Goal: Task Accomplishment & Management: Complete application form

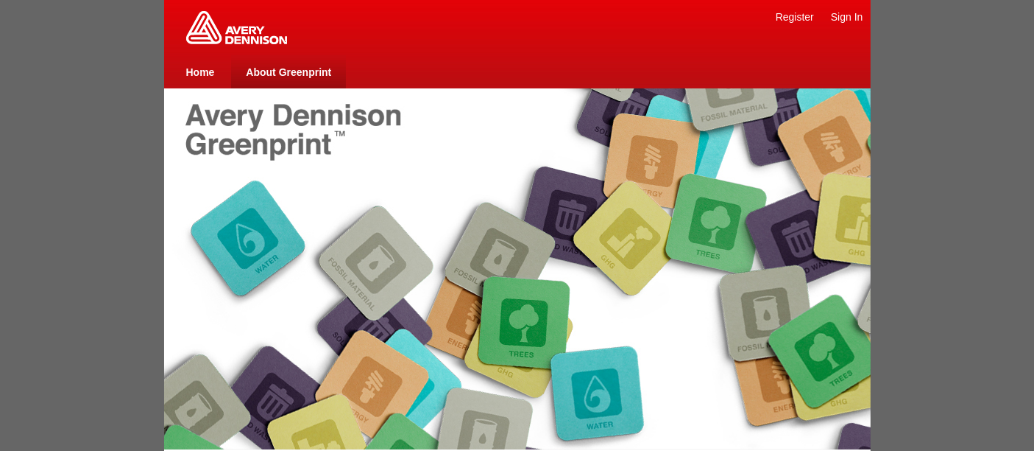
click at [303, 73] on link "About Greenprint" at bounding box center [288, 72] width 85 height 12
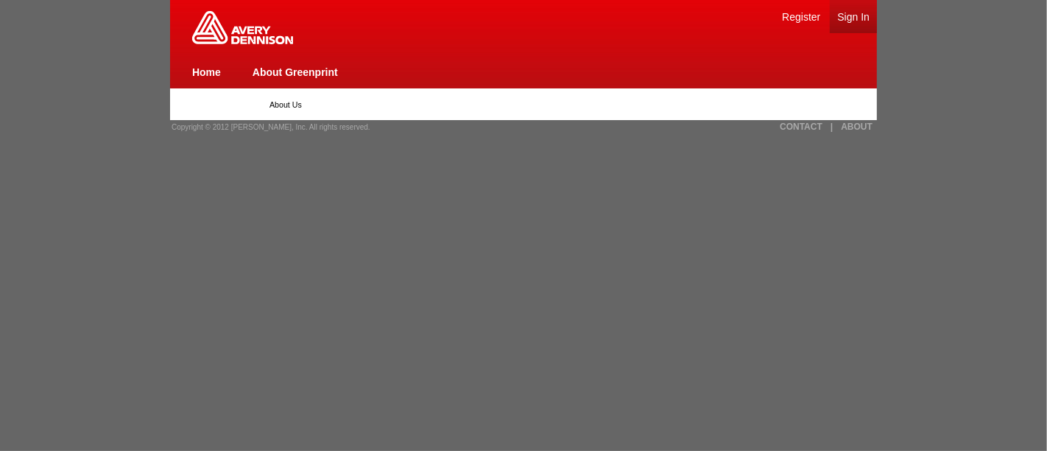
click at [858, 16] on link "Sign In" at bounding box center [853, 17] width 32 height 12
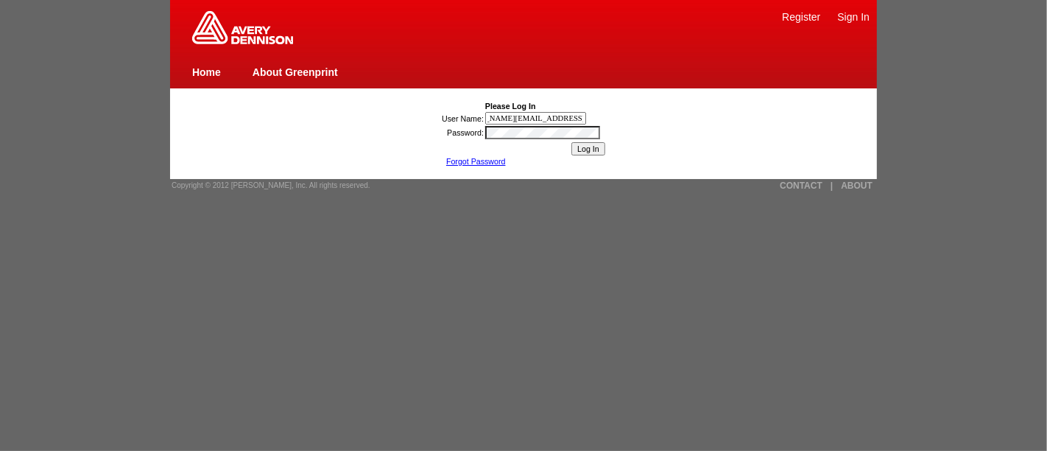
scroll to position [0, 43]
type input "[PERSON_NAME][EMAIL_ADDRESS][DOMAIN_NAME]"
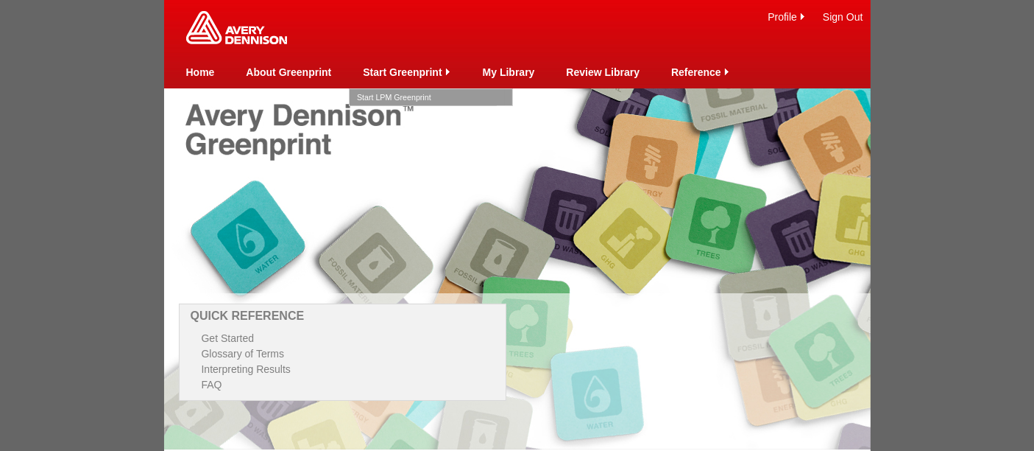
click at [403, 97] on link "Start LPM Greenprint" at bounding box center [431, 97] width 148 height 16
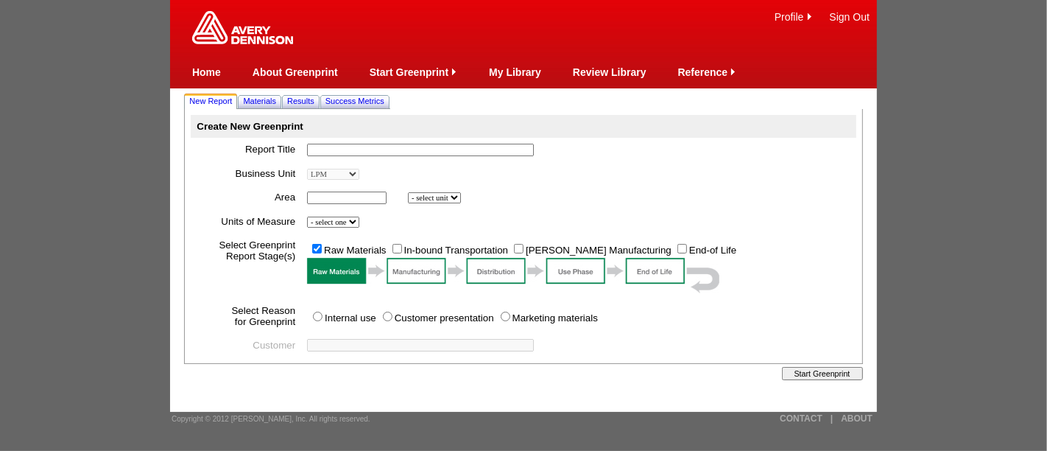
click at [332, 155] on input "text" at bounding box center [420, 150] width 227 height 13
type input "FT 1182 PCF"
click at [350, 200] on input "text" at bounding box center [347, 197] width 80 height 13
type input "1000000"
click at [437, 196] on select "- select unit bsi inch2 m2" at bounding box center [434, 197] width 53 height 11
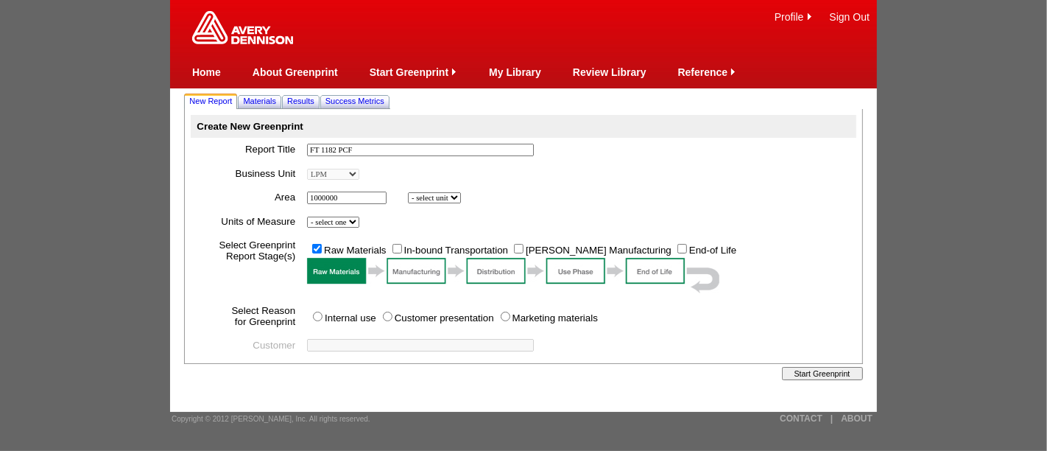
select select "6"
click at [410, 192] on select "- select unit bsi inch2 m2" at bounding box center [434, 197] width 53 height 11
click at [351, 222] on select "- select one Imperial Metric" at bounding box center [333, 221] width 52 height 11
select select "Metric"
click at [310, 216] on select "- select one Imperial Metric" at bounding box center [333, 221] width 52 height 11
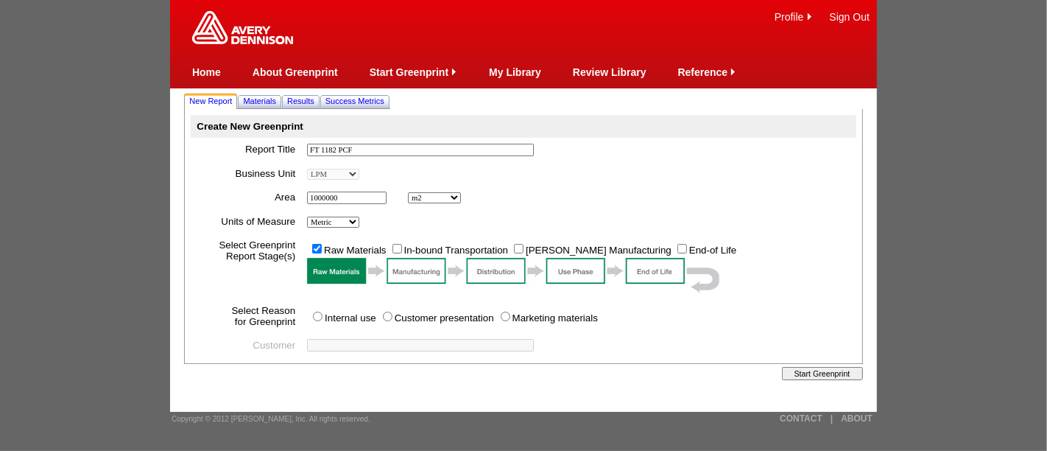
click at [402, 247] on input "In-bound Transportation" at bounding box center [397, 249] width 10 height 10
checkbox input "true"
click at [520, 247] on input "[PERSON_NAME] Manufacturing" at bounding box center [519, 249] width 10 height 10
checkbox input "true"
click at [321, 317] on input "Internal use" at bounding box center [318, 316] width 10 height 10
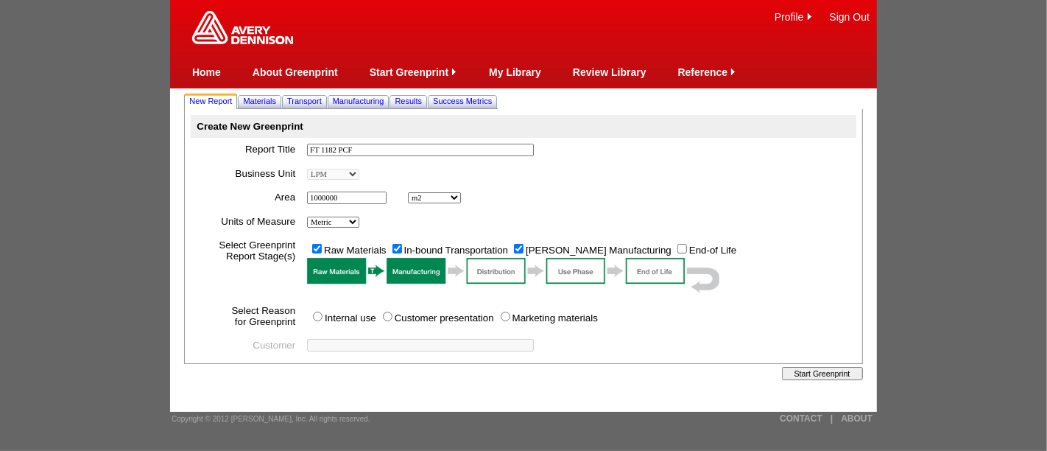
radio input "true"
click at [258, 102] on span "Materials" at bounding box center [259, 100] width 33 height 9
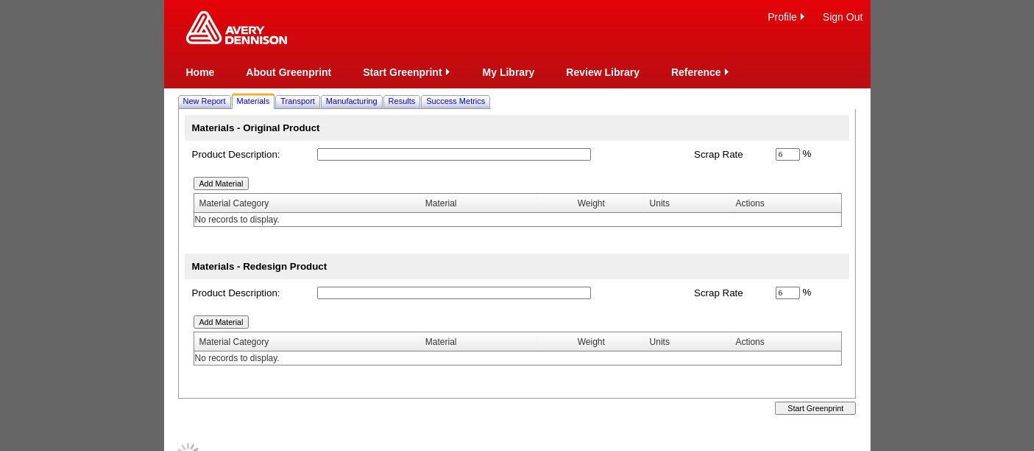
click at [350, 153] on input "text" at bounding box center [454, 154] width 274 height 13
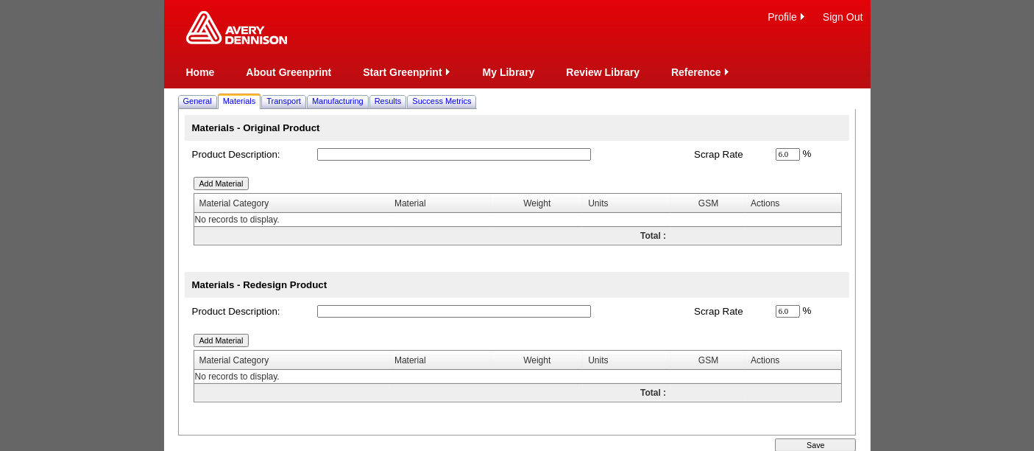
click at [350, 153] on input "text" at bounding box center [454, 154] width 274 height 13
type input "zero reference"
click at [360, 309] on input "text" at bounding box center [454, 311] width 274 height 13
type input "FT 1182"
click at [305, 325] on td "Add Material Material Category Material Weight Units GSM Actions Total : No rec…" at bounding box center [517, 369] width 665 height 89
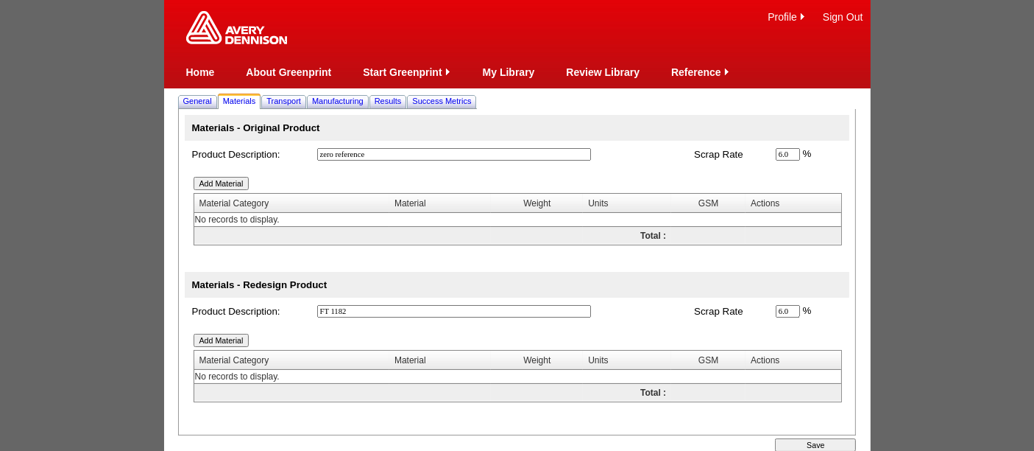
click at [227, 337] on input "Add Material" at bounding box center [222, 339] width 56 height 13
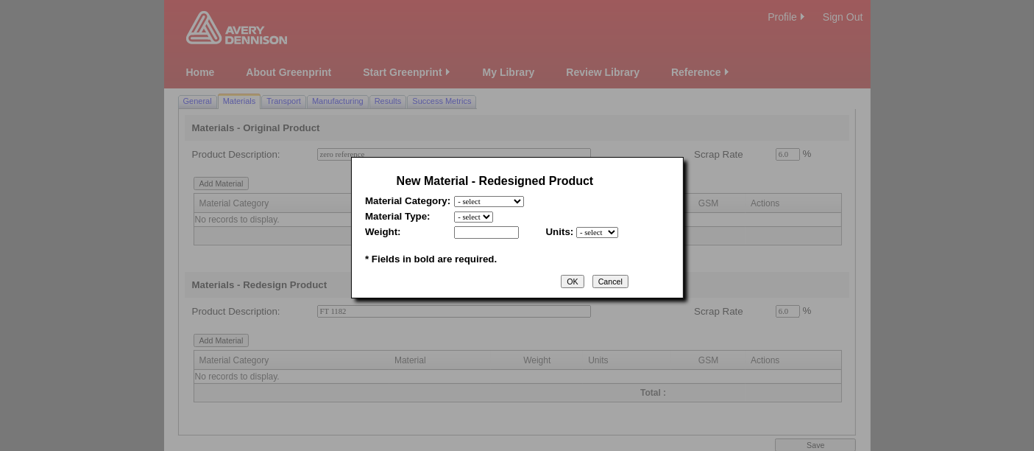
click at [488, 198] on select "- select Film and plastics Papers Liners Adhesives Miscellaneous" at bounding box center [489, 201] width 70 height 11
select select "4"
click at [454, 196] on select "- select Film and plastics Papers Liners Adhesives Miscellaneous" at bounding box center [489, 201] width 70 height 11
click at [481, 213] on select "- select 2018-Compostable Adhesive 2018-Emulsion 2018-Hotmelt 0% biobased 2018-…" at bounding box center [518, 216] width 129 height 11
select select "320"
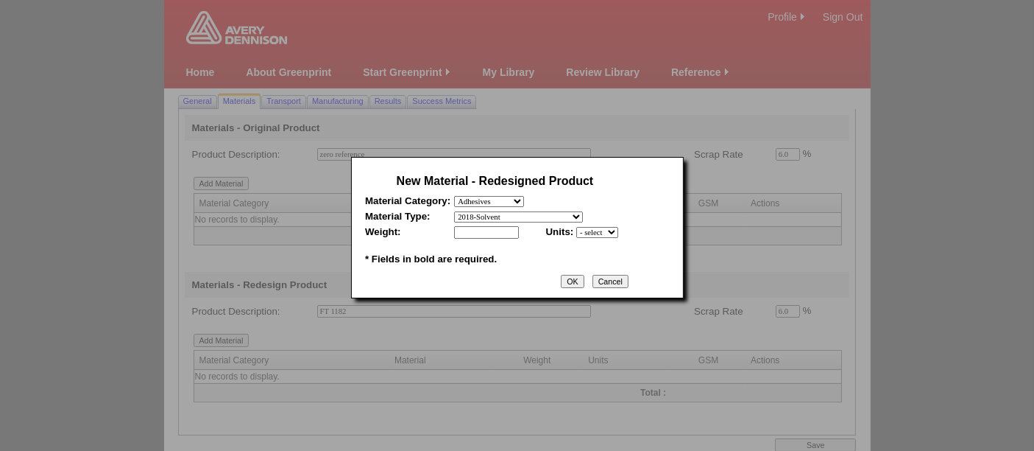
click at [454, 211] on select "- select 2018-Compostable Adhesive 2018-Emulsion 2018-Hotmelt 0% biobased 2018-…" at bounding box center [518, 216] width 129 height 11
click at [608, 230] on select "- select mil lbs microns gsm" at bounding box center [597, 232] width 42 height 11
select select "5"
click at [576, 227] on select "- select mil lbs microns gsm" at bounding box center [597, 232] width 42 height 11
click at [492, 229] on input "text" at bounding box center [486, 232] width 65 height 13
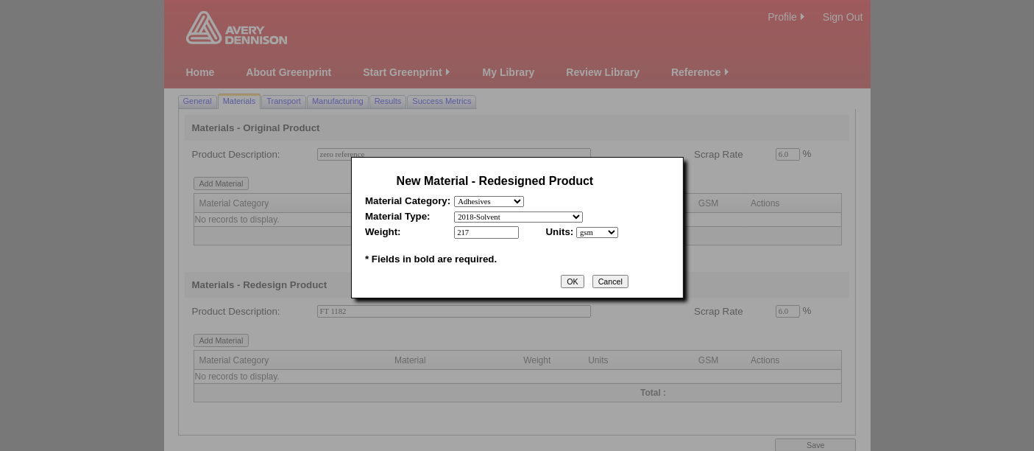
type input "217"
click at [576, 275] on input "OK" at bounding box center [572, 281] width 23 height 13
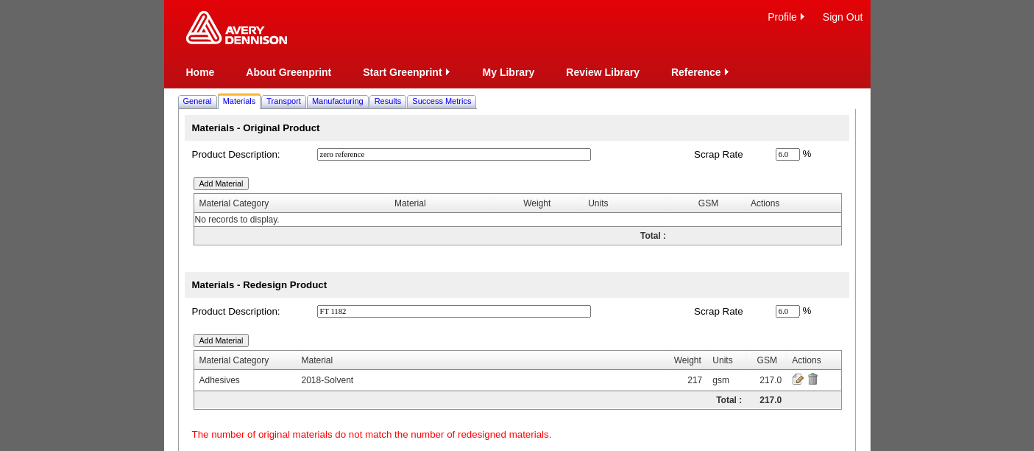
click at [208, 339] on input "Add Material" at bounding box center [222, 339] width 56 height 13
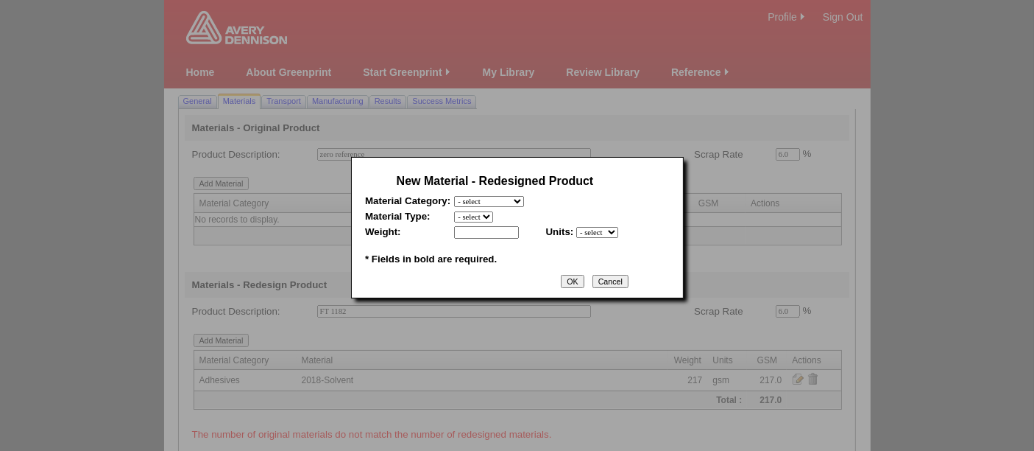
click at [506, 199] on select "- select Film and plastics Papers Liners Adhesives Miscellaneous" at bounding box center [489, 201] width 70 height 11
select select "3"
click at [454, 196] on select "- select Film and plastics Papers Liners Adhesives Miscellaneous" at bounding box center [489, 201] width 70 height 11
click at [481, 215] on select "- select 2018 CCK Liner, bleached (inc. silicone) 2018 Foil 2018- PCK Liner 201…" at bounding box center [527, 216] width 146 height 11
click at [541, 216] on select "- select 2018 CCK Liner, bleached (inc. silicone) 2018 Foil 2018- PCK Liner 201…" at bounding box center [527, 216] width 146 height 11
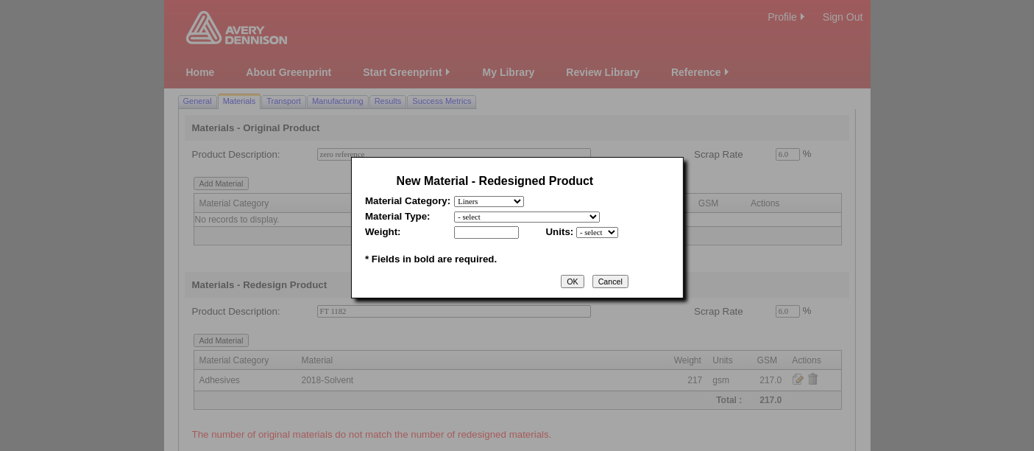
select select "377"
click at [454, 211] on select "- select 2018 CCK Liner, bleached (inc. silicone) 2018 Foil 2018- PCK Liner 201…" at bounding box center [527, 216] width 146 height 11
click at [600, 211] on select "- select 2018 CCK Liner, bleached (inc. silicone) 2018 Foil 2018- PCK Liner 201…" at bounding box center [527, 216] width 146 height 11
click at [488, 230] on input "text" at bounding box center [486, 232] width 65 height 13
type input "130"
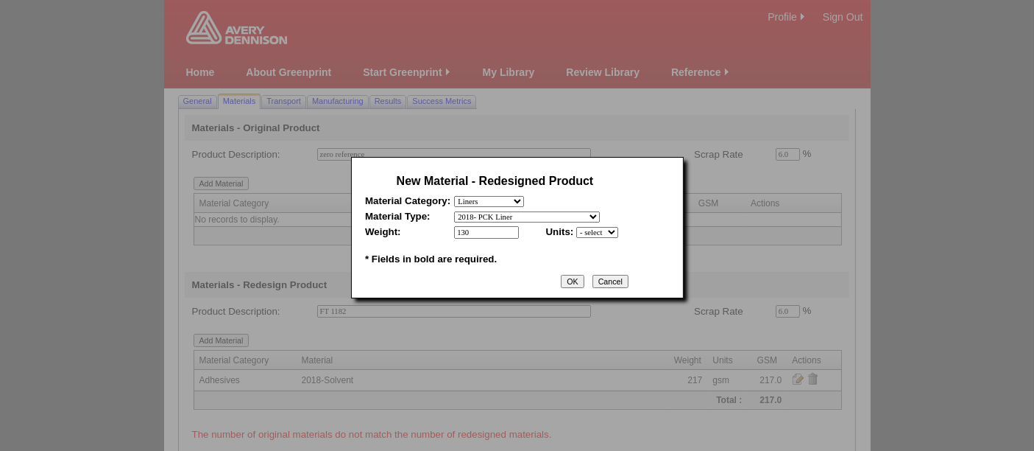
click at [614, 232] on select "- select mil lbs microns gsm" at bounding box center [597, 232] width 42 height 11
select select "5"
click at [576, 227] on select "- select mil lbs microns gsm" at bounding box center [597, 232] width 42 height 11
click at [584, 285] on table "New Material - Redesigned Product Material Category: - select Film and plastics…" at bounding box center [495, 227] width 272 height 125
click at [582, 275] on input "OK" at bounding box center [572, 281] width 23 height 13
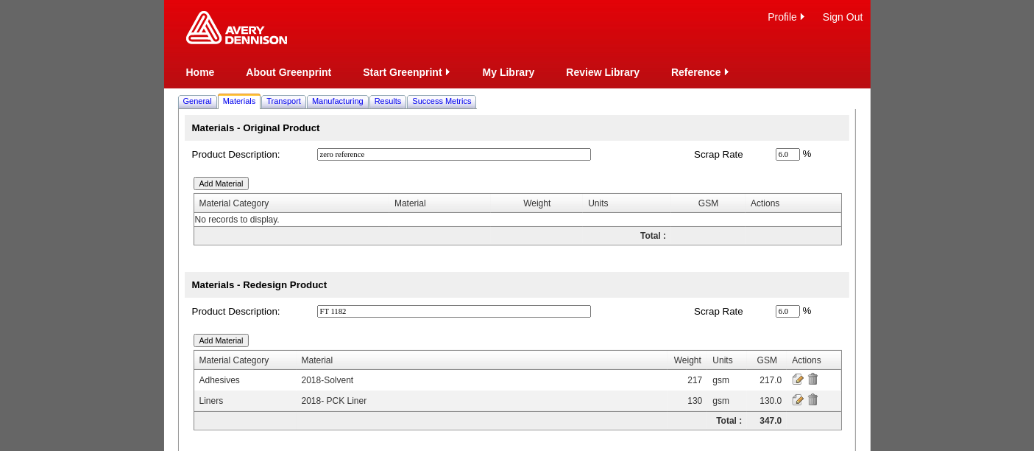
click at [220, 182] on input "Add Material" at bounding box center [222, 183] width 56 height 13
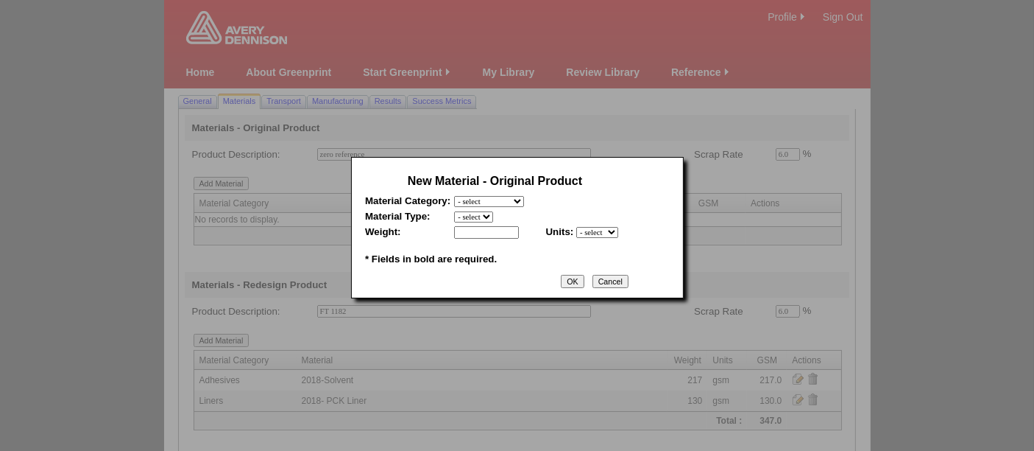
click at [496, 199] on select "- select Film and plastics Papers Liners Adhesives Miscellaneous" at bounding box center [489, 201] width 70 height 11
select select "4"
click at [454, 196] on select "- select Film and plastics Papers Liners Adhesives Miscellaneous" at bounding box center [489, 201] width 70 height 11
click at [490, 215] on select "- select 2018-Compostable Adhesive 2018-Emulsion 2018-Hotmelt 0% biobased 2018-…" at bounding box center [518, 216] width 129 height 11
select select "320"
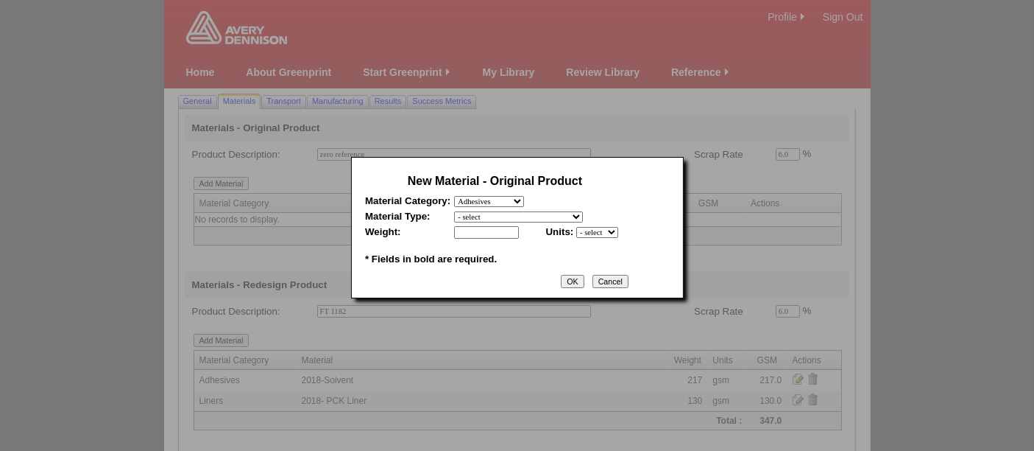
click at [454, 211] on select "- select 2018-Compostable Adhesive 2018-Emulsion 2018-Hotmelt 0% biobased 2018-…" at bounding box center [518, 216] width 129 height 11
click at [472, 226] on input "text" at bounding box center [486, 232] width 65 height 13
type input "0"
click at [609, 234] on select "- select mil lbs microns gsm" at bounding box center [597, 232] width 42 height 11
select select "5"
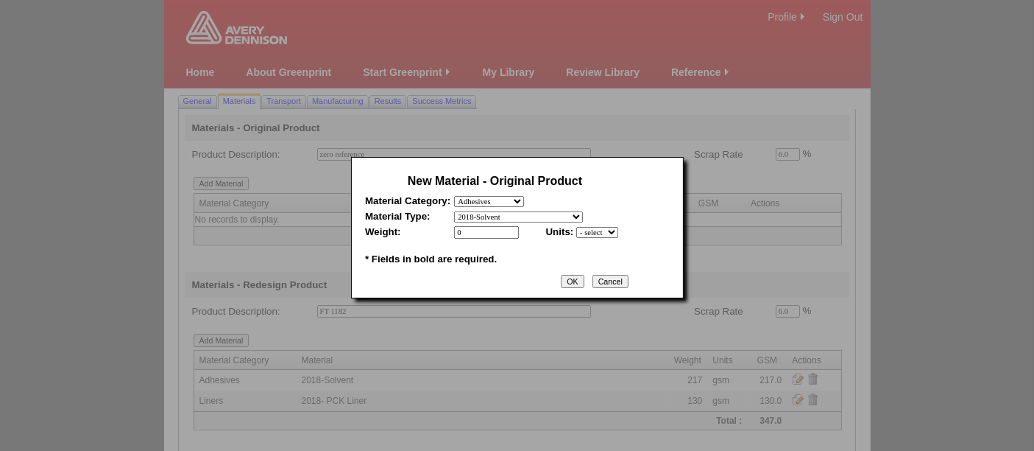
click at [576, 227] on select "- select mil lbs microns gsm" at bounding box center [597, 232] width 42 height 11
click at [580, 275] on input "OK" at bounding box center [572, 281] width 23 height 13
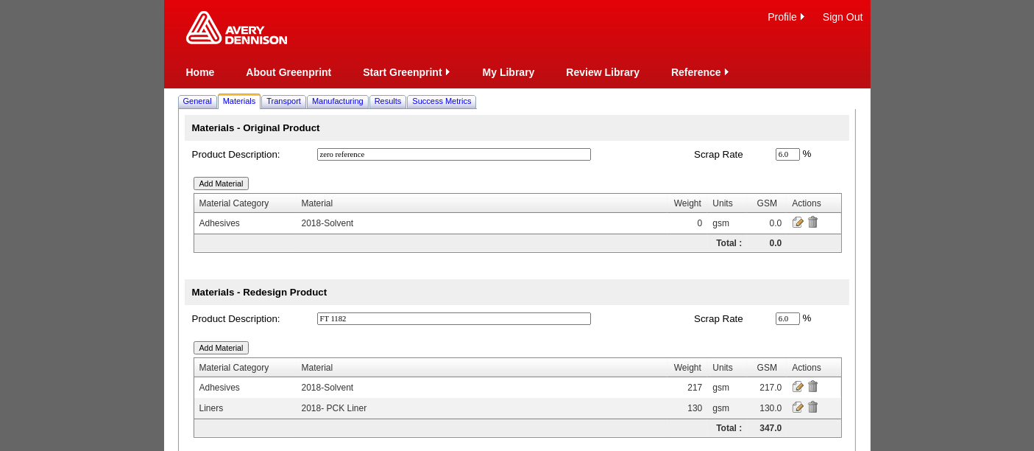
click at [234, 180] on input "Add Material" at bounding box center [222, 183] width 56 height 13
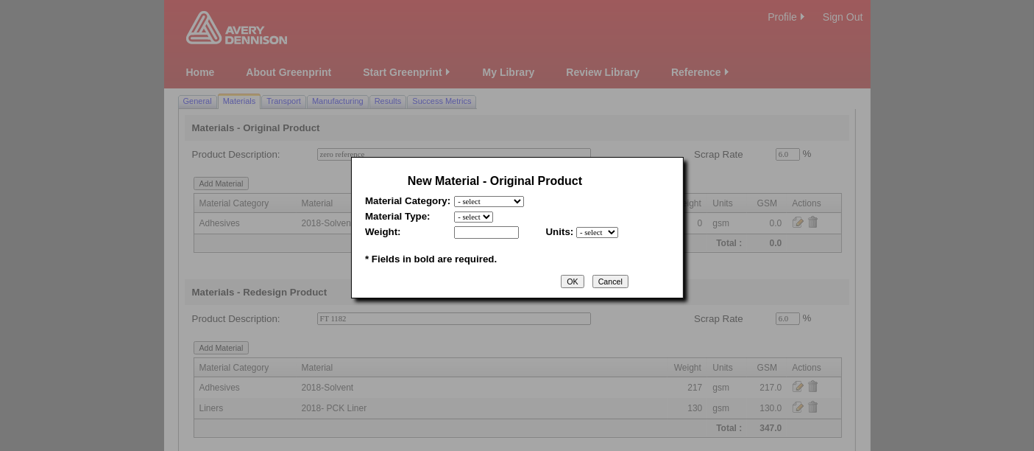
click at [506, 200] on select "- select Film and plastics Papers Liners Adhesives Miscellaneous" at bounding box center [489, 201] width 70 height 11
select select "3"
click at [454, 196] on select "- select Film and plastics Papers Liners Adhesives Miscellaneous" at bounding box center [489, 201] width 70 height 11
click at [485, 215] on select "- select 2018 CCK Liner, bleached (inc. silicone) 2018 Foil 2018- PCK Liner 201…" at bounding box center [527, 216] width 146 height 11
select select "377"
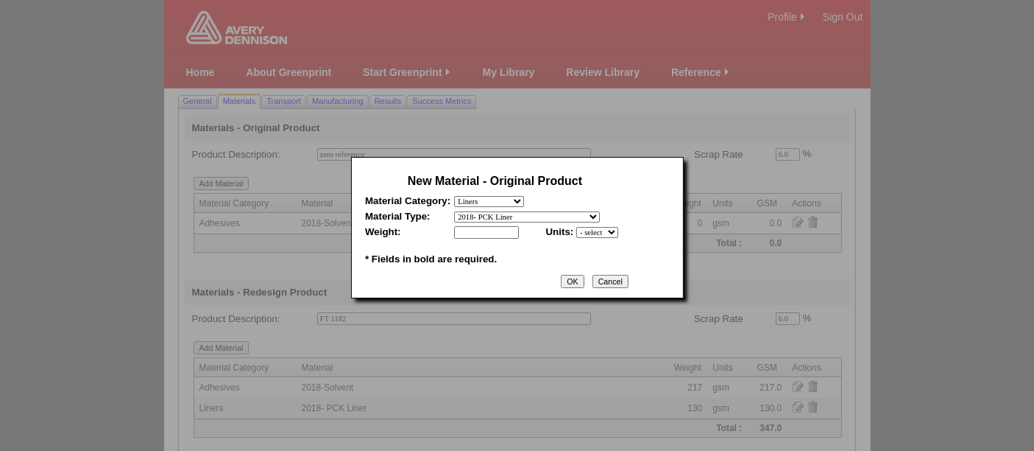
click at [454, 211] on select "- select 2018 CCK Liner, bleached (inc. silicone) 2018 Foil 2018- PCK Liner 201…" at bounding box center [527, 216] width 146 height 11
click at [481, 226] on input "text" at bounding box center [486, 232] width 65 height 13
type input "0"
click at [608, 234] on select "- select mil lbs microns gsm" at bounding box center [597, 232] width 42 height 11
select select "5"
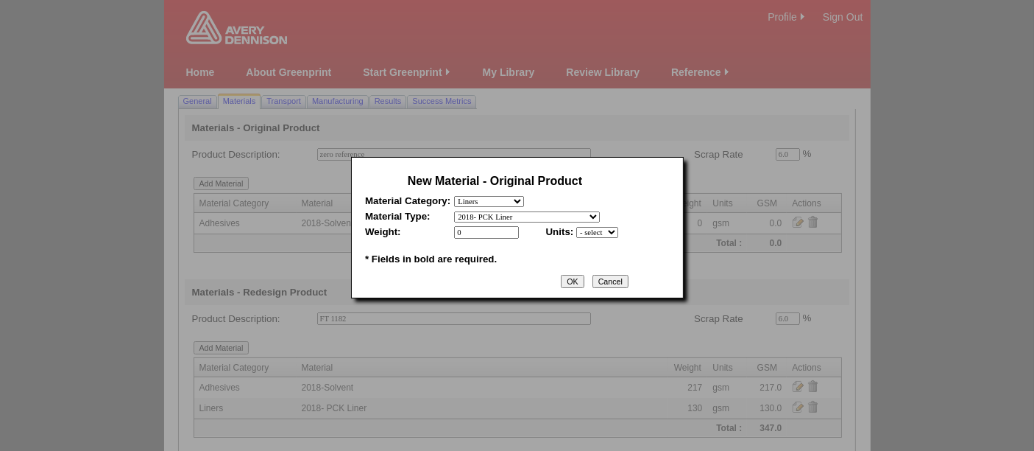
click at [576, 227] on select "- select mil lbs microns gsm" at bounding box center [597, 232] width 42 height 11
click at [580, 275] on input "OK" at bounding box center [572, 281] width 23 height 13
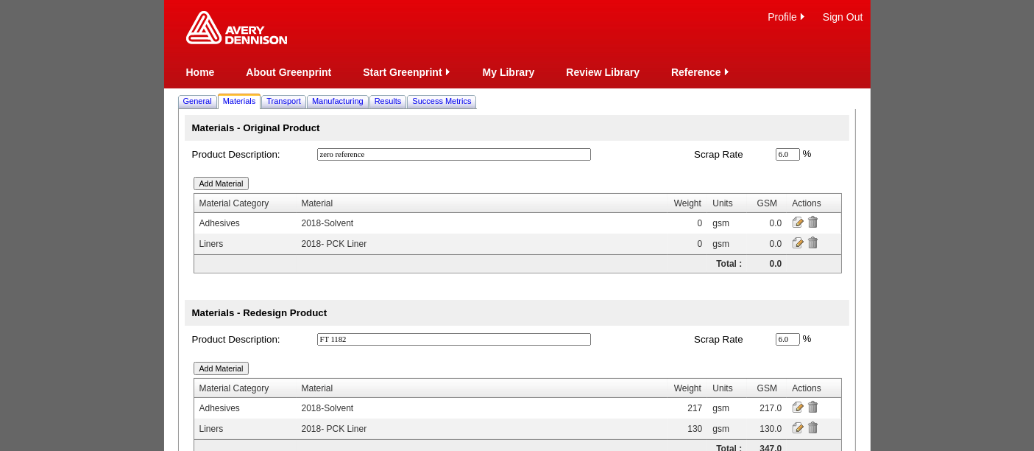
scroll to position [94, 0]
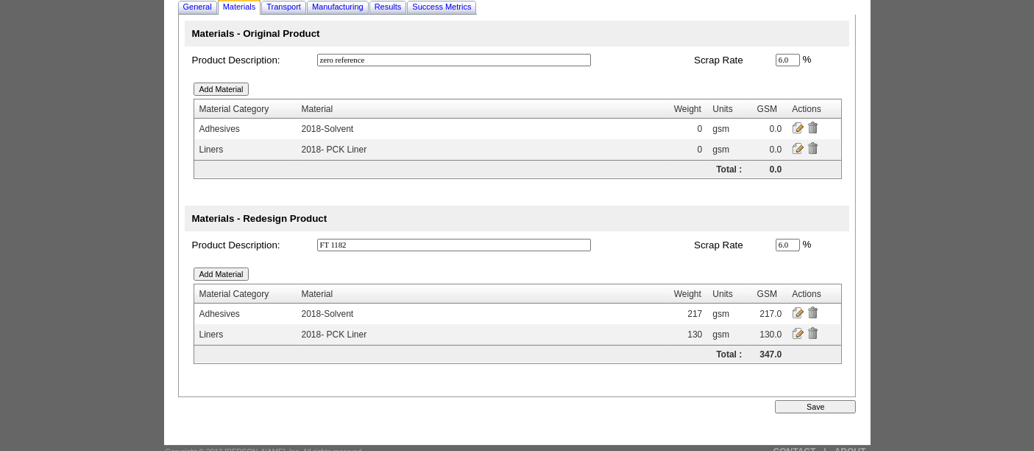
click at [815, 401] on input "Save" at bounding box center [815, 406] width 81 height 13
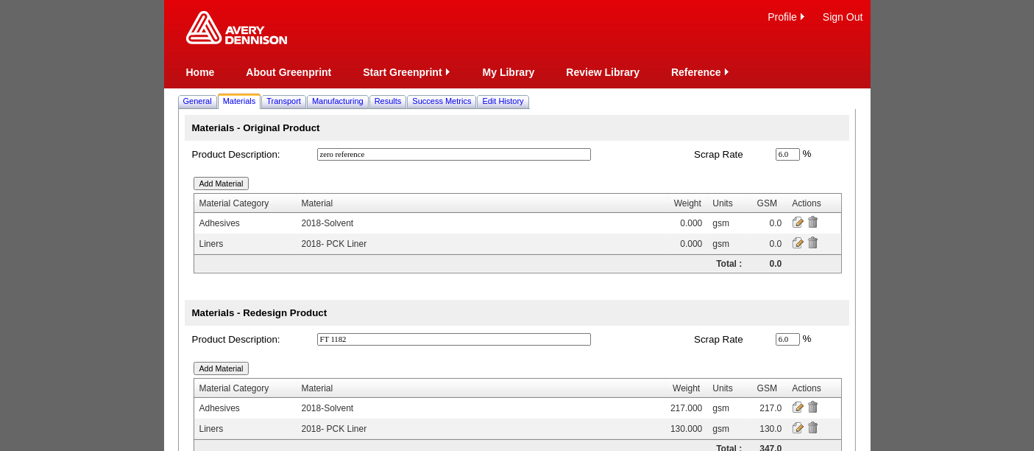
scroll to position [93, 0]
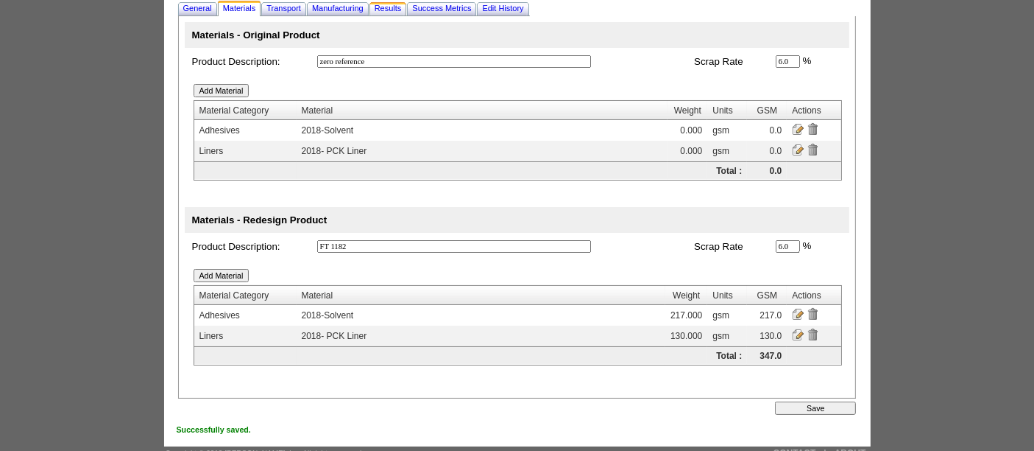
click at [401, 5] on span "Results" at bounding box center [388, 8] width 27 height 9
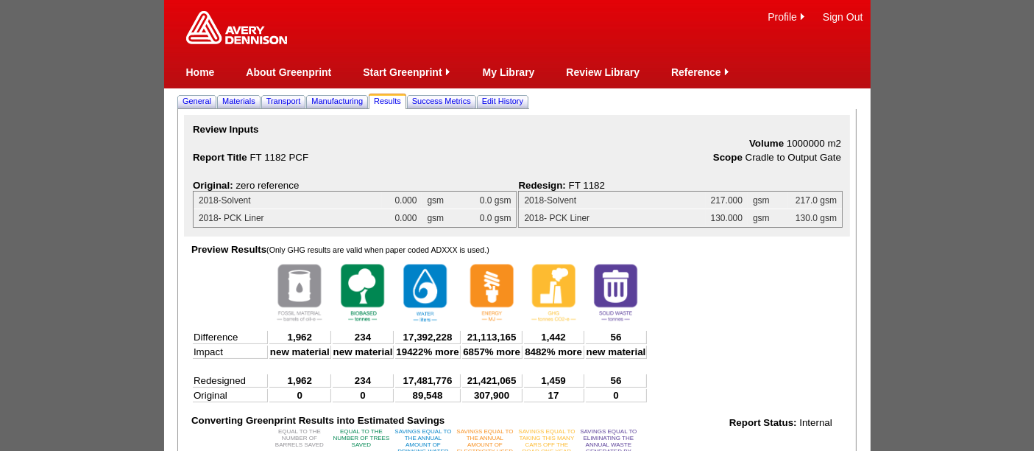
scroll to position [348, 0]
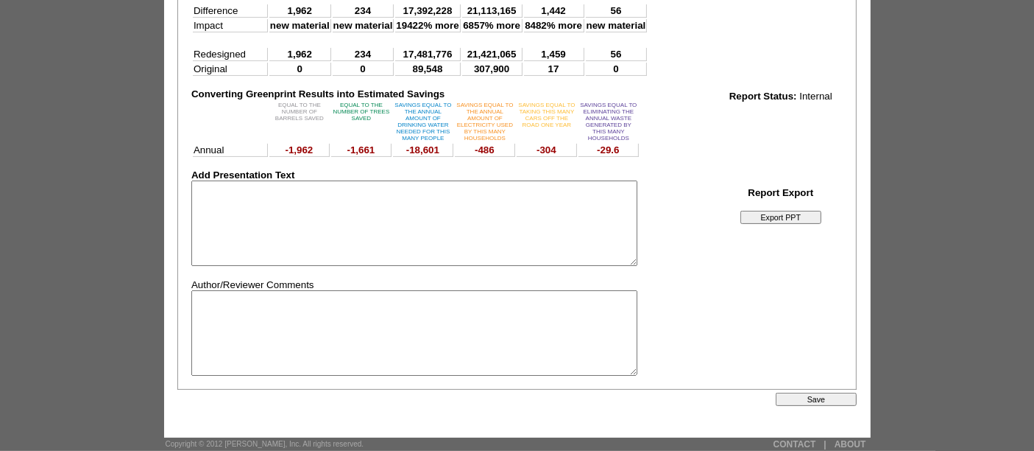
click at [791, 406] on input "Save" at bounding box center [816, 398] width 81 height 13
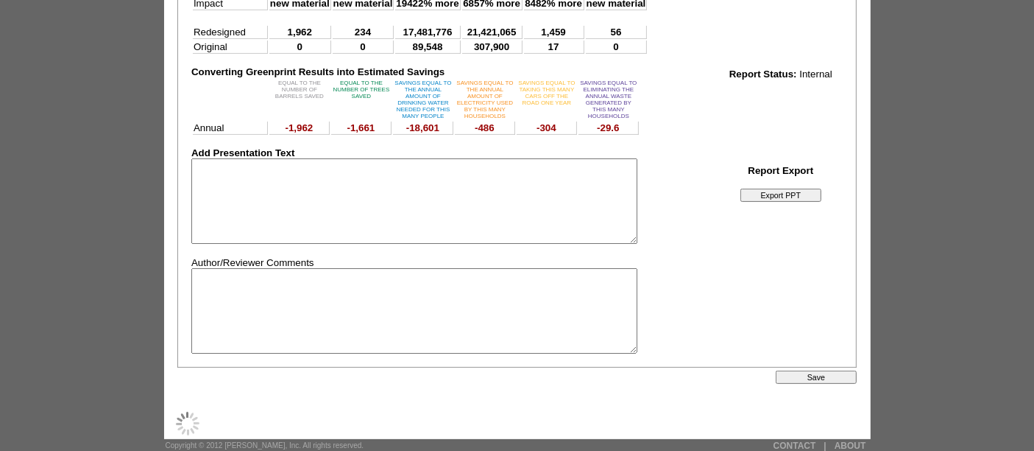
scroll to position [0, 0]
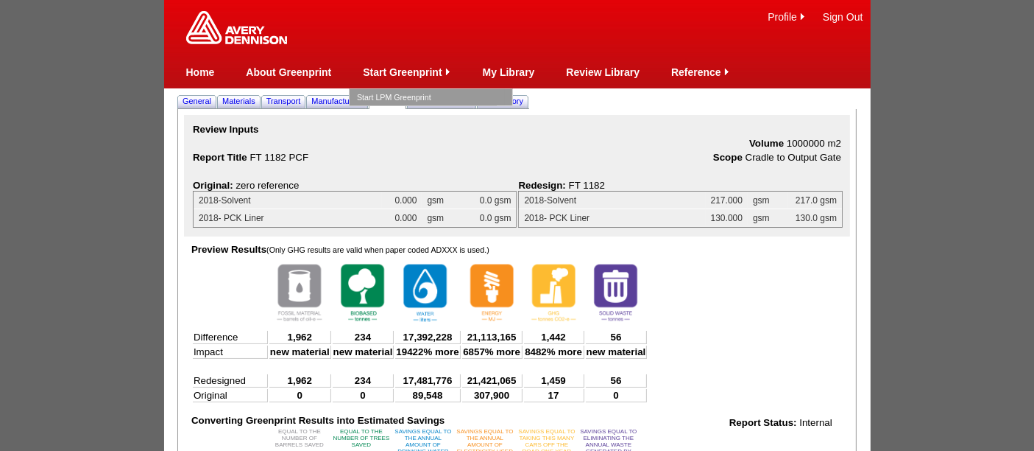
click at [387, 100] on link "Start LPM Greenprint" at bounding box center [431, 97] width 148 height 16
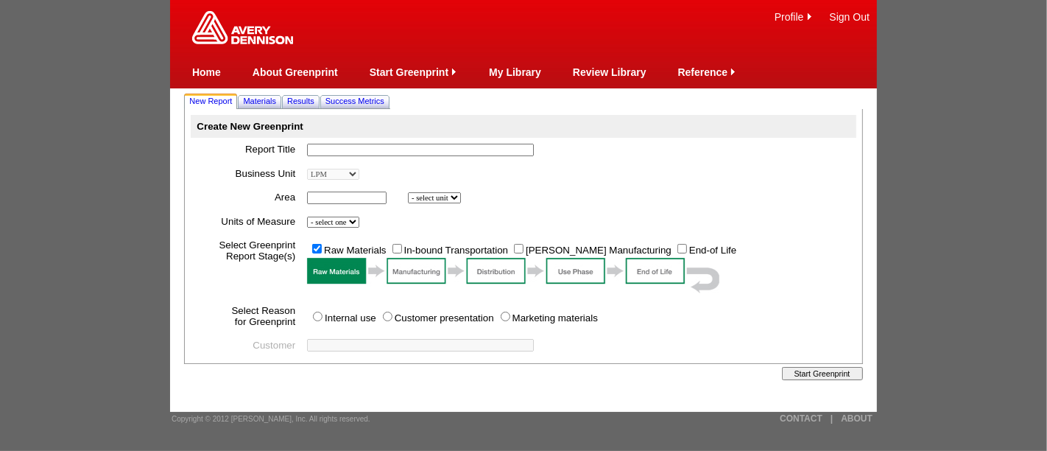
click at [347, 146] on input "text" at bounding box center [420, 150] width 227 height 13
type input "FT 3126"
click at [339, 205] on td "* * - select unit bsi inch2 m2 * *" at bounding box center [578, 198] width 554 height 24
click at [339, 197] on input "text" at bounding box center [347, 197] width 80 height 13
type input "1000000"
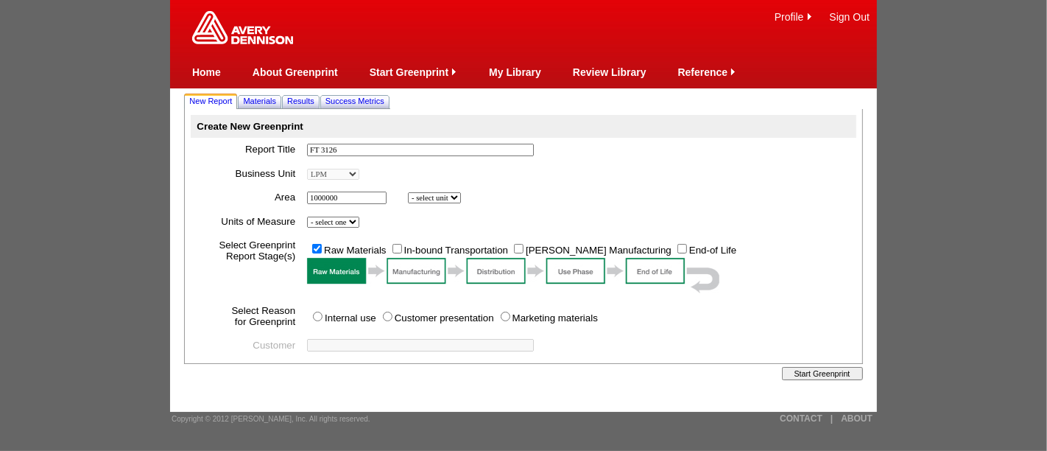
click at [461, 199] on select "- select unit bsi inch2 m2" at bounding box center [434, 197] width 53 height 11
select select "6"
click at [410, 192] on select "- select unit bsi inch2 m2" at bounding box center [434, 197] width 53 height 11
click at [355, 222] on select "- select one Imperial Metric" at bounding box center [333, 221] width 52 height 11
select select "Metric"
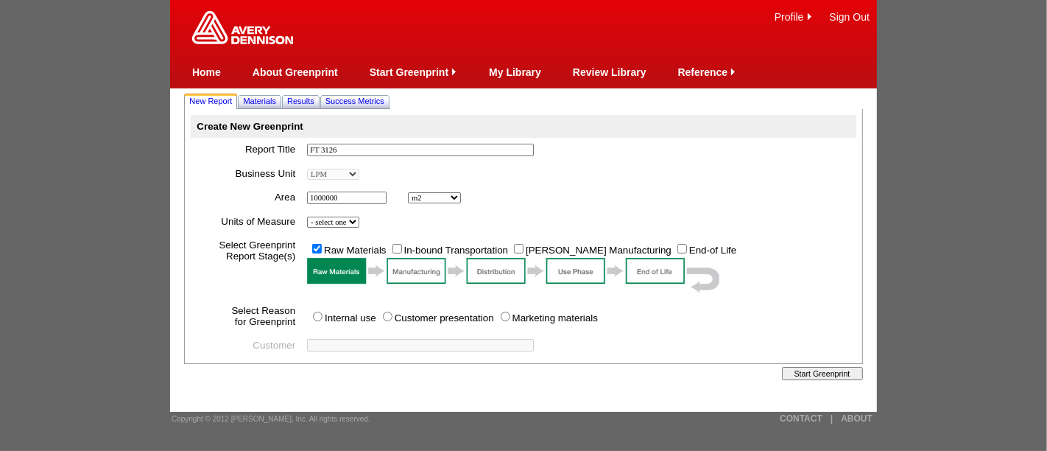
click at [310, 216] on select "- select one Imperial Metric" at bounding box center [333, 221] width 52 height 11
click at [395, 244] on input "In-bound Transportation" at bounding box center [397, 249] width 10 height 10
checkbox input "true"
click at [521, 250] on input "[PERSON_NAME] Manufacturing" at bounding box center [519, 249] width 10 height 10
checkbox input "true"
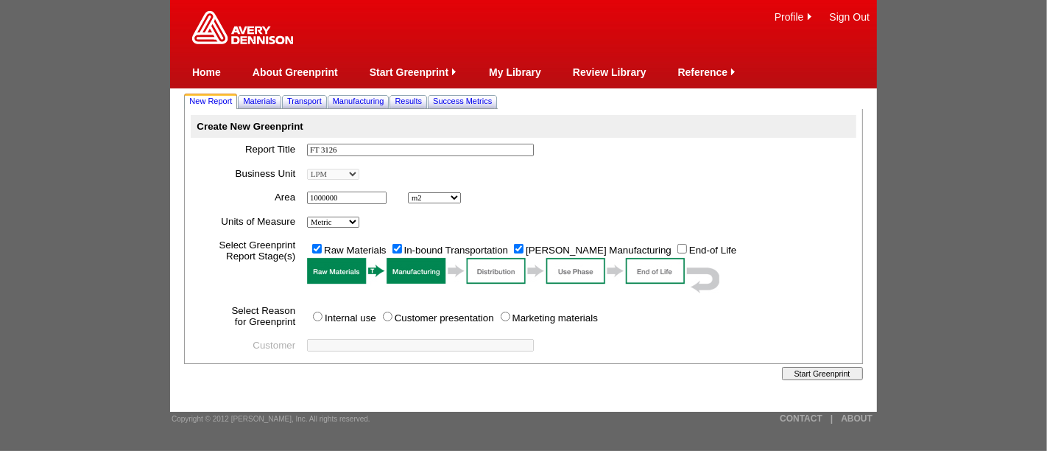
click at [319, 314] on input "Internal use" at bounding box center [318, 316] width 10 height 10
radio input "true"
click at [267, 98] on span "Materials" at bounding box center [259, 100] width 33 height 9
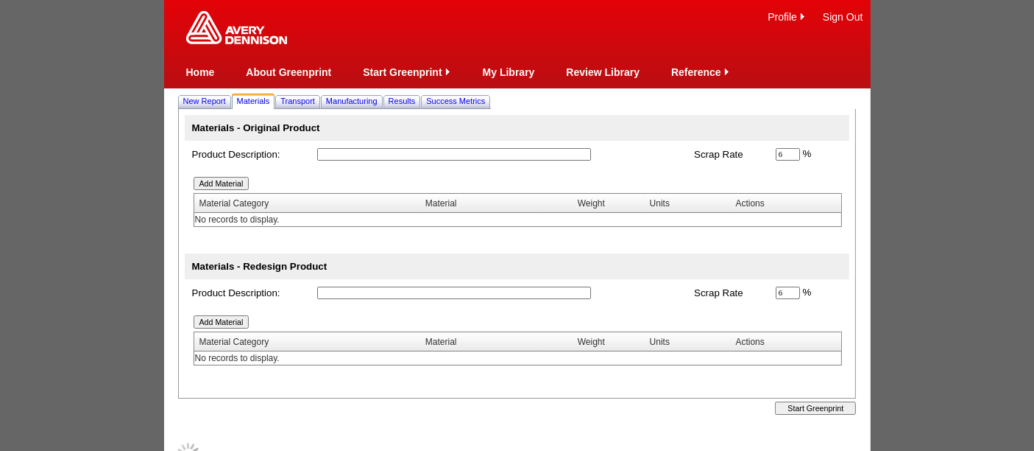
click at [350, 155] on input "text" at bounding box center [454, 154] width 274 height 13
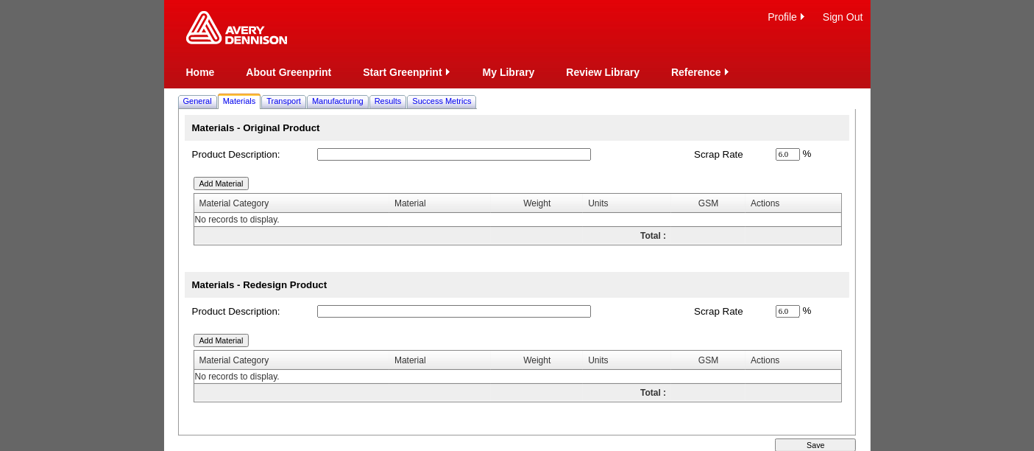
click at [355, 146] on td "*" at bounding box center [499, 154] width 378 height 27
click at [357, 153] on input "text" at bounding box center [454, 154] width 274 height 13
type input "zero reference"
click at [339, 314] on input "text" at bounding box center [454, 311] width 274 height 13
type input "FT 3126"
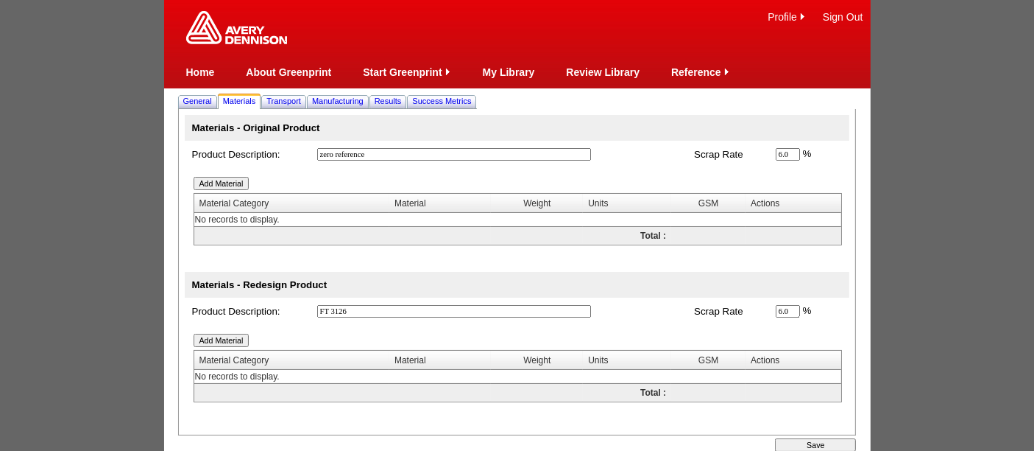
click at [227, 337] on input "Add Material" at bounding box center [222, 339] width 56 height 13
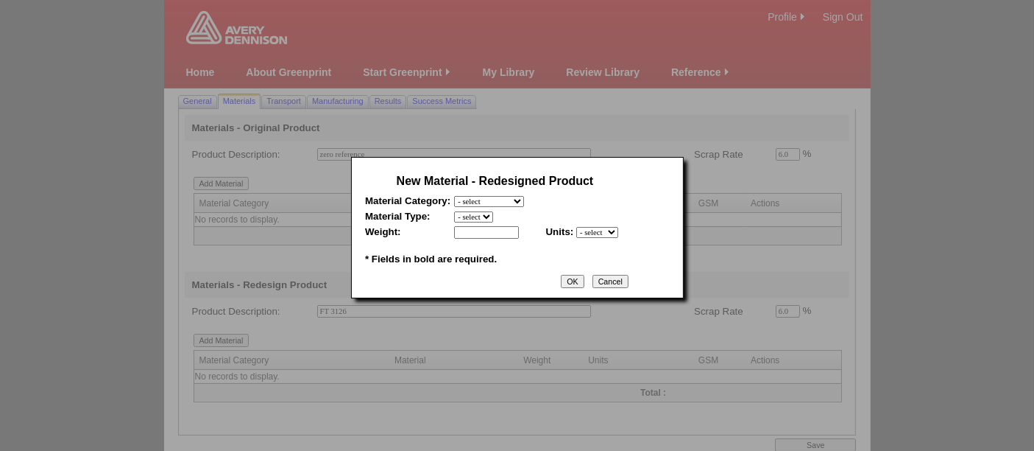
click at [524, 199] on select "- select Film and plastics Papers Liners Adhesives Miscellaneous" at bounding box center [489, 201] width 70 height 11
select select "3"
click at [454, 196] on select "- select Film and plastics Papers Liners Adhesives Miscellaneous" at bounding box center [489, 201] width 70 height 11
click at [481, 216] on select "- select 2018 CCK Liner, bleached (inc. silicone) 2018 Foil 2018- PCK Liner 201…" at bounding box center [527, 216] width 146 height 11
select select "348"
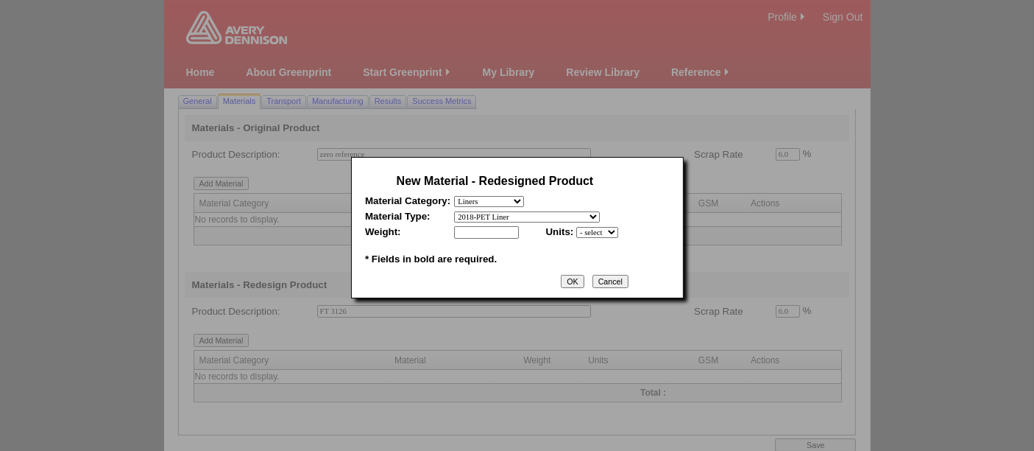
click at [454, 211] on select "- select 2018 CCK Liner, bleached (inc. silicone) 2018 Foil 2018- PCK Liner 201…" at bounding box center [527, 216] width 146 height 11
click at [498, 230] on input "text" at bounding box center [486, 232] width 65 height 13
type input "50"
click at [588, 232] on select "- select mil lbs microns gsm" at bounding box center [597, 232] width 42 height 11
select select "3"
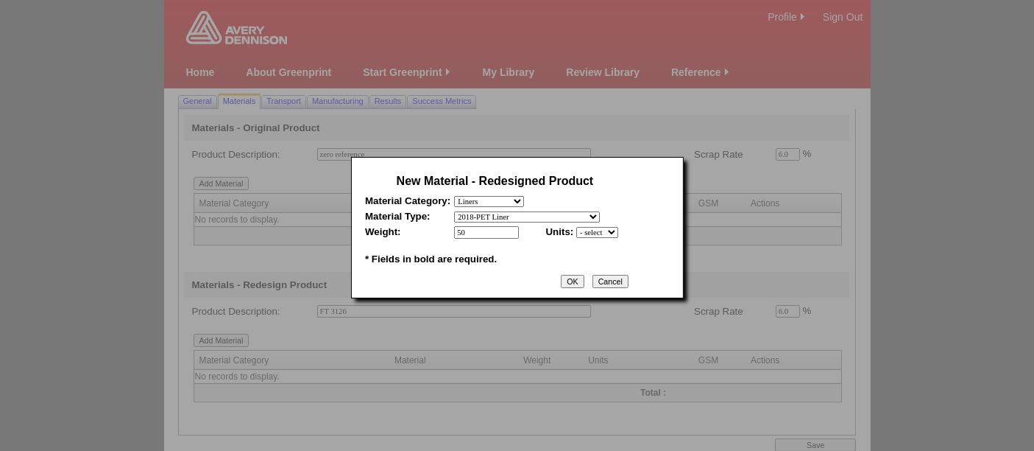
click at [576, 227] on select "- select mil lbs microns gsm" at bounding box center [597, 232] width 42 height 11
click at [580, 278] on input "OK" at bounding box center [572, 281] width 23 height 13
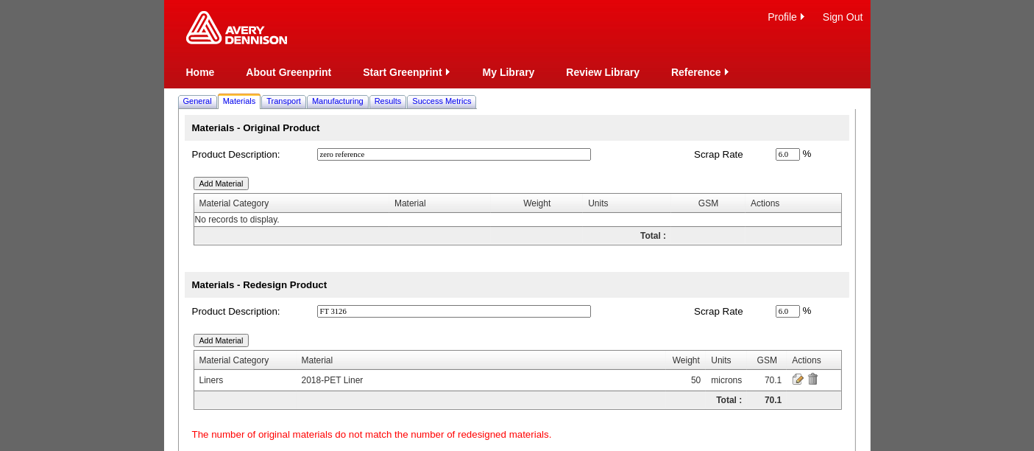
click at [213, 338] on input "Add Material" at bounding box center [222, 339] width 56 height 13
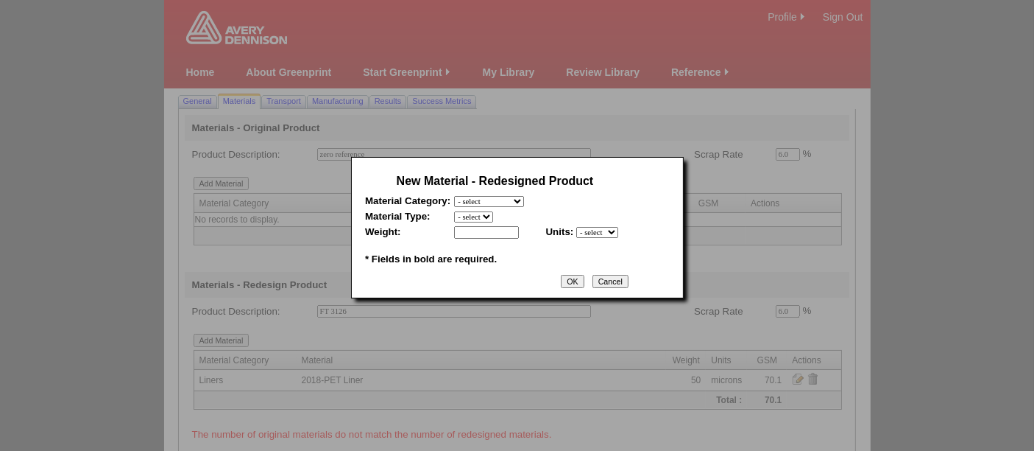
click at [523, 200] on select "- select Film and plastics Papers Liners Adhesives Miscellaneous" at bounding box center [489, 201] width 70 height 11
select select "4"
click at [454, 196] on select "- select Film and plastics Papers Liners Adhesives Miscellaneous" at bounding box center [489, 201] width 70 height 11
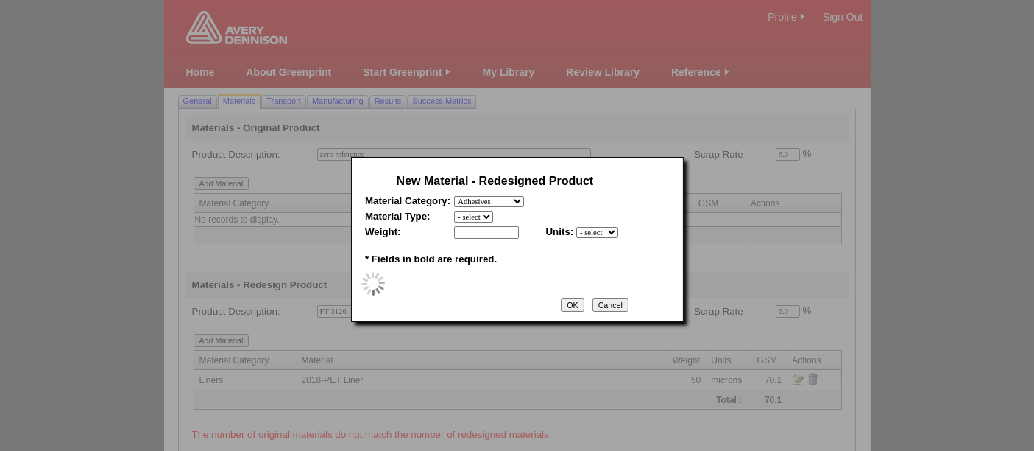
click at [479, 211] on select "- select" at bounding box center [473, 216] width 39 height 11
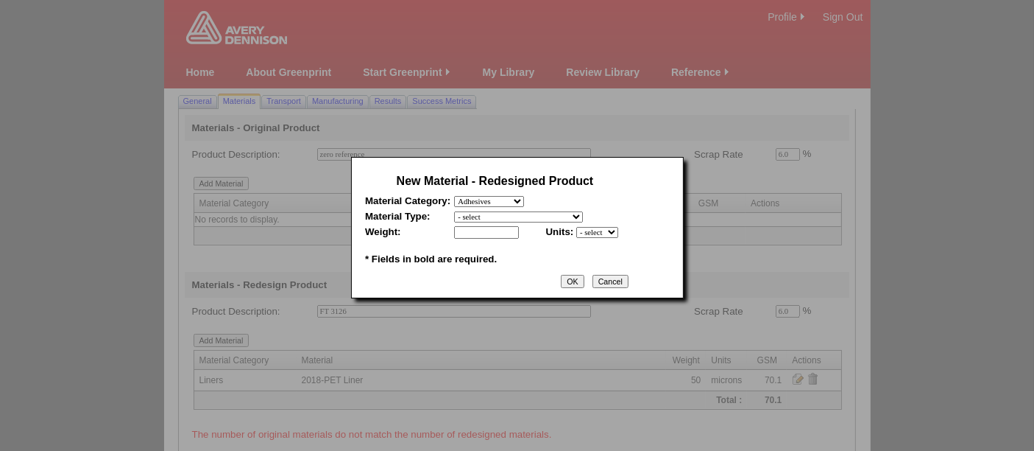
click at [478, 215] on select "- select 2018-Compostable Adhesive 2018-Emulsion 2018-Hotmelt 0% biobased 2018-…" at bounding box center [518, 216] width 129 height 11
select select "320"
click at [454, 211] on select "- select 2018-Compostable Adhesive 2018-Emulsion 2018-Hotmelt 0% biobased 2018-…" at bounding box center [518, 216] width 129 height 11
click at [605, 232] on select "- select mil lbs microns gsm" at bounding box center [597, 232] width 42 height 11
select select "5"
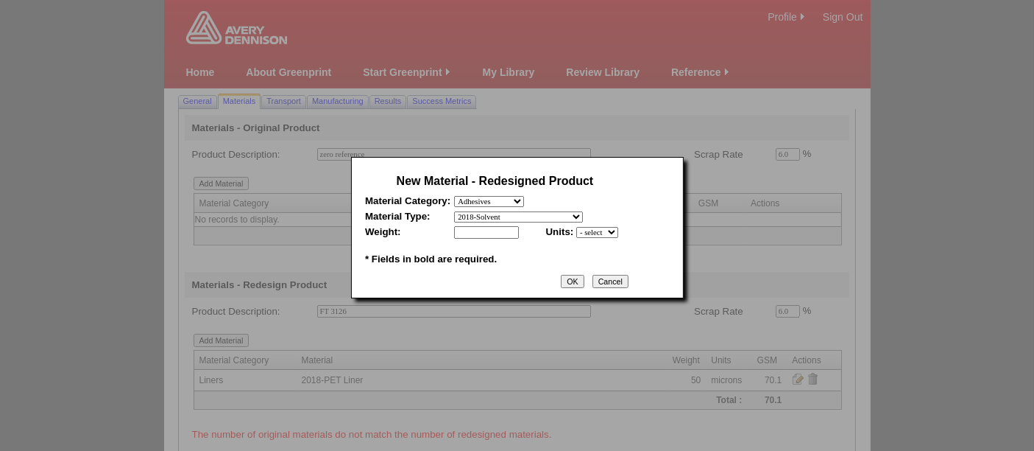
click at [576, 227] on select "- select mil lbs microns gsm" at bounding box center [597, 232] width 42 height 11
click at [480, 230] on input "text" at bounding box center [486, 232] width 65 height 13
type input "186"
click at [580, 275] on input "OK" at bounding box center [572, 281] width 23 height 13
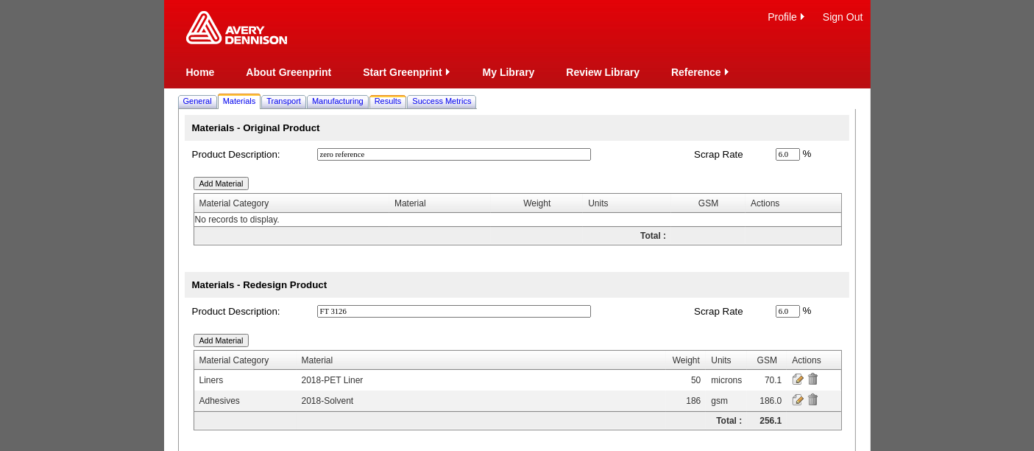
click at [402, 101] on span "Results" at bounding box center [388, 100] width 27 height 9
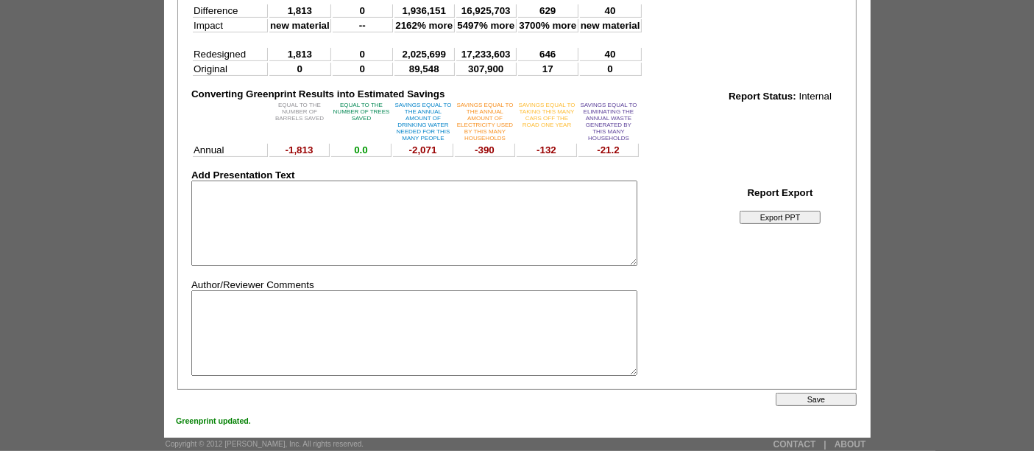
scroll to position [347, 0]
click at [823, 401] on input "Save" at bounding box center [816, 398] width 81 height 13
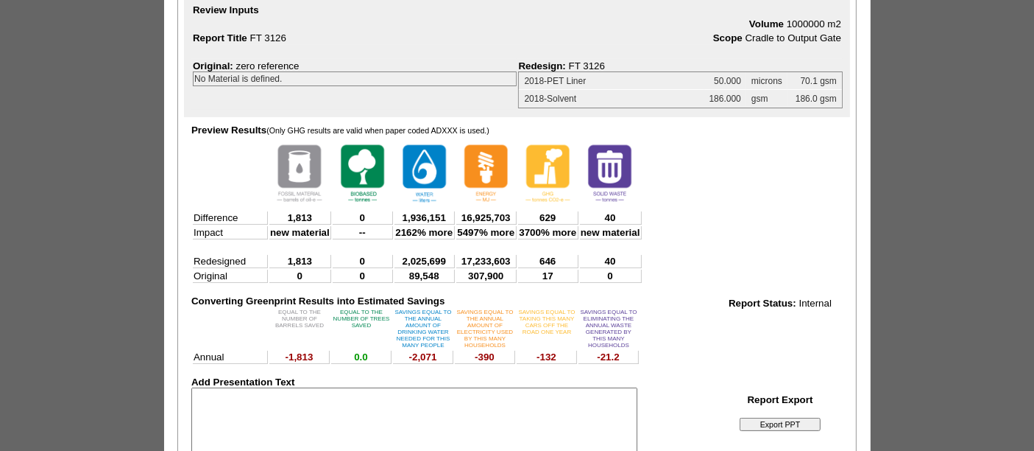
scroll to position [0, 0]
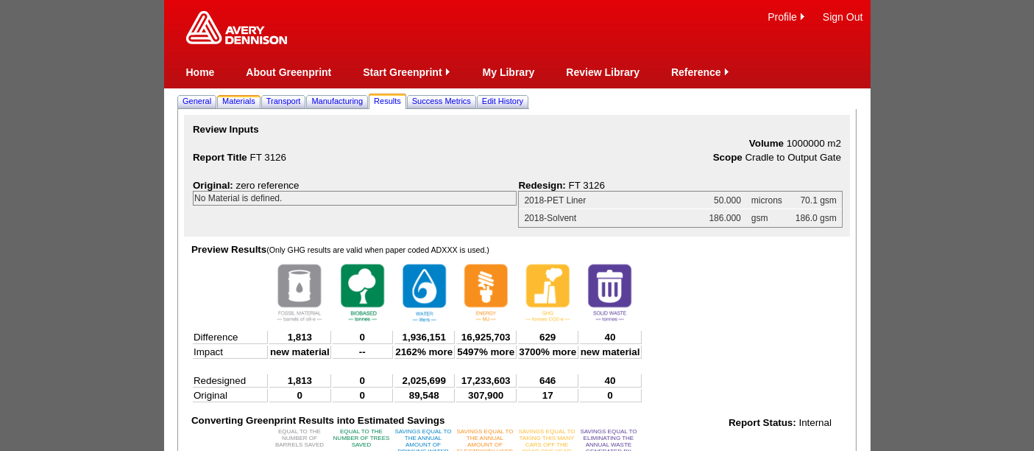
click at [244, 100] on span "Materials" at bounding box center [238, 100] width 33 height 9
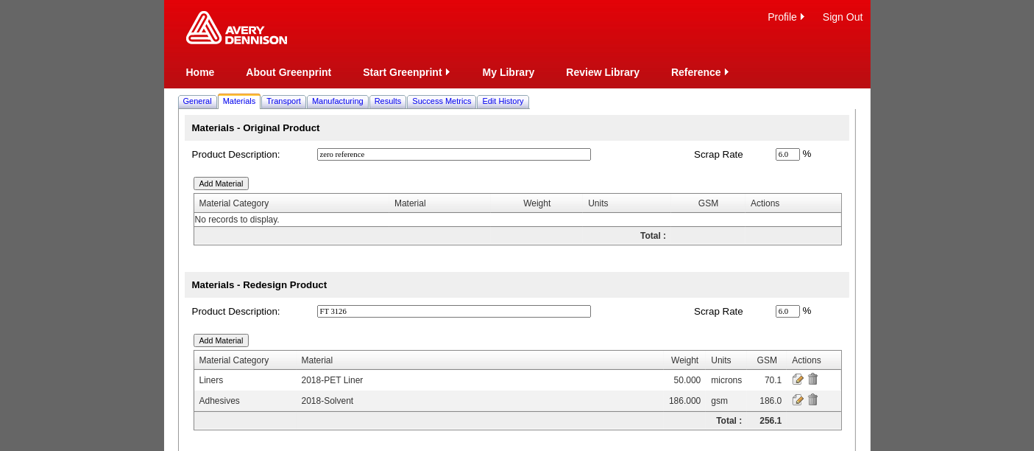
click at [796, 399] on input "image" at bounding box center [798, 399] width 12 height 12
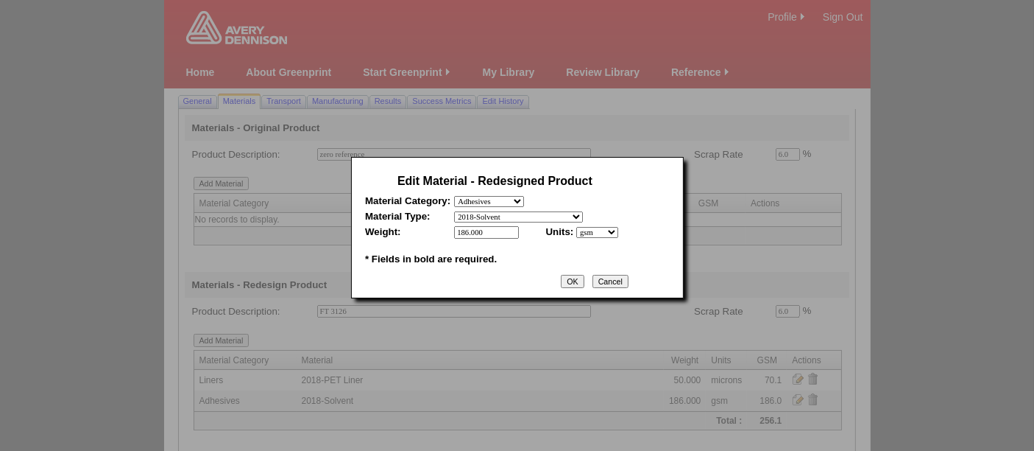
drag, startPoint x: 489, startPoint y: 223, endPoint x: 451, endPoint y: 227, distance: 38.5
click at [451, 227] on table "Edit Material - Redesigned Product Material Category: - select Film and plastic…" at bounding box center [494, 219] width 267 height 105
type input "139"
click at [571, 277] on input "OK" at bounding box center [572, 281] width 23 height 13
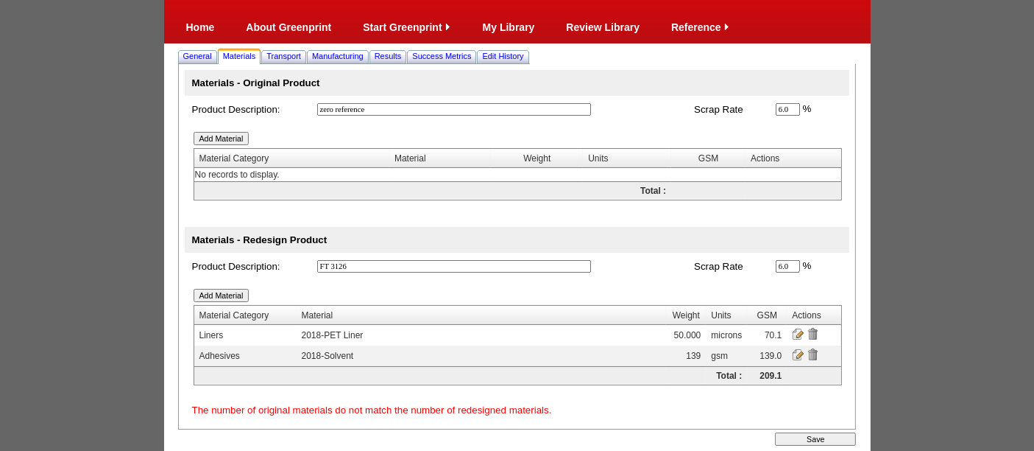
scroll to position [80, 0]
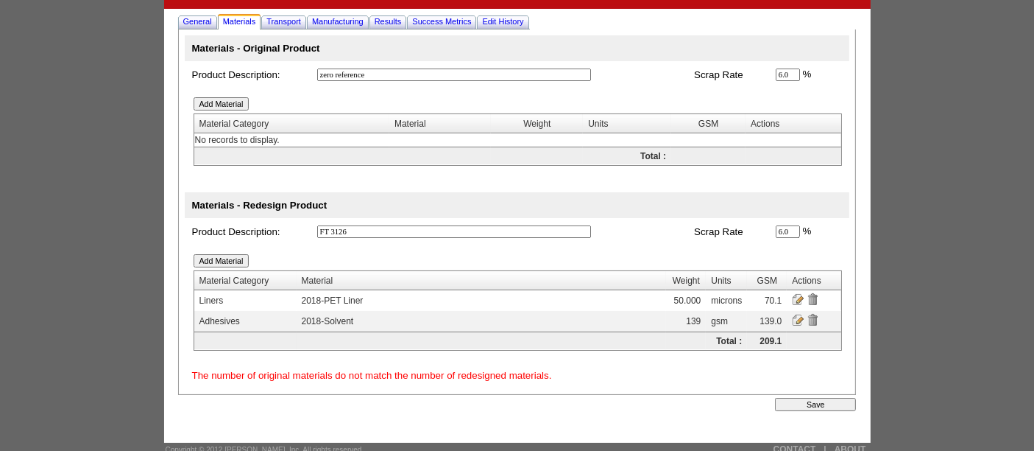
click at [825, 398] on input "Save" at bounding box center [815, 404] width 81 height 13
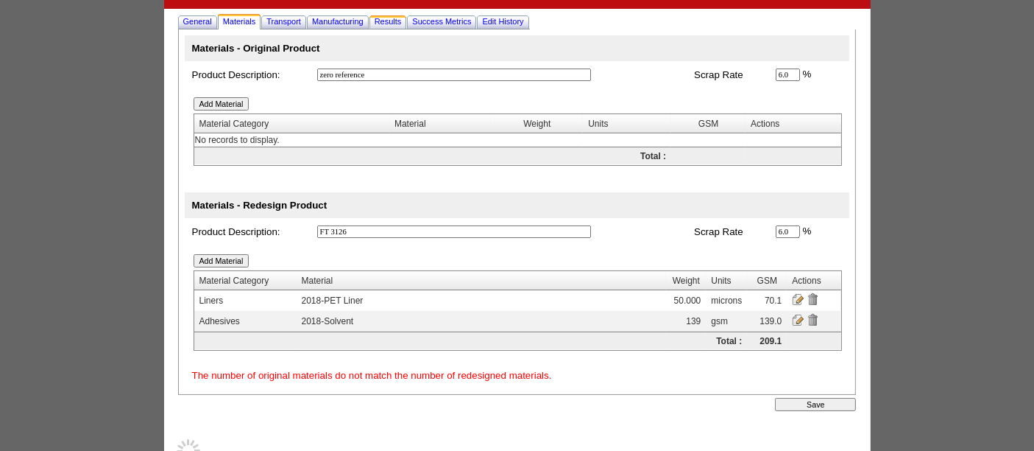
click at [402, 25] on span "Results" at bounding box center [388, 21] width 27 height 9
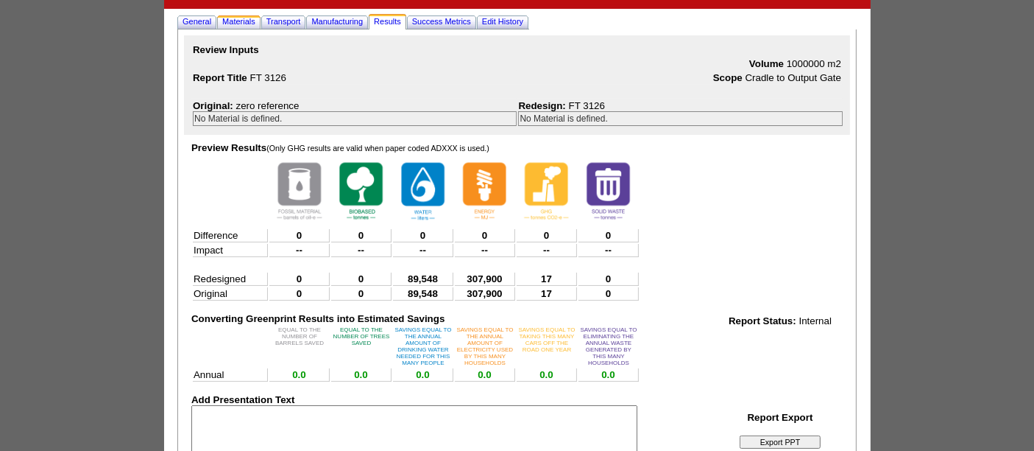
click at [247, 27] on link "Materials" at bounding box center [238, 21] width 39 height 15
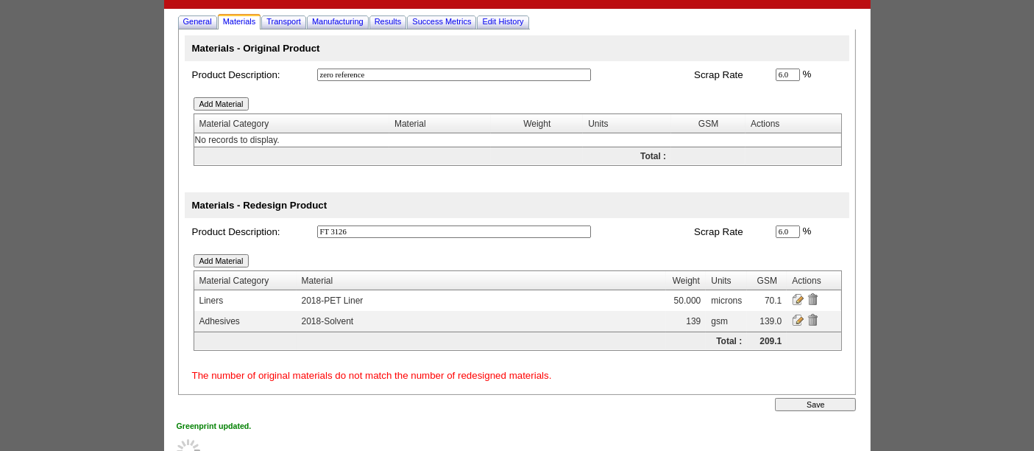
scroll to position [41, 0]
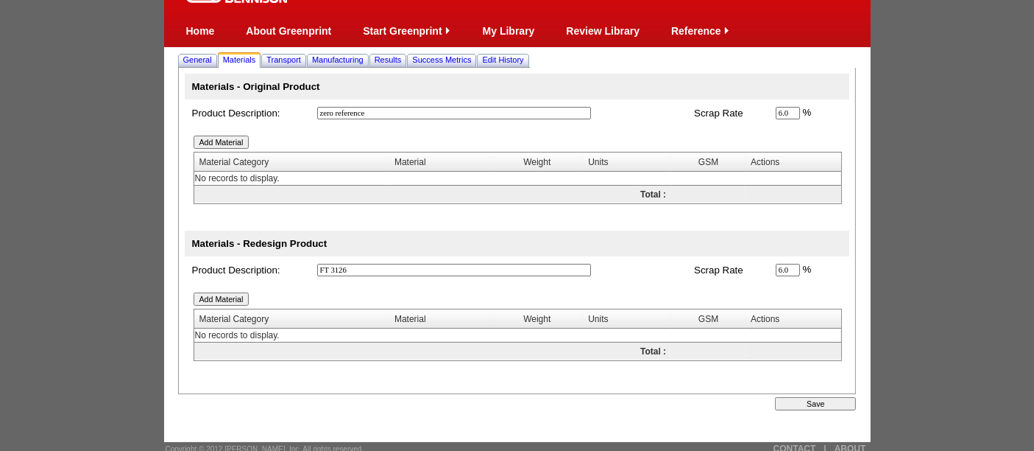
click at [219, 143] on input "Add Material" at bounding box center [222, 141] width 56 height 13
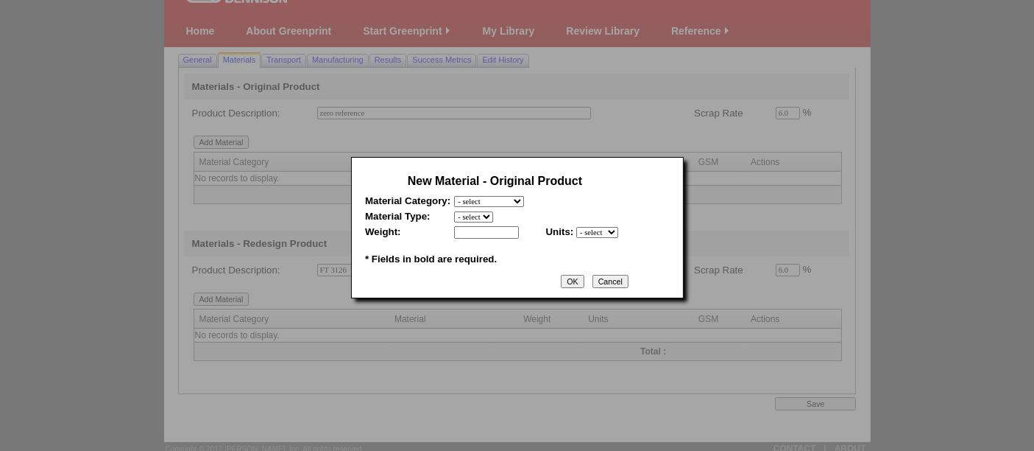
click at [618, 280] on input "Cancel" at bounding box center [611, 281] width 36 height 13
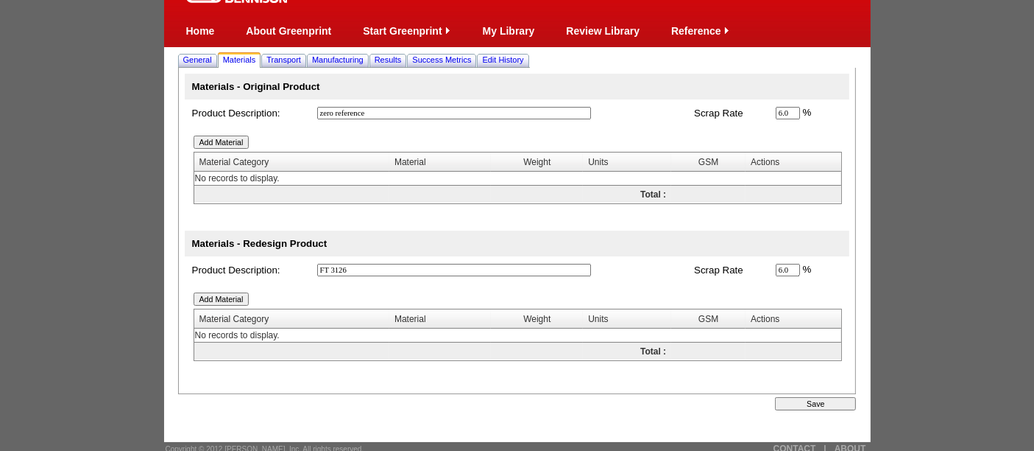
click at [221, 293] on input "Add Material" at bounding box center [222, 298] width 56 height 13
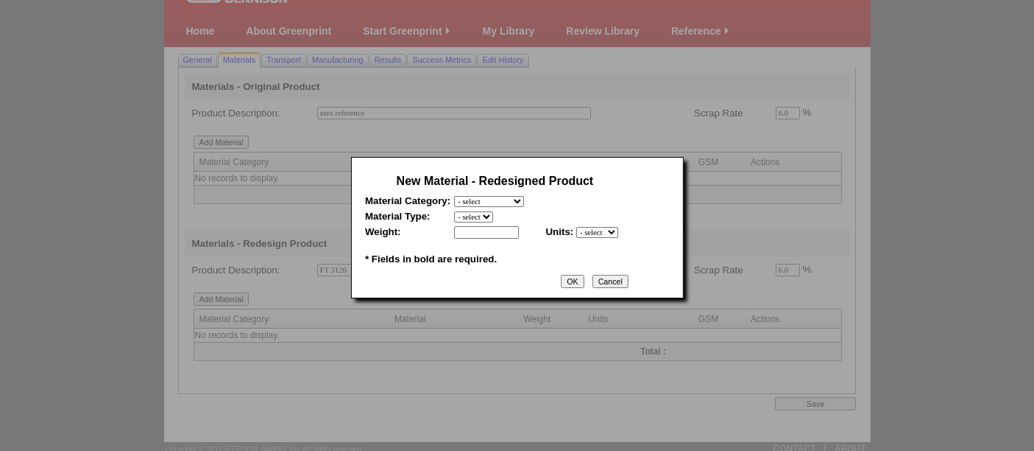
click at [498, 197] on select "- select Film and plastics Papers Liners Adhesives Miscellaneous" at bounding box center [489, 201] width 70 height 11
select select "3"
click at [454, 196] on select "- select Film and plastics Papers Liners Adhesives Miscellaneous" at bounding box center [489, 201] width 70 height 11
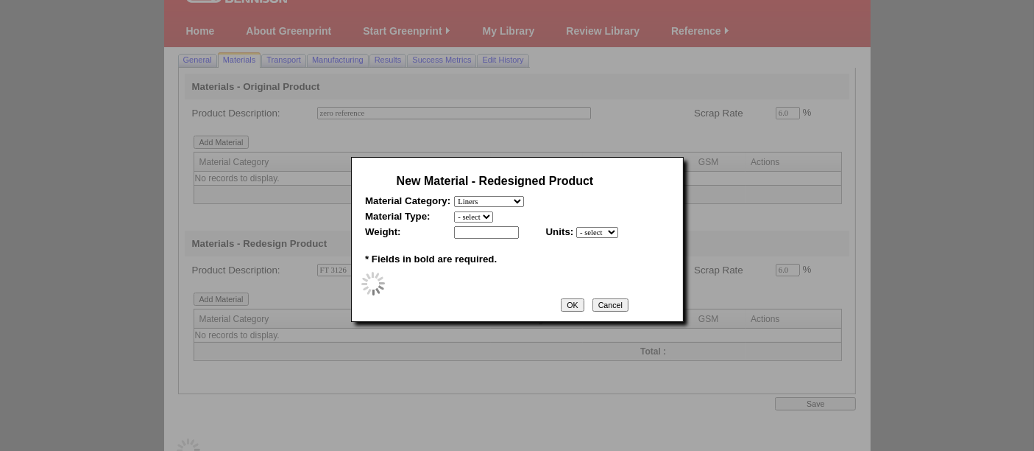
click at [474, 215] on select "- select" at bounding box center [473, 216] width 39 height 11
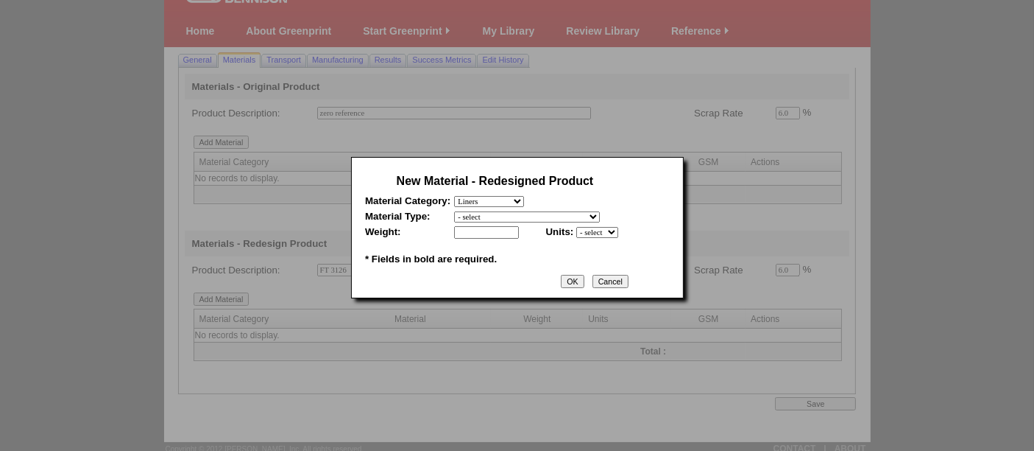
click at [487, 215] on select "- select 2018 CCK Liner, bleached (inc. silicone) 2018 Foil 2018- PCK Liner 201…" at bounding box center [527, 216] width 146 height 11
select select "348"
click at [454, 211] on select "- select 2018 CCK Liner, bleached (inc. silicone) 2018 Foil 2018- PCK Liner 201…" at bounding box center [527, 216] width 146 height 11
click at [496, 227] on input "text" at bounding box center [486, 232] width 65 height 13
type input "50"
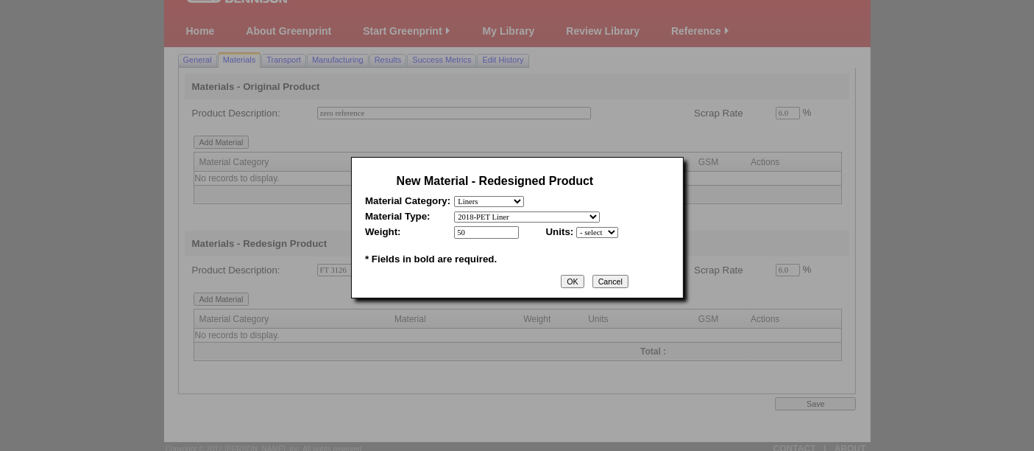
click at [605, 227] on select "- select mil lbs microns gsm" at bounding box center [597, 232] width 42 height 11
select select "3"
click at [576, 227] on select "- select mil lbs microns gsm" at bounding box center [597, 232] width 42 height 11
click at [584, 280] on input "OK" at bounding box center [572, 281] width 23 height 13
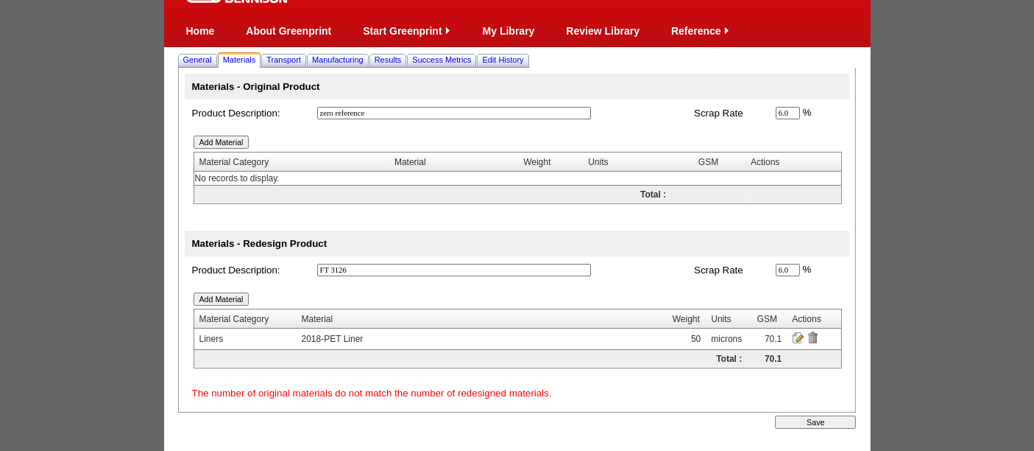
click at [219, 297] on input "Add Material" at bounding box center [222, 298] width 56 height 13
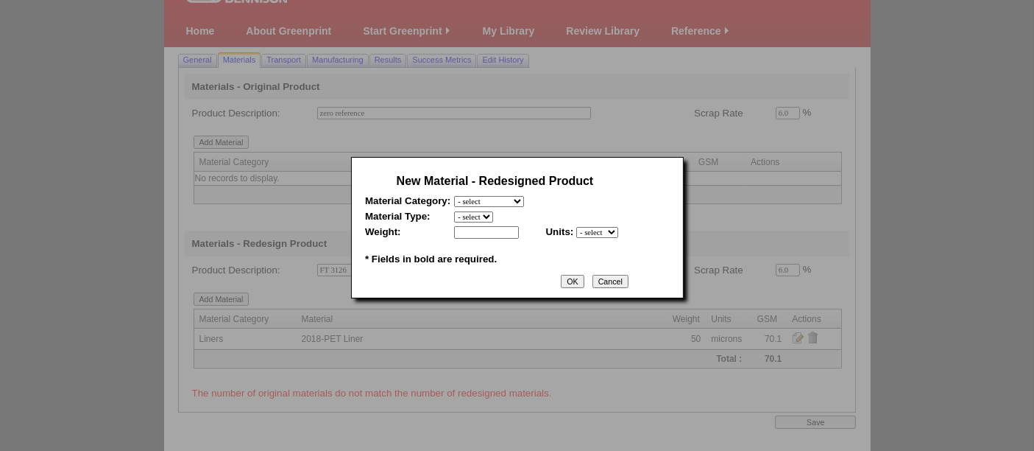
click at [508, 202] on select "- select Film and plastics Papers Liners Adhesives Miscellaneous" at bounding box center [489, 201] width 70 height 11
select select "4"
click at [454, 196] on select "- select Film and plastics Papers Liners Adhesives Miscellaneous" at bounding box center [489, 201] width 70 height 11
click at [479, 216] on select "- select 2018-Compostable Adhesive 2018-Emulsion 2018-Hotmelt 0% biobased 2018-…" at bounding box center [518, 216] width 129 height 11
select select "320"
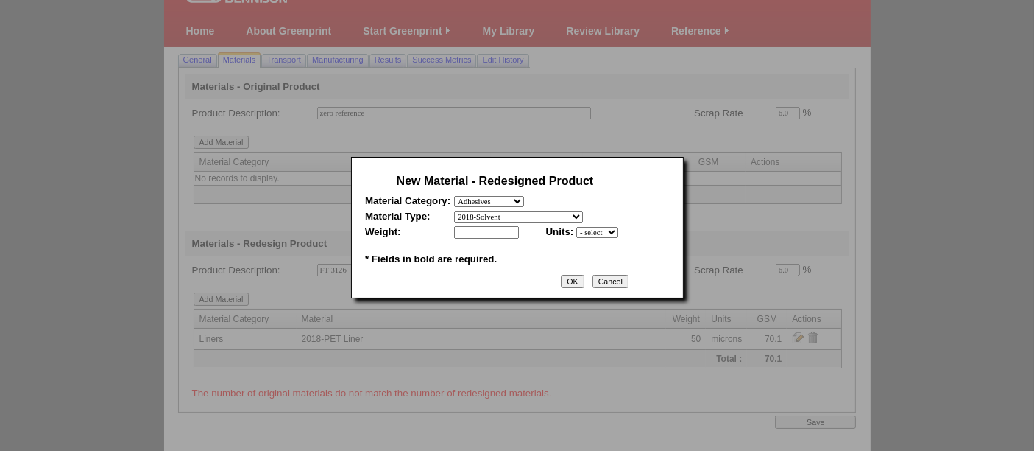
click at [454, 211] on select "- select 2018-Compostable Adhesive 2018-Emulsion 2018-Hotmelt 0% biobased 2018-…" at bounding box center [518, 216] width 129 height 11
click at [480, 230] on input "text" at bounding box center [486, 232] width 65 height 13
type input "139"
click at [603, 231] on select "- select mil lbs microns gsm" at bounding box center [597, 232] width 42 height 11
select select "5"
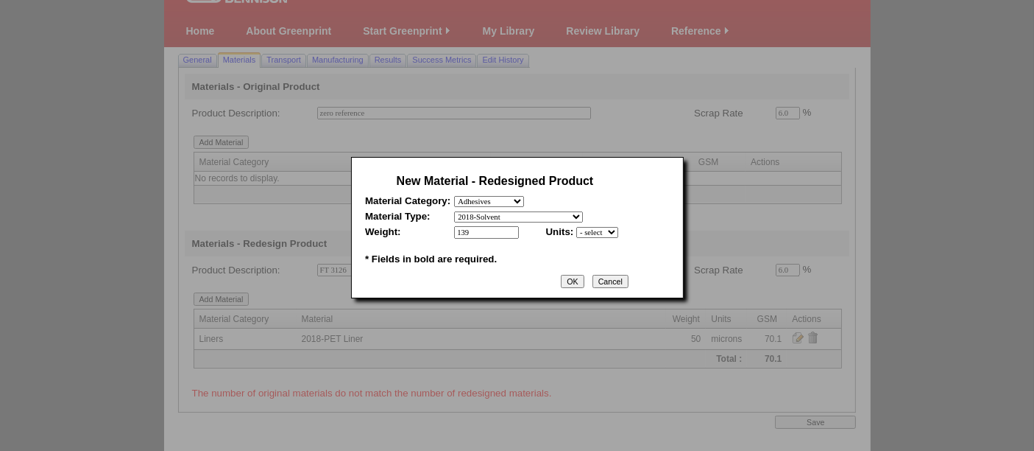
click at [576, 227] on select "- select mil lbs microns gsm" at bounding box center [597, 232] width 42 height 11
click at [577, 275] on input "OK" at bounding box center [572, 281] width 23 height 13
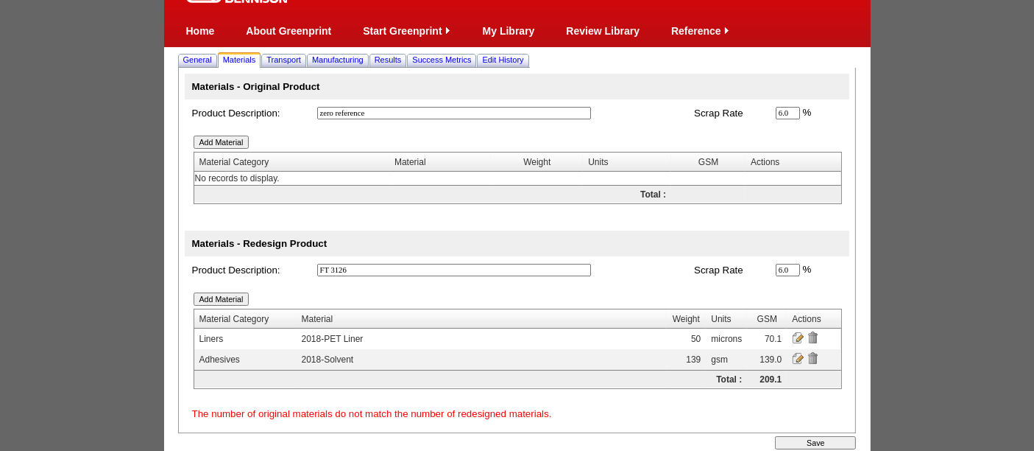
click at [813, 437] on input "Save" at bounding box center [815, 442] width 81 height 13
click at [219, 140] on input "Add Material" at bounding box center [222, 141] width 56 height 13
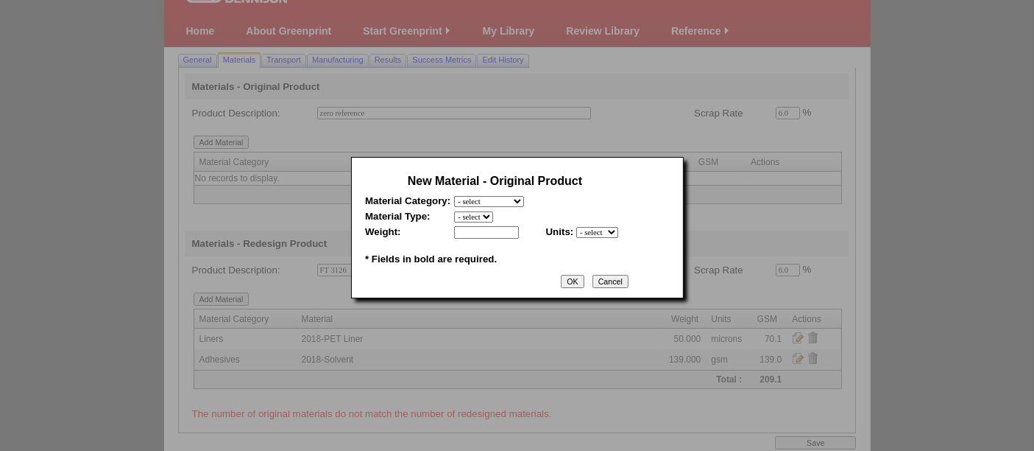
click at [515, 200] on select "- select Film and plastics Papers Liners Adhesives Miscellaneous" at bounding box center [489, 201] width 70 height 11
select select "3"
click at [454, 196] on select "- select Film and plastics Papers Liners Adhesives Miscellaneous" at bounding box center [489, 201] width 70 height 11
click at [491, 212] on select "- select 2018 CCK Liner, bleached (inc. silicone) 2018 Foil 2018- PCK Liner 201…" at bounding box center [527, 216] width 146 height 11
select select "348"
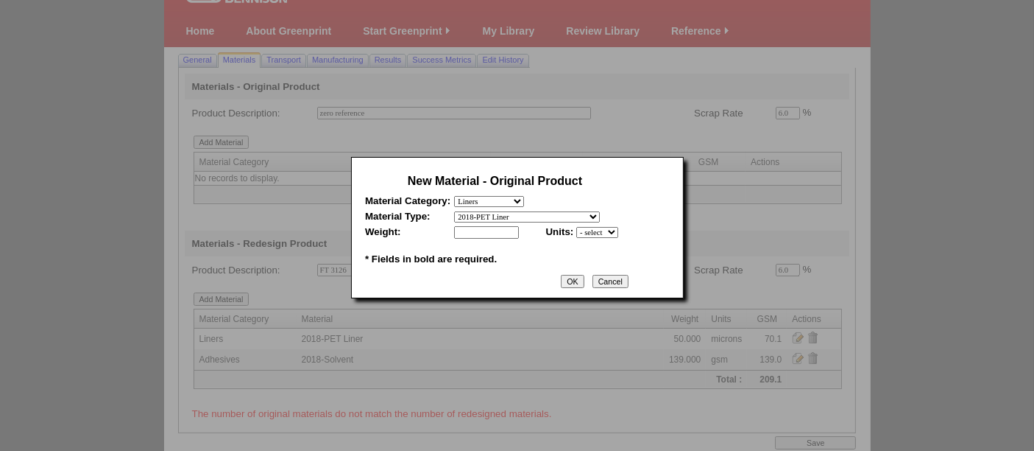
click at [454, 211] on select "- select 2018 CCK Liner, bleached (inc. silicone) 2018 Foil 2018- PCK Liner 201…" at bounding box center [527, 216] width 146 height 11
click at [478, 226] on input "text" at bounding box center [486, 232] width 65 height 13
type input "0"
click at [603, 231] on select "- select mil lbs microns gsm" at bounding box center [597, 232] width 42 height 11
select select "5"
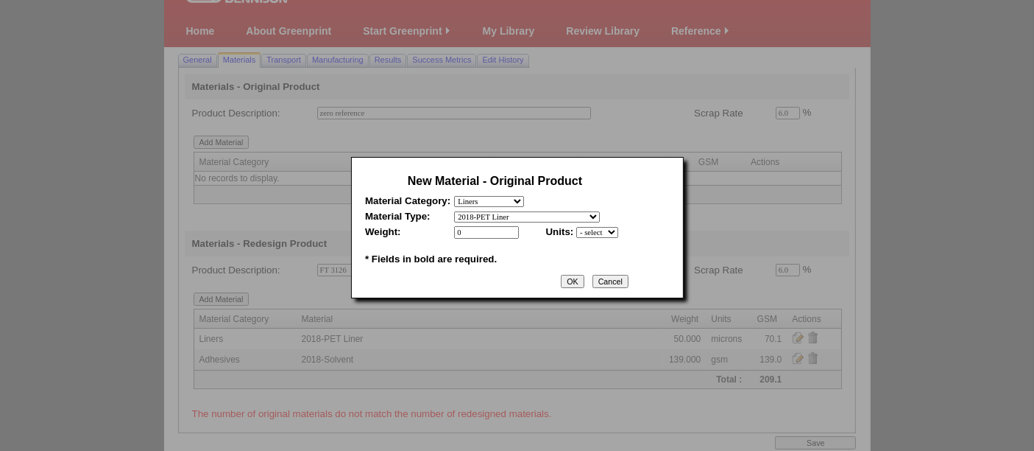
click at [576, 227] on select "- select mil lbs microns gsm" at bounding box center [597, 232] width 42 height 11
click at [571, 278] on input "OK" at bounding box center [572, 281] width 23 height 13
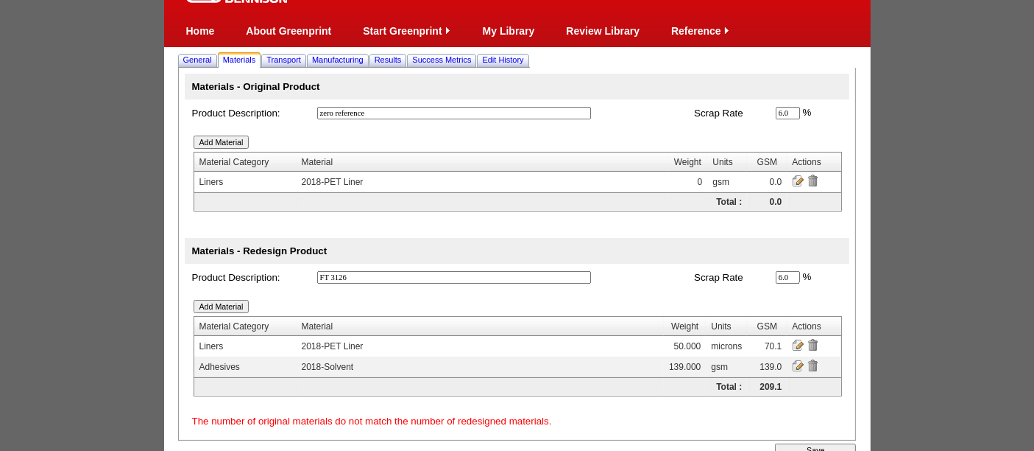
click at [205, 140] on input "Add Material" at bounding box center [222, 141] width 56 height 13
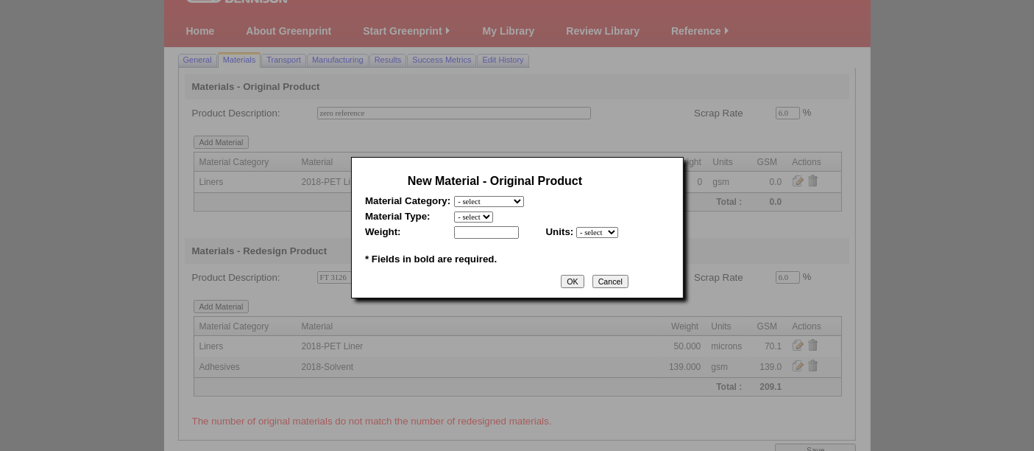
click at [494, 188] on td "New Material - Original Product" at bounding box center [495, 181] width 260 height 21
click at [507, 200] on select "- select Film and plastics Papers Liners Adhesives Miscellaneous" at bounding box center [489, 201] width 70 height 11
select select "4"
click at [454, 196] on select "- select Film and plastics Papers Liners Adhesives Miscellaneous" at bounding box center [489, 201] width 70 height 11
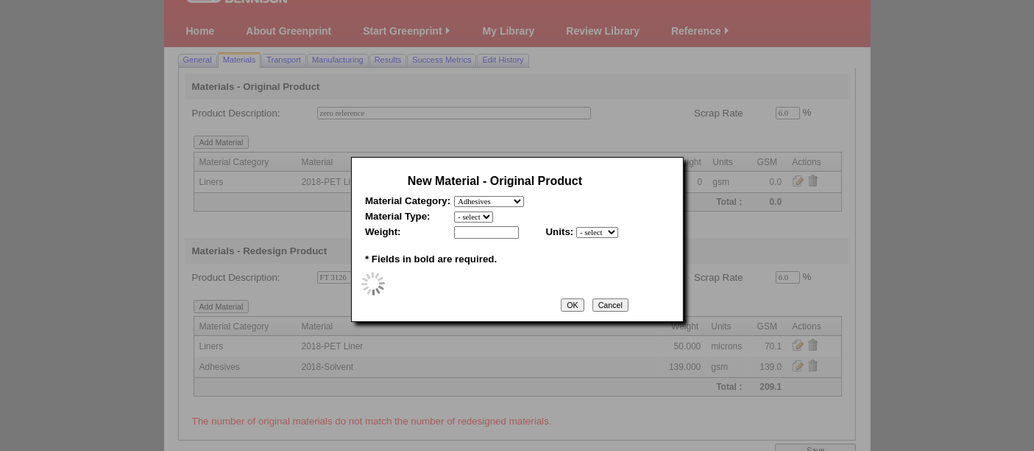
click at [465, 213] on select "- select" at bounding box center [473, 216] width 39 height 11
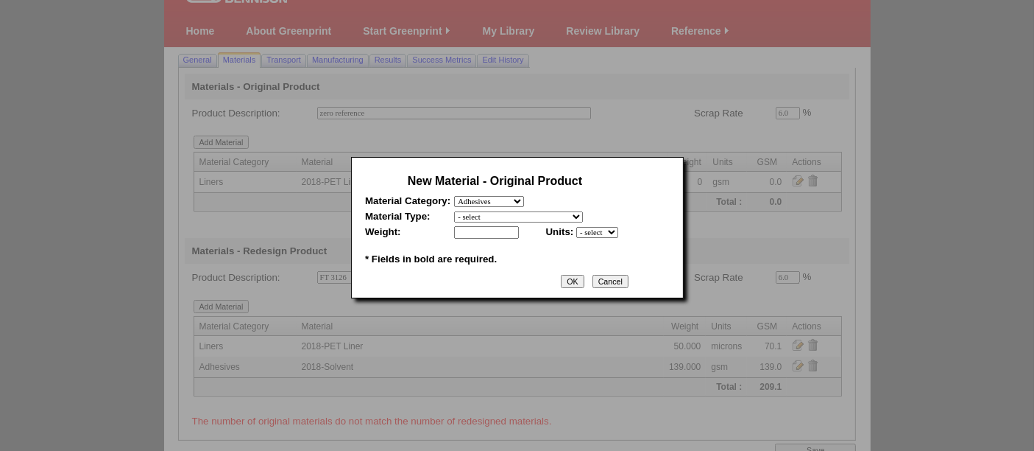
click at [467, 217] on select "- select 2018-Compostable Adhesive 2018-Emulsion 2018-Hotmelt 0% biobased 2018-…" at bounding box center [518, 216] width 129 height 11
select select "320"
click at [454, 211] on select "- select 2018-Compostable Adhesive 2018-Emulsion 2018-Hotmelt 0% biobased 2018-…" at bounding box center [518, 216] width 129 height 11
click at [492, 242] on td "* Fields in bold are required." at bounding box center [495, 253] width 260 height 22
click at [493, 232] on input "text" at bounding box center [486, 232] width 65 height 13
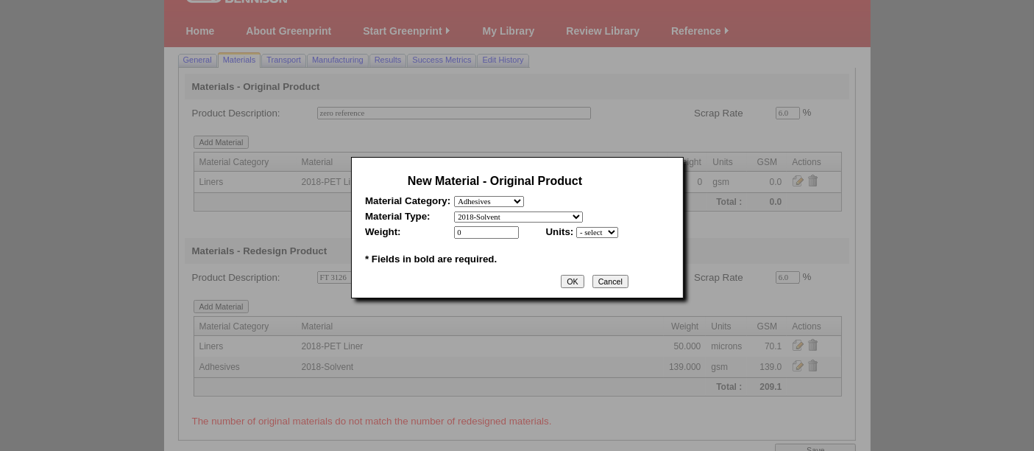
type input "0"
click at [613, 227] on select "- select mil lbs microns gsm" at bounding box center [597, 232] width 42 height 11
select select "5"
click at [576, 227] on select "- select mil lbs microns gsm" at bounding box center [597, 232] width 42 height 11
click at [573, 283] on input "OK" at bounding box center [572, 281] width 23 height 13
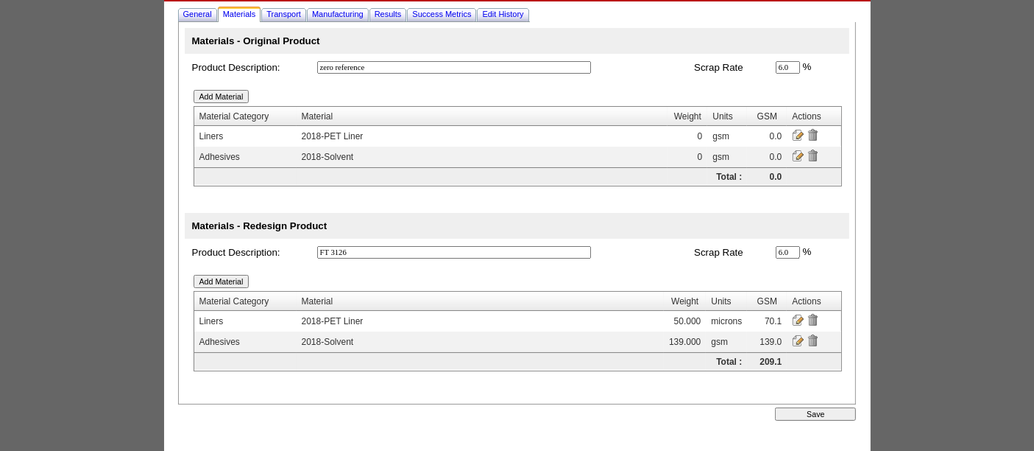
scroll to position [92, 0]
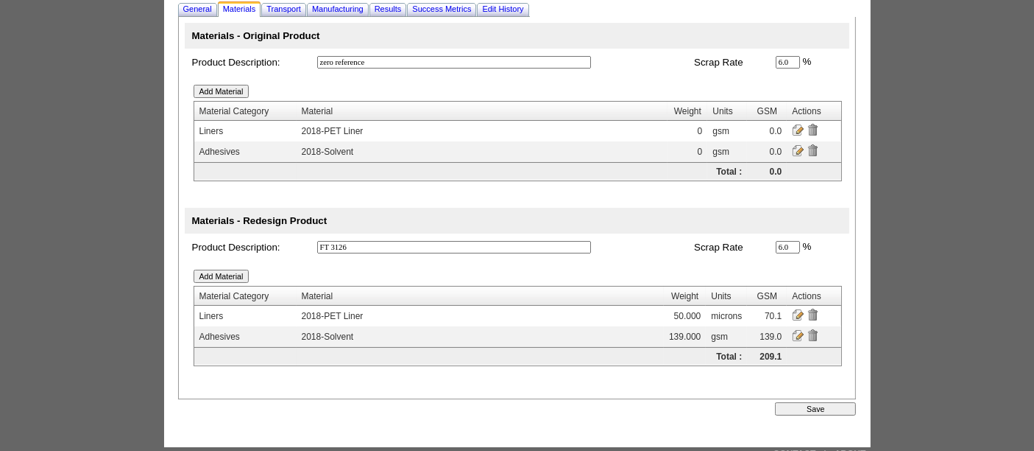
click at [828, 406] on input "Save" at bounding box center [815, 408] width 81 height 13
click at [402, 10] on span "Results" at bounding box center [388, 8] width 27 height 9
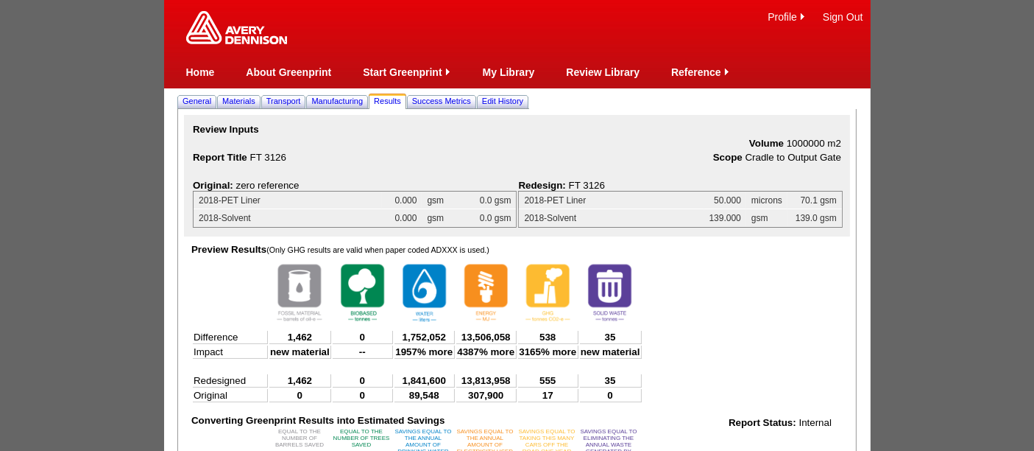
scroll to position [348, 0]
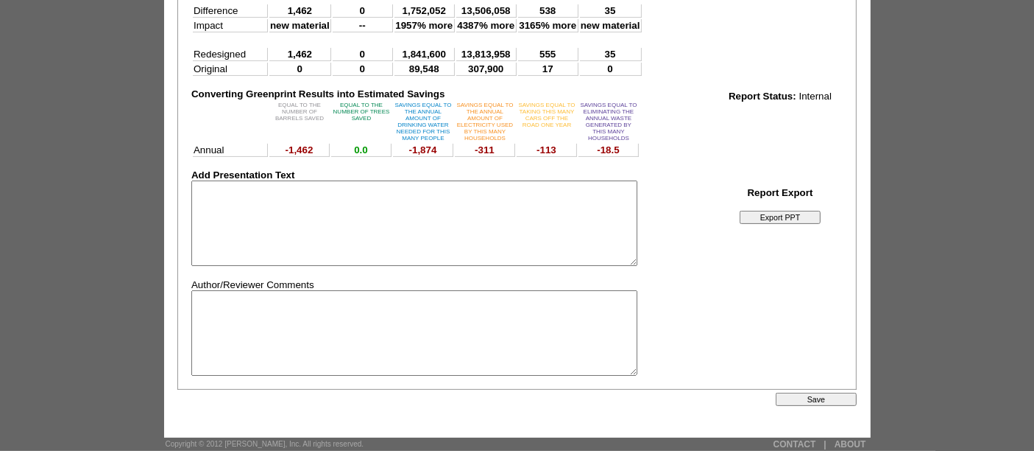
click at [821, 396] on input "Save" at bounding box center [816, 398] width 81 height 13
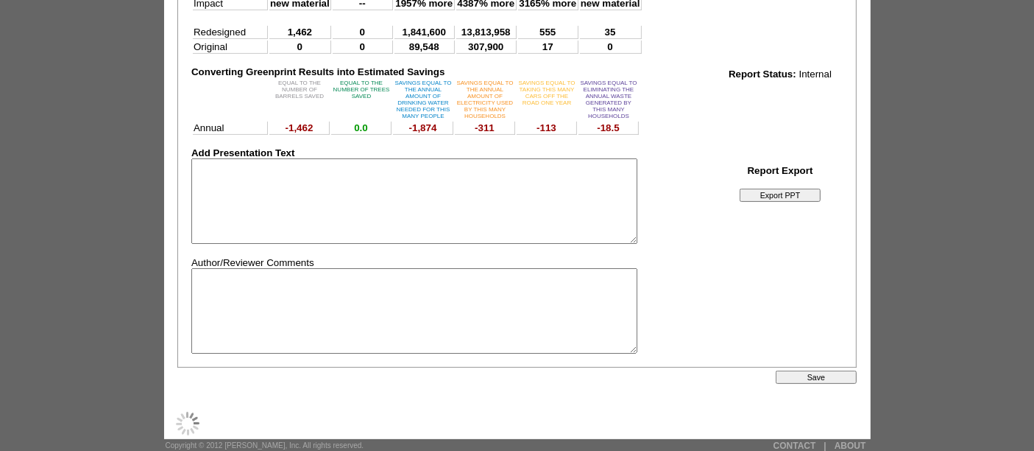
scroll to position [0, 0]
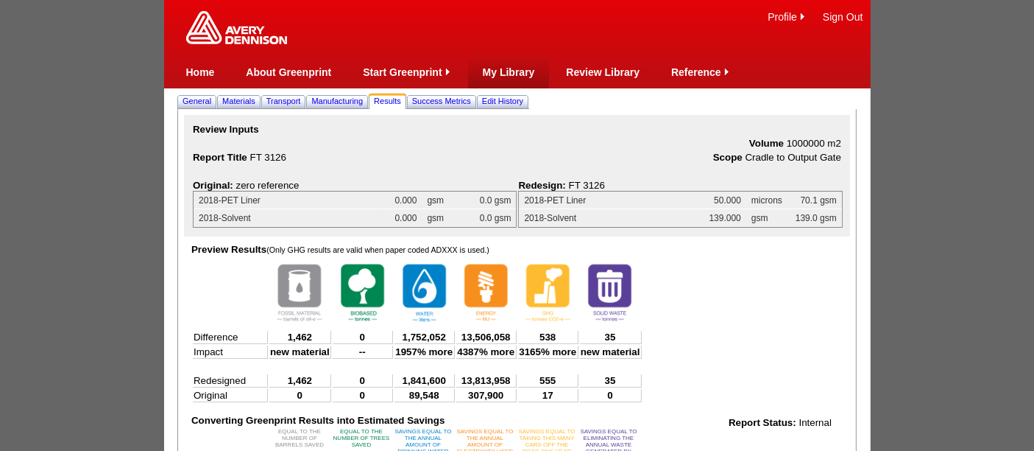
click at [507, 73] on link "My Library" at bounding box center [509, 72] width 52 height 12
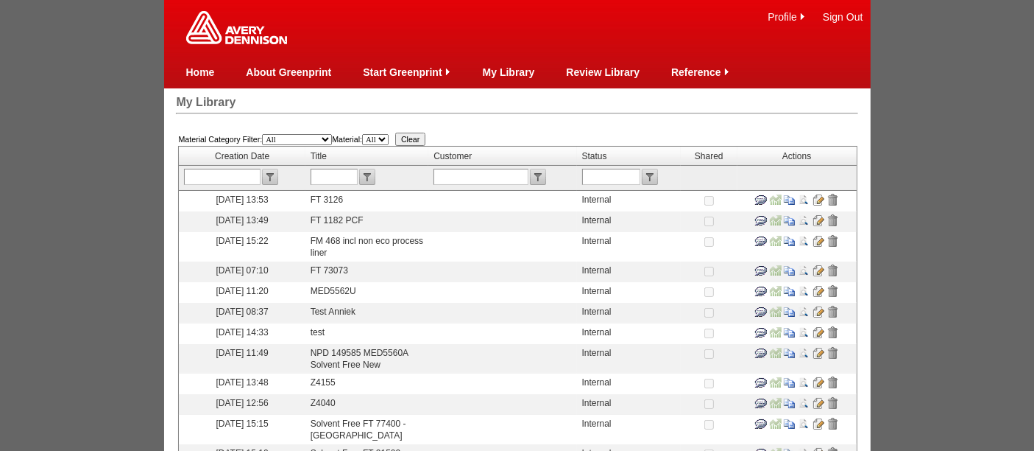
click at [815, 219] on input "image" at bounding box center [819, 220] width 12 height 12
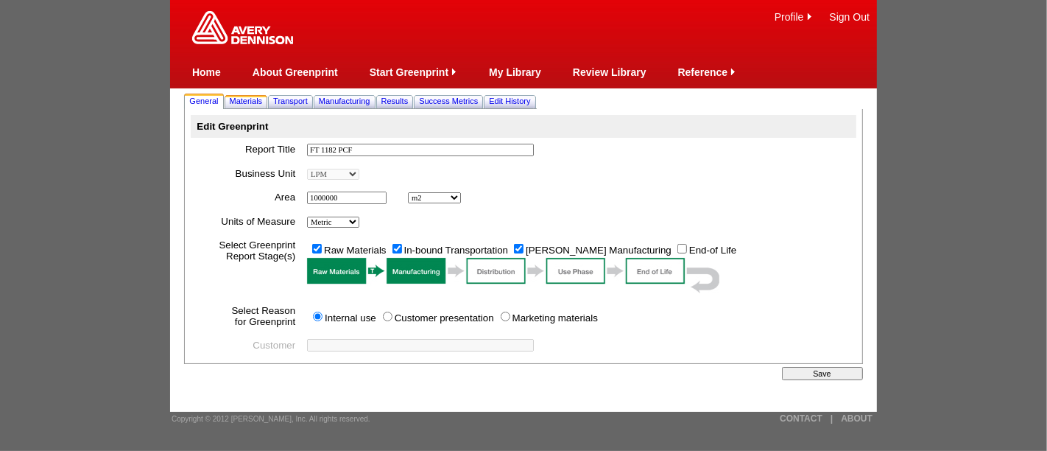
click at [254, 104] on span "Materials" at bounding box center [246, 100] width 33 height 9
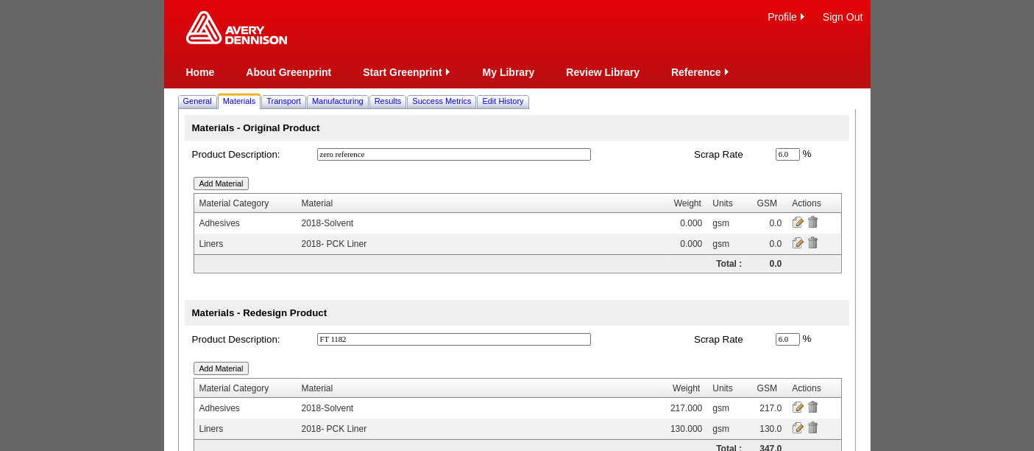
click at [799, 400] on input "image" at bounding box center [798, 406] width 12 height 12
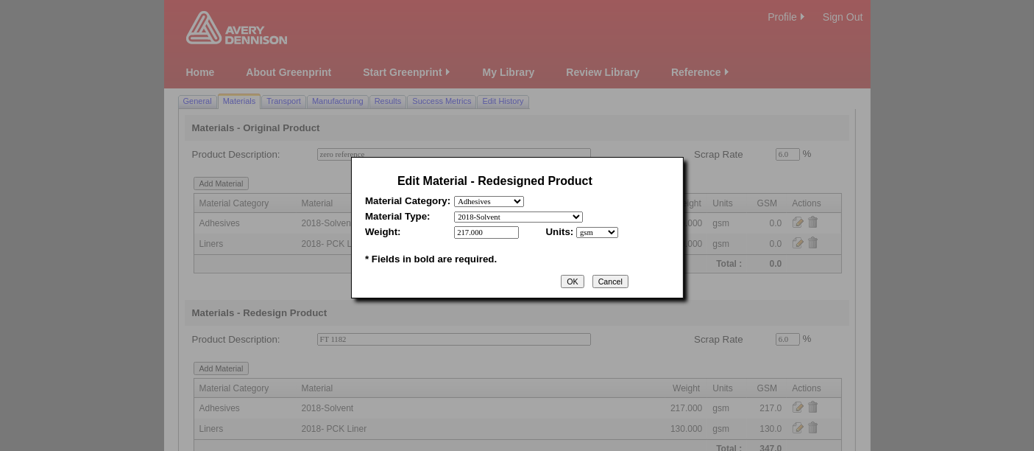
drag, startPoint x: 507, startPoint y: 227, endPoint x: 418, endPoint y: 222, distance: 89.2
click at [418, 222] on table "Edit Material - Redesigned Product Material Category: - select Film and plastic…" at bounding box center [494, 219] width 267 height 105
type input "186"
click at [584, 278] on input "OK" at bounding box center [572, 281] width 23 height 13
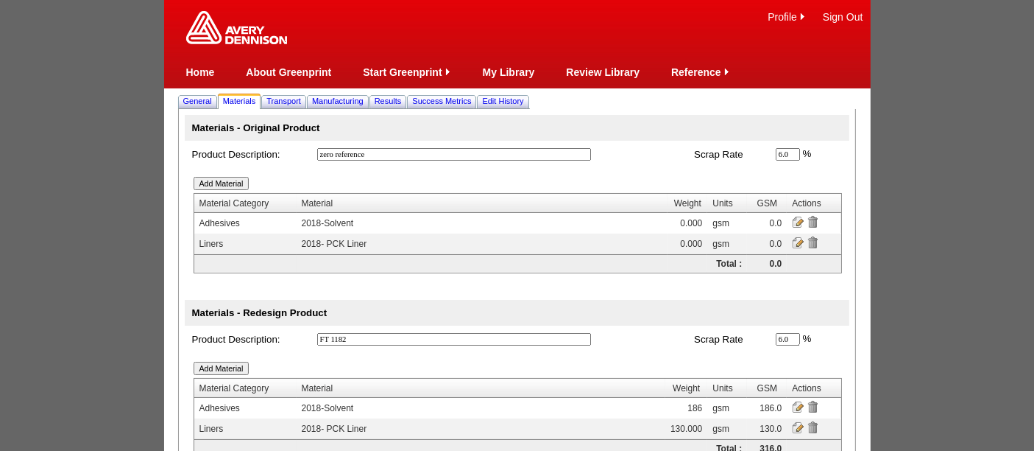
scroll to position [94, 0]
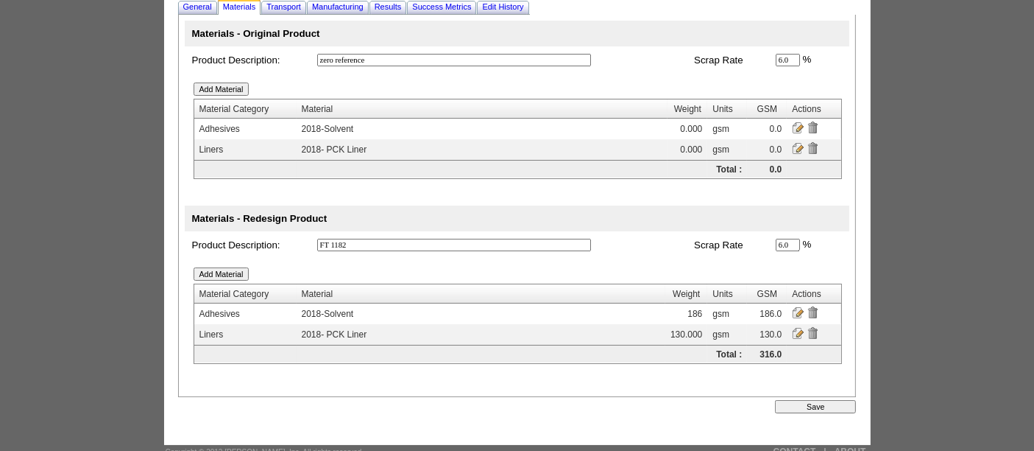
click at [816, 400] on input "Save" at bounding box center [815, 406] width 81 height 13
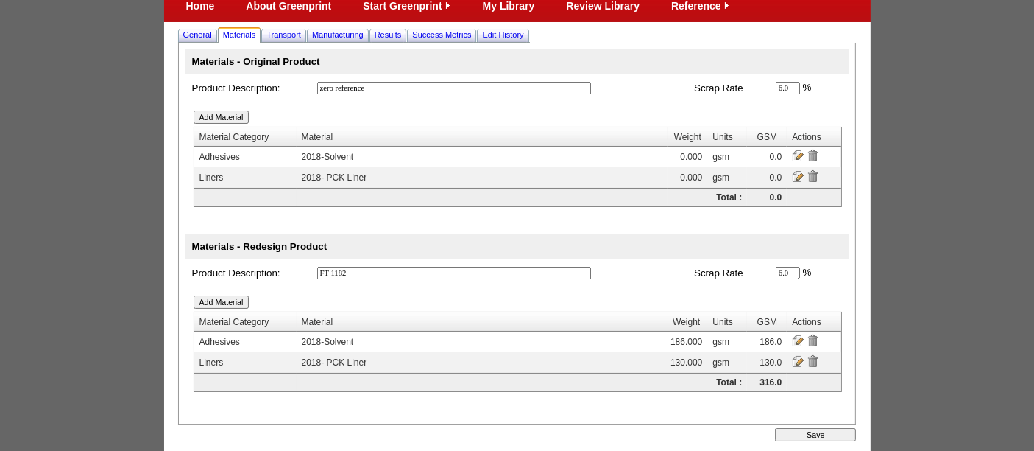
scroll to position [0, 0]
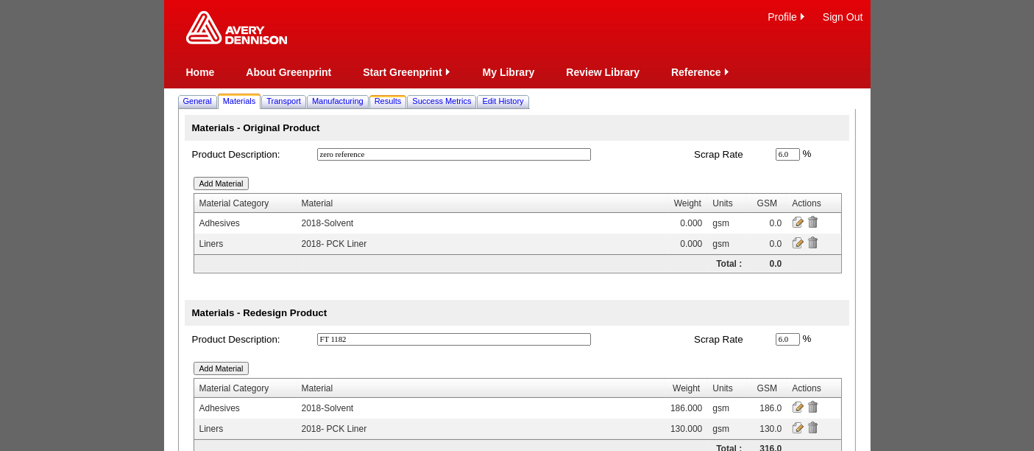
click at [401, 99] on span "Results" at bounding box center [388, 100] width 27 height 9
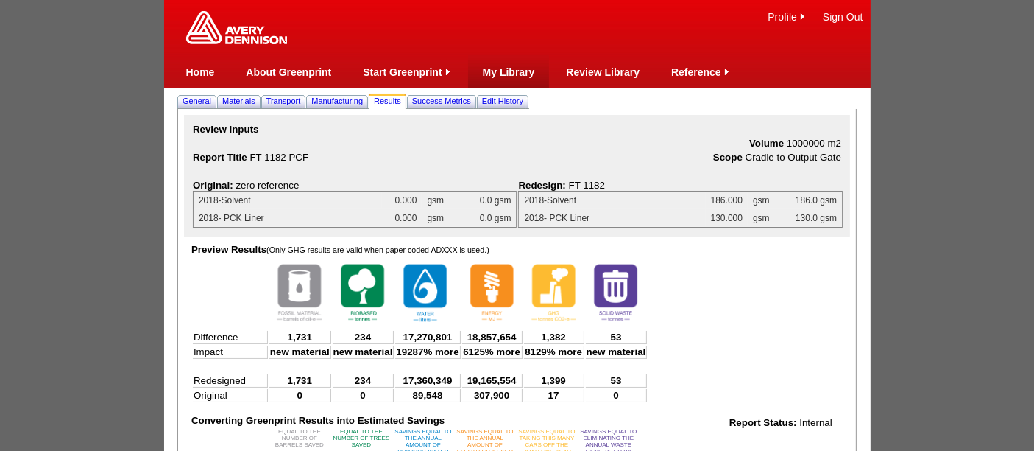
click at [517, 75] on link "My Library" at bounding box center [509, 72] width 52 height 12
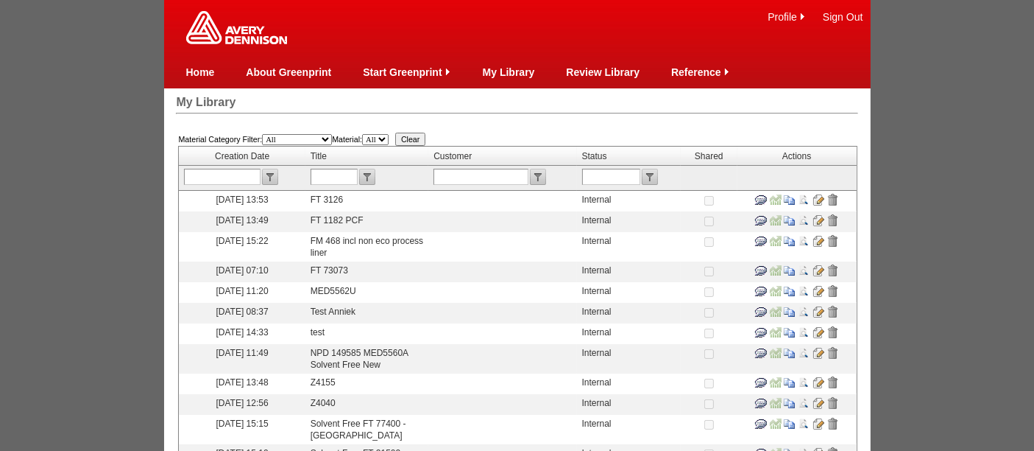
click at [813, 199] on input "image" at bounding box center [819, 200] width 12 height 12
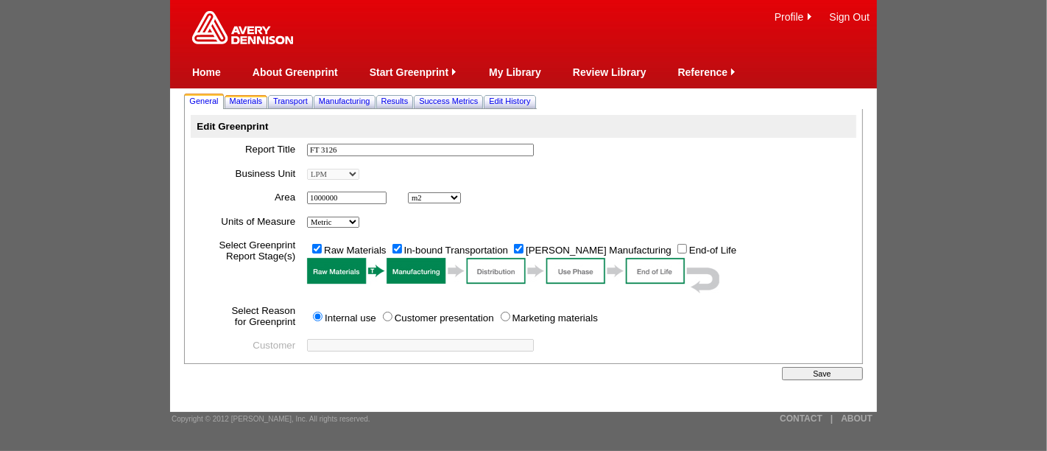
click at [241, 99] on span "Materials" at bounding box center [246, 100] width 33 height 9
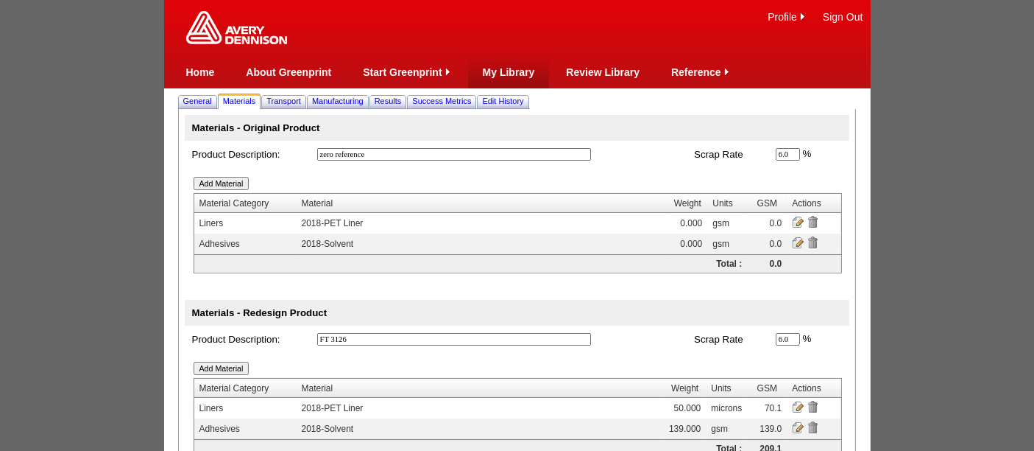
click at [511, 71] on link "My Library" at bounding box center [509, 72] width 52 height 12
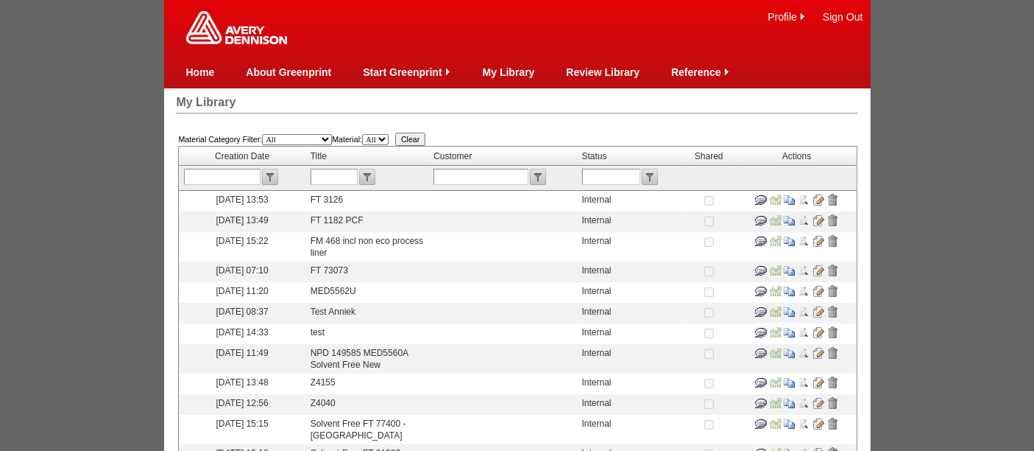
click at [340, 171] on input "text" at bounding box center [334, 177] width 47 height 16
type input "FT310"
click at [370, 169] on input "submit" at bounding box center [367, 177] width 16 height 16
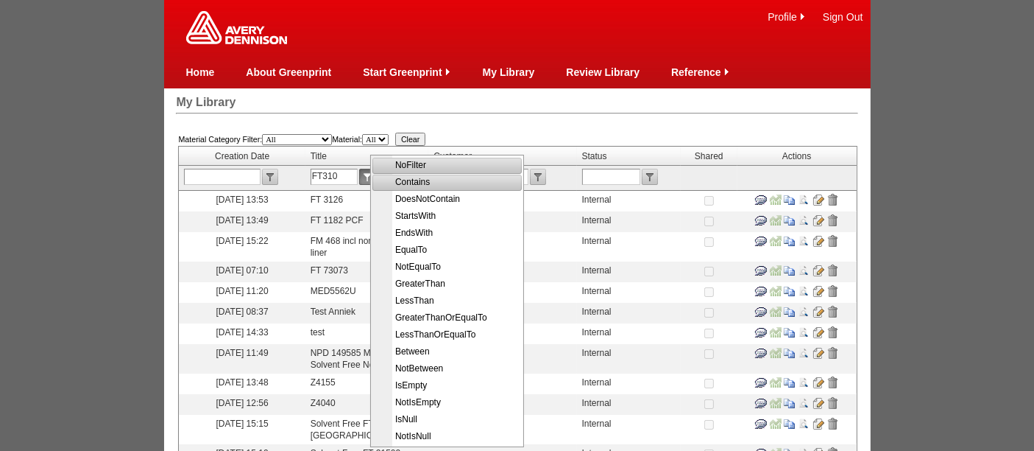
click at [406, 183] on span "Contains" at bounding box center [449, 182] width 148 height 17
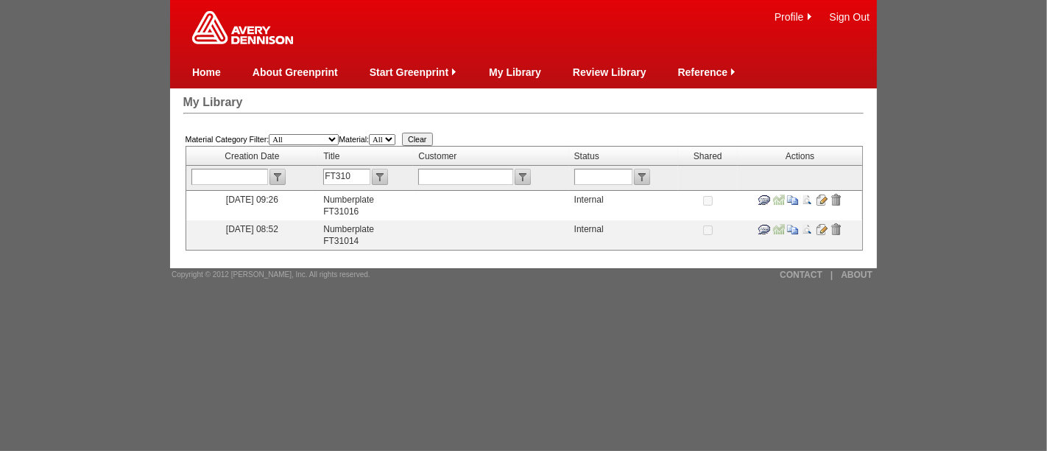
click at [333, 172] on input "FT310" at bounding box center [346, 177] width 47 height 16
type input "FT 310"
click at [378, 178] on input "submit" at bounding box center [380, 177] width 16 height 16
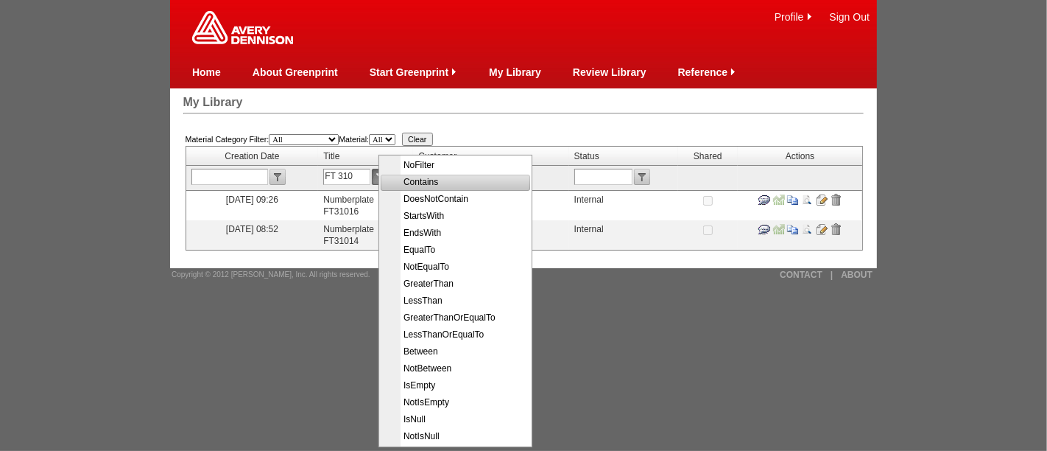
click at [428, 180] on span "Contains" at bounding box center [457, 182] width 148 height 17
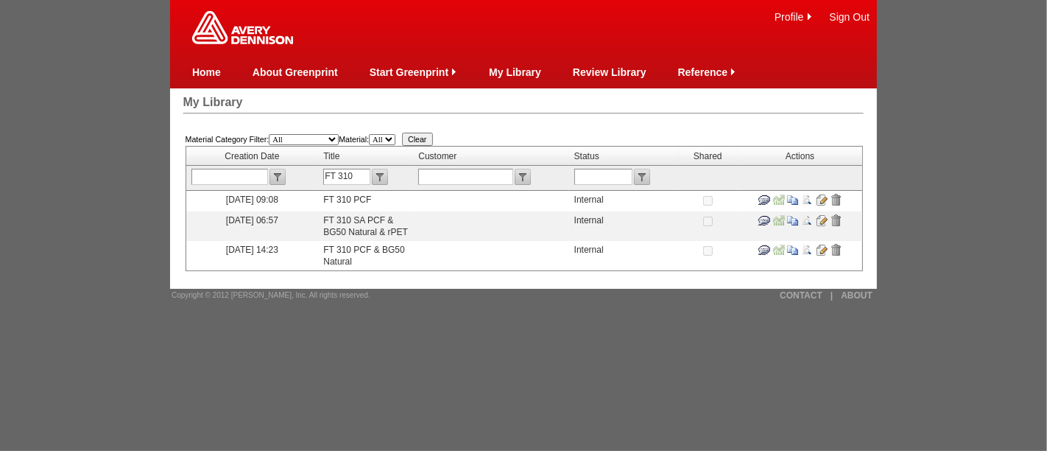
click at [793, 194] on input "image" at bounding box center [793, 200] width 12 height 12
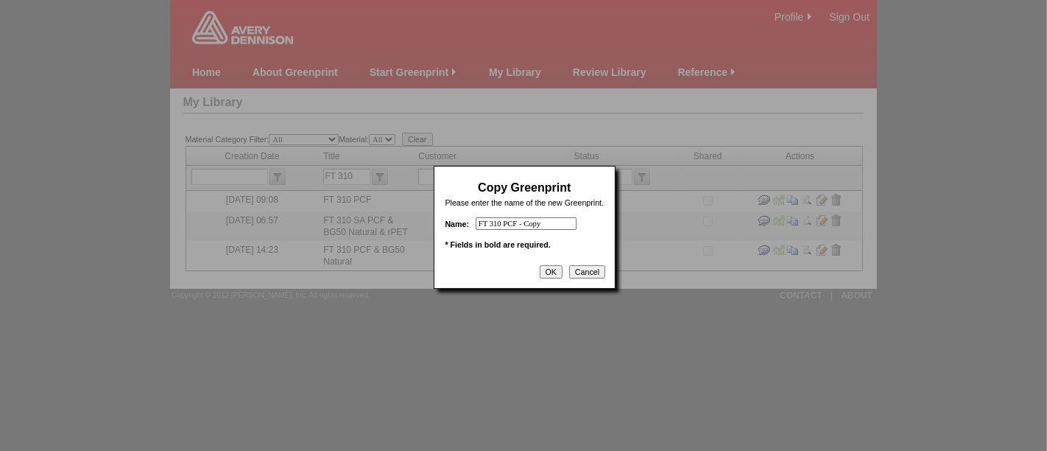
drag, startPoint x: 498, startPoint y: 219, endPoint x: 508, endPoint y: 249, distance: 31.0
click at [501, 219] on input "FT 310 PCF - Copy" at bounding box center [526, 223] width 101 height 13
type input "FT 310A PCF"
click at [554, 268] on input "OK" at bounding box center [551, 271] width 23 height 13
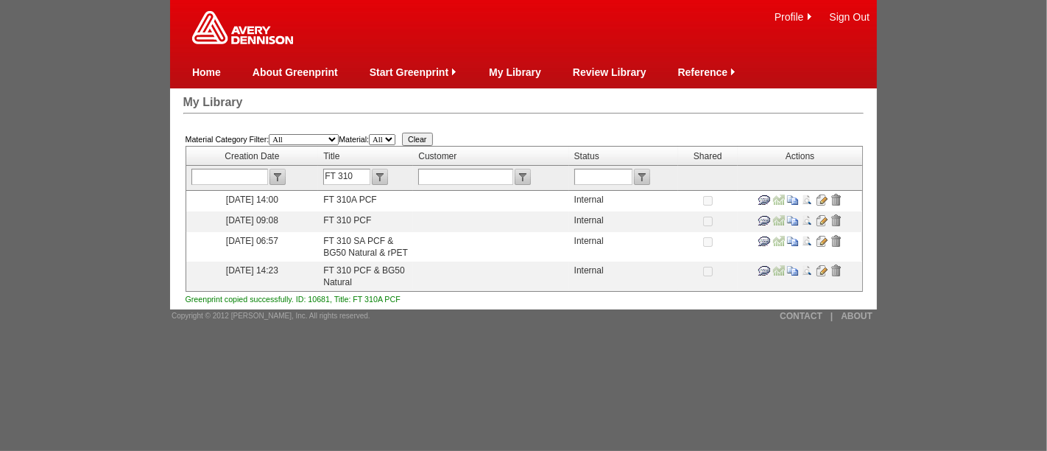
click at [822, 197] on input "image" at bounding box center [822, 200] width 12 height 12
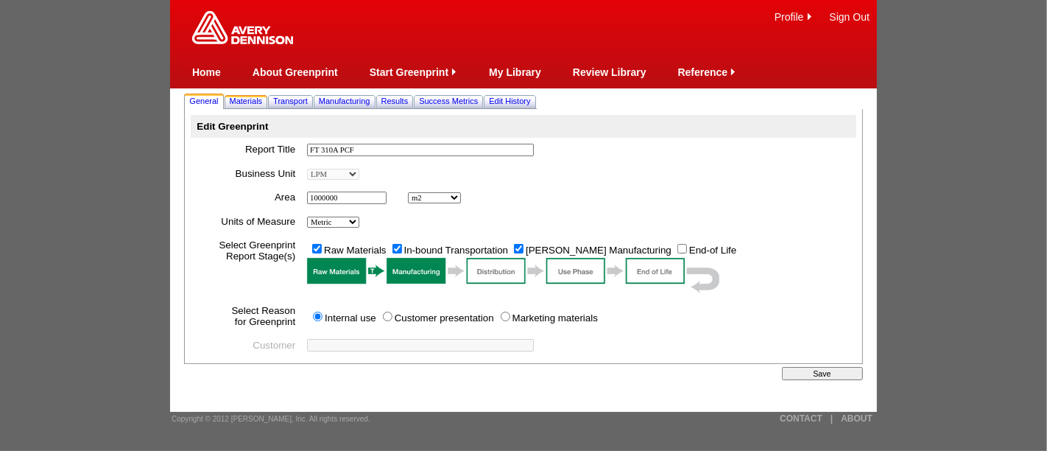
click at [245, 103] on span "Materials" at bounding box center [246, 100] width 33 height 9
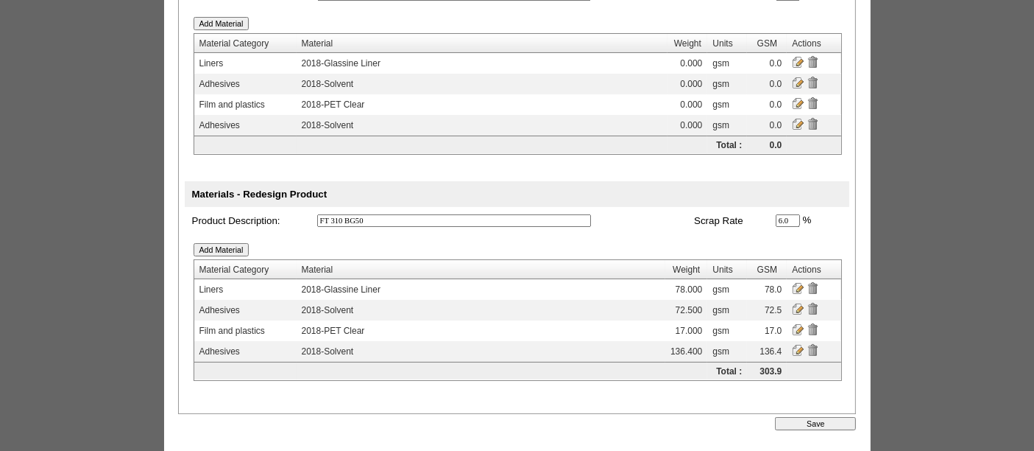
scroll to position [172, 0]
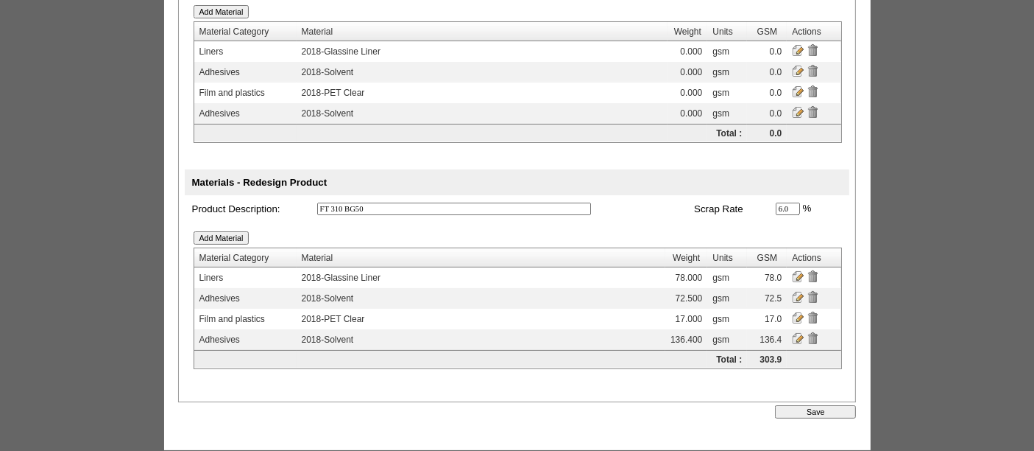
click at [813, 333] on input "image" at bounding box center [813, 338] width 12 height 12
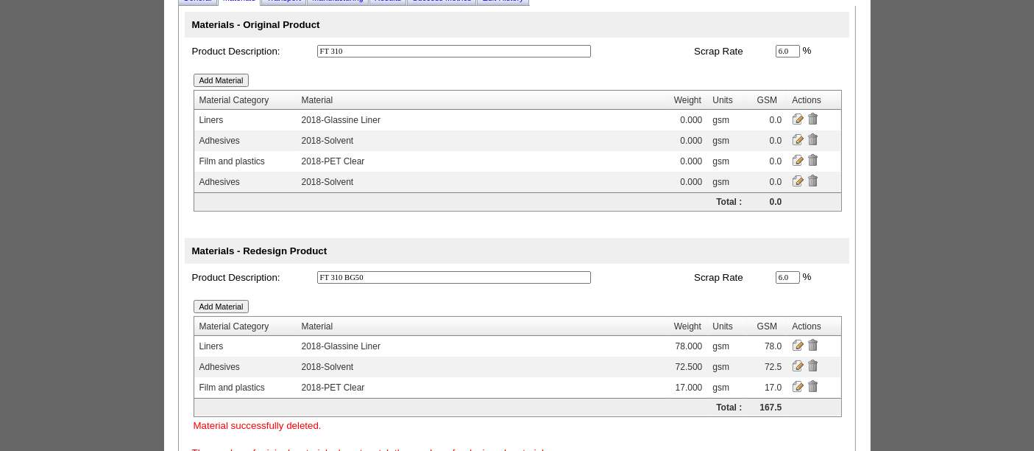
scroll to position [119, 0]
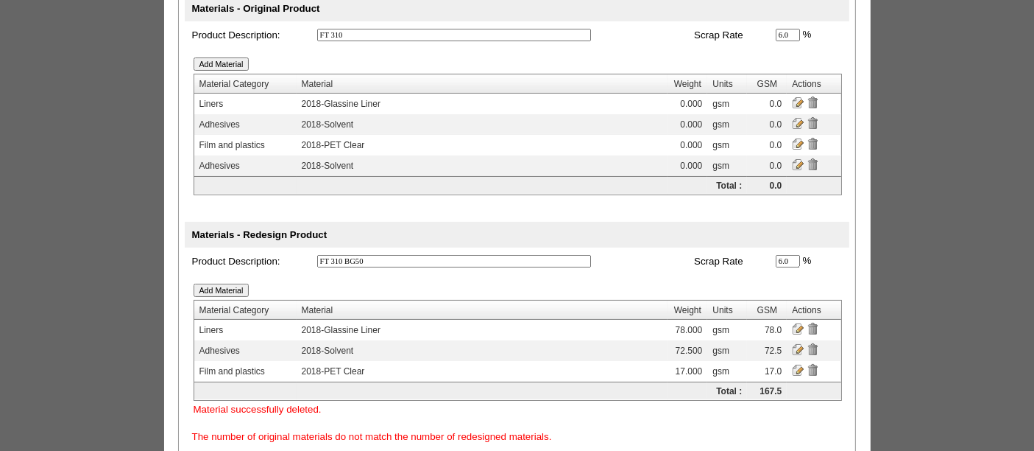
click at [812, 163] on input "image" at bounding box center [813, 164] width 12 height 12
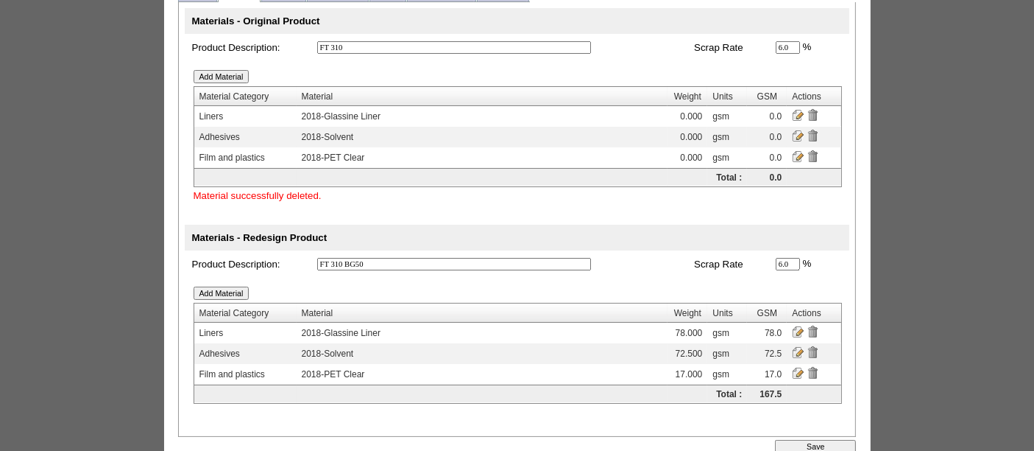
scroll to position [146, 0]
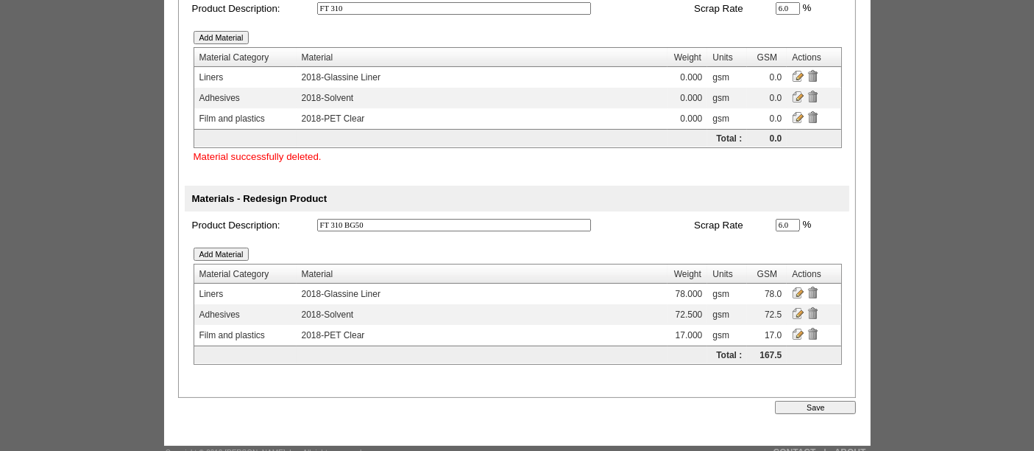
click at [806, 400] on input "Save" at bounding box center [815, 406] width 81 height 13
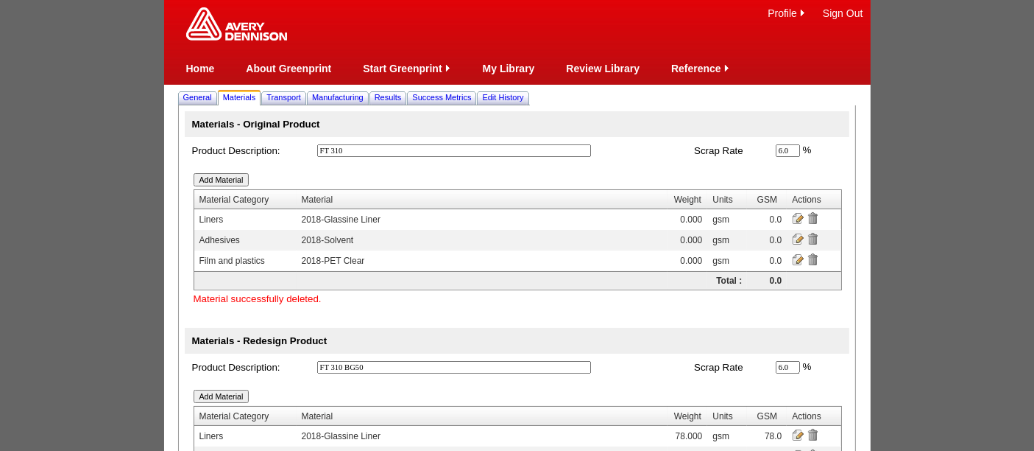
scroll to position [0, 0]
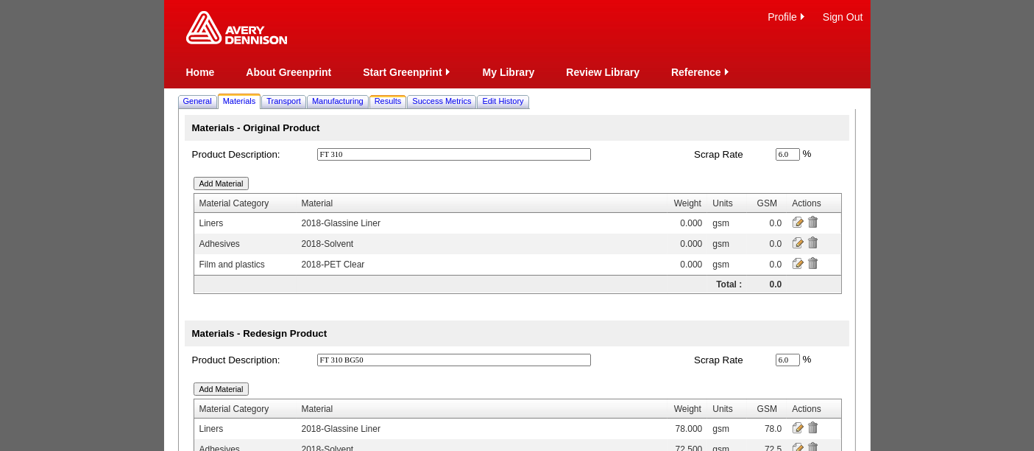
click at [400, 102] on span "Results" at bounding box center [388, 100] width 27 height 9
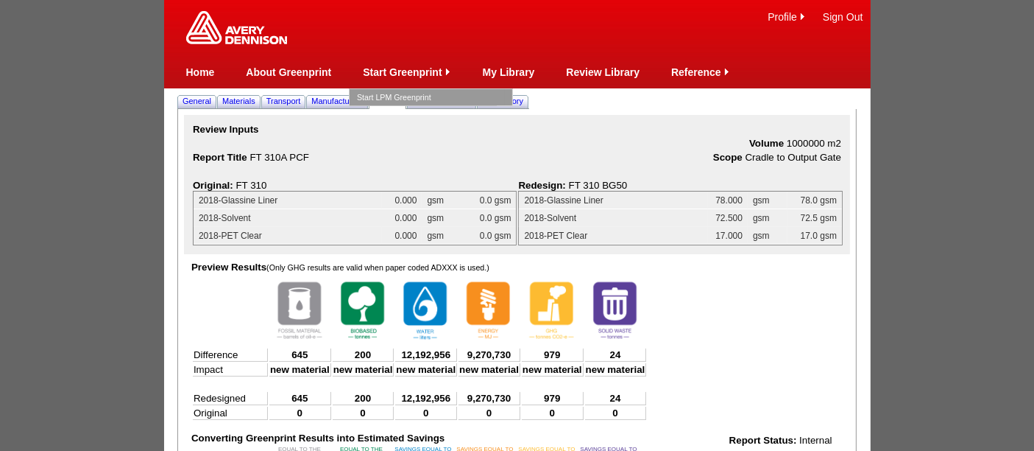
click at [393, 98] on link "Start LPM Greenprint" at bounding box center [431, 97] width 148 height 16
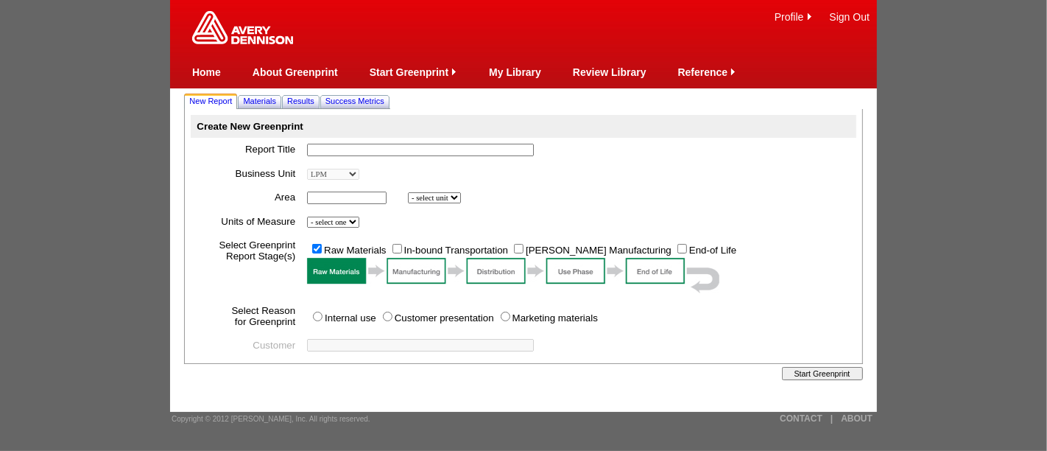
click at [345, 146] on input "text" at bounding box center [420, 150] width 227 height 13
type input "FT 7364 FCF"
click at [336, 194] on input "text" at bounding box center [347, 197] width 80 height 13
type input "1000000"
click at [446, 194] on select "- select unit bsi inch2 m2" at bounding box center [434, 197] width 53 height 11
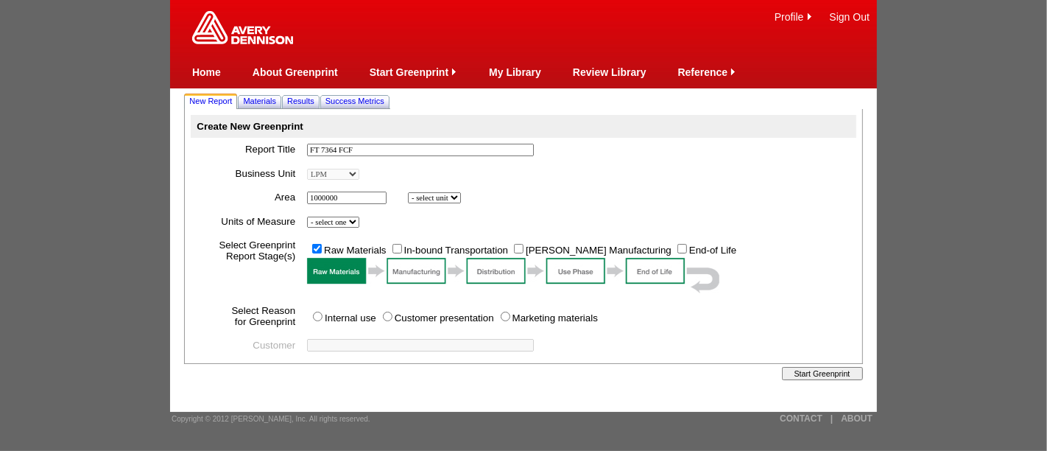
select select "6"
click at [410, 192] on select "- select unit bsi inch2 m2" at bounding box center [434, 197] width 53 height 11
click at [349, 221] on select "- select one Imperial Metric" at bounding box center [333, 221] width 52 height 11
select select "Metric"
click at [310, 216] on select "- select one Imperial Metric" at bounding box center [333, 221] width 52 height 11
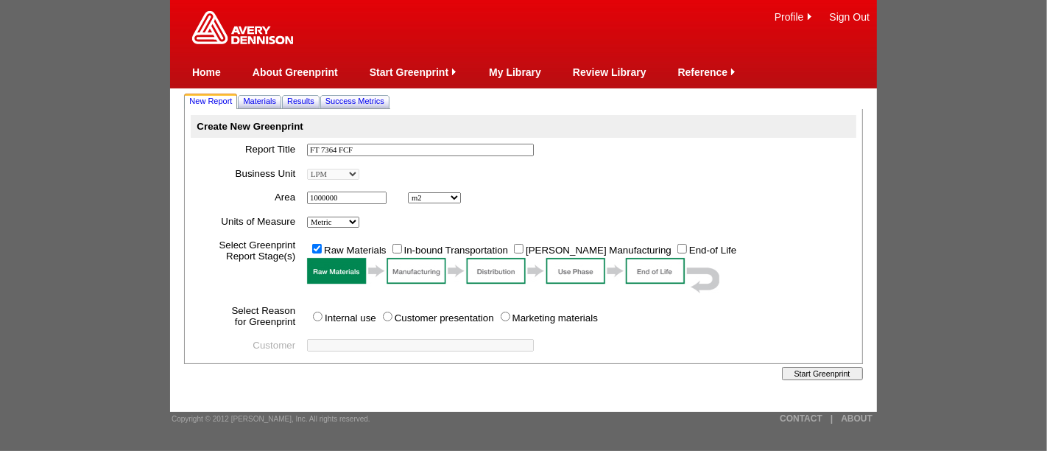
click at [398, 244] on input "In-bound Transportation" at bounding box center [397, 249] width 10 height 10
checkbox input "true"
click at [519, 249] on input "[PERSON_NAME] Manufacturing" at bounding box center [519, 249] width 10 height 10
checkbox input "true"
click at [319, 317] on input "Internal use" at bounding box center [318, 316] width 10 height 10
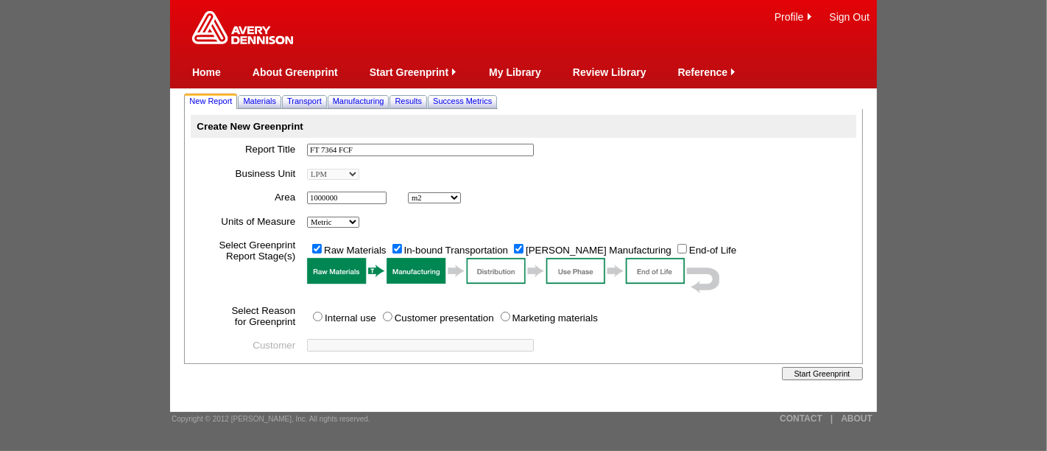
radio input "true"
click at [271, 96] on span "Materials" at bounding box center [259, 100] width 33 height 9
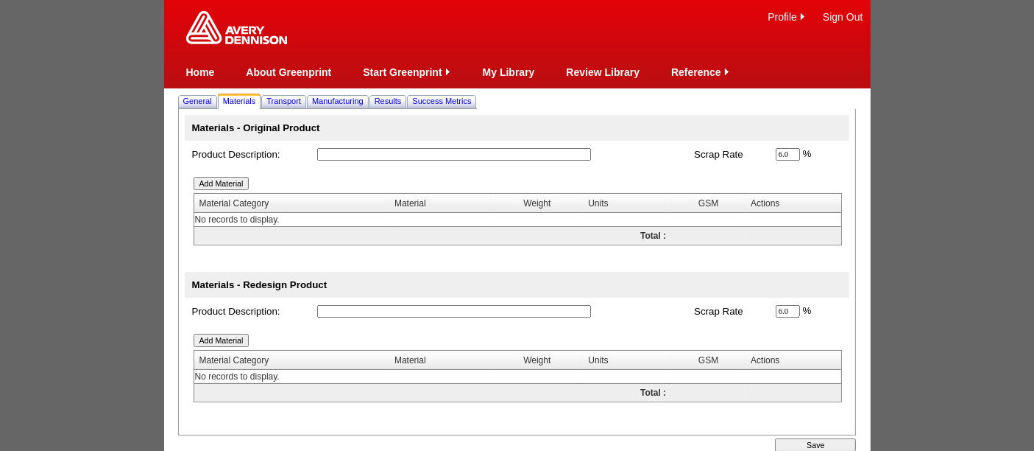
click at [364, 153] on input "text" at bounding box center [454, 154] width 274 height 13
type input "zero reference"
click at [335, 302] on td "*" at bounding box center [499, 310] width 378 height 27
click at [336, 307] on input "text" at bounding box center [454, 311] width 274 height 13
type input "FT 7364"
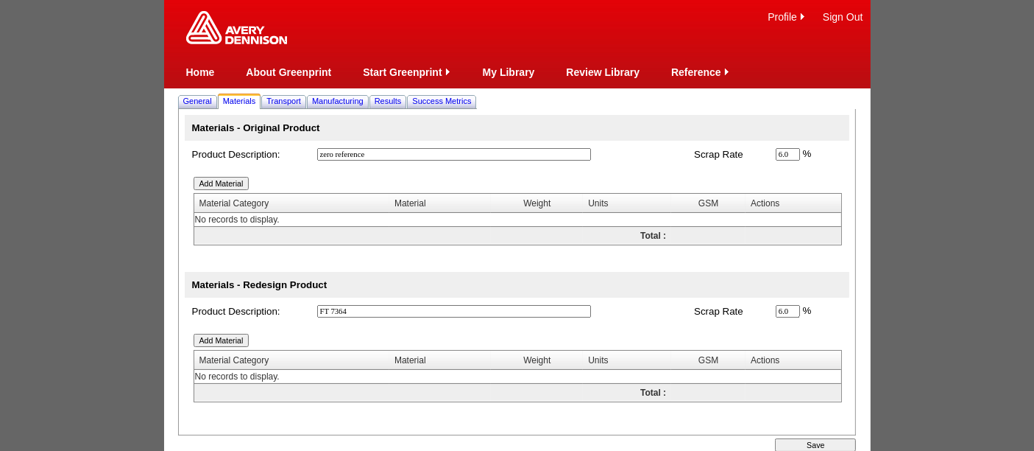
click at [223, 338] on input "Add Material" at bounding box center [222, 339] width 56 height 13
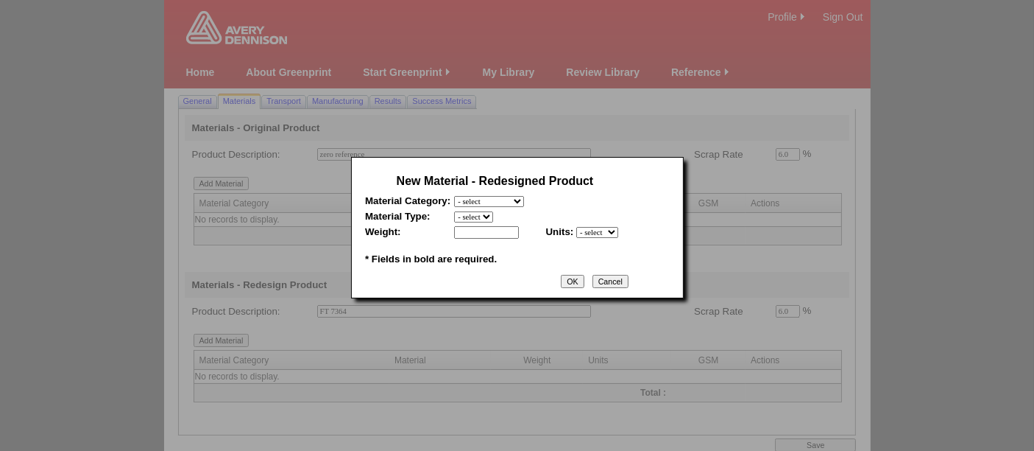
click at [498, 197] on select "- select Film and plastics Papers Liners Adhesives Miscellaneous" at bounding box center [489, 201] width 70 height 11
select select "3"
click at [454, 196] on select "- select Film and plastics Papers Liners Adhesives Miscellaneous" at bounding box center [489, 201] width 70 height 11
click at [489, 214] on select "- select 2018 CCK Liner, bleached (inc. silicone) 2018 Foil 2018- PCK Liner 201…" at bounding box center [527, 216] width 146 height 11
select select "346"
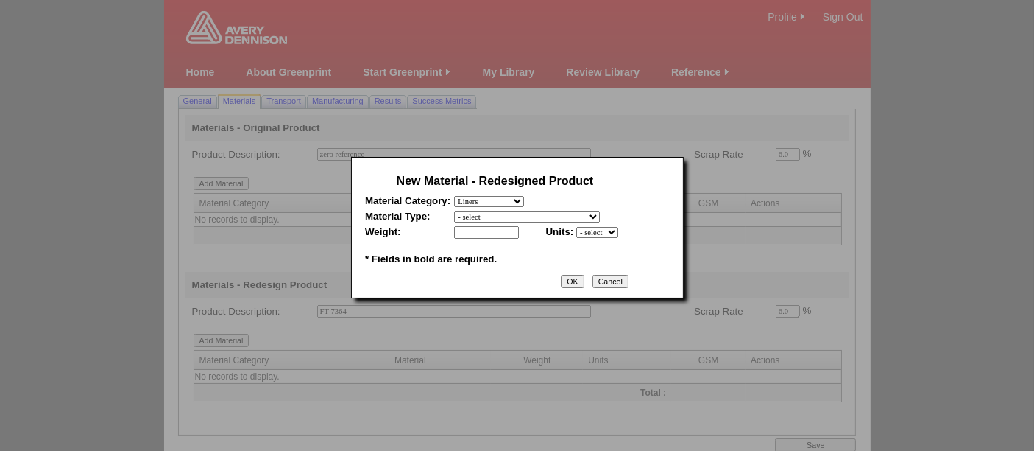
click at [454, 211] on select "- select 2018 CCK Liner, bleached (inc. silicone) 2018 Foil 2018- PCK Liner 201…" at bounding box center [527, 216] width 146 height 11
click at [478, 228] on input "text" at bounding box center [486, 232] width 65 height 13
type input "88"
click at [605, 230] on select "- select mil lbs microns gsm" at bounding box center [597, 232] width 42 height 11
select select "5"
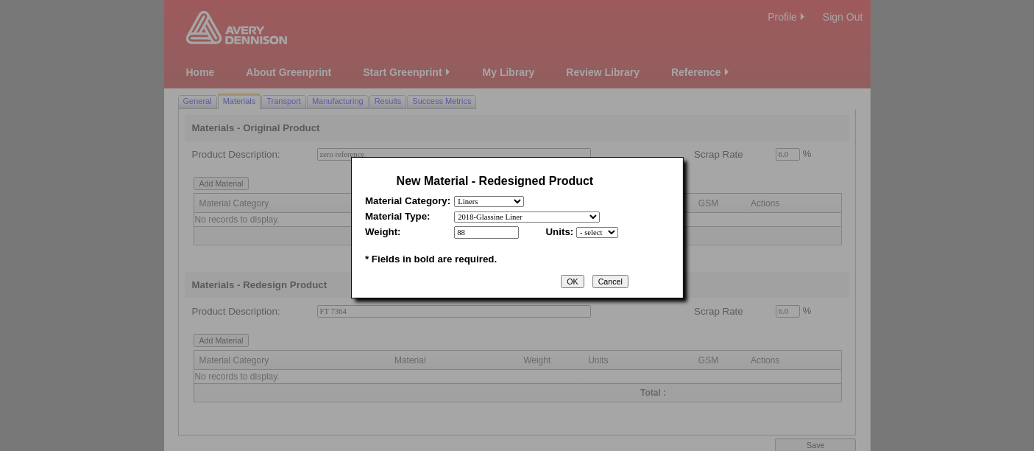
click at [576, 227] on select "- select mil lbs microns gsm" at bounding box center [597, 232] width 42 height 11
click at [584, 278] on input "OK" at bounding box center [572, 281] width 23 height 13
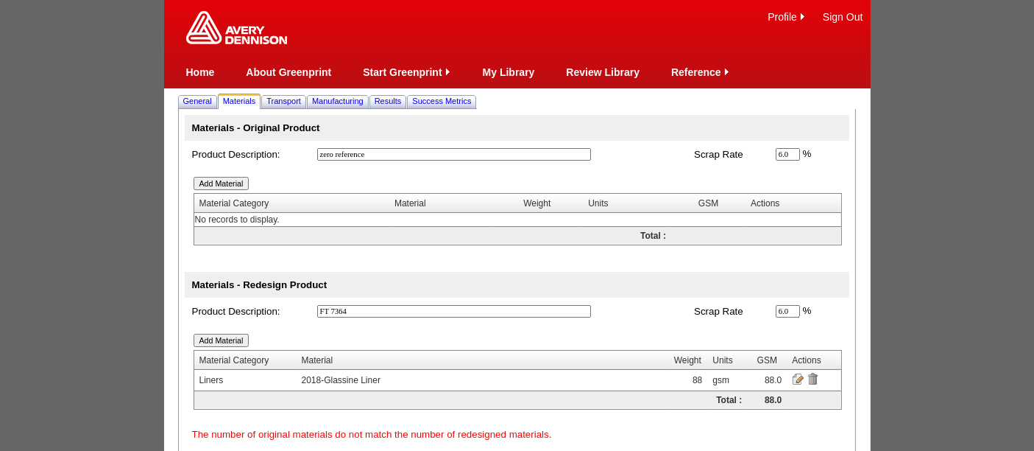
click at [216, 339] on input "Add Material" at bounding box center [222, 339] width 56 height 13
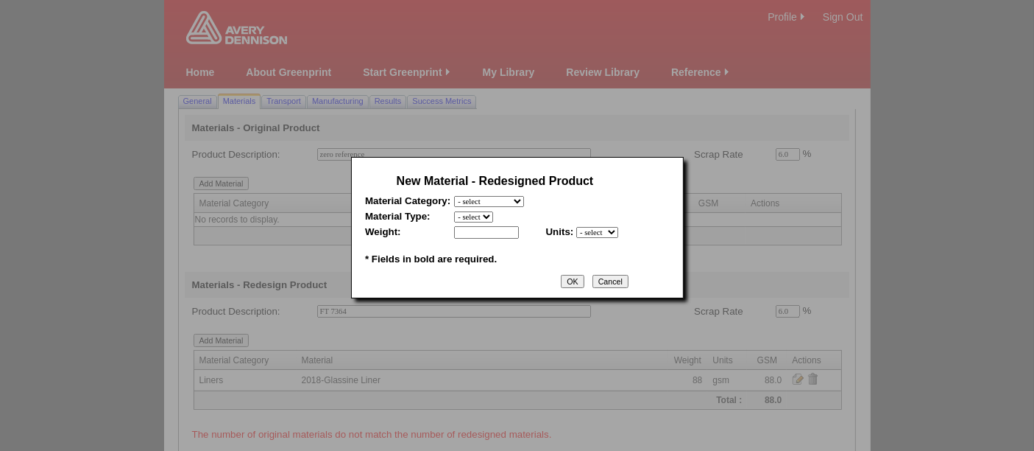
click at [524, 199] on select "- select Film and plastics Papers Liners Adhesives Miscellaneous" at bounding box center [489, 201] width 70 height 11
select select "4"
click at [454, 196] on select "- select Film and plastics Papers Liners Adhesives Miscellaneous" at bounding box center [489, 201] width 70 height 11
click at [487, 216] on select "- select 2018-Compostable Adhesive 2018-Emulsion 2018-Hotmelt 0% biobased 2018-…" at bounding box center [518, 216] width 129 height 11
select select "320"
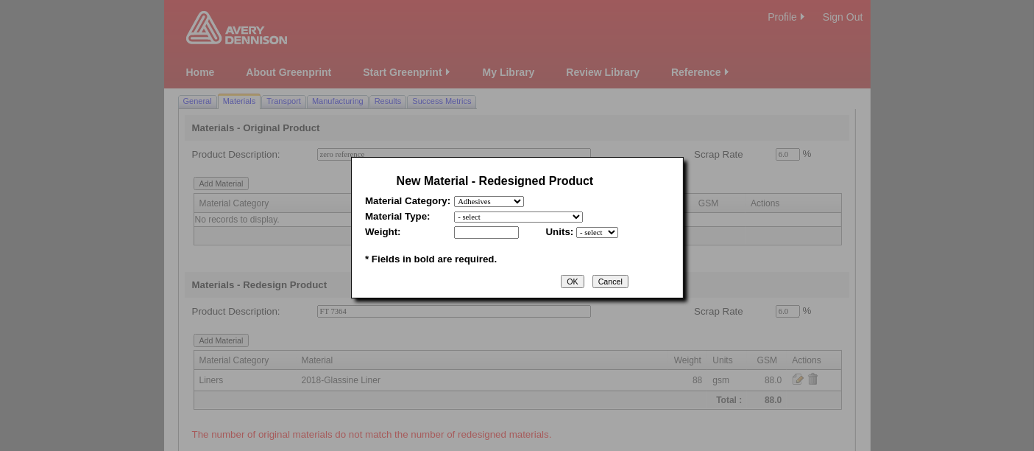
click at [454, 211] on select "- select 2018-Compostable Adhesive 2018-Emulsion 2018-Hotmelt 0% biobased 2018-…" at bounding box center [518, 216] width 129 height 11
click at [590, 232] on select "- select mil lbs microns gsm" at bounding box center [597, 232] width 42 height 11
select select "5"
click at [576, 227] on select "- select mil lbs microns gsm" at bounding box center [597, 232] width 42 height 11
click at [479, 230] on input "text" at bounding box center [486, 232] width 65 height 13
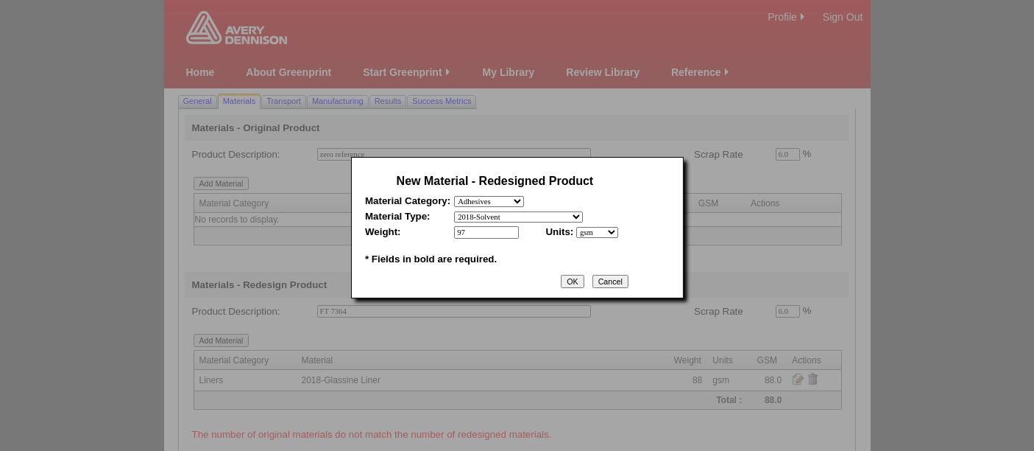
type input "97"
click at [573, 280] on input "OK" at bounding box center [572, 281] width 23 height 13
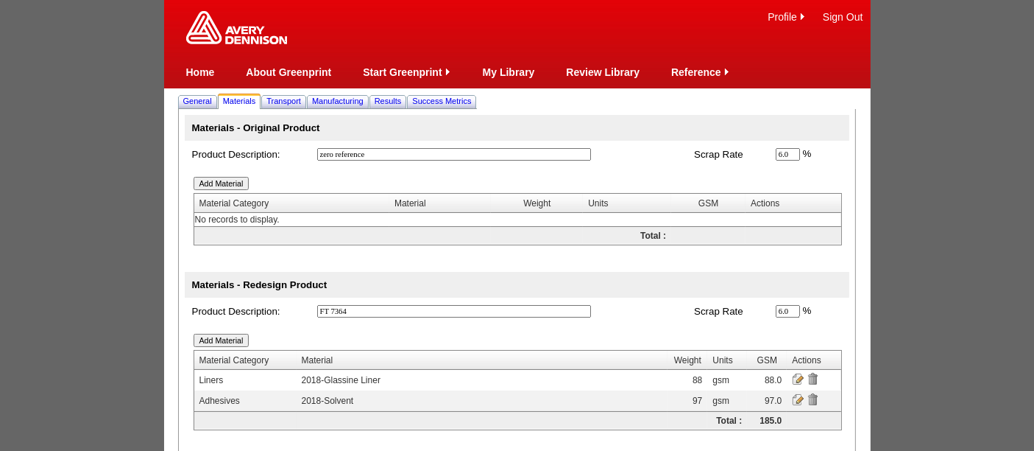
click at [212, 342] on input "Add Material" at bounding box center [222, 339] width 56 height 13
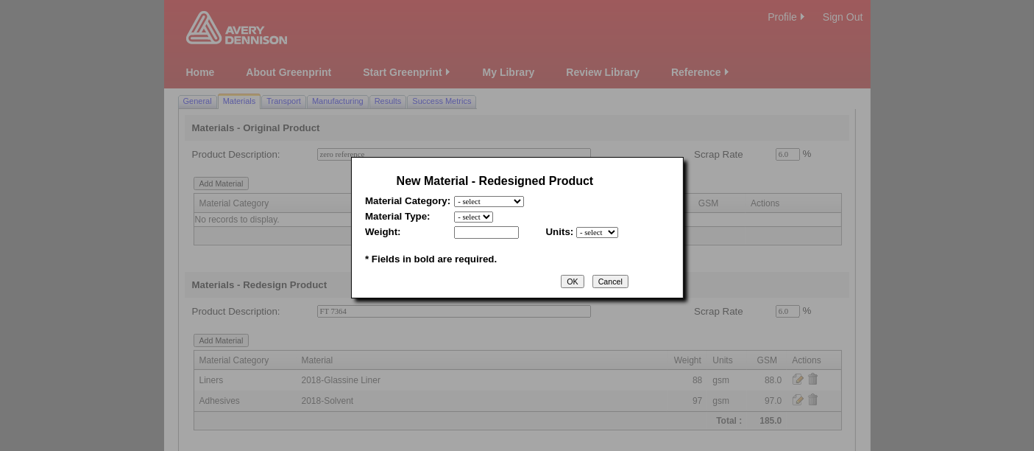
click at [521, 201] on select "- select Film and plastics Papers Liners Adhesives Miscellaneous" at bounding box center [489, 201] width 70 height 11
select select "1"
click at [454, 196] on select "- select Film and plastics Papers Liners Adhesives Miscellaneous" at bounding box center [489, 201] width 70 height 11
click at [485, 216] on select "- select 2018- Polyurethane 2018 PU Flex Clear 2018 PU Flex Pigmented 2018-Acry…" at bounding box center [537, 216] width 166 height 11
select select "330"
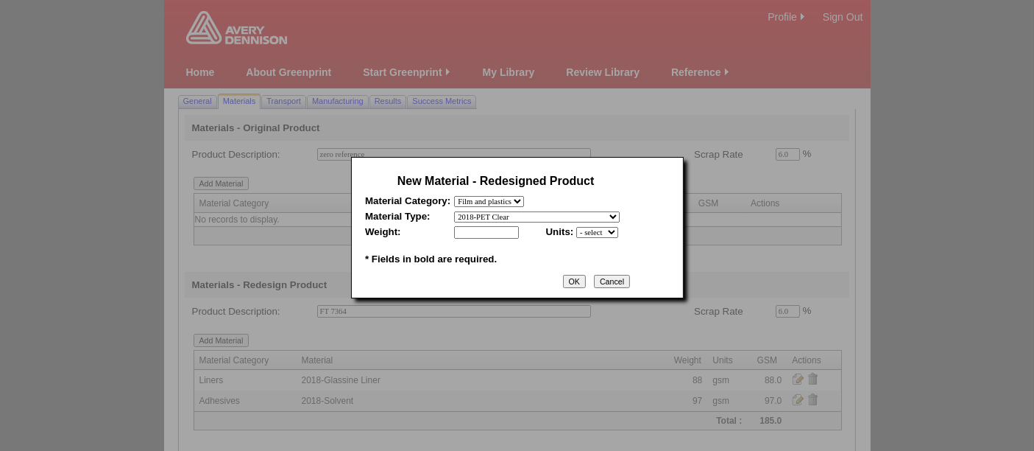
click at [454, 211] on select "- select 2018- Polyurethane 2018 PU Flex Clear 2018 PU Flex Pigmented 2018-Acry…" at bounding box center [537, 216] width 166 height 11
click at [496, 235] on input "text" at bounding box center [486, 232] width 65 height 13
type input "17"
click at [615, 230] on select "- select mil lbs microns gsm" at bounding box center [597, 232] width 42 height 11
select select "5"
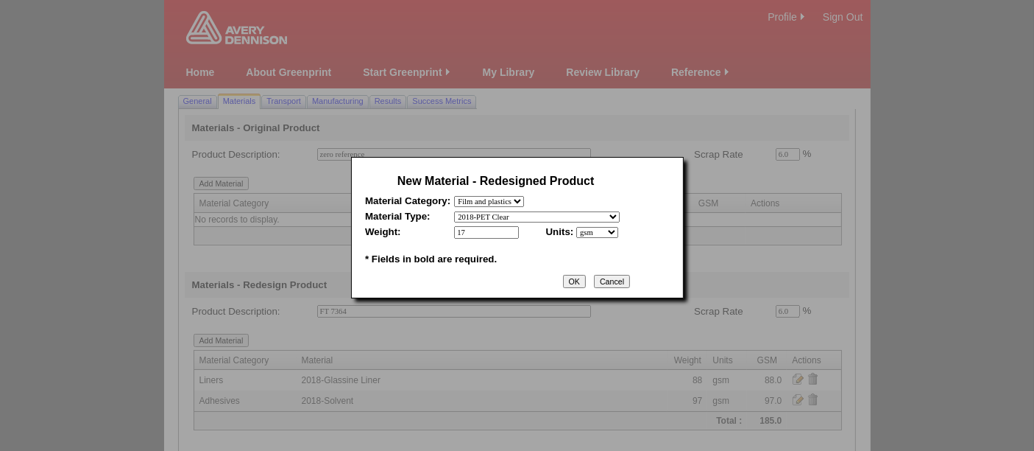
click at [576, 227] on select "- select mil lbs microns gsm" at bounding box center [597, 232] width 42 height 11
click at [579, 278] on input "OK" at bounding box center [574, 281] width 23 height 13
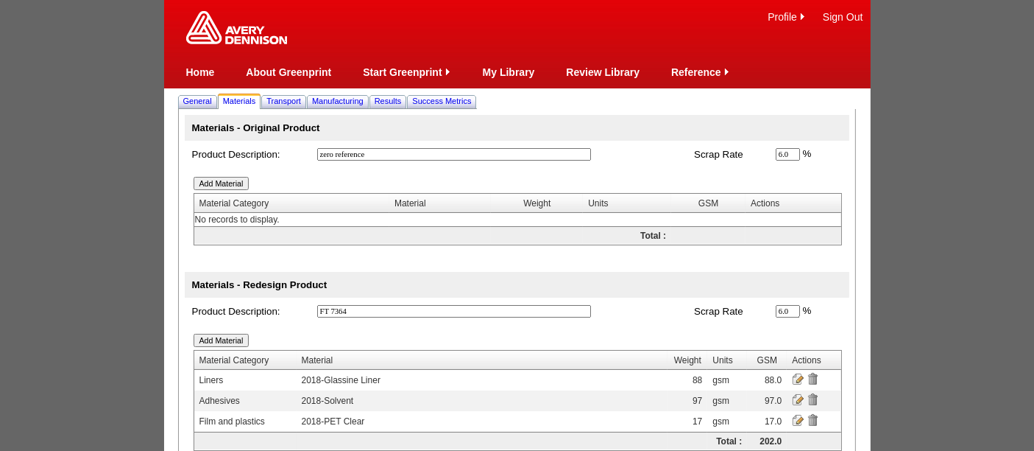
click at [225, 339] on input "Add Material" at bounding box center [222, 339] width 56 height 13
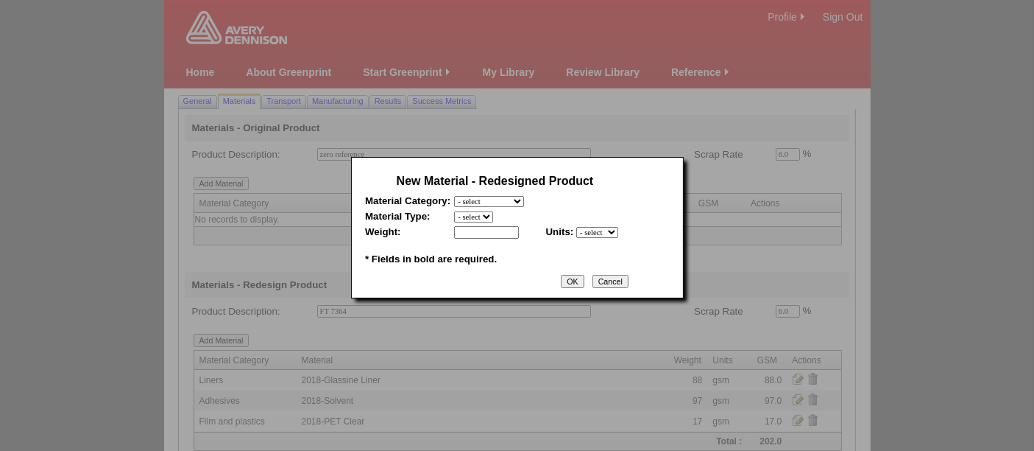
click at [518, 202] on select "- select Film and plastics Papers Liners Adhesives Miscellaneous" at bounding box center [489, 201] width 70 height 11
select select "4"
click at [454, 196] on select "- select Film and plastics Papers Liners Adhesives Miscellaneous" at bounding box center [489, 201] width 70 height 11
click at [481, 216] on select "- select 2018-Compostable Adhesive 2018-Emulsion 2018-Hotmelt 0% biobased 2018-…" at bounding box center [518, 216] width 129 height 11
select select "320"
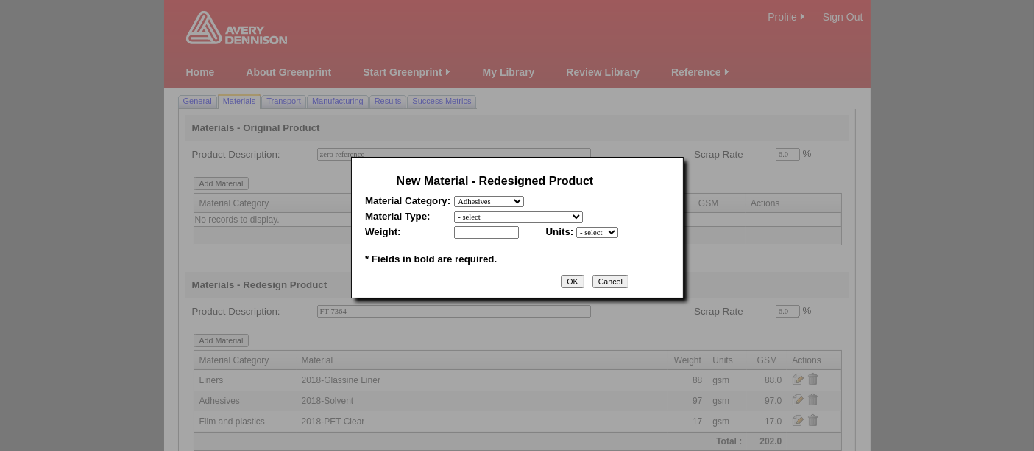
click at [454, 211] on select "- select 2018-Compostable Adhesive 2018-Emulsion 2018-Hotmelt 0% biobased 2018-…" at bounding box center [518, 216] width 129 height 11
click at [491, 222] on table "New Material - Redesigned Product Material Category: - select Film and plastics…" at bounding box center [494, 219] width 267 height 105
click at [486, 230] on input "text" at bounding box center [486, 232] width 65 height 13
type input "97"
click at [610, 231] on select "- select mil lbs microns gsm" at bounding box center [597, 232] width 42 height 11
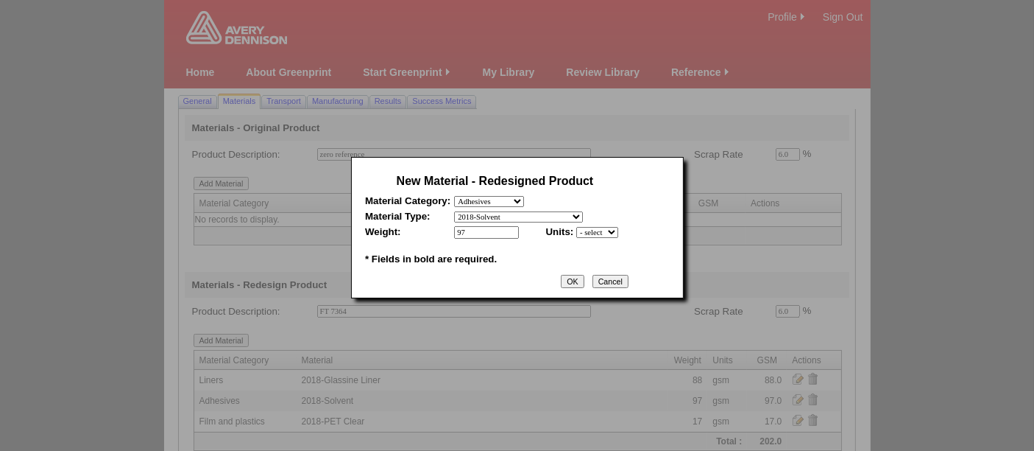
select select "5"
click at [576, 227] on select "- select mil lbs microns gsm" at bounding box center [597, 232] width 42 height 11
click at [580, 278] on input "OK" at bounding box center [572, 281] width 23 height 13
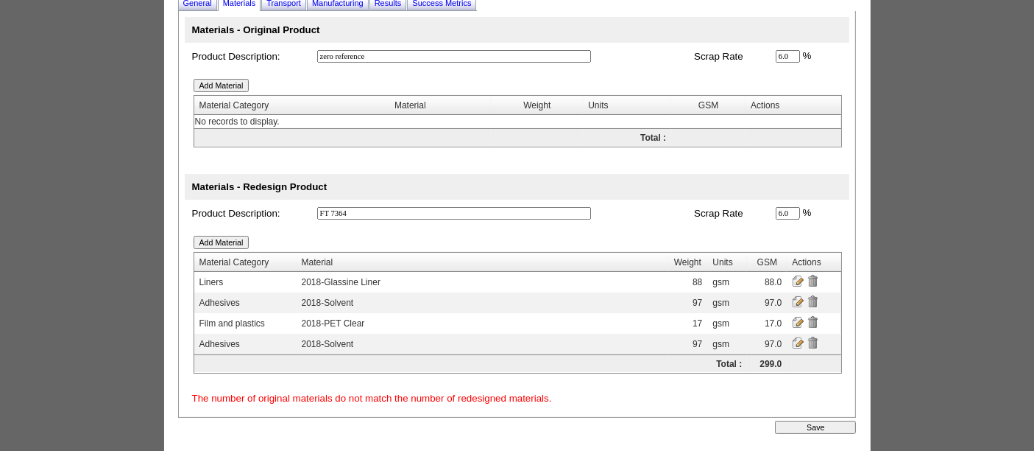
scroll to position [119, 0]
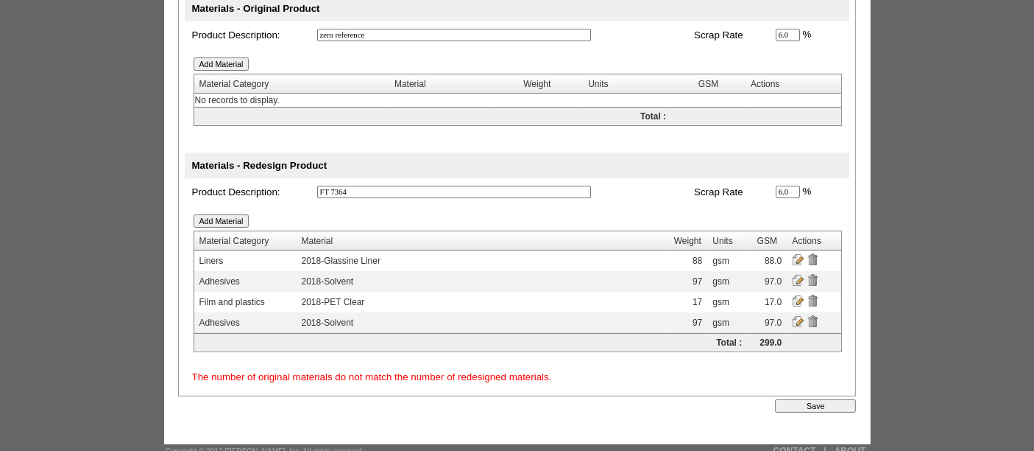
click at [808, 400] on input "Save" at bounding box center [815, 405] width 81 height 13
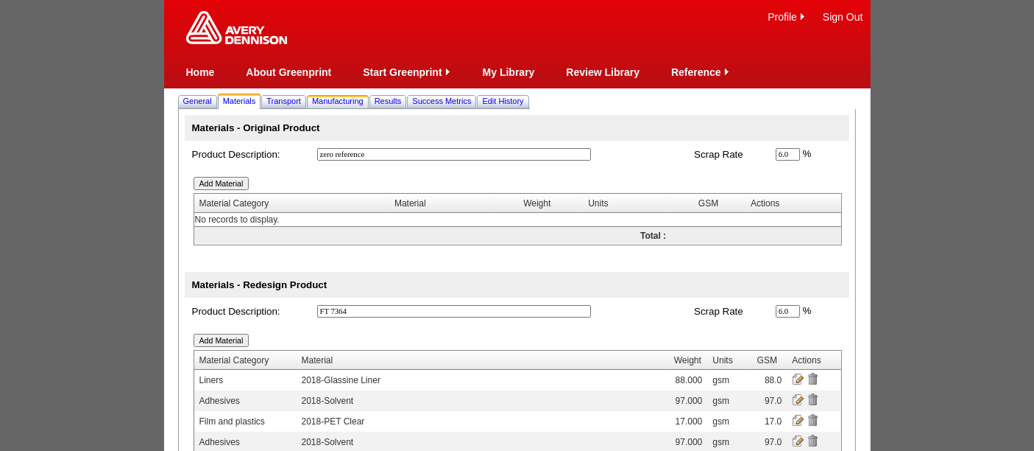
click at [367, 93] on link "Manufacturing" at bounding box center [337, 100] width 57 height 15
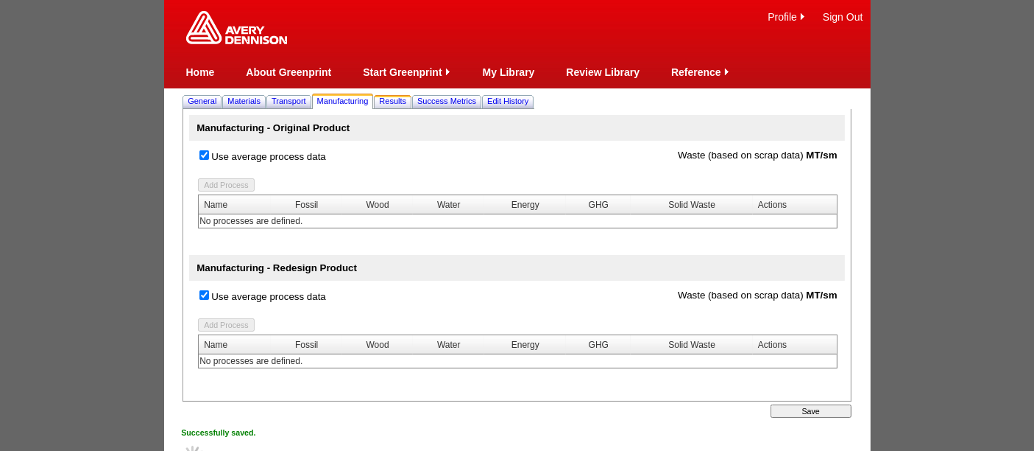
click at [400, 99] on span "Results" at bounding box center [392, 100] width 27 height 9
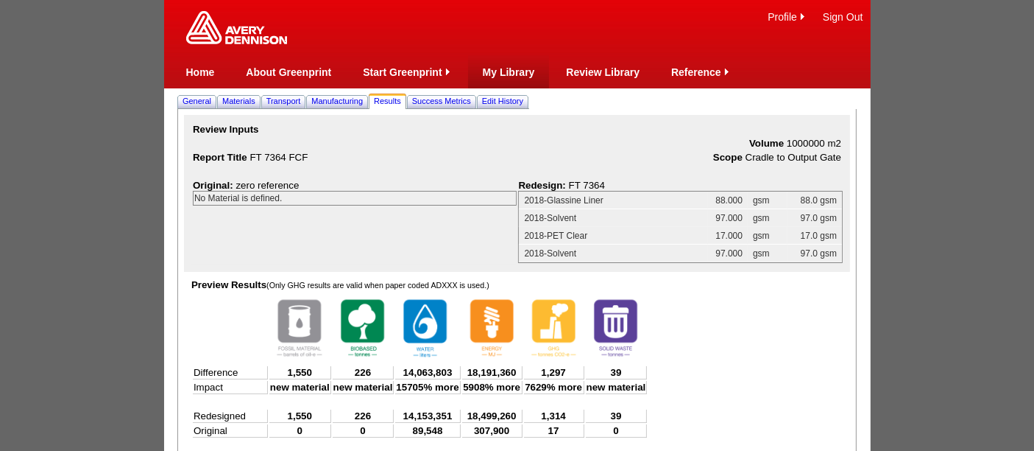
click at [508, 69] on link "My Library" at bounding box center [509, 72] width 52 height 12
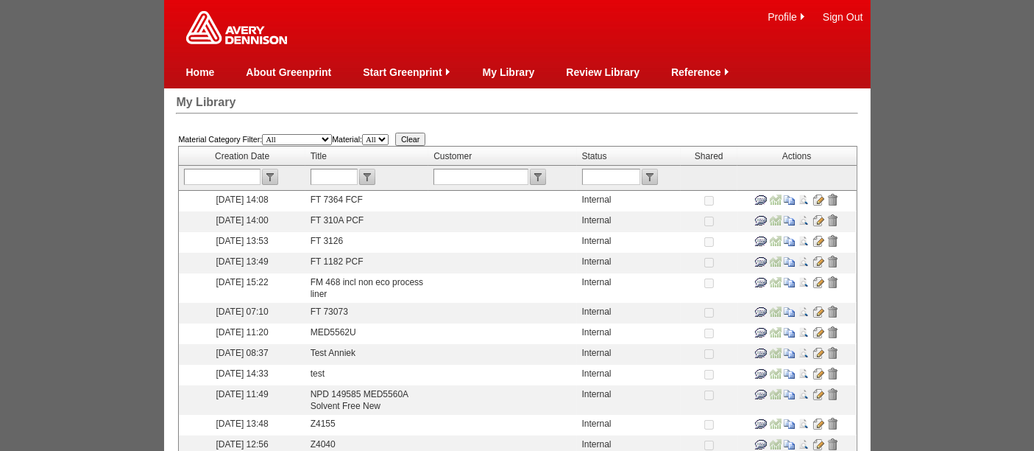
click at [784, 198] on input "image" at bounding box center [790, 200] width 12 height 12
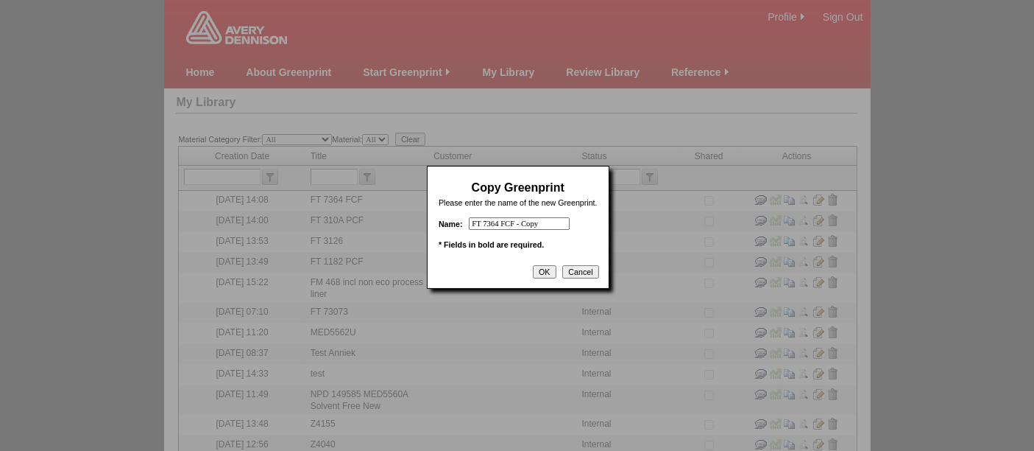
click at [498, 220] on input "FT 7364 FCF - Copy" at bounding box center [519, 223] width 101 height 13
type input "FT 7364A FCF"
click at [548, 270] on input "OK" at bounding box center [544, 271] width 23 height 13
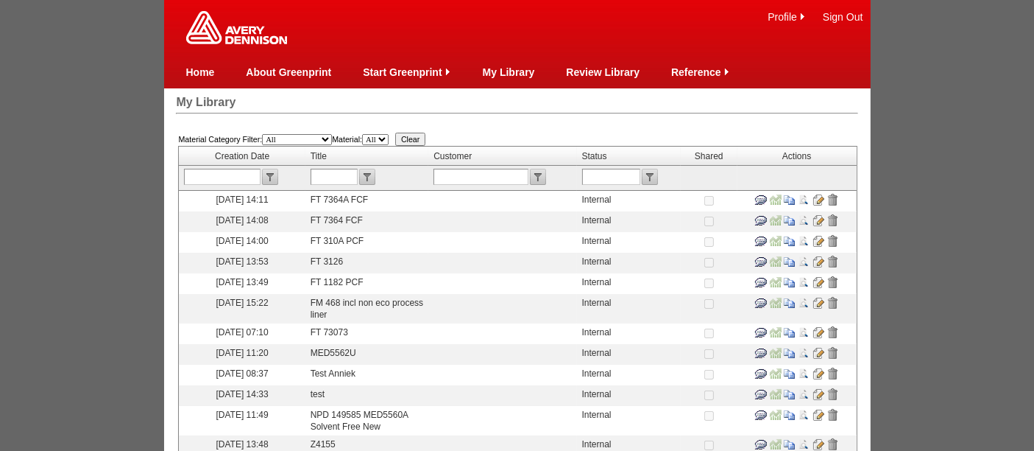
click at [816, 196] on input "image" at bounding box center [819, 200] width 12 height 12
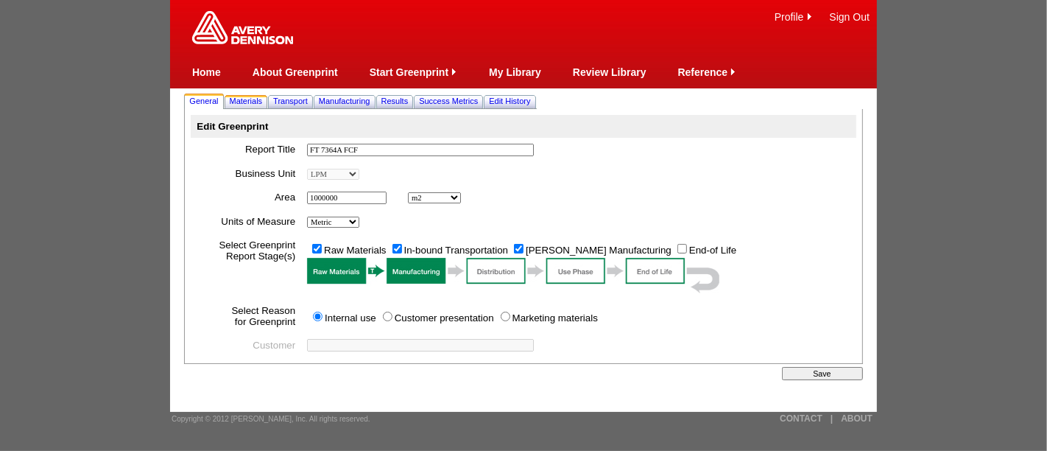
click at [250, 102] on span "Materials" at bounding box center [246, 100] width 33 height 9
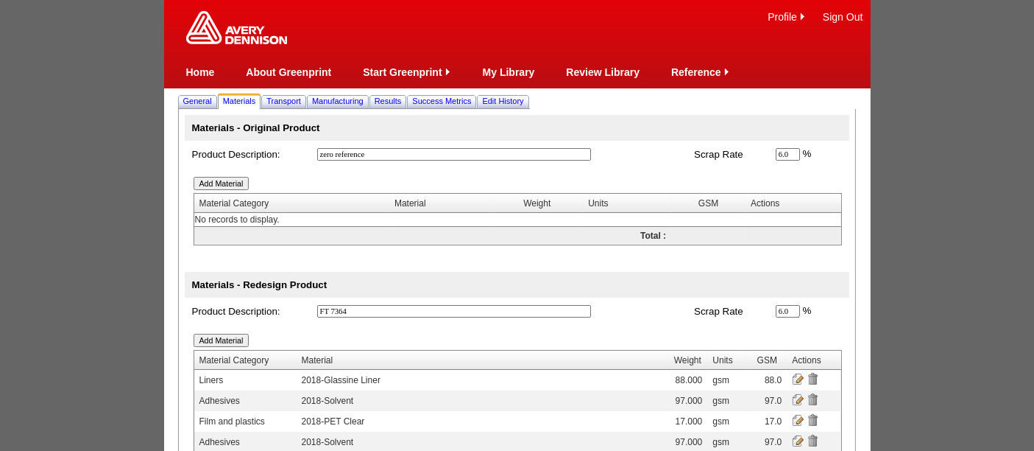
click at [813, 437] on input "image" at bounding box center [813, 440] width 12 height 12
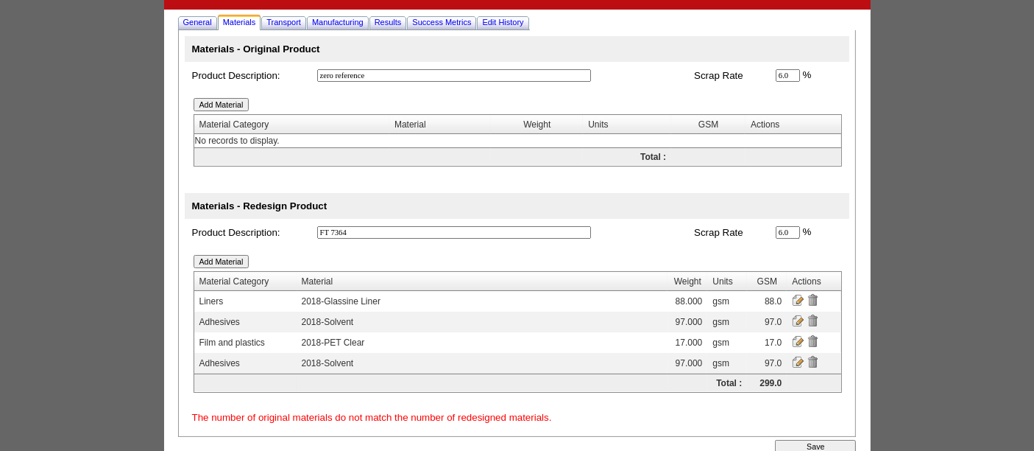
scroll to position [119, 0]
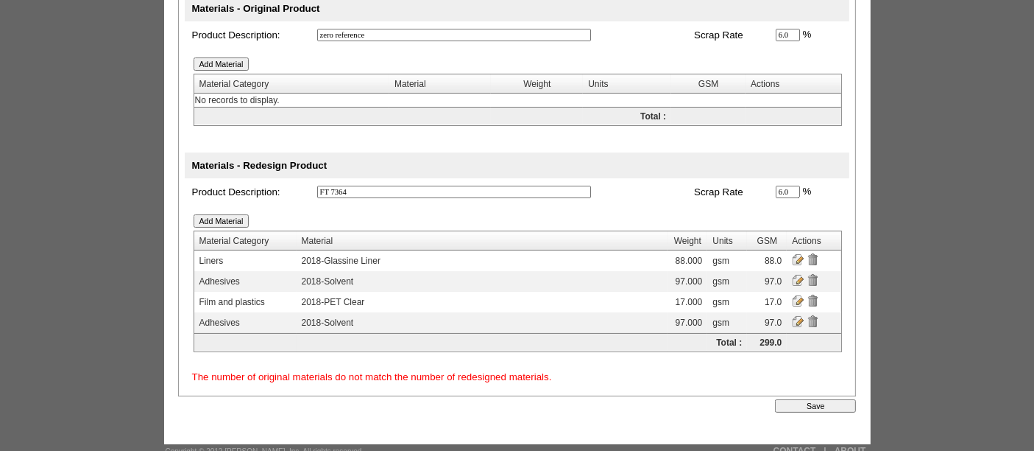
click at [812, 318] on input "image" at bounding box center [813, 321] width 12 height 12
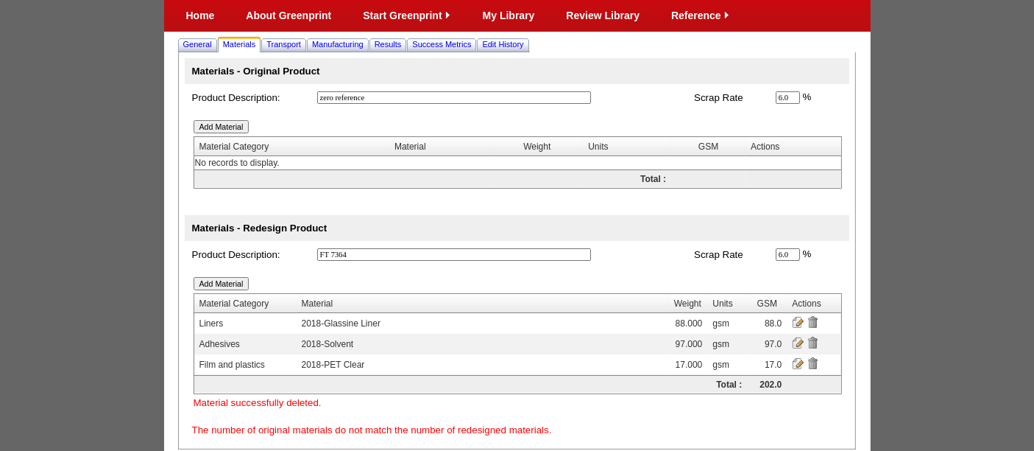
scroll to position [111, 0]
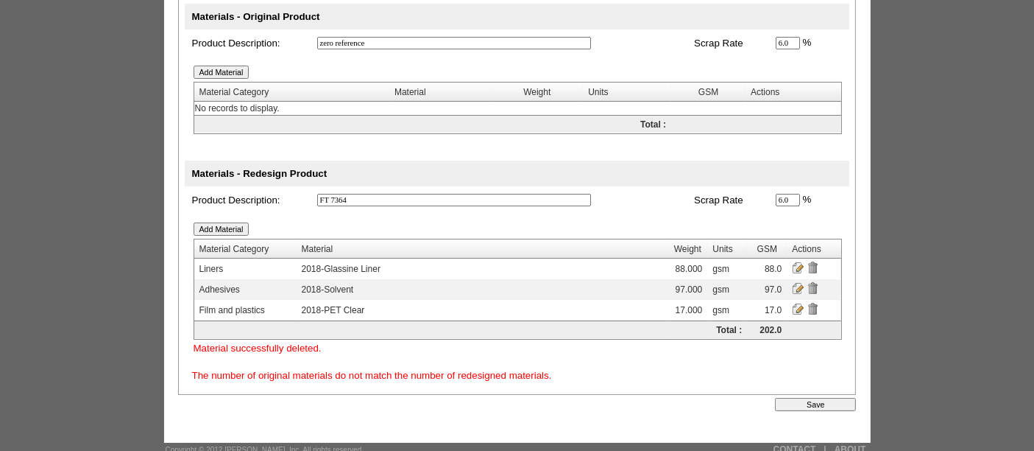
click at [829, 400] on input "Save" at bounding box center [815, 404] width 81 height 13
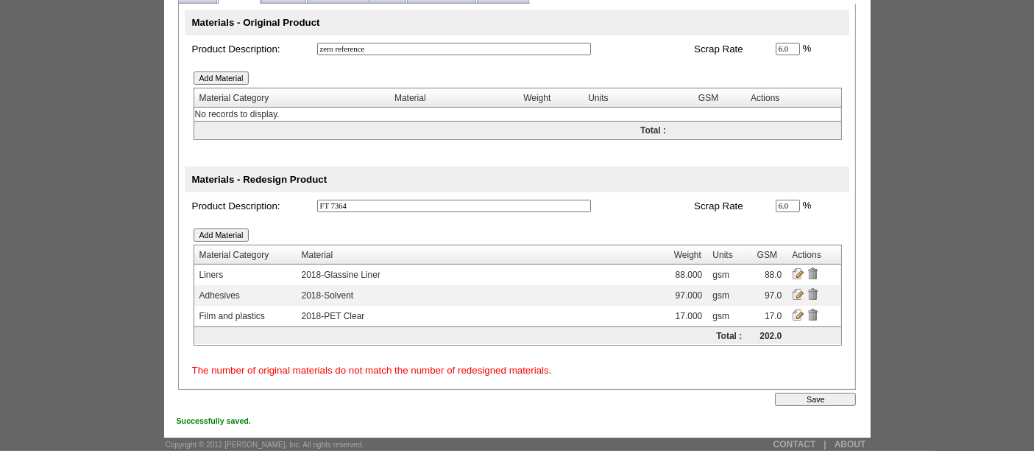
scroll to position [0, 0]
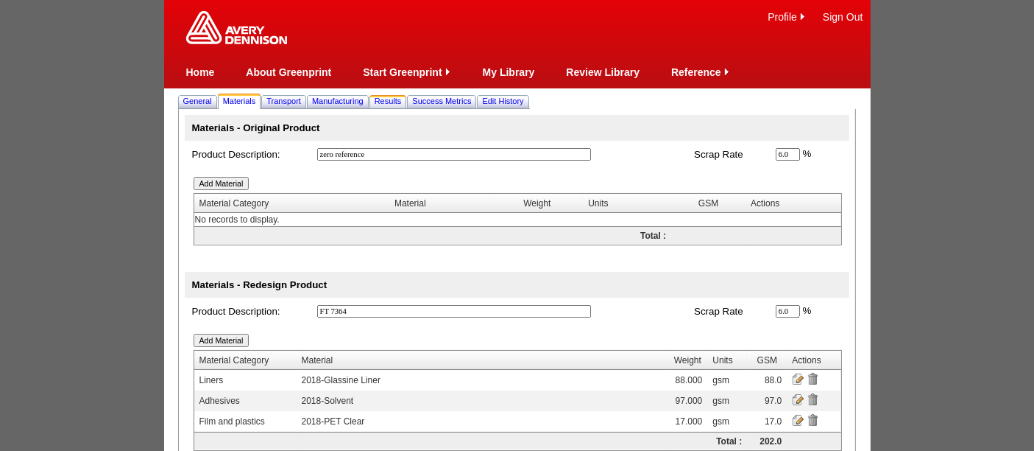
click at [402, 99] on span "Results" at bounding box center [388, 100] width 27 height 9
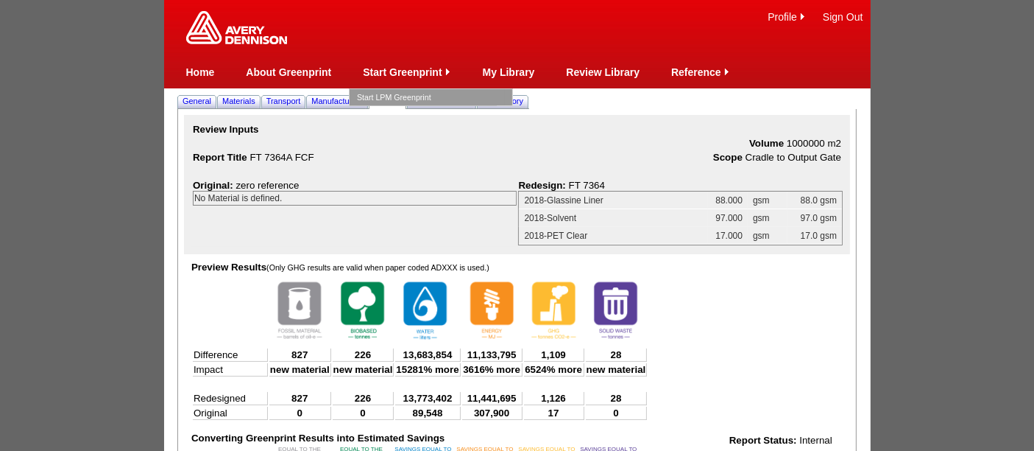
click at [406, 91] on link "Start LPM Greenprint" at bounding box center [431, 97] width 148 height 16
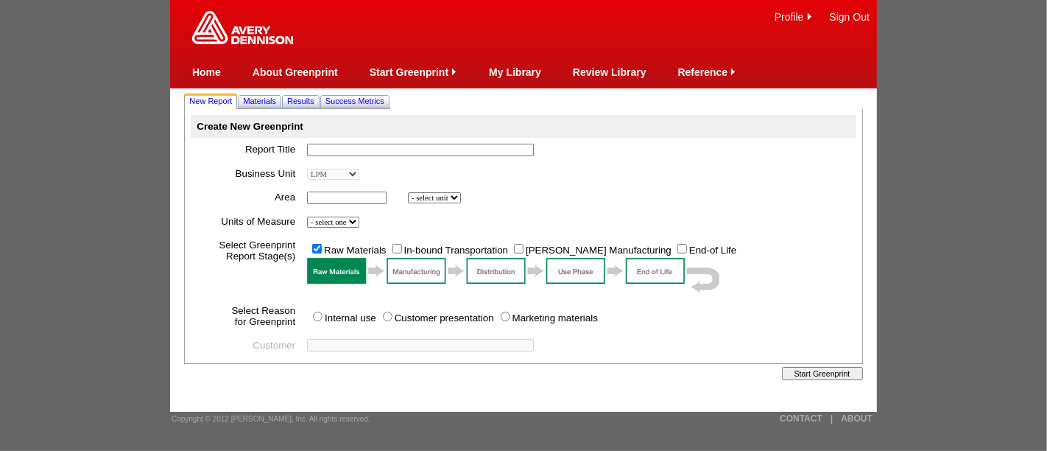
click at [368, 150] on input "text" at bounding box center [420, 150] width 227 height 13
type input "FT 73048 PCF"
click at [365, 202] on input "text" at bounding box center [347, 197] width 80 height 13
type input "1000000"
click at [432, 200] on select "- select unit bsi inch2 m2" at bounding box center [434, 197] width 53 height 11
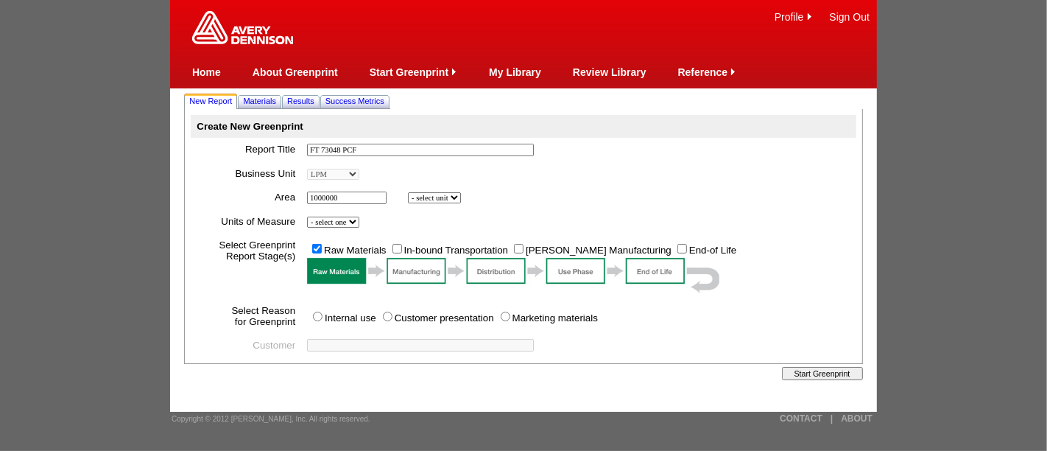
select select "6"
click at [410, 192] on select "- select unit bsi inch2 m2" at bounding box center [434, 197] width 53 height 11
click at [359, 219] on select "- select one Imperial Metric" at bounding box center [333, 221] width 52 height 11
select select "Metric"
click at [310, 216] on select "- select one Imperial Metric" at bounding box center [333, 221] width 52 height 11
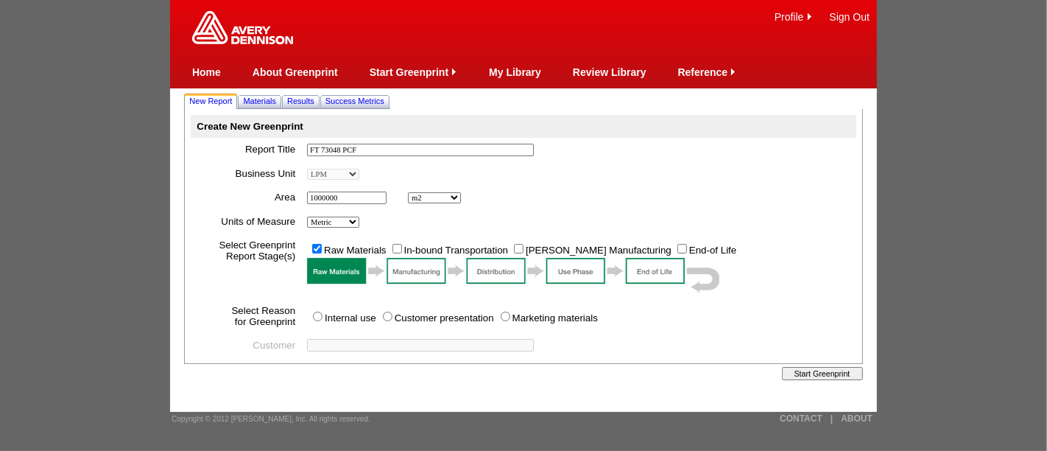
click at [391, 247] on td "In-bound Transportation" at bounding box center [449, 248] width 121 height 15
click at [397, 250] on input "In-bound Transportation" at bounding box center [397, 249] width 10 height 10
checkbox input "true"
click at [518, 249] on input "[PERSON_NAME] Manufacturing" at bounding box center [519, 249] width 10 height 10
checkbox input "true"
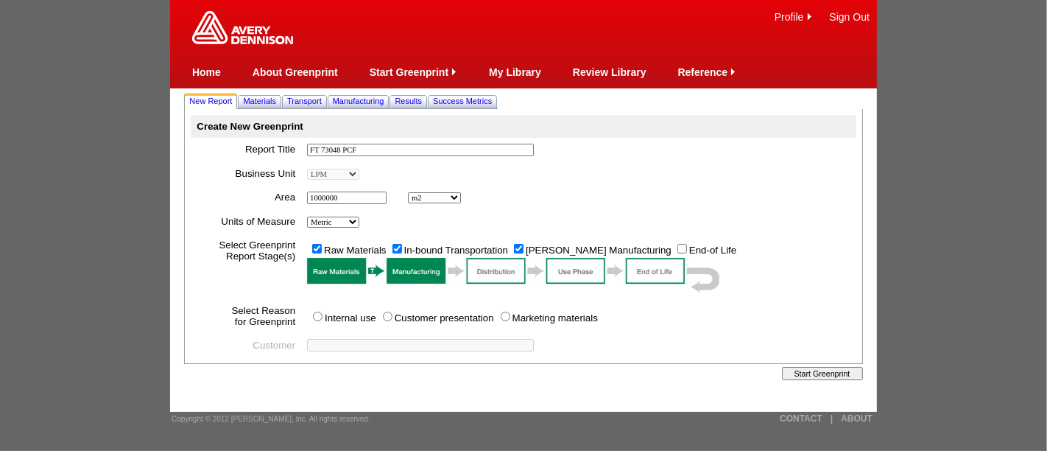
click at [320, 315] on input "Internal use" at bounding box center [318, 316] width 10 height 10
radio input "true"
click at [266, 96] on span "Materials" at bounding box center [259, 100] width 33 height 9
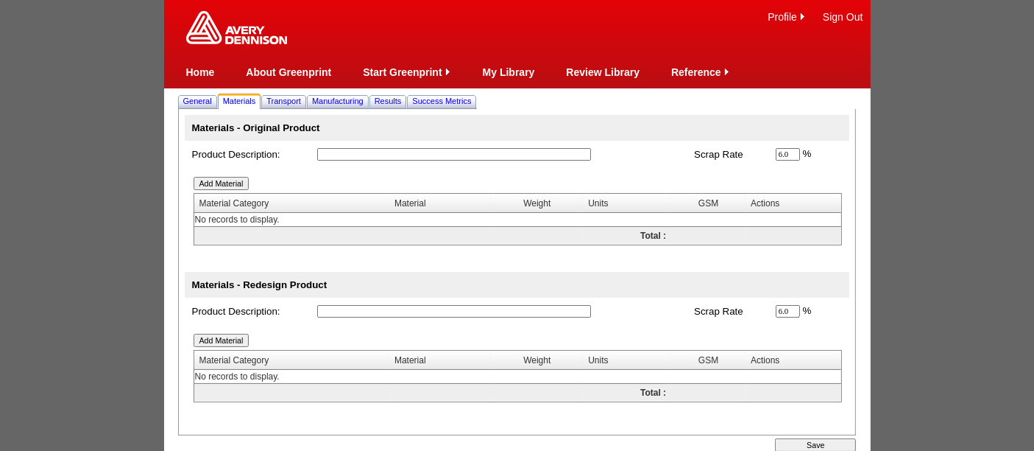
click at [358, 310] on input "text" at bounding box center [454, 311] width 274 height 13
type input "FT 73048"
click at [229, 335] on input "Add Material" at bounding box center [222, 339] width 56 height 13
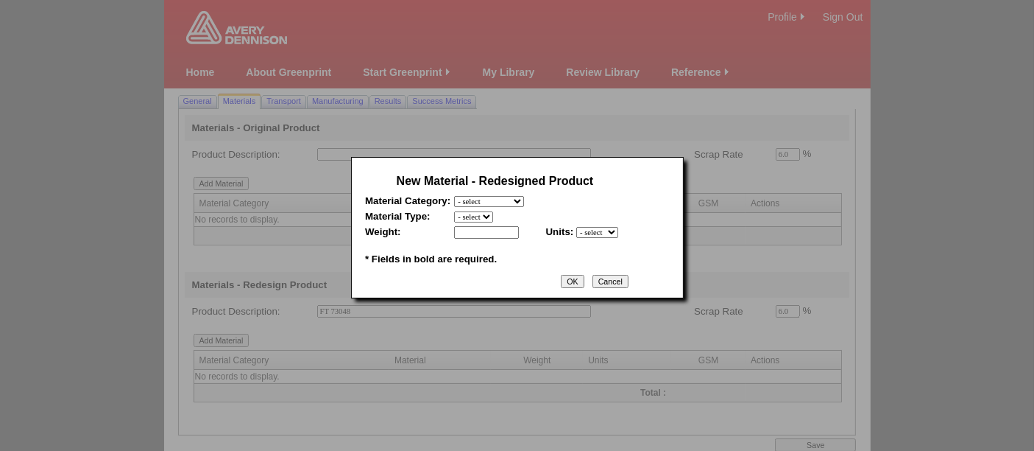
click at [524, 205] on select "- select Film and plastics Papers Liners Adhesives Miscellaneous" at bounding box center [489, 201] width 70 height 11
select select "3"
click at [454, 196] on select "- select Film and plastics Papers Liners Adhesives Miscellaneous" at bounding box center [489, 201] width 70 height 11
click at [484, 214] on select "- select 2018 CCK Liner, bleached (inc. silicone) 2018 Foil 2018- PCK Liner 201…" at bounding box center [527, 216] width 146 height 11
select select "346"
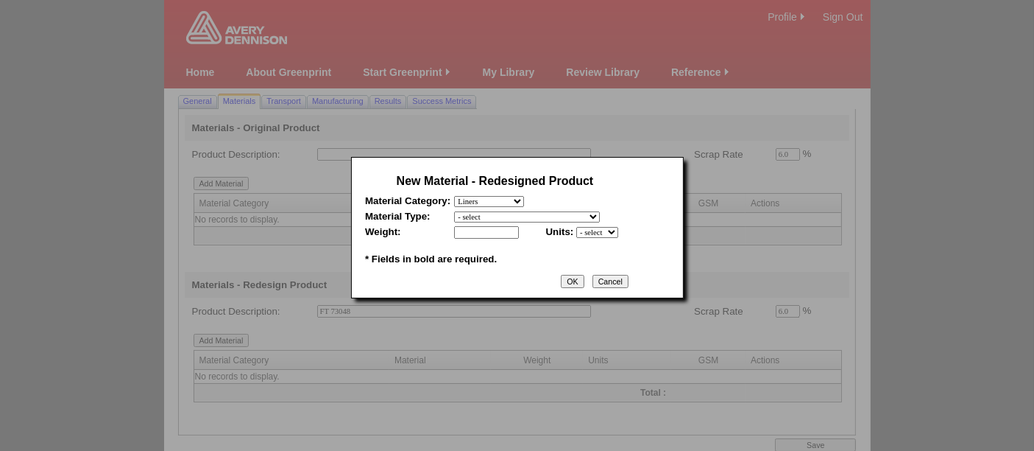
click at [454, 211] on select "- select 2018 CCK Liner, bleached (inc. silicone) 2018 Foil 2018- PCK Liner 201…" at bounding box center [527, 216] width 146 height 11
click at [495, 226] on input "text" at bounding box center [486, 232] width 65 height 13
type input "88"
click at [593, 232] on select "- select mil lbs microns gsm" at bounding box center [597, 232] width 42 height 11
select select "5"
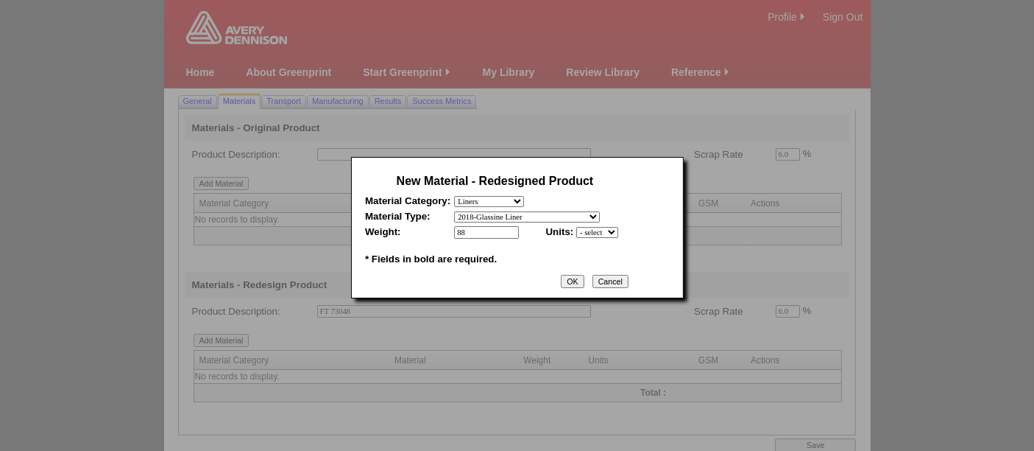
click at [576, 227] on select "- select mil lbs microns gsm" at bounding box center [597, 232] width 42 height 11
click at [583, 278] on input "OK" at bounding box center [572, 281] width 23 height 13
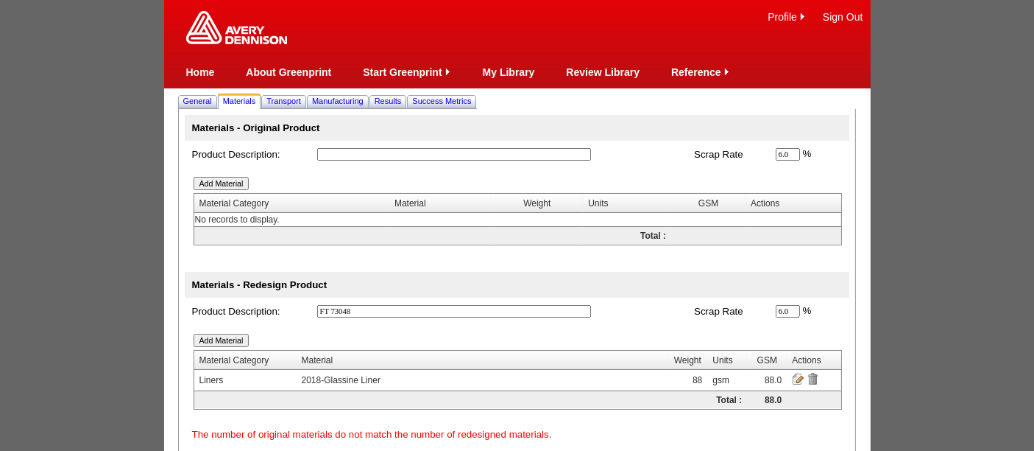
click at [219, 335] on input "Add Material" at bounding box center [222, 339] width 56 height 13
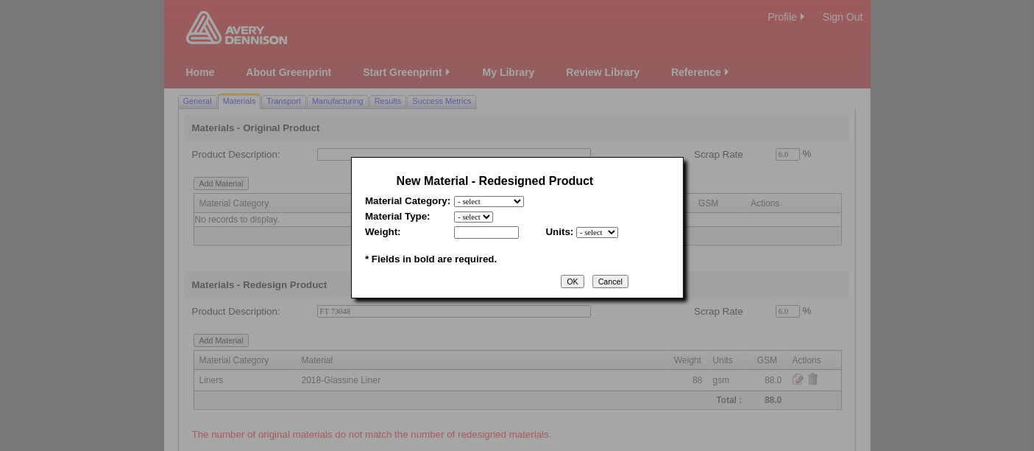
click at [478, 202] on select "- select Film and plastics Papers Liners Adhesives Miscellaneous" at bounding box center [489, 201] width 70 height 11
select select "4"
click at [454, 196] on select "- select Film and plastics Papers Liners Adhesives Miscellaneous" at bounding box center [489, 201] width 70 height 11
click at [465, 211] on select "- select 2018-Compostable Adhesive 2018-Emulsion 2018-Hotmelt 0% biobased 2018-…" at bounding box center [518, 216] width 129 height 11
select select "320"
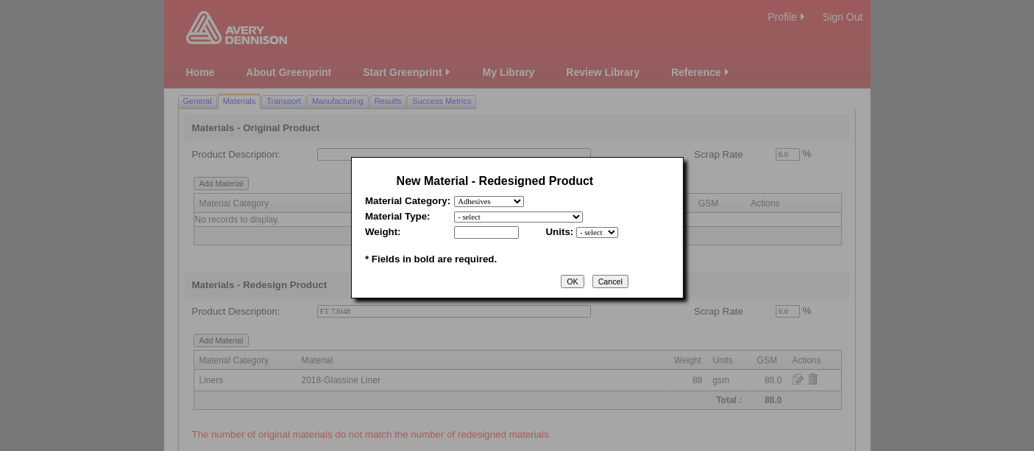
click at [454, 211] on select "- select 2018-Compostable Adhesive 2018-Emulsion 2018-Hotmelt 0% biobased 2018-…" at bounding box center [518, 216] width 129 height 11
click at [486, 230] on input "text" at bounding box center [486, 232] width 65 height 13
type input "78"
click at [609, 231] on select "- select mil lbs microns gsm" at bounding box center [597, 232] width 42 height 11
select select "5"
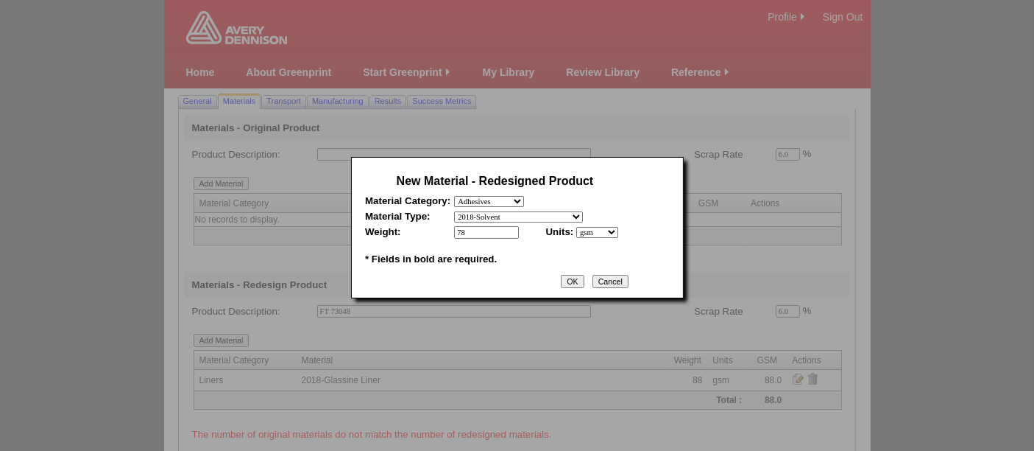
click at [576, 227] on select "- select mil lbs microns gsm" at bounding box center [597, 232] width 42 height 11
click at [582, 279] on input "OK" at bounding box center [572, 281] width 23 height 13
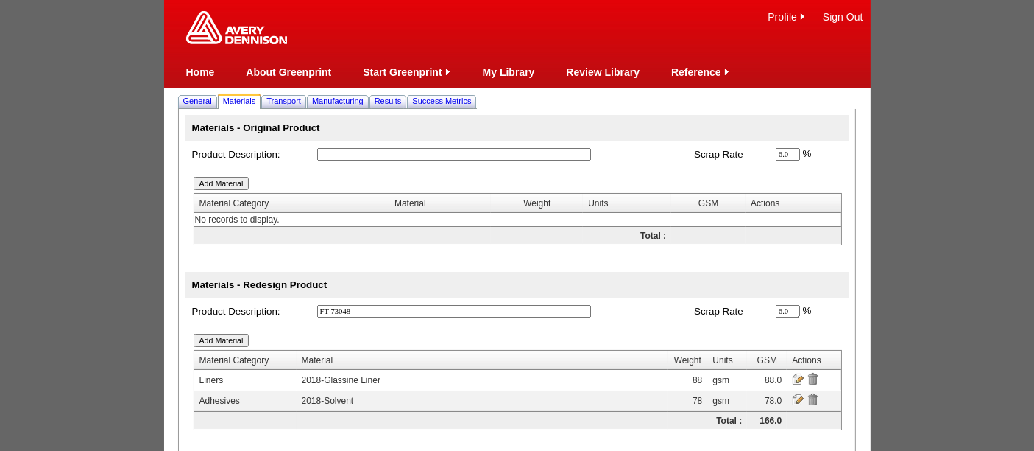
click at [225, 337] on input "Add Material" at bounding box center [222, 339] width 56 height 13
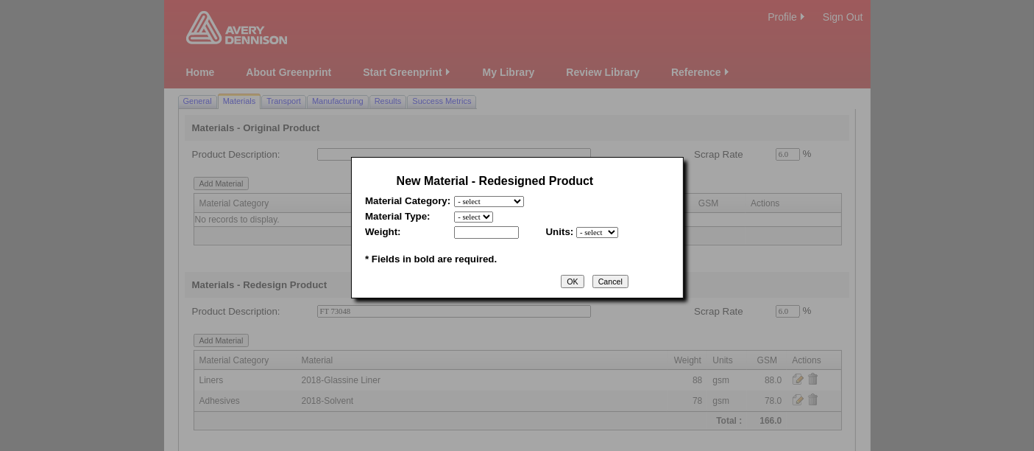
click at [505, 197] on select "- select Film and plastics Papers Liners Adhesives Miscellaneous" at bounding box center [489, 201] width 70 height 11
select select "1"
click at [454, 196] on select "- select Film and plastics Papers Liners Adhesives Miscellaneous" at bounding box center [489, 201] width 70 height 11
click at [484, 215] on select "- select 2018- Polyurethane 2018 PU Flex Clear 2018 PU Flex Pigmented 2018-Acry…" at bounding box center [537, 216] width 166 height 11
select select "330"
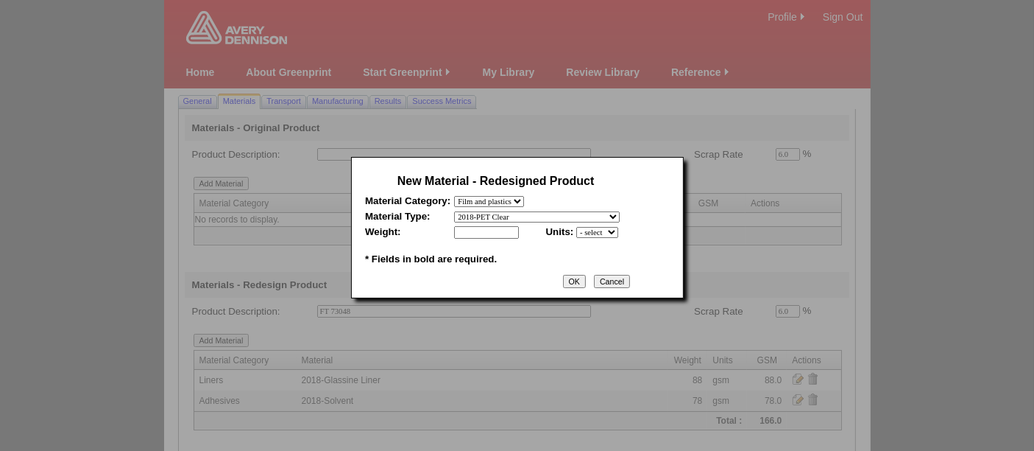
click at [454, 211] on select "- select 2018- Polyurethane 2018 PU Flex Clear 2018 PU Flex Pigmented 2018-Acry…" at bounding box center [537, 216] width 166 height 11
click at [497, 226] on input "text" at bounding box center [486, 232] width 65 height 13
type input "17"
click at [614, 235] on select "- select mil lbs microns gsm" at bounding box center [597, 232] width 42 height 11
select select "5"
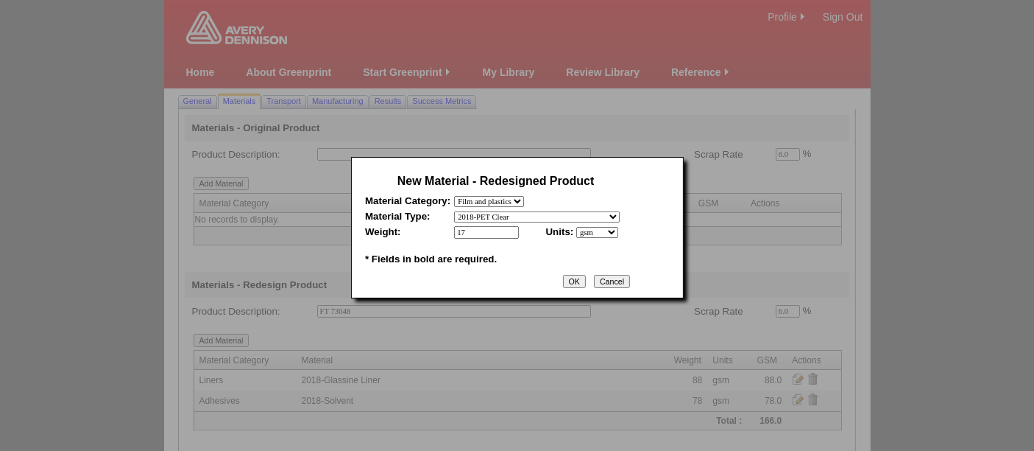
click at [576, 227] on select "- select mil lbs microns gsm" at bounding box center [597, 232] width 42 height 11
click at [582, 284] on td "OK Cancel" at bounding box center [496, 281] width 270 height 15
click at [578, 279] on input "OK" at bounding box center [574, 281] width 23 height 13
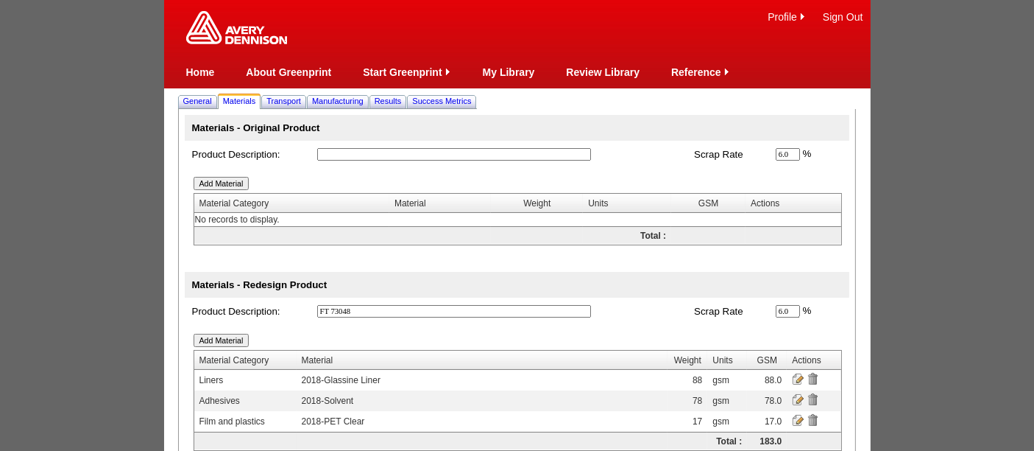
click at [231, 335] on input "Add Material" at bounding box center [222, 339] width 56 height 13
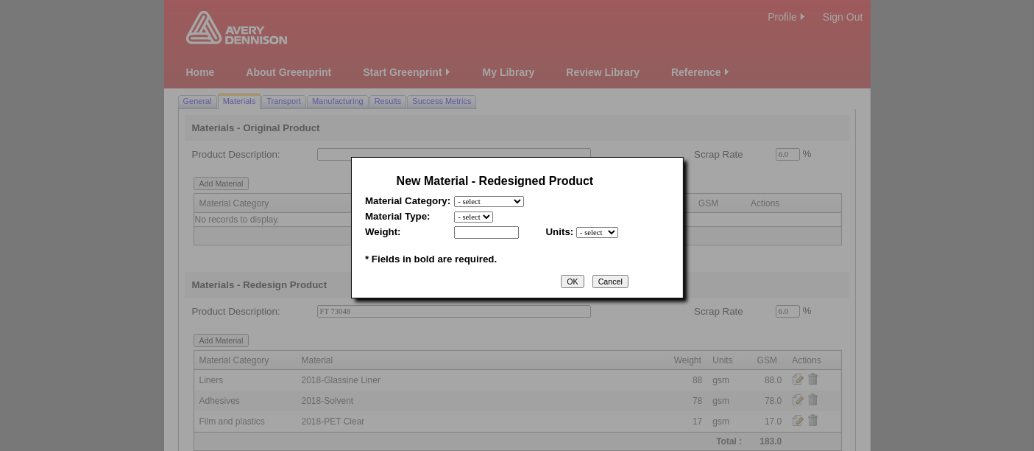
click at [498, 201] on select "- select Film and plastics Papers Liners Adhesives Miscellaneous" at bounding box center [489, 201] width 70 height 11
select select "4"
click at [454, 196] on select "- select Film and plastics Papers Liners Adhesives Miscellaneous" at bounding box center [489, 201] width 70 height 11
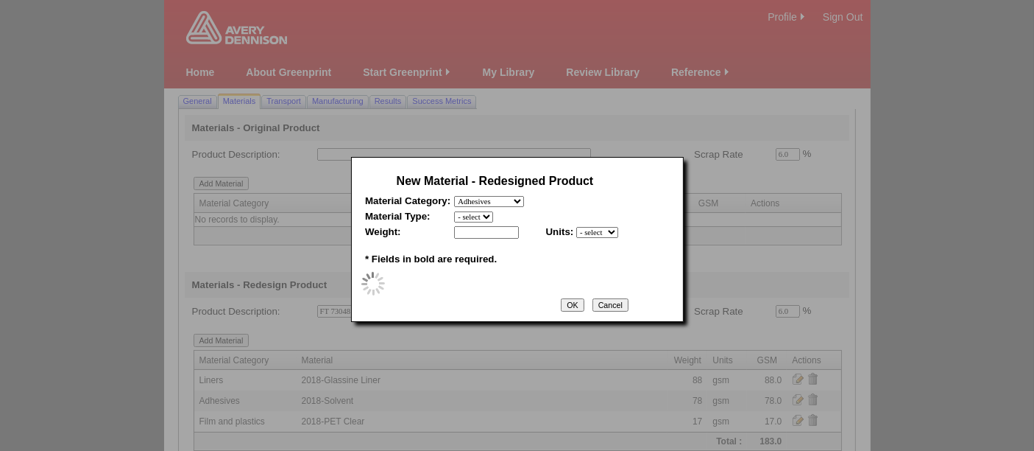
click at [485, 213] on select "- select" at bounding box center [473, 216] width 39 height 11
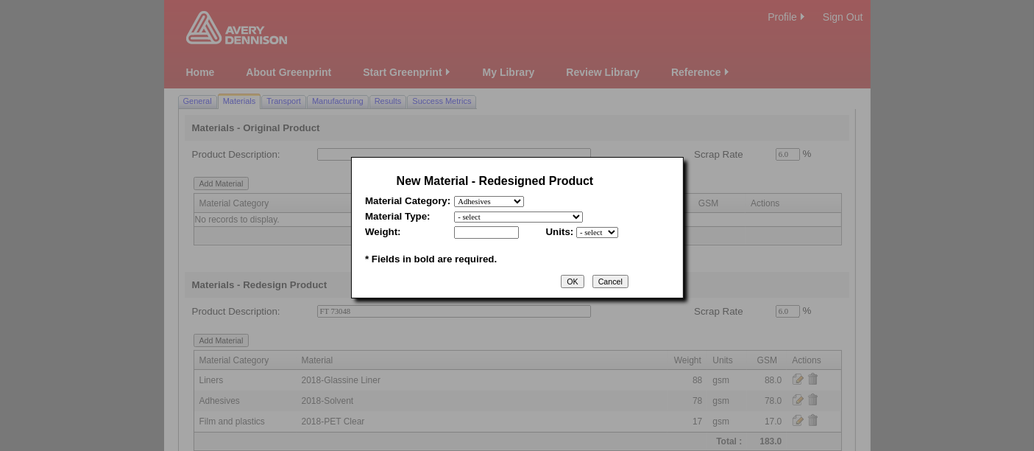
click at [484, 213] on select "- select 2018-Compostable Adhesive 2018-Emulsion 2018-Hotmelt 0% biobased 2018-…" at bounding box center [518, 216] width 129 height 11
select select "320"
click at [454, 211] on select "- select 2018-Compostable Adhesive 2018-Emulsion 2018-Hotmelt 0% biobased 2018-…" at bounding box center [518, 216] width 129 height 11
click at [481, 228] on input "text" at bounding box center [486, 232] width 65 height 13
type input "78"
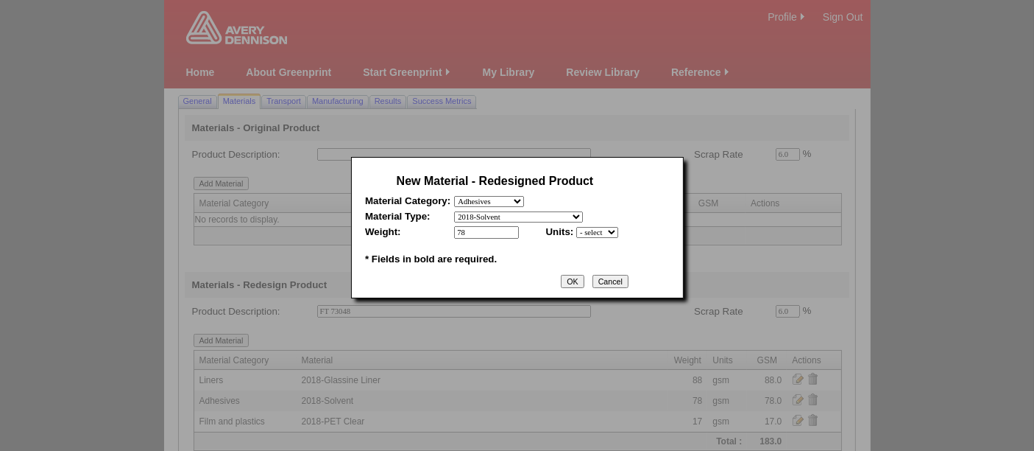
click at [589, 234] on select "- select mil lbs microns gsm" at bounding box center [597, 232] width 42 height 11
select select "5"
click at [576, 227] on select "- select mil lbs microns gsm" at bounding box center [597, 232] width 42 height 11
click at [573, 275] on input "OK" at bounding box center [572, 281] width 23 height 13
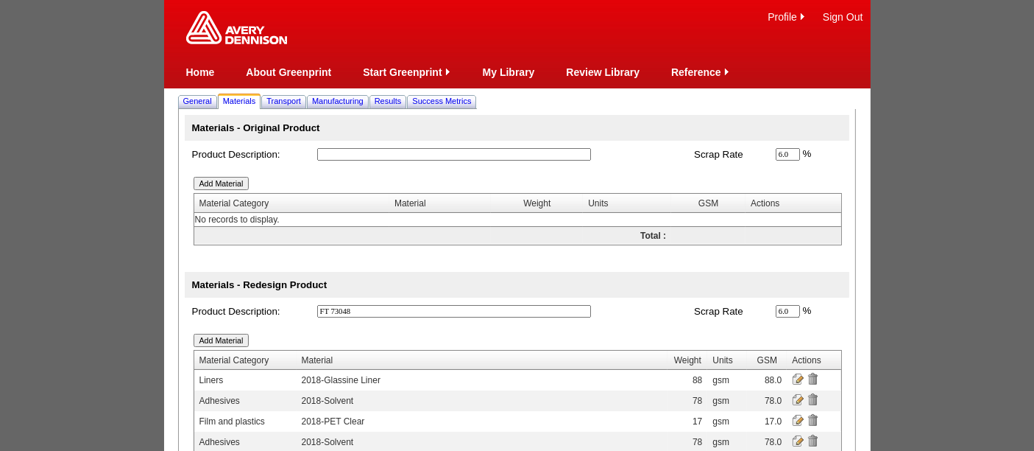
scroll to position [119, 0]
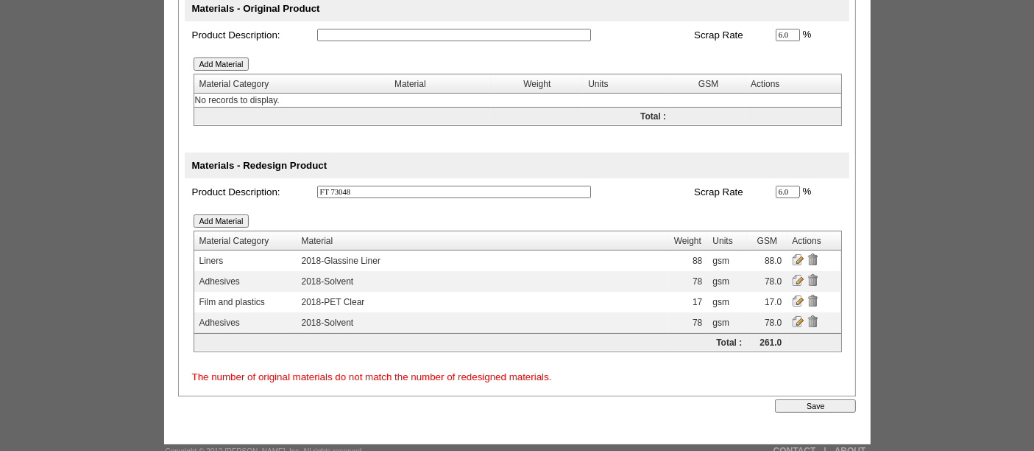
click at [801, 399] on input "Save" at bounding box center [815, 405] width 81 height 13
click at [409, 38] on input "text" at bounding box center [454, 35] width 274 height 13
type input "zero reference"
click at [827, 399] on input "Save" at bounding box center [815, 405] width 81 height 13
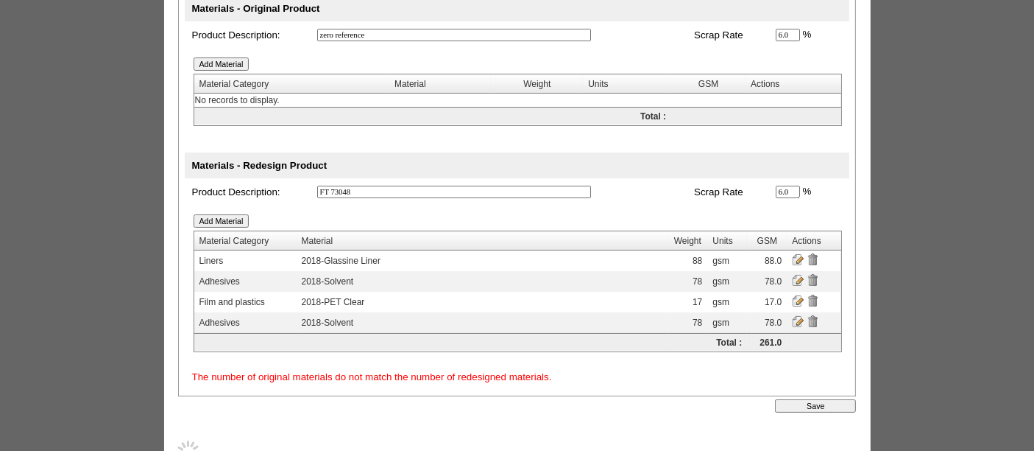
scroll to position [0, 0]
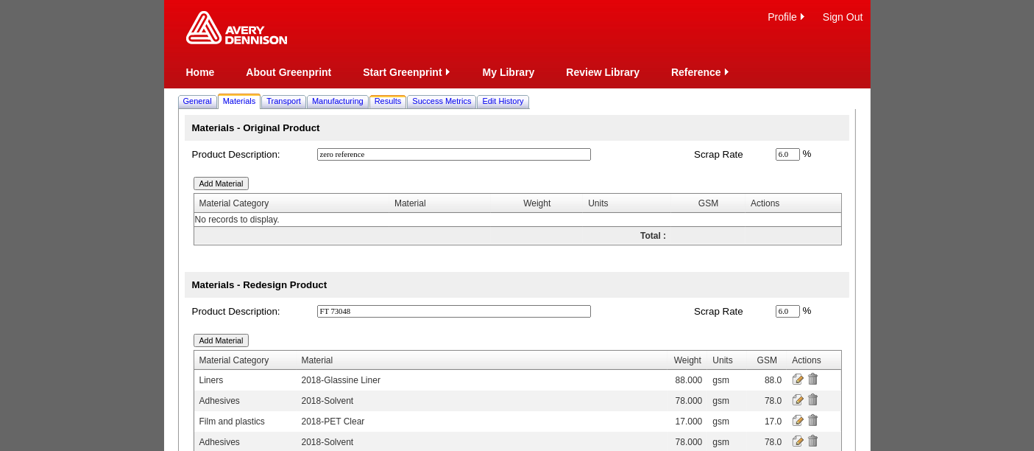
click at [402, 99] on span "Results" at bounding box center [388, 100] width 27 height 9
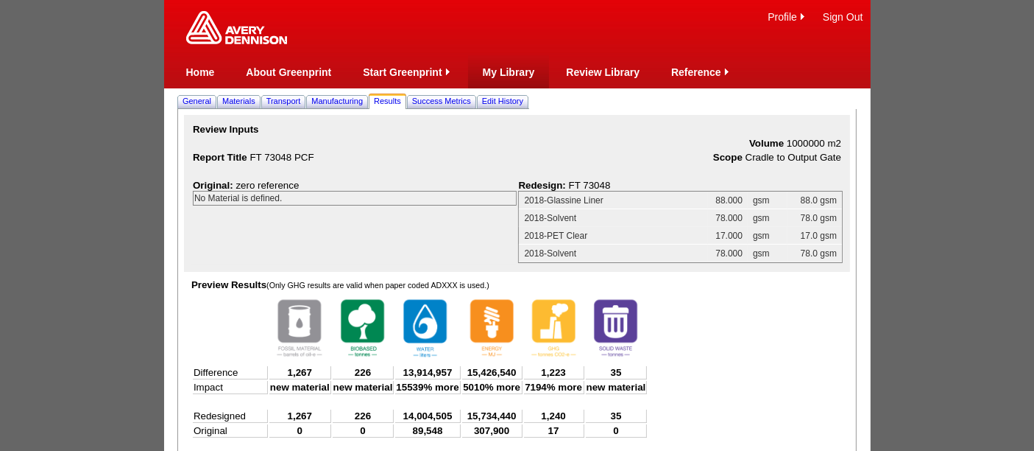
click at [517, 67] on link "My Library" at bounding box center [509, 72] width 52 height 12
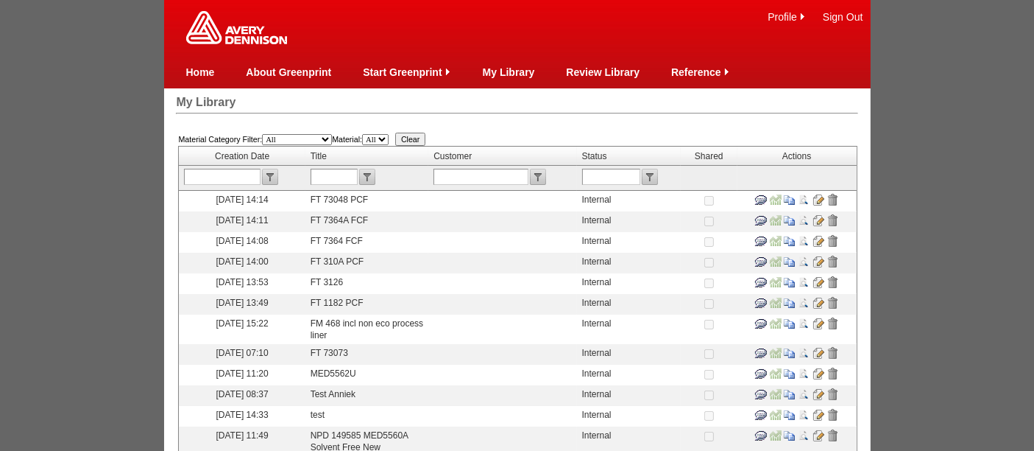
click at [345, 174] on input "text" at bounding box center [334, 177] width 47 height 16
type input "2925"
click at [372, 179] on input "submit" at bounding box center [367, 177] width 16 height 16
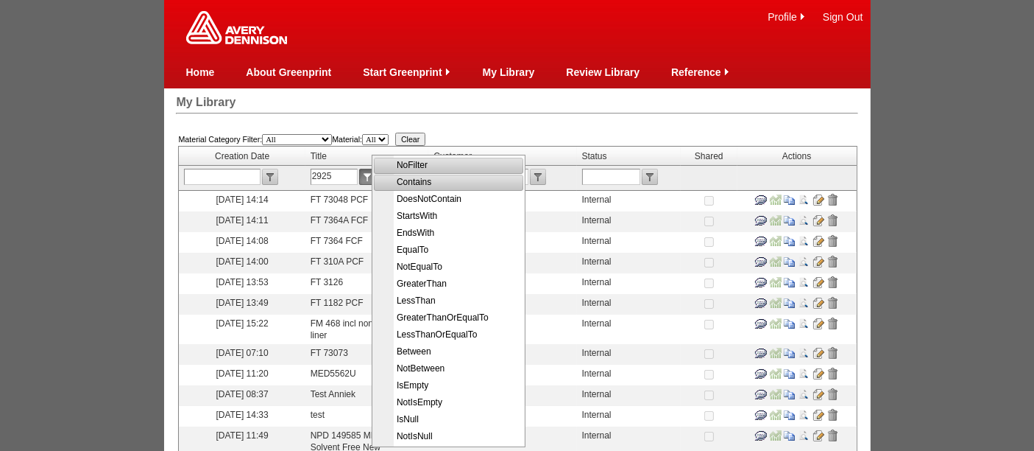
click at [417, 185] on span "Contains" at bounding box center [450, 182] width 148 height 17
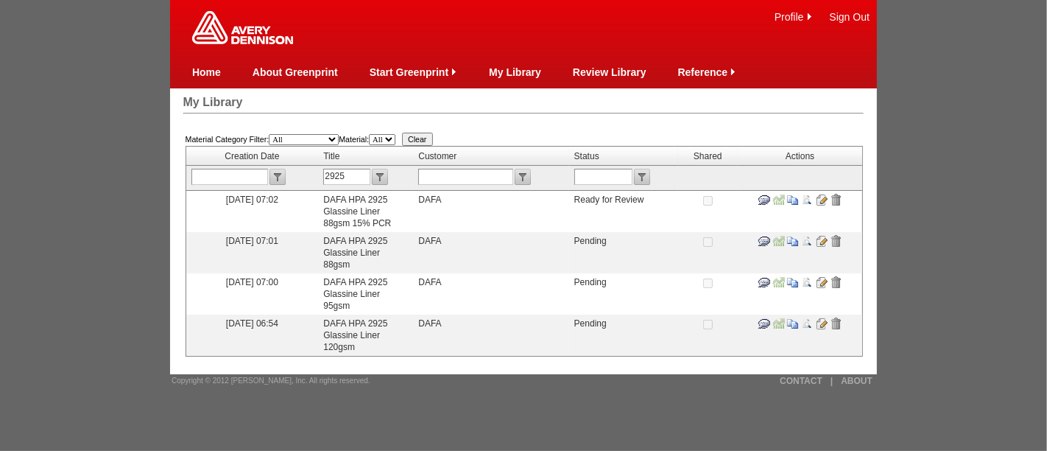
click at [794, 317] on input "image" at bounding box center [793, 323] width 12 height 12
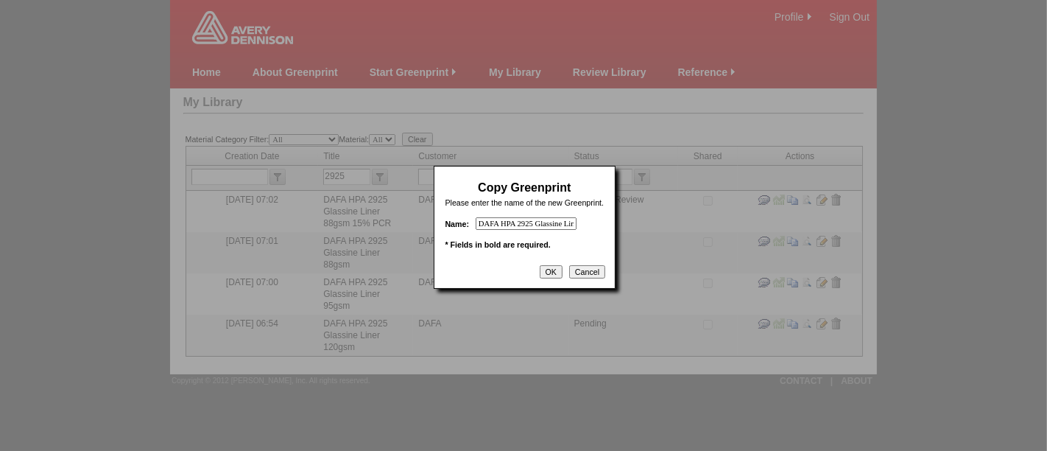
click at [500, 219] on input "DAFA HPA 2925 Glassine Liner 120gsm - Copy" at bounding box center [526, 223] width 101 height 13
type input "HPA 2925 PCF"
click at [557, 272] on input "OK" at bounding box center [551, 271] width 23 height 13
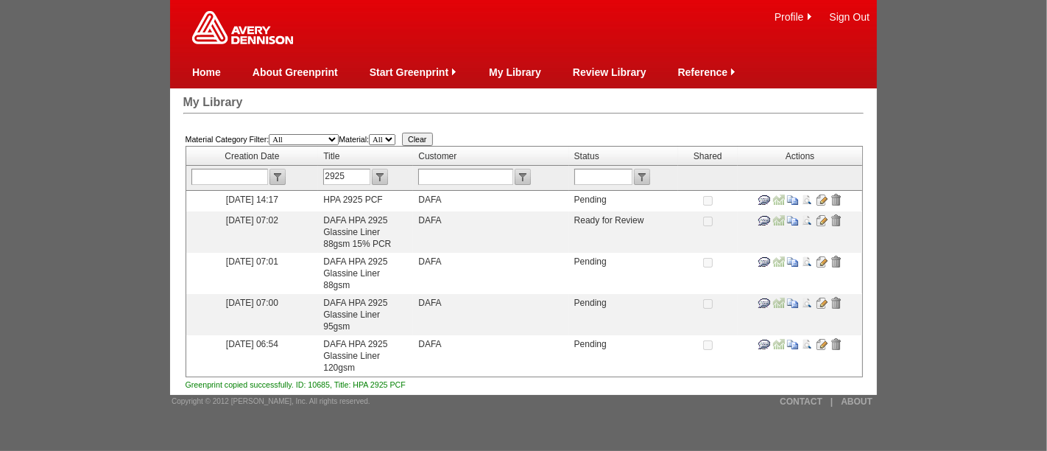
click at [818, 198] on input "image" at bounding box center [822, 200] width 12 height 12
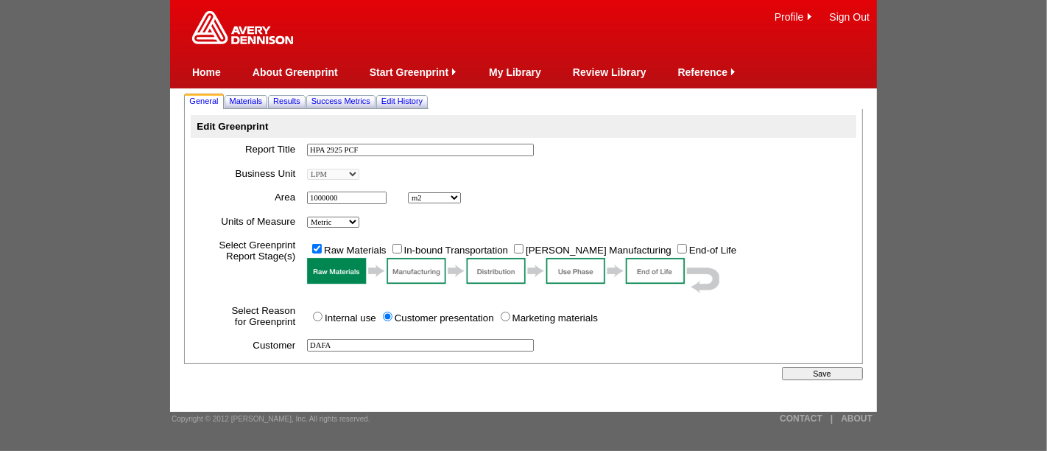
click at [395, 245] on input "In-bound Transportation" at bounding box center [397, 249] width 10 height 10
checkbox input "true"
click at [521, 247] on input "[PERSON_NAME] Manufacturing" at bounding box center [519, 249] width 10 height 10
checkbox input "true"
click at [322, 316] on input "Internal use" at bounding box center [318, 316] width 10 height 10
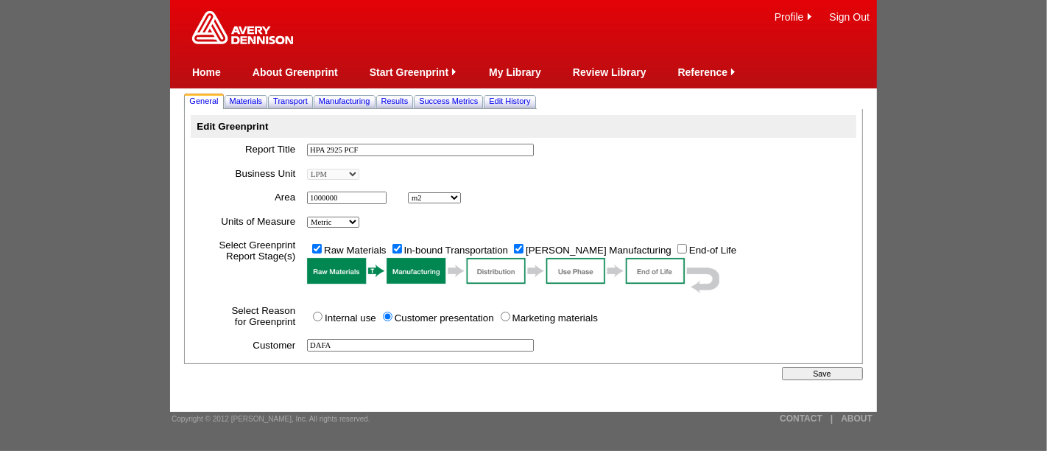
radio input "true"
click at [256, 101] on span "Materials" at bounding box center [246, 100] width 33 height 9
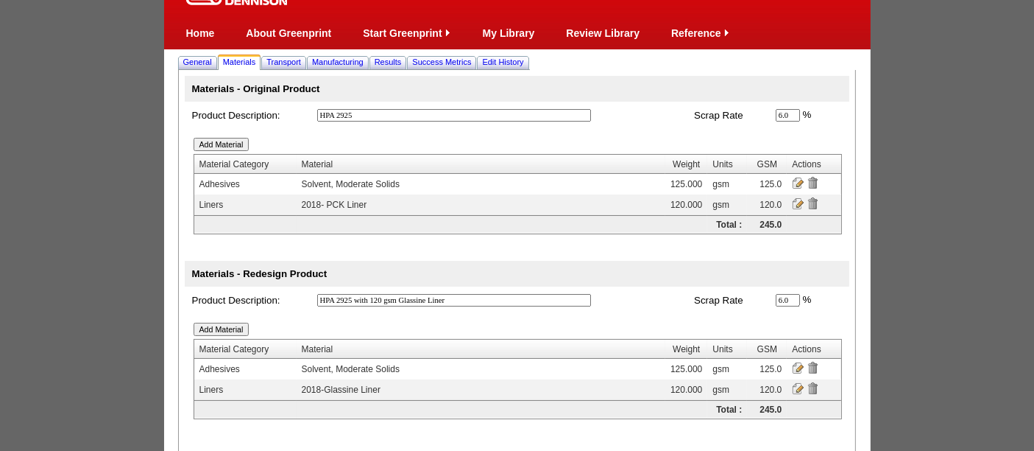
scroll to position [40, 0]
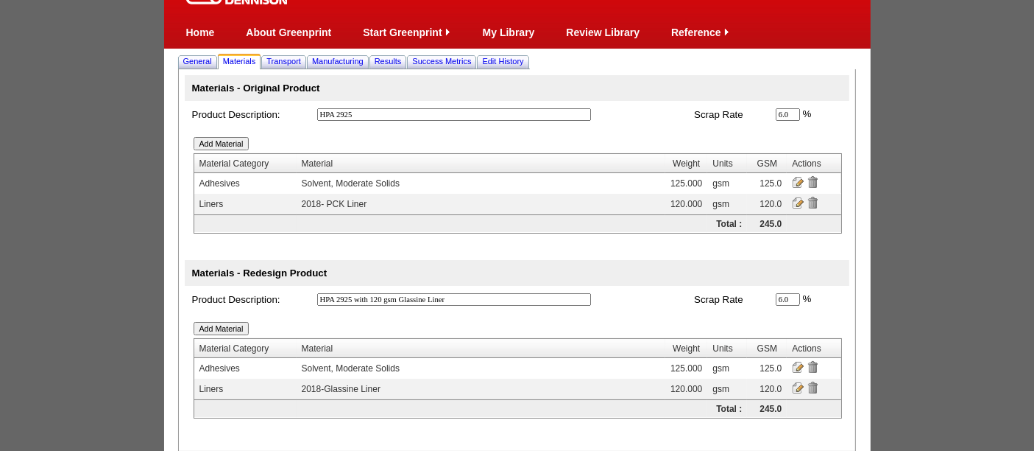
drag, startPoint x: 499, startPoint y: 302, endPoint x: 300, endPoint y: 293, distance: 199.0
click at [308, 293] on tr "Product Description: HPA 2925 with 120 gsm Glassine Liner * Scrap Rate 6.0 % * *" at bounding box center [517, 299] width 665 height 27
type input "zero reference"
click at [799, 364] on input "image" at bounding box center [798, 367] width 12 height 12
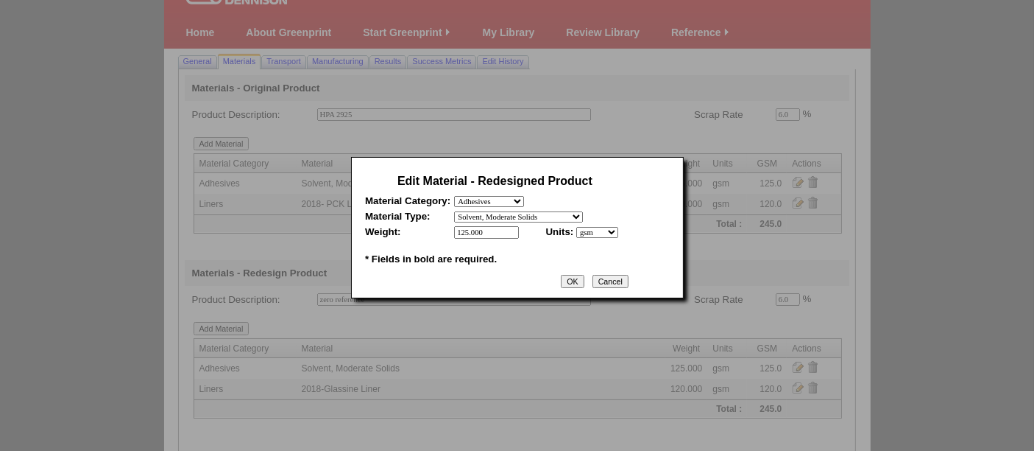
drag, startPoint x: 494, startPoint y: 228, endPoint x: 427, endPoint y: 219, distance: 67.7
click at [427, 219] on tbody "Edit Material - Redesigned Product Material Category: - select Film and plastic…" at bounding box center [495, 219] width 260 height 97
type input "0"
click at [575, 280] on input "OK" at bounding box center [572, 281] width 23 height 13
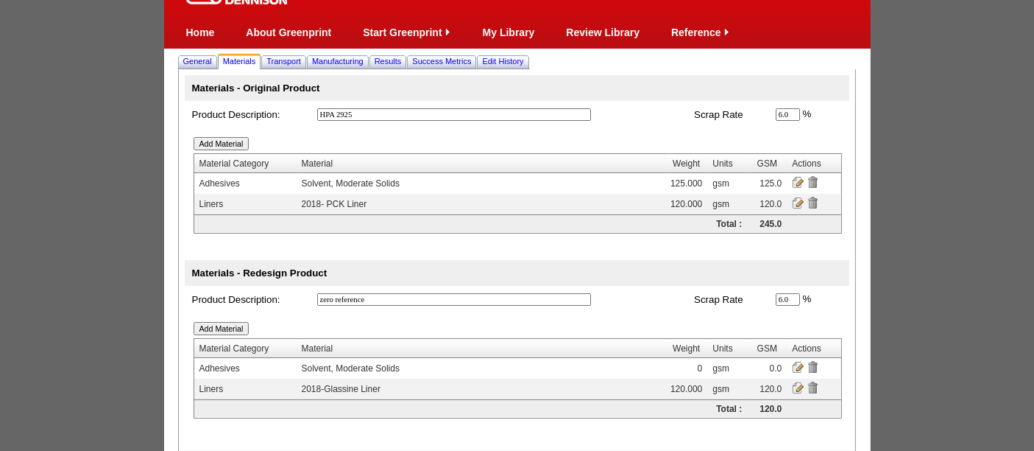
click at [796, 384] on input "image" at bounding box center [798, 387] width 12 height 12
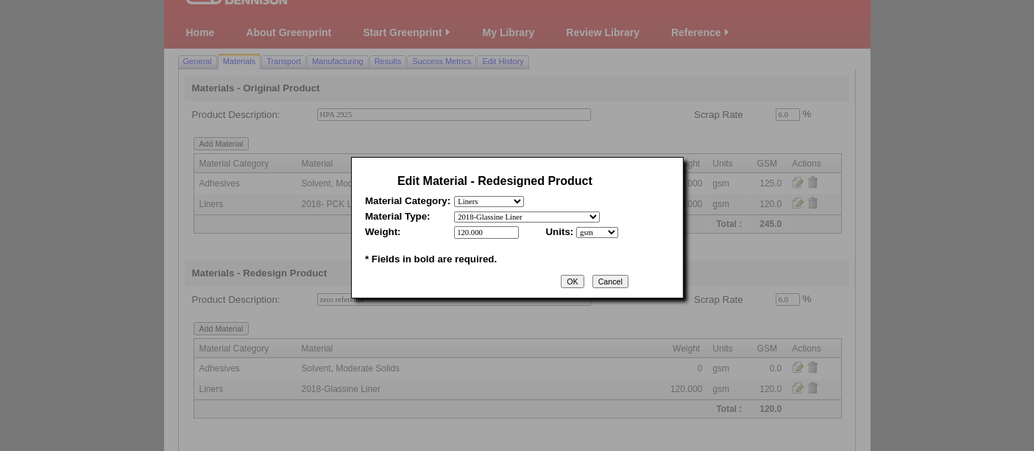
drag, startPoint x: 496, startPoint y: 229, endPoint x: 425, endPoint y: 222, distance: 71.8
click at [425, 222] on table "Edit Material - Redesigned Product Material Category: - select Film and plastic…" at bounding box center [494, 219] width 267 height 105
type input "0"
click at [582, 275] on input "OK" at bounding box center [572, 281] width 23 height 13
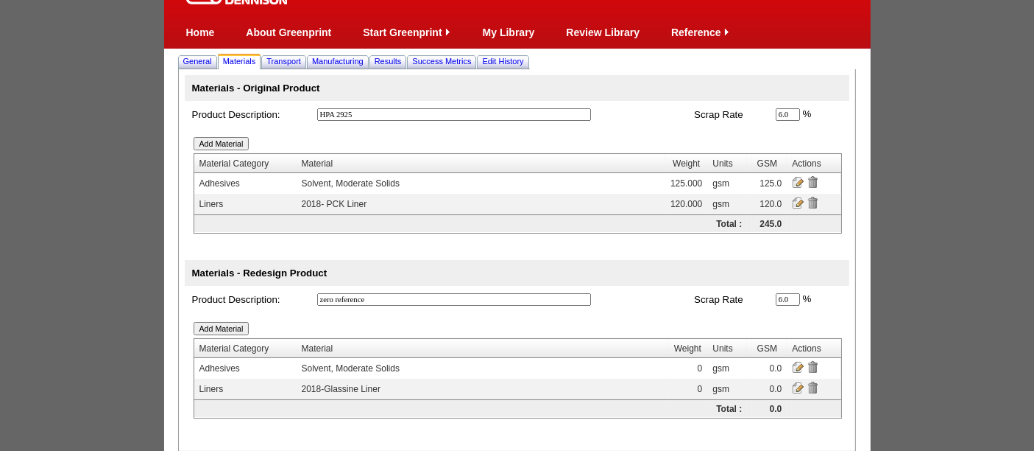
click at [795, 178] on input "image" at bounding box center [798, 182] width 12 height 12
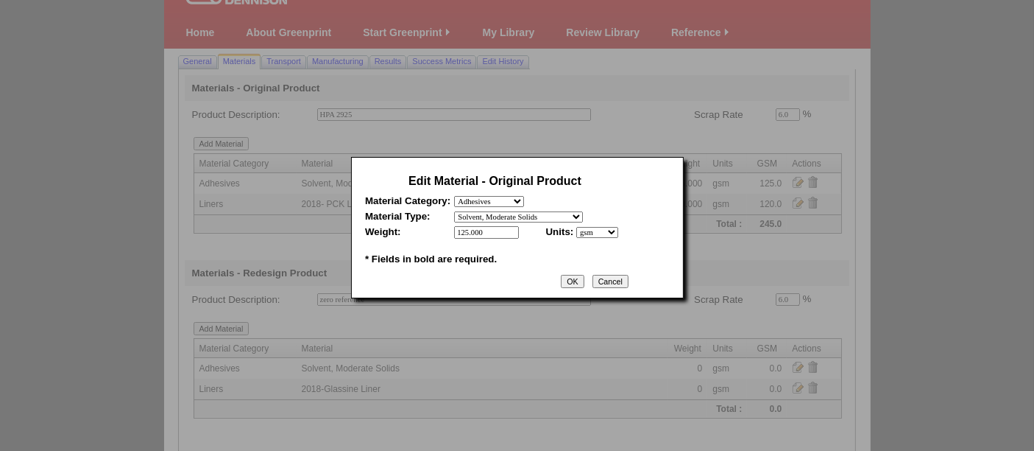
click at [557, 216] on select "- select 2018-Compostable Adhesive 2018-Emulsion 2018-Hotmelt 0% biobased 2018-…" at bounding box center [518, 216] width 129 height 11
select select "320"
click at [454, 211] on select "- select 2018-Compostable Adhesive 2018-Emulsion 2018-Hotmelt 0% biobased 2018-…" at bounding box center [518, 216] width 129 height 11
drag, startPoint x: 498, startPoint y: 228, endPoint x: 426, endPoint y: 217, distance: 73.0
click at [426, 217] on tbody "Edit Material - Original Product Material Category: - select Film and plastics …" at bounding box center [495, 219] width 260 height 97
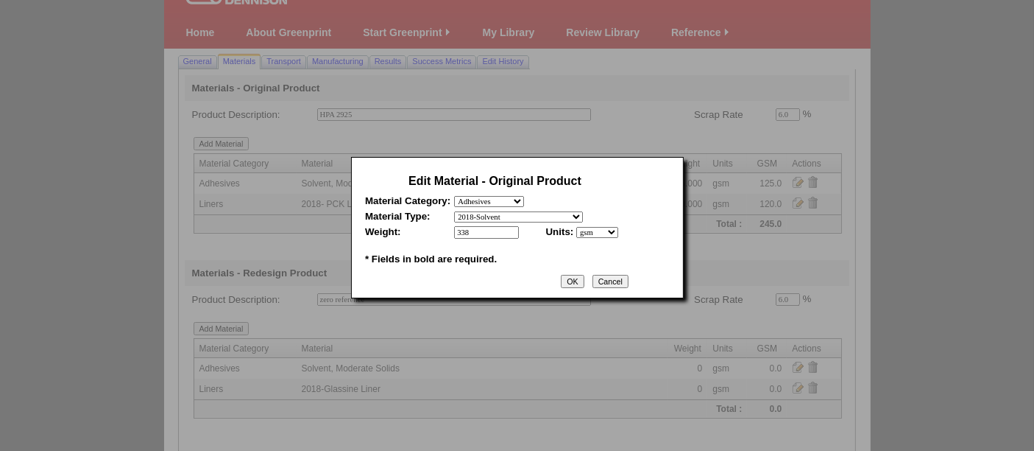
type input "338"
click at [575, 279] on input "OK" at bounding box center [572, 281] width 23 height 13
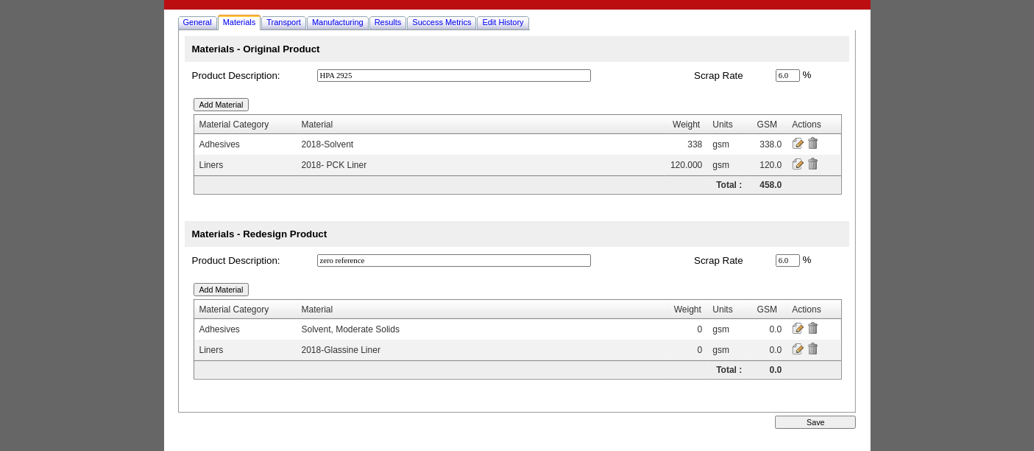
scroll to position [94, 0]
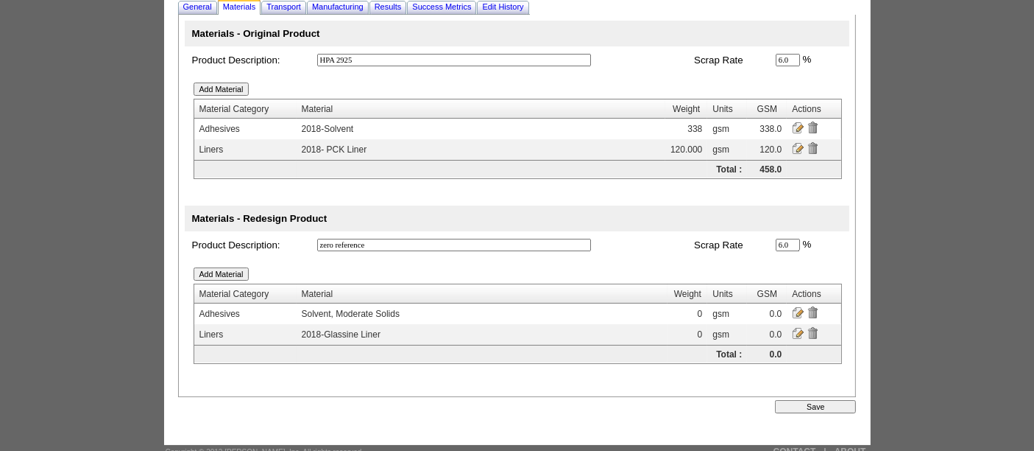
click at [833, 400] on input "Save" at bounding box center [815, 406] width 81 height 13
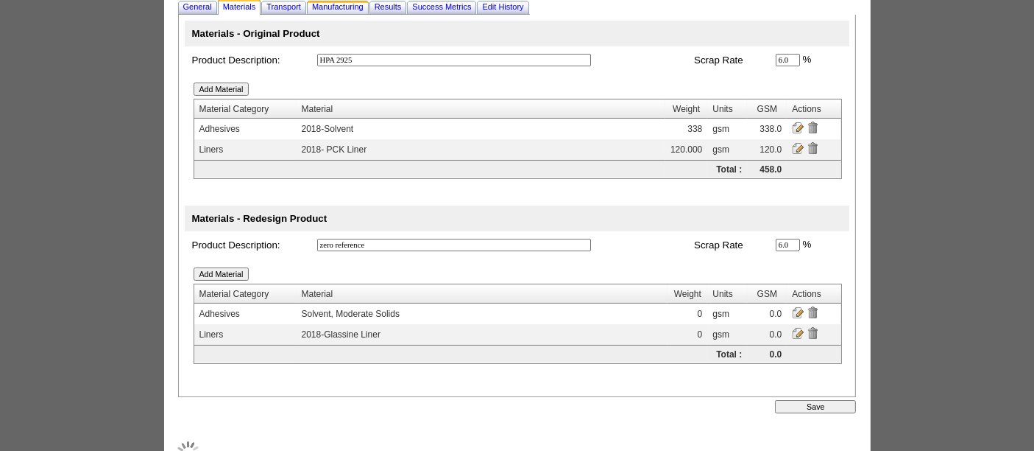
scroll to position [93, 0]
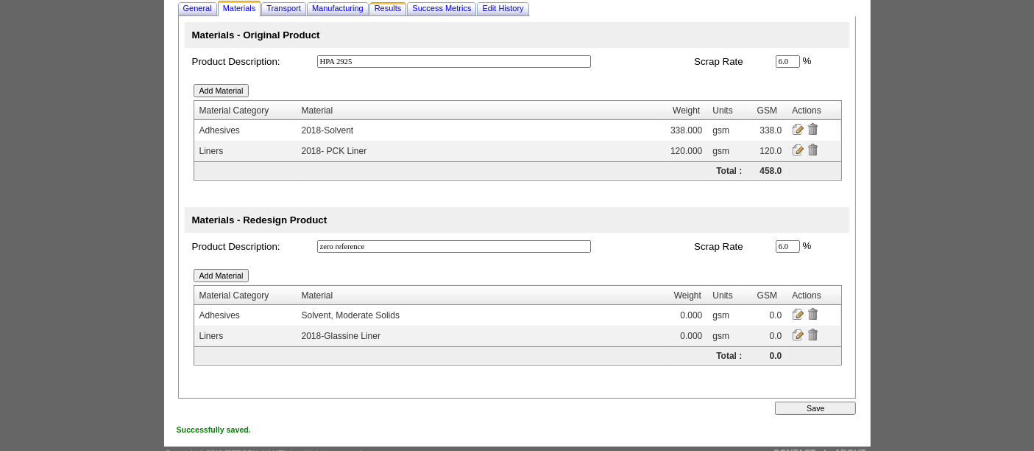
click at [401, 7] on span "Results" at bounding box center [388, 8] width 27 height 9
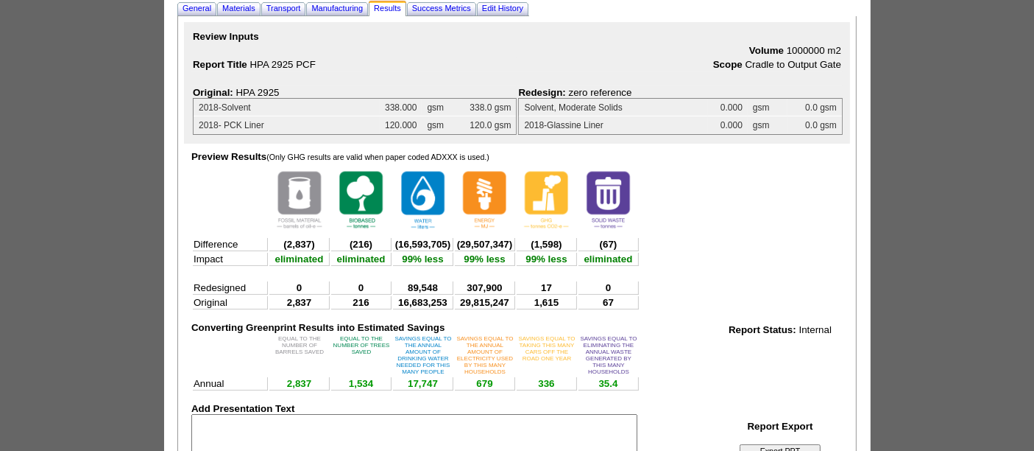
scroll to position [0, 0]
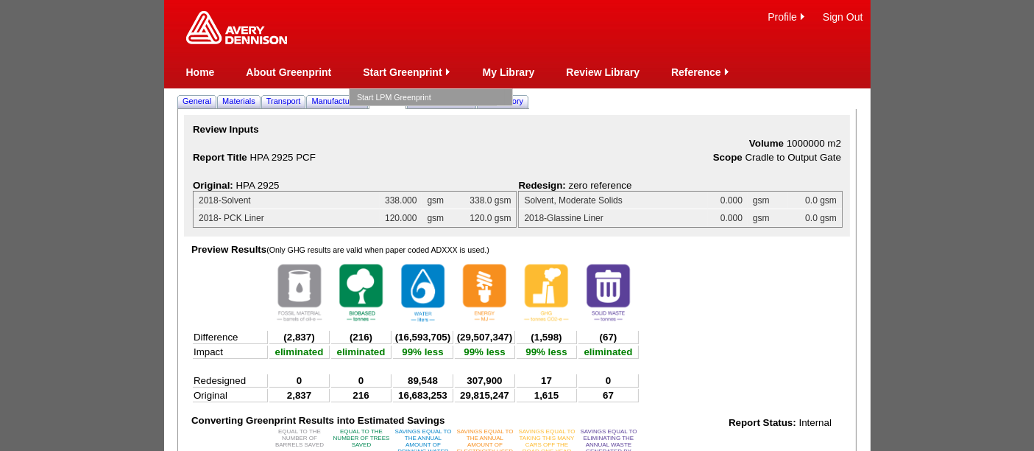
click at [403, 93] on link "Start LPM Greenprint" at bounding box center [431, 97] width 148 height 16
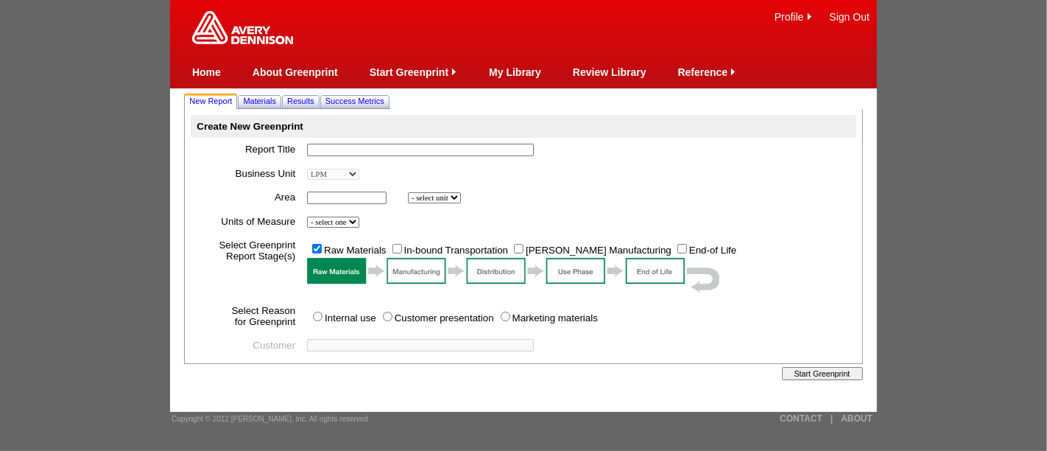
click at [353, 151] on input "text" at bounding box center [420, 150] width 227 height 13
type input "MED 5778A PCF"
click at [345, 196] on input "text" at bounding box center [347, 197] width 80 height 13
type input "1000000"
click at [437, 189] on td "1000000 * * - select unit bsi inch2 m2 * *" at bounding box center [578, 198] width 554 height 24
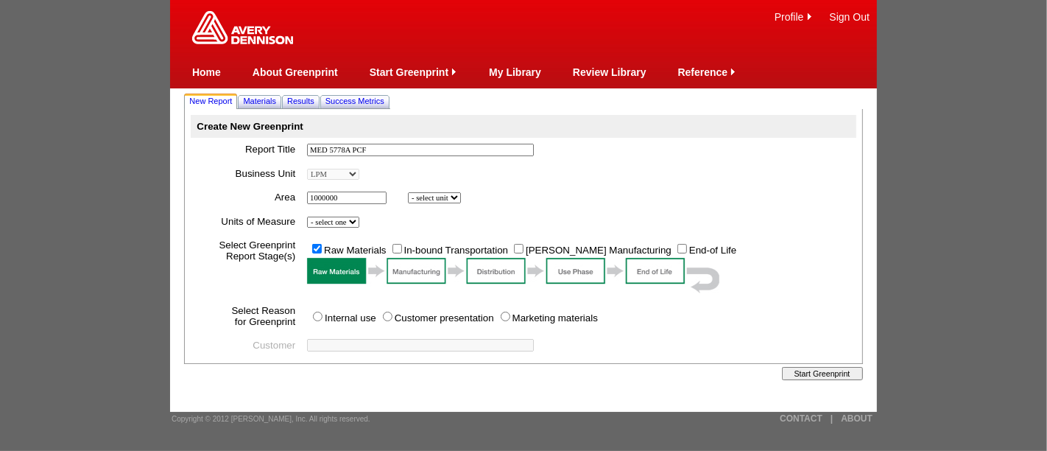
click at [442, 200] on select "- select unit bsi inch2 m2" at bounding box center [434, 197] width 53 height 11
select select "6"
click at [410, 192] on select "- select unit bsi inch2 m2" at bounding box center [434, 197] width 53 height 11
click at [347, 215] on td "- select one Imperial Metric *" at bounding box center [578, 222] width 554 height 24
click at [348, 226] on select "- select one Imperial Metric" at bounding box center [333, 221] width 52 height 11
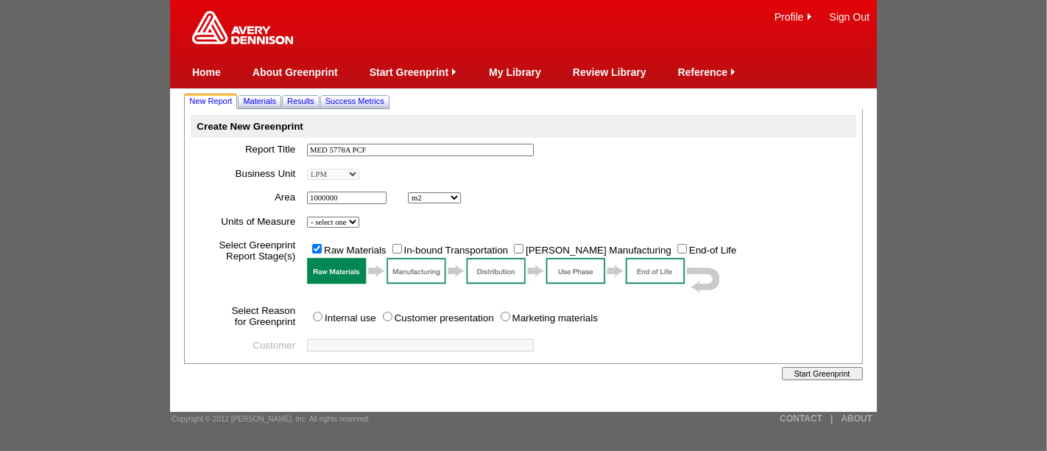
select select "Metric"
click at [310, 216] on select "- select one Imperial Metric" at bounding box center [333, 221] width 52 height 11
click at [399, 244] on input "In-bound Transportation" at bounding box center [397, 249] width 10 height 10
checkbox input "true"
click at [522, 249] on input "[PERSON_NAME] Manufacturing" at bounding box center [519, 249] width 10 height 10
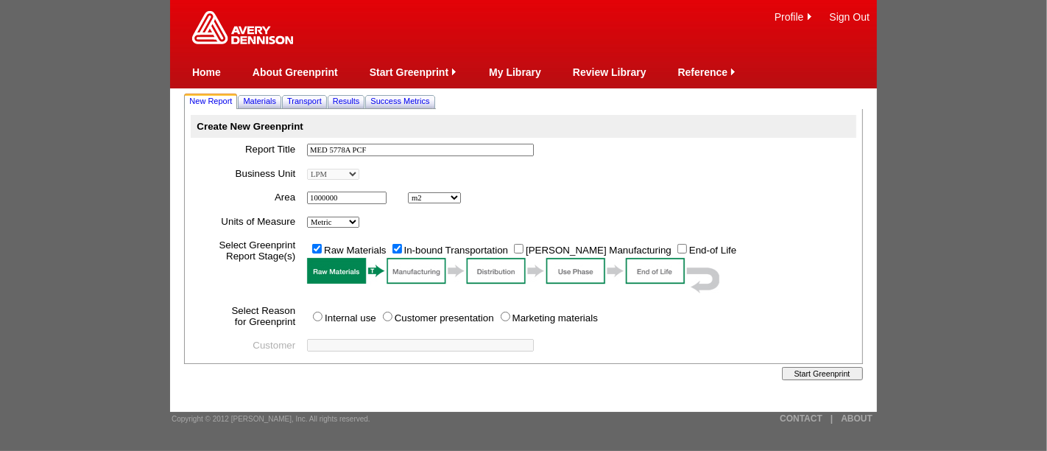
checkbox input "true"
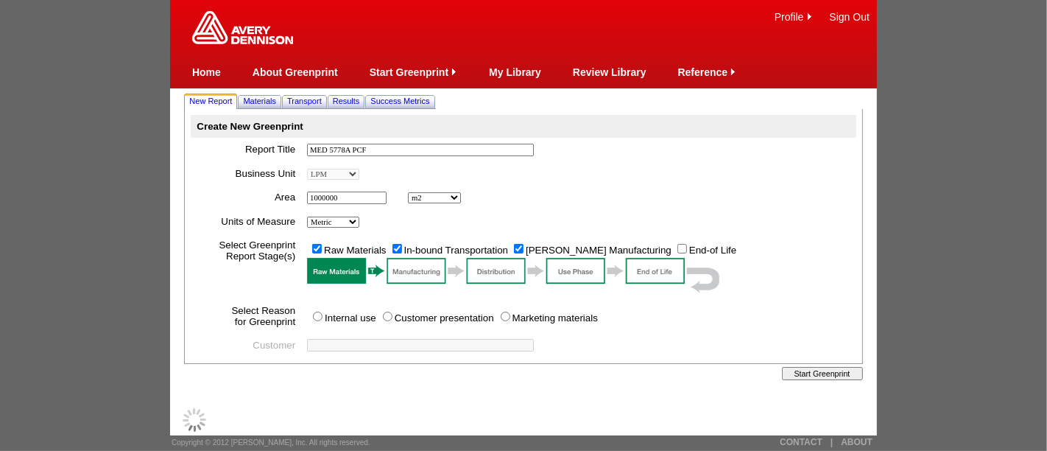
click at [319, 314] on input "Internal use" at bounding box center [318, 316] width 10 height 10
radio input "true"
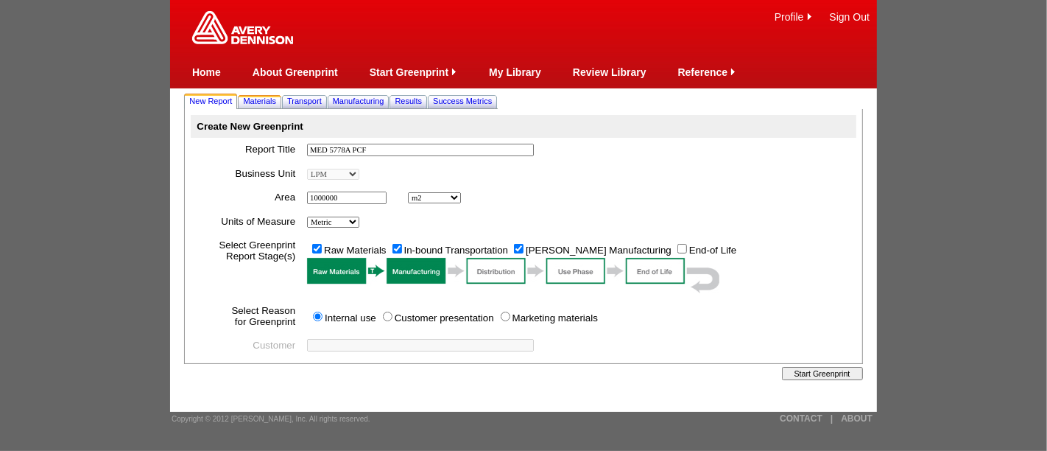
drag, startPoint x: 271, startPoint y: 114, endPoint x: 270, endPoint y: 102, distance: 12.5
click at [270, 102] on span "Materials" at bounding box center [259, 100] width 33 height 9
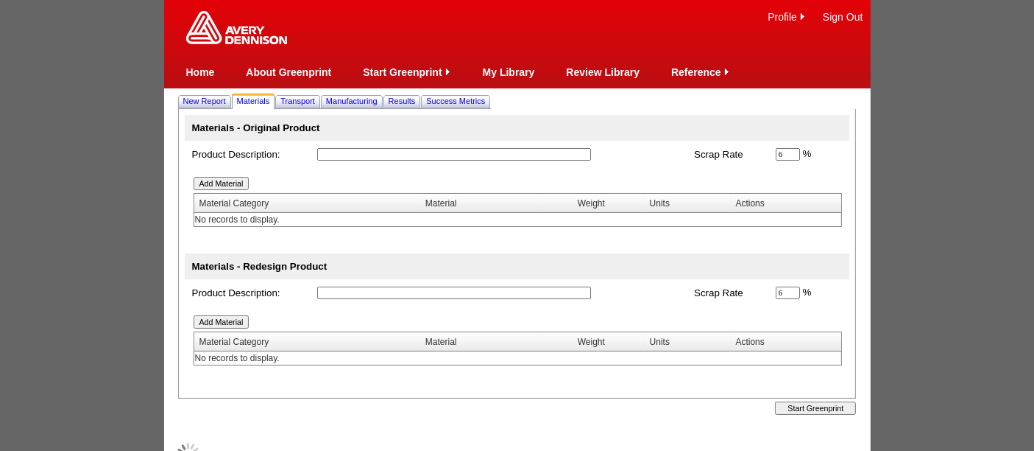
click at [357, 156] on input "text" at bounding box center [454, 154] width 274 height 13
type input "ze"
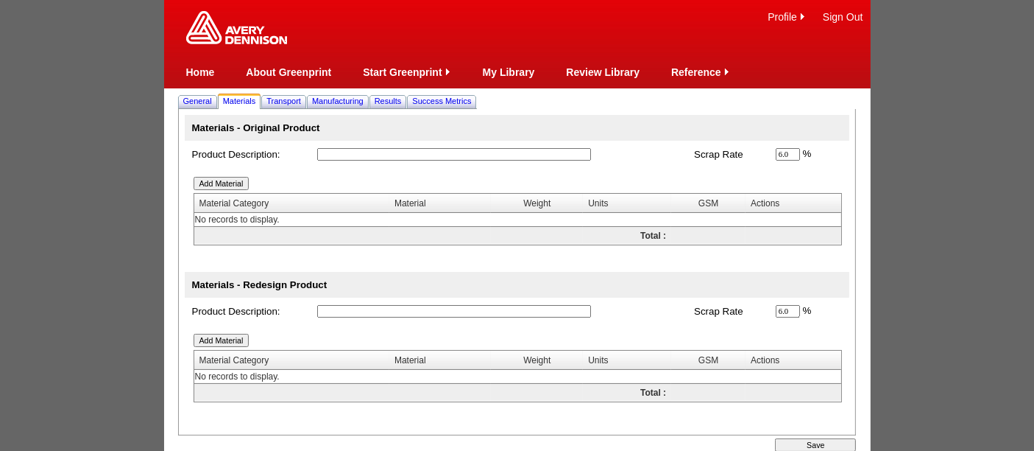
click at [332, 150] on input "text" at bounding box center [454, 154] width 274 height 13
type input "zero reference"
click at [343, 306] on input "text" at bounding box center [454, 311] width 274 height 13
type input "MED 5778A"
click at [221, 337] on input "Add Material" at bounding box center [222, 339] width 56 height 13
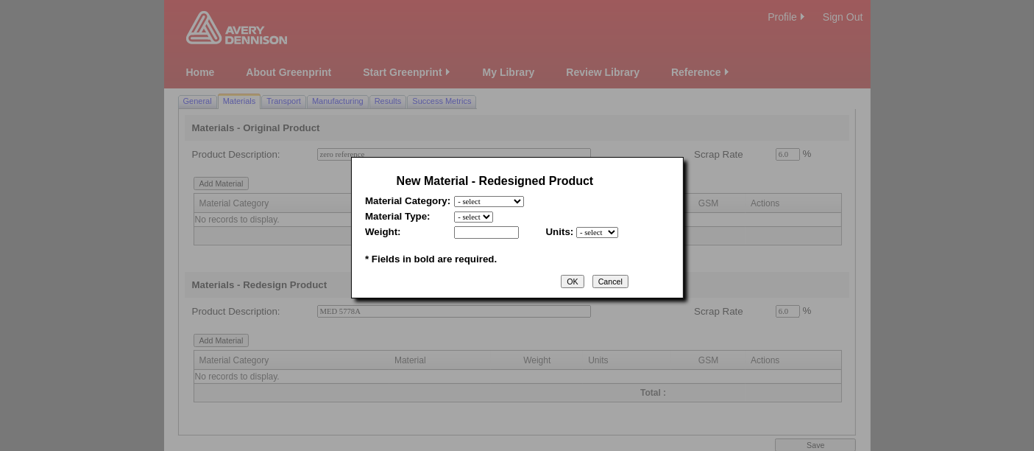
click at [501, 203] on select "- select Film and plastics Papers Liners Adhesives Miscellaneous" at bounding box center [489, 201] width 70 height 11
select select "3"
click at [454, 196] on select "- select Film and plastics Papers Liners Adhesives Miscellaneous" at bounding box center [489, 201] width 70 height 11
click at [490, 212] on select "- select 2018 CCK Liner, bleached (inc. silicone) 2018 Foil 2018- PCK Liner 201…" at bounding box center [527, 216] width 146 height 11
select select "346"
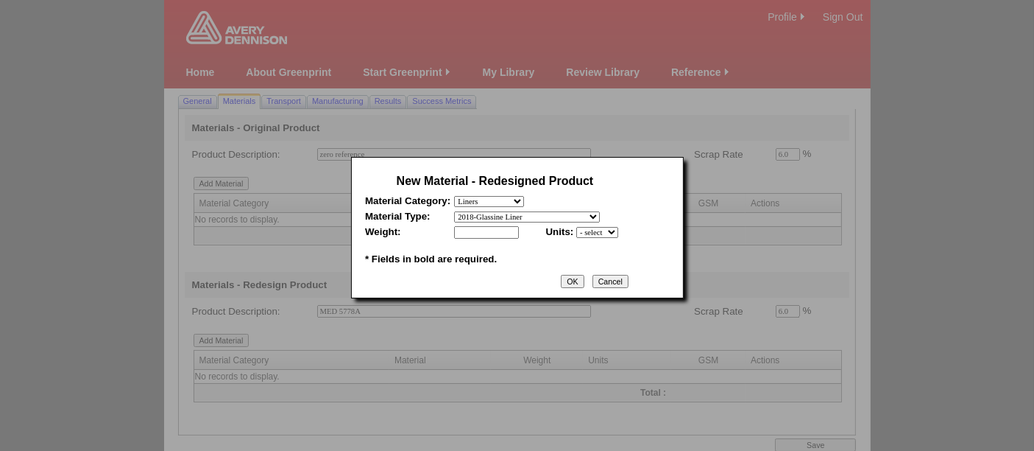
click at [454, 211] on select "- select 2018 CCK Liner, bleached (inc. silicone) 2018 Foil 2018- PCK Liner 201…" at bounding box center [527, 216] width 146 height 11
click at [496, 234] on input "text" at bounding box center [486, 232] width 65 height 13
type input "78"
click at [618, 227] on select "- select mil lbs microns gsm" at bounding box center [597, 232] width 42 height 11
select select "5"
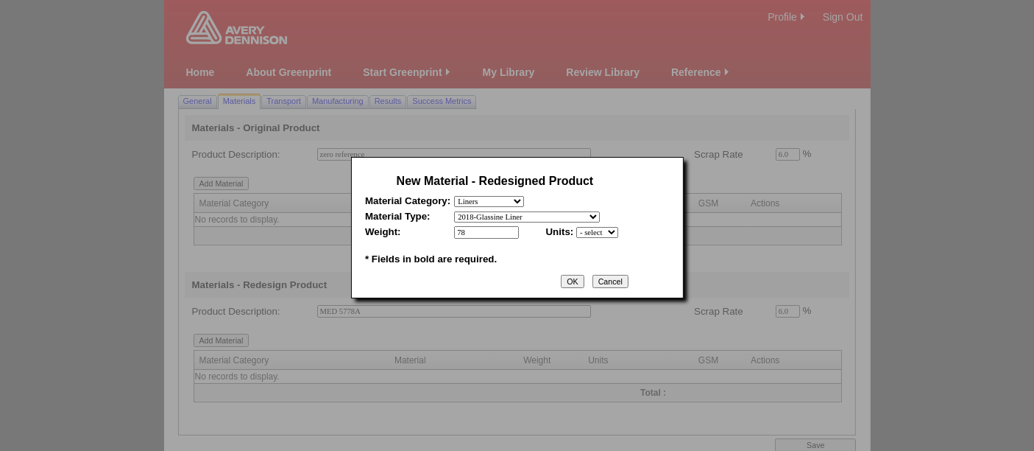
click at [576, 227] on select "- select mil lbs microns gsm" at bounding box center [597, 232] width 42 height 11
click at [578, 278] on input "OK" at bounding box center [572, 281] width 23 height 13
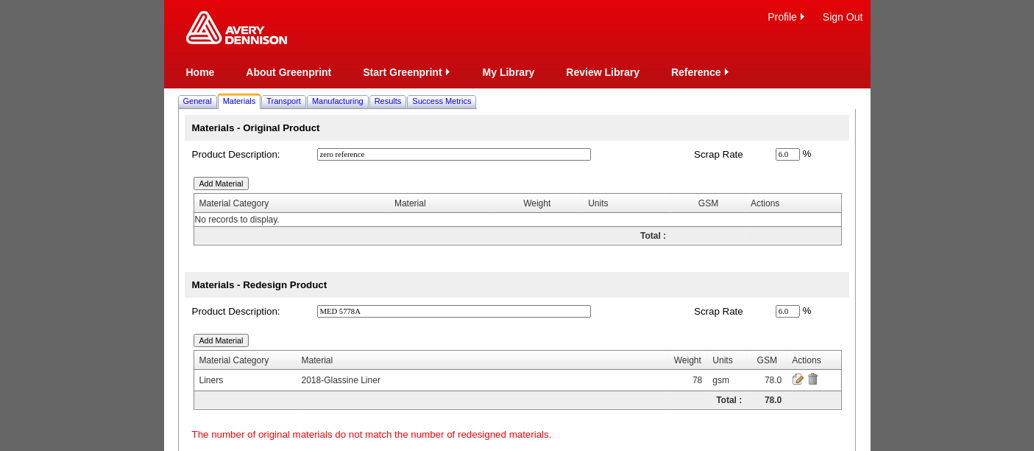
click at [225, 337] on input "Add Material" at bounding box center [222, 339] width 56 height 13
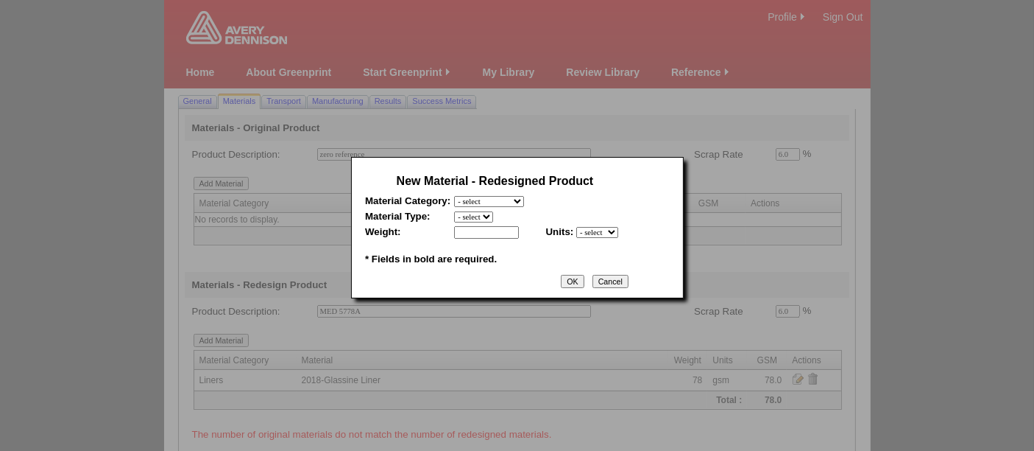
click at [524, 200] on select "- select Film and plastics Papers Liners Adhesives Miscellaneous" at bounding box center [489, 201] width 70 height 11
select select "4"
click at [454, 196] on select "- select Film and plastics Papers Liners Adhesives Miscellaneous" at bounding box center [489, 201] width 70 height 11
click at [484, 215] on select "- select 2018-Compostable Adhesive 2018-Emulsion 2018-Hotmelt 0% biobased 2018-…" at bounding box center [518, 216] width 129 height 11
select select "320"
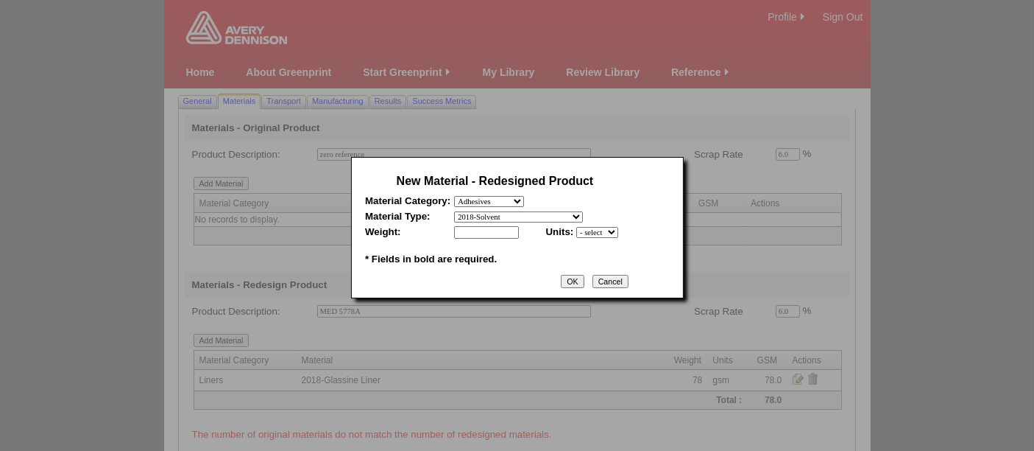
click at [454, 211] on select "- select 2018-Compostable Adhesive 2018-Emulsion 2018-Hotmelt 0% biobased 2018-…" at bounding box center [518, 216] width 129 height 11
click at [598, 236] on table "New Material - Redesigned Product Material Category: - select Film and plastics…" at bounding box center [494, 219] width 267 height 105
click at [595, 229] on select "- select mil lbs microns gsm" at bounding box center [597, 232] width 42 height 11
select select "5"
click at [576, 227] on select "- select mil lbs microns gsm" at bounding box center [597, 232] width 42 height 11
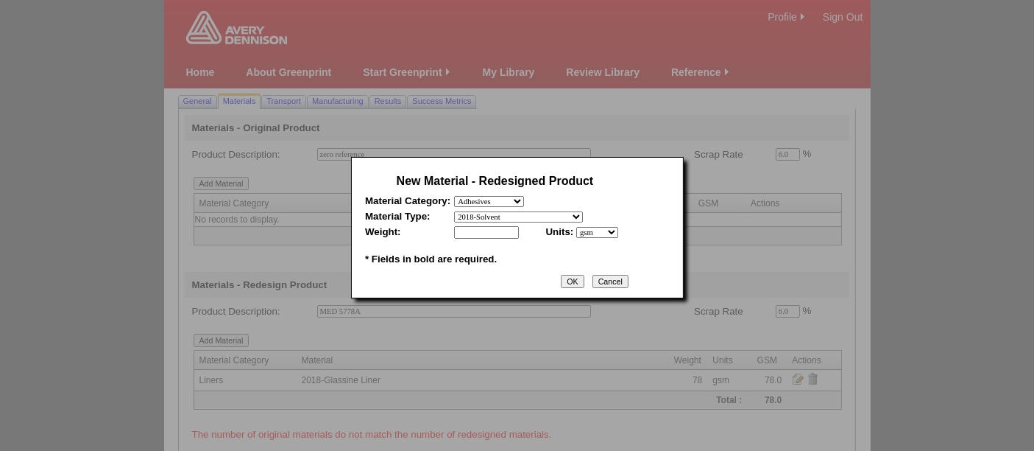
click at [487, 230] on input "text" at bounding box center [486, 232] width 65 height 13
type input "85"
click at [577, 278] on input "OK" at bounding box center [572, 281] width 23 height 13
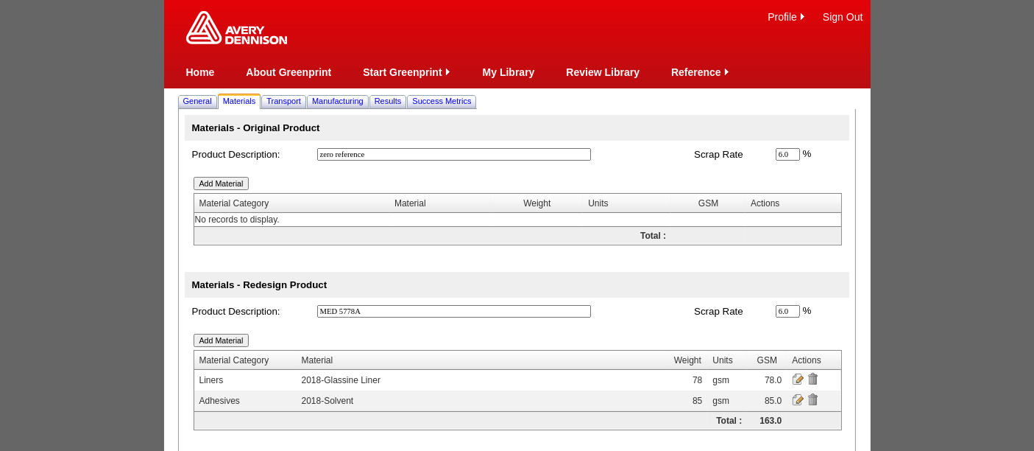
click at [234, 339] on input "Add Material" at bounding box center [222, 339] width 56 height 13
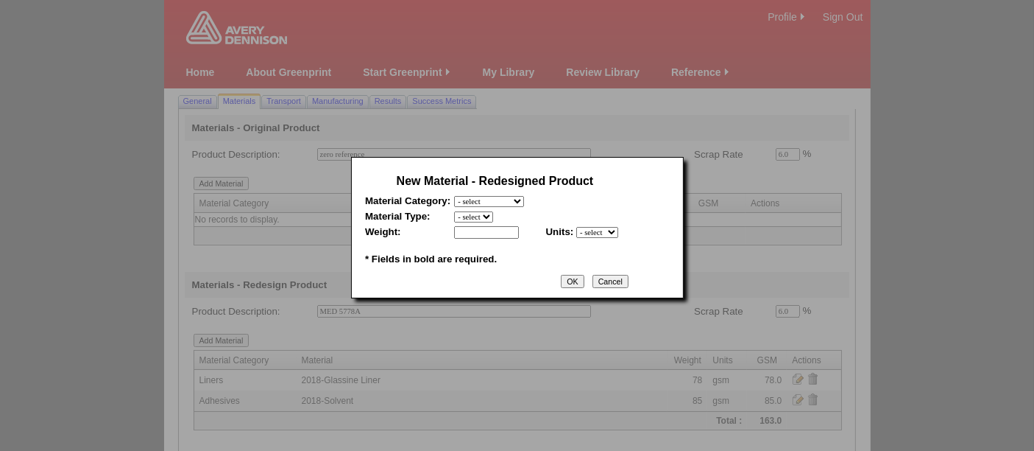
click at [483, 205] on select "- select Film and plastics Papers Liners Adhesives Miscellaneous" at bounding box center [489, 201] width 70 height 11
select select "1"
click at [454, 196] on select "- select Film and plastics Papers Liners Adhesives Miscellaneous" at bounding box center [489, 201] width 70 height 11
click at [481, 213] on select "- select 2018- Polyurethane 2018 PU Flex Clear 2018 PU Flex Pigmented 2018-Acry…" at bounding box center [537, 216] width 166 height 11
select select "329"
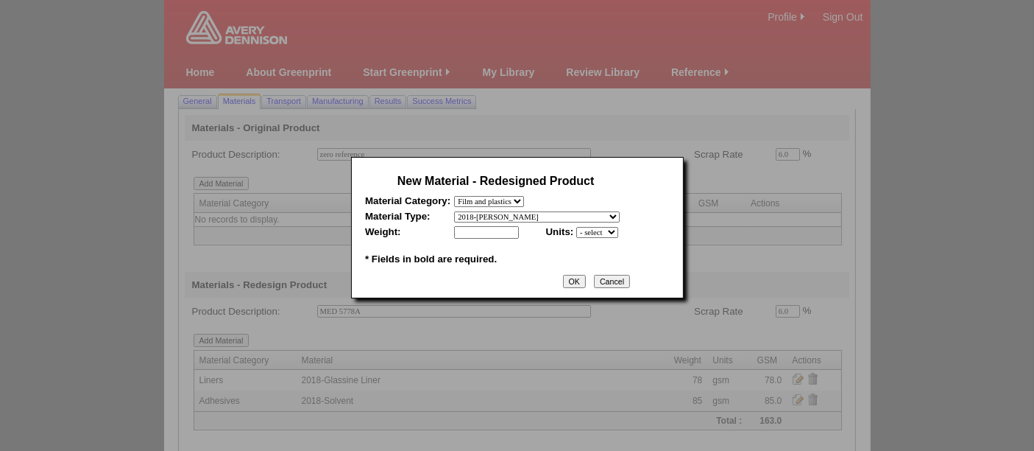
click at [454, 211] on select "- select 2018- Polyurethane 2018 PU Flex Clear 2018 PU Flex Pigmented 2018-Acry…" at bounding box center [537, 216] width 166 height 11
click at [482, 233] on input "text" at bounding box center [486, 232] width 65 height 13
type input "60"
click at [587, 232] on select "- select mil lbs microns gsm" at bounding box center [597, 232] width 42 height 11
select select "5"
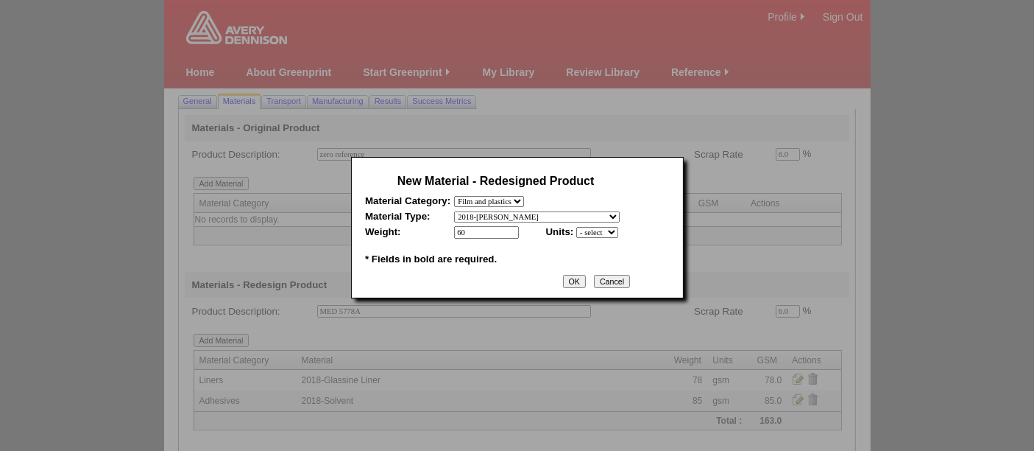
click at [576, 227] on select "- select mil lbs microns gsm" at bounding box center [597, 232] width 42 height 11
click at [572, 275] on input "OK" at bounding box center [574, 281] width 23 height 13
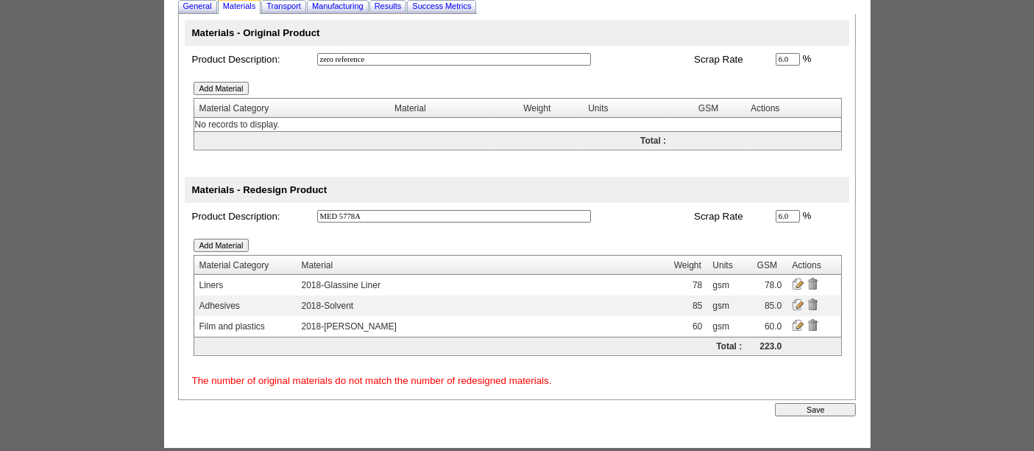
scroll to position [99, 0]
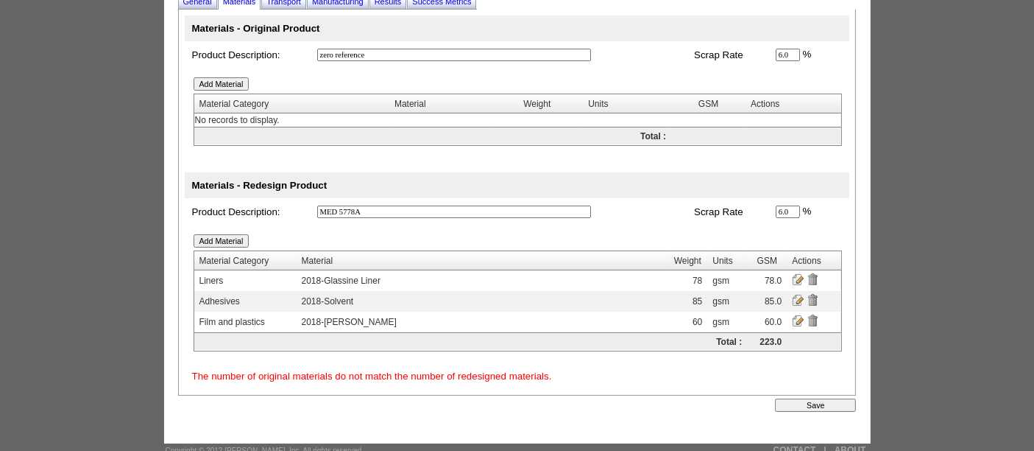
click at [822, 398] on input "Save" at bounding box center [815, 404] width 81 height 13
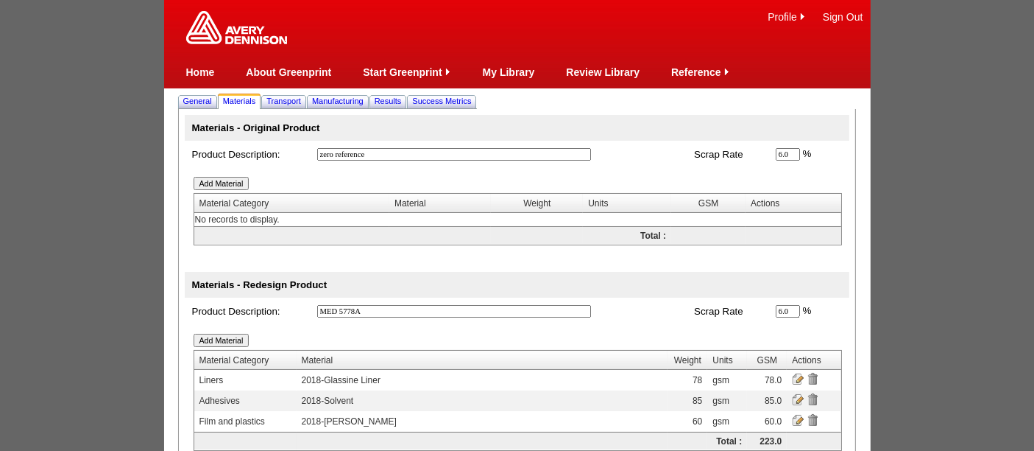
scroll to position [93, 0]
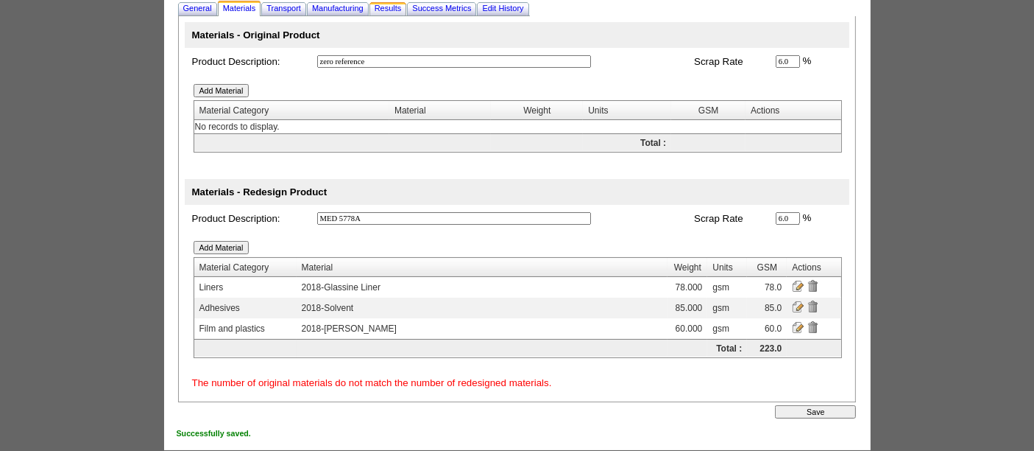
click at [394, 5] on span "Results" at bounding box center [388, 8] width 27 height 9
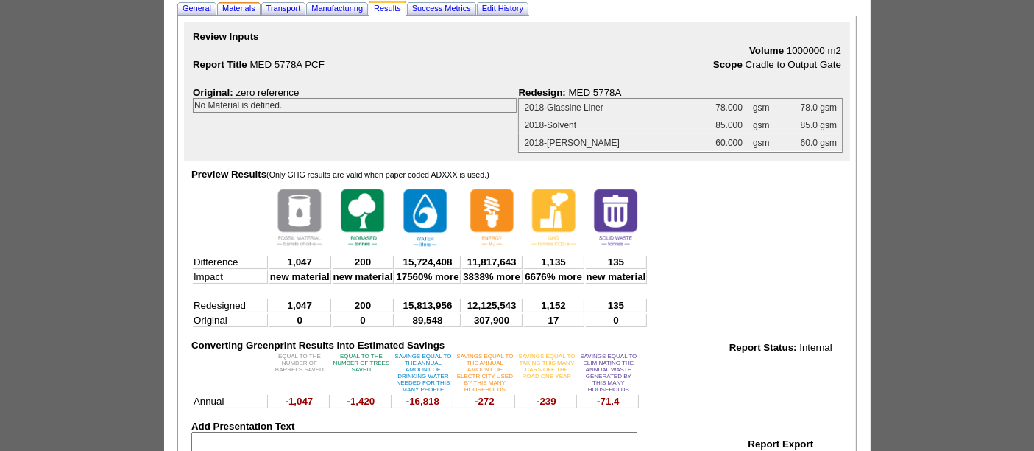
click at [244, 10] on span "Materials" at bounding box center [238, 8] width 33 height 9
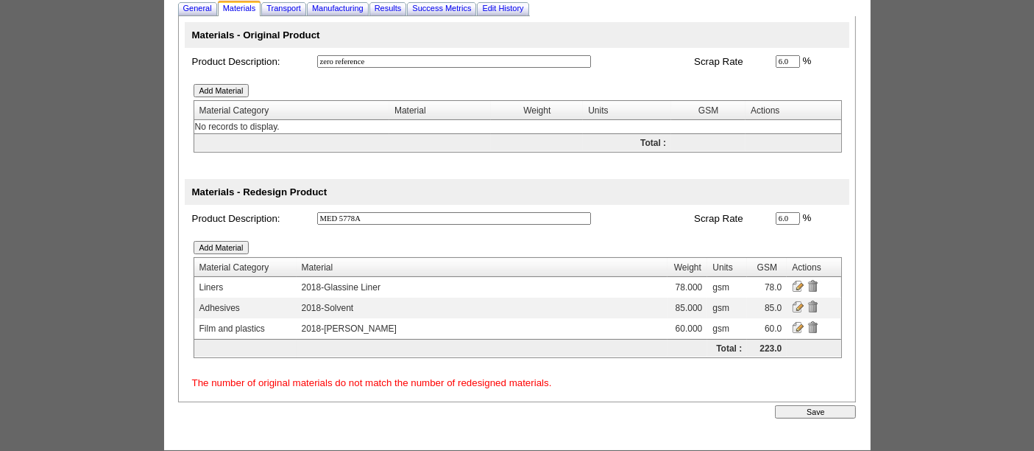
click at [216, 91] on input "Add Material" at bounding box center [222, 90] width 56 height 13
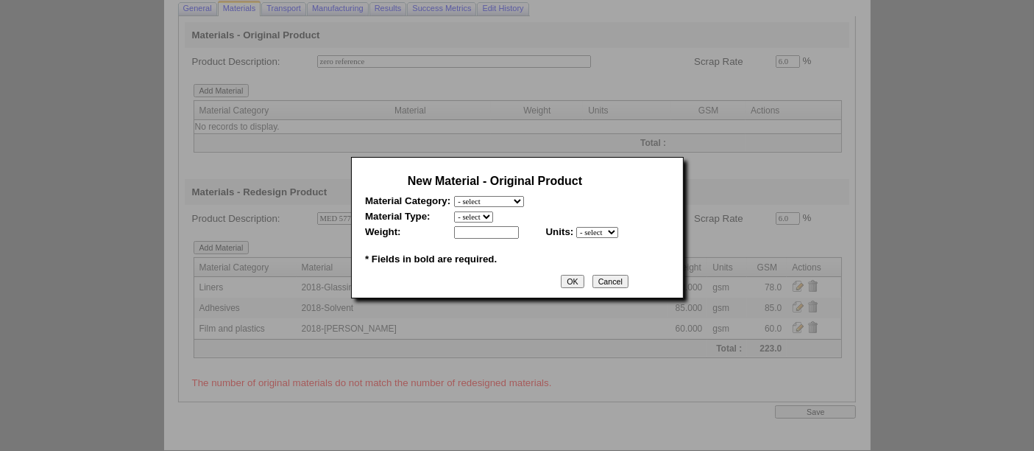
click at [523, 197] on select "- select Film and plastics Papers Liners Adhesives Miscellaneous" at bounding box center [489, 201] width 70 height 11
select select "3"
click at [454, 196] on select "- select Film and plastics Papers Liners Adhesives Miscellaneous" at bounding box center [489, 201] width 70 height 11
click at [484, 213] on select "- select 2018 CCK Liner, bleached (inc. silicone) 2018 Foil 2018- PCK Liner 201…" at bounding box center [527, 216] width 146 height 11
select select "346"
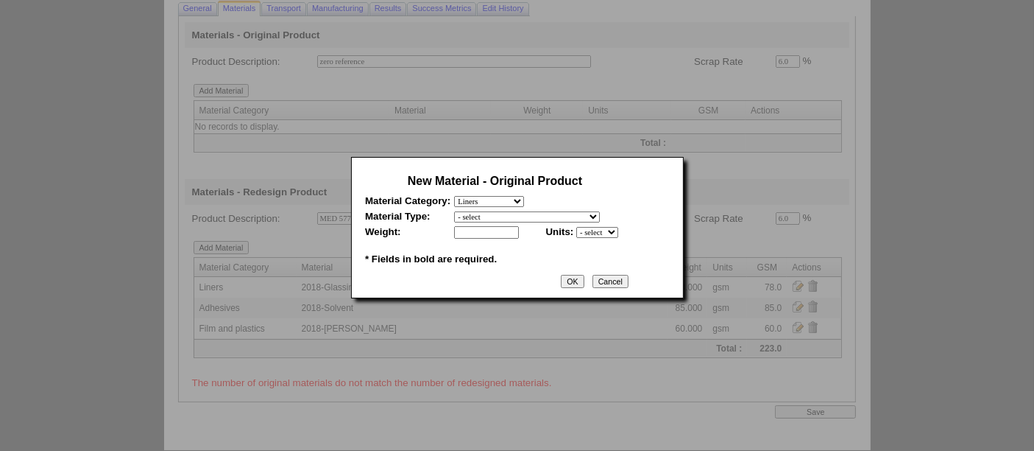
click at [454, 211] on select "- select 2018 CCK Liner, bleached (inc. silicone) 2018 Foil 2018- PCK Liner 201…" at bounding box center [527, 216] width 146 height 11
click at [482, 233] on input "text" at bounding box center [486, 232] width 65 height 13
type input "0"
click at [618, 232] on select "- select mil lbs microns gsm" at bounding box center [597, 232] width 42 height 11
select select "5"
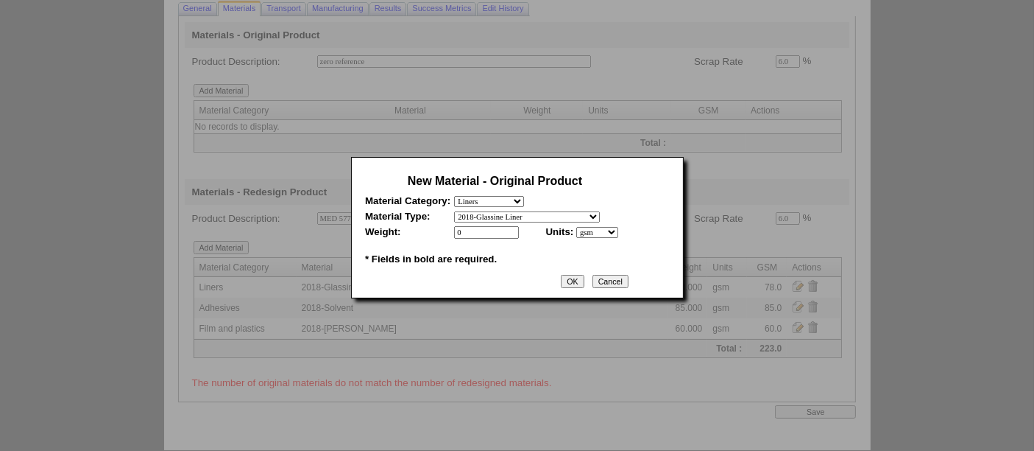
click at [576, 227] on select "- select mil lbs microns gsm" at bounding box center [597, 232] width 42 height 11
click at [582, 280] on input "OK" at bounding box center [572, 281] width 23 height 13
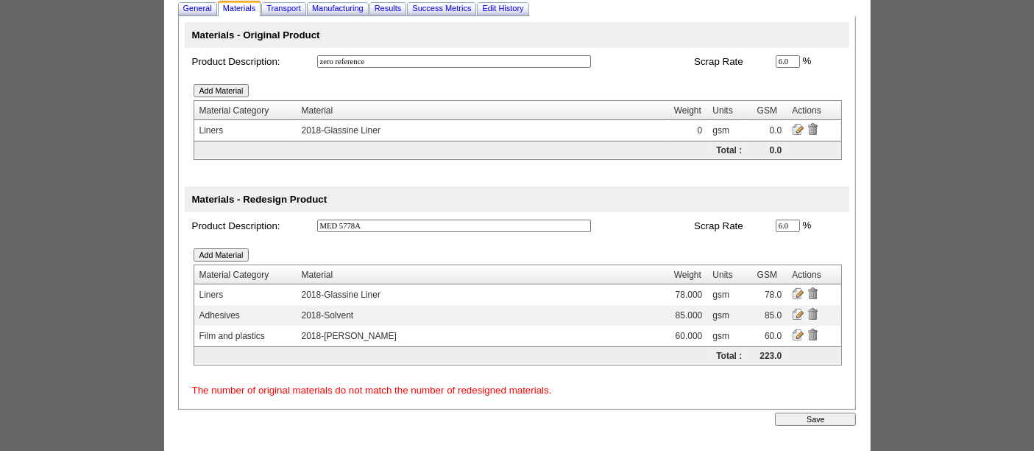
click at [230, 82] on td "Add Material" at bounding box center [517, 90] width 651 height 16
click at [233, 89] on input "Add Material" at bounding box center [222, 90] width 56 height 13
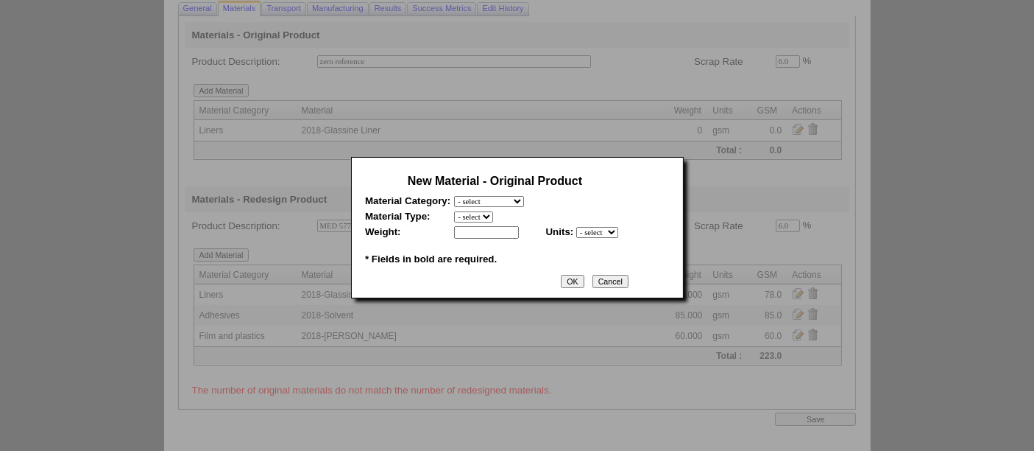
click at [524, 203] on select "- select Film and plastics Papers Liners Adhesives Miscellaneous" at bounding box center [489, 201] width 70 height 11
select select "4"
click at [454, 196] on select "- select Film and plastics Papers Liners Adhesives Miscellaneous" at bounding box center [489, 201] width 70 height 11
click at [483, 216] on select "- select 2018-Compostable Adhesive 2018-Emulsion 2018-Hotmelt 0% biobased 2018-…" at bounding box center [518, 216] width 129 height 11
select select "320"
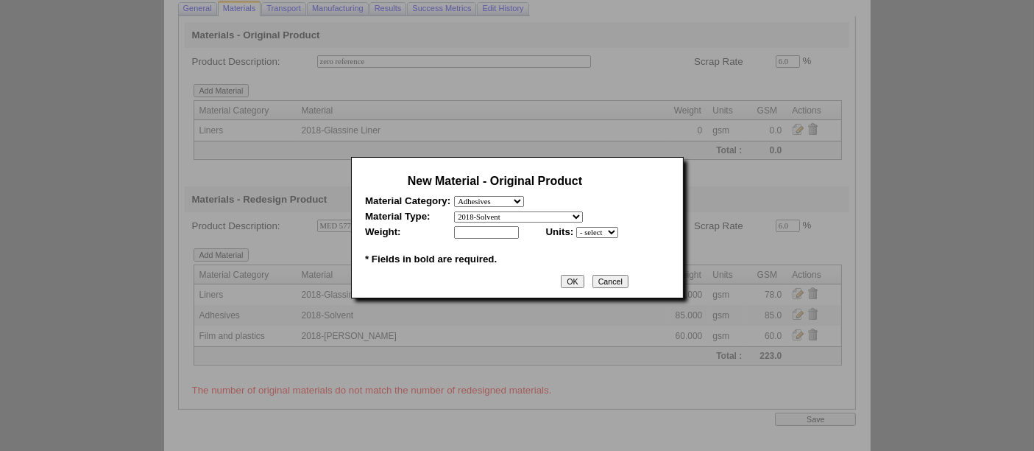
click at [454, 211] on select "- select 2018-Compostable Adhesive 2018-Emulsion 2018-Hotmelt 0% biobased 2018-…" at bounding box center [518, 216] width 129 height 11
click at [480, 229] on input "text" at bounding box center [486, 232] width 65 height 13
type input "0"
click at [590, 229] on select "- select mil lbs microns gsm" at bounding box center [597, 232] width 42 height 11
select select "5"
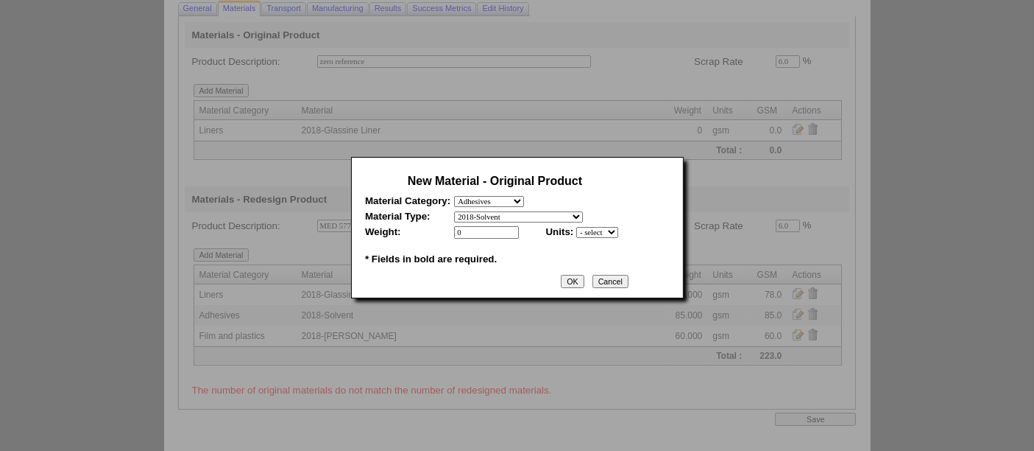
click at [576, 227] on select "- select mil lbs microns gsm" at bounding box center [597, 232] width 42 height 11
click at [583, 284] on td "OK Cancel" at bounding box center [495, 281] width 269 height 15
click at [579, 277] on input "OK" at bounding box center [572, 281] width 23 height 13
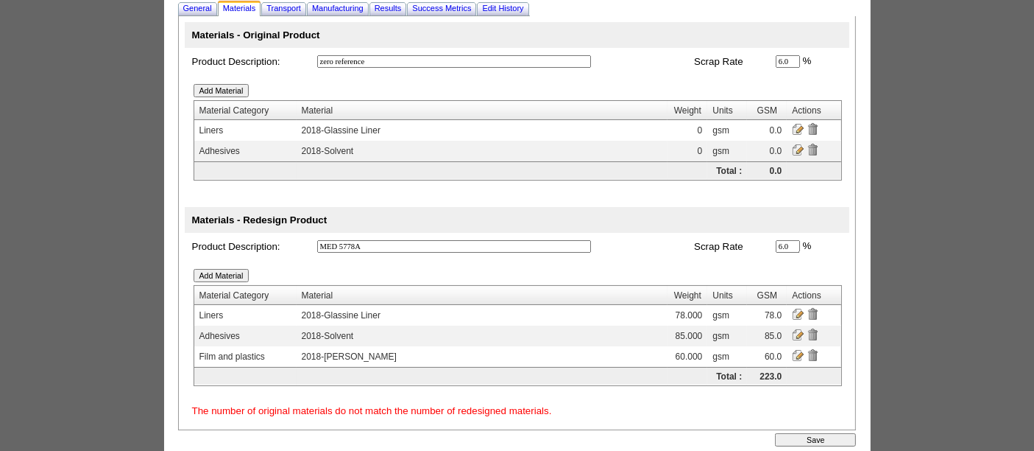
click at [225, 91] on input "Add Material" at bounding box center [222, 90] width 56 height 13
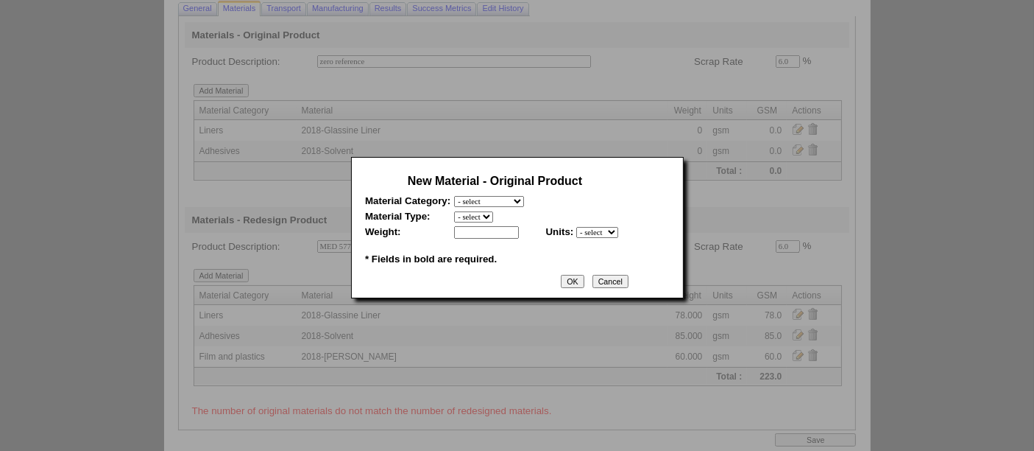
click at [505, 196] on select "- select Film and plastics Papers Liners Adhesives Miscellaneous" at bounding box center [489, 201] width 70 height 11
select select "1"
click at [454, 196] on select "- select Film and plastics Papers Liners Adhesives Miscellaneous" at bounding box center [489, 201] width 70 height 11
click at [471, 215] on select "- select 2018- Polyurethane 2018 PU Flex Clear 2018 PU Flex Pigmented 2018-Acry…" at bounding box center [537, 216] width 166 height 11
select select "329"
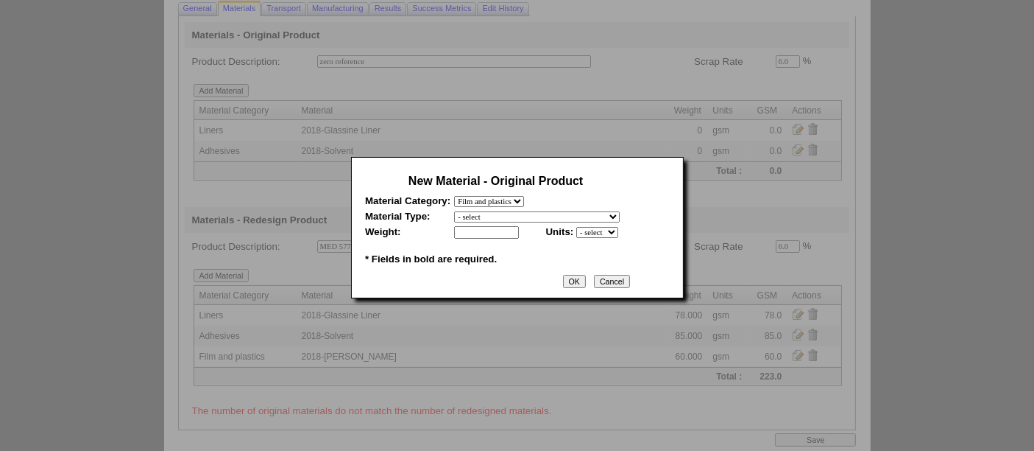
click at [454, 211] on select "- select 2018- Polyurethane 2018 PU Flex Clear 2018 PU Flex Pigmented 2018-Acry…" at bounding box center [537, 216] width 166 height 11
click at [488, 227] on input "text" at bounding box center [486, 232] width 65 height 13
type input "0"
click at [612, 229] on select "- select mil lbs microns gsm" at bounding box center [597, 232] width 42 height 11
select select "5"
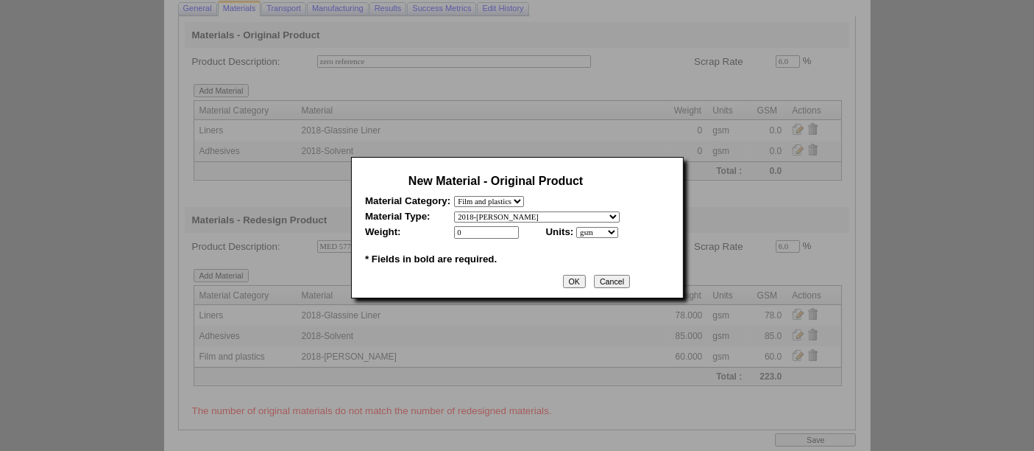
click at [576, 227] on select "- select mil lbs microns gsm" at bounding box center [597, 232] width 42 height 11
click at [576, 277] on input "OK" at bounding box center [574, 281] width 23 height 13
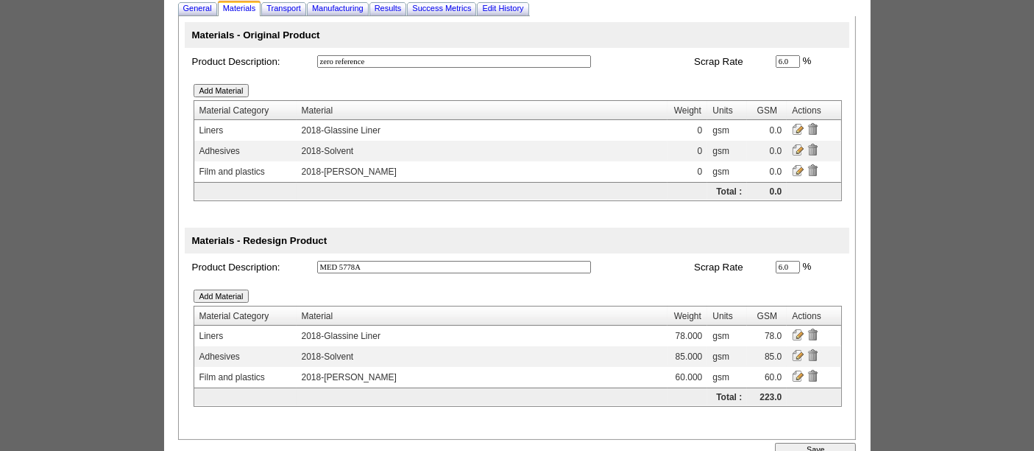
click at [807, 442] on input "Save" at bounding box center [815, 448] width 81 height 13
click at [402, 9] on span "Results" at bounding box center [388, 8] width 27 height 9
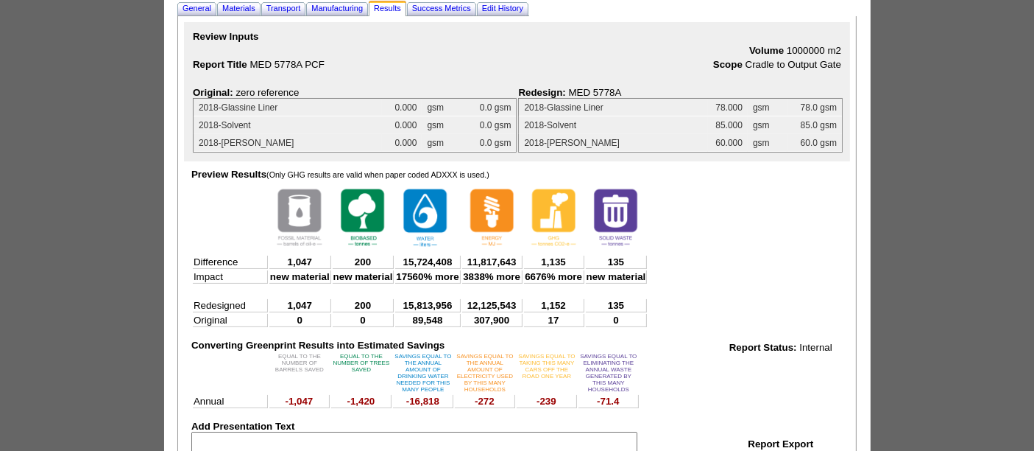
scroll to position [0, 0]
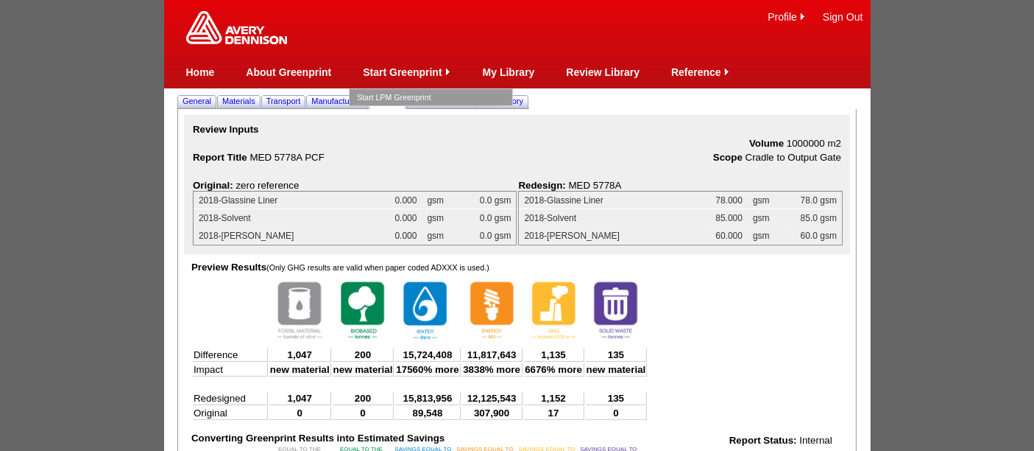
click at [403, 98] on link "Start LPM Greenprint" at bounding box center [431, 97] width 148 height 16
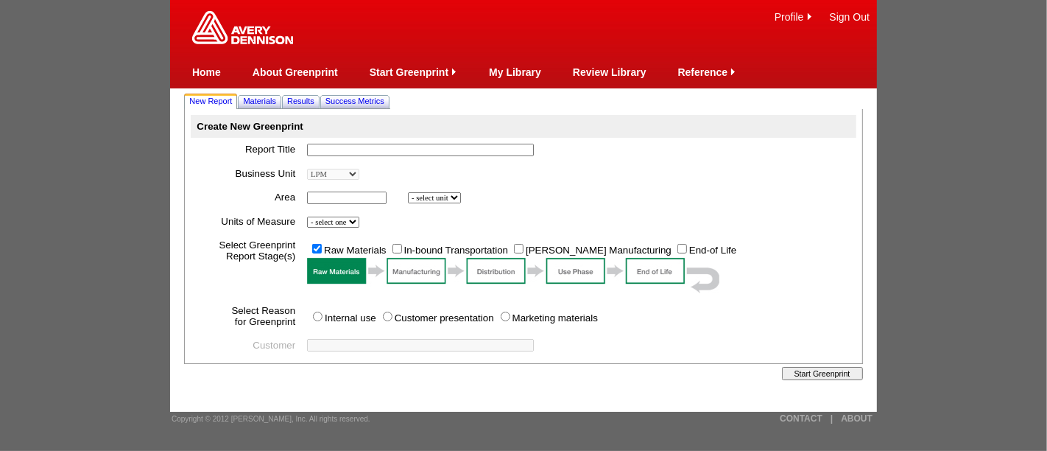
click at [324, 149] on input "text" at bounding box center [420, 150] width 227 height 13
type input "FT B1148 PCF"
click at [336, 199] on input "text" at bounding box center [347, 197] width 80 height 13
click at [347, 199] on input "text" at bounding box center [347, 197] width 80 height 13
type input "1000000"
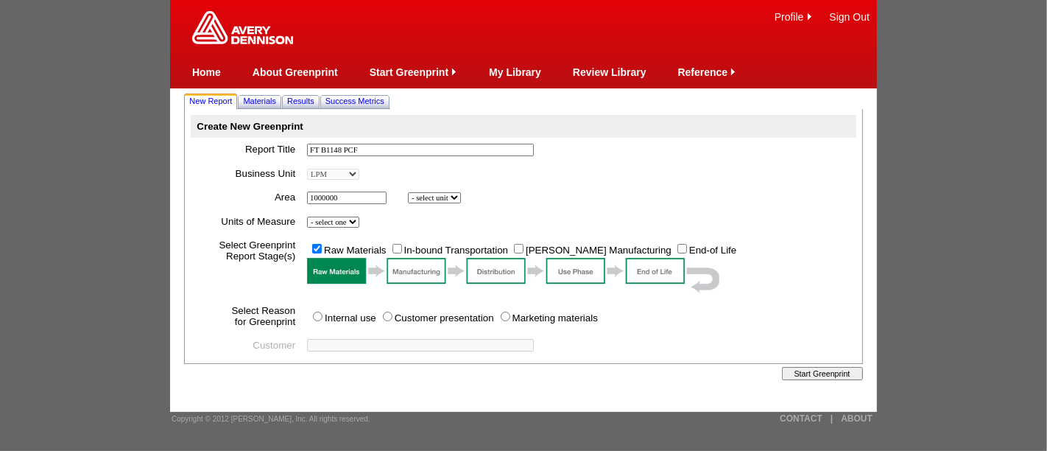
click at [448, 200] on select "- select unit bsi inch2 m2" at bounding box center [434, 197] width 53 height 11
select select "6"
click at [410, 192] on select "- select unit bsi inch2 m2" at bounding box center [434, 197] width 53 height 11
click at [351, 222] on select "- select one Imperial Metric" at bounding box center [333, 221] width 52 height 11
select select "Metric"
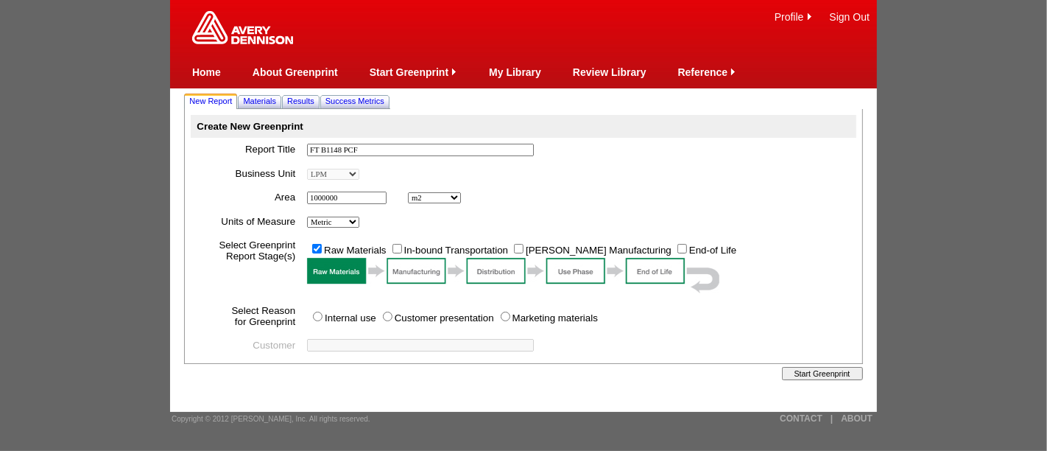
click at [310, 216] on select "- select one Imperial Metric" at bounding box center [333, 221] width 52 height 11
click at [402, 249] on input "In-bound Transportation" at bounding box center [397, 249] width 10 height 10
checkbox input "true"
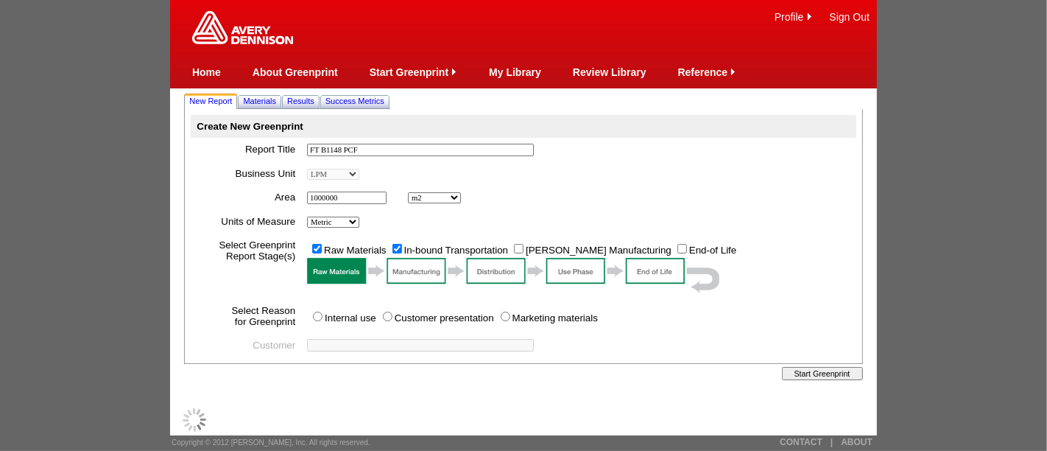
click at [530, 249] on label "[PERSON_NAME] Manufacturing" at bounding box center [599, 249] width 146 height 11
click at [523, 249] on input "[PERSON_NAME] Manufacturing" at bounding box center [519, 249] width 10 height 10
checkbox input "true"
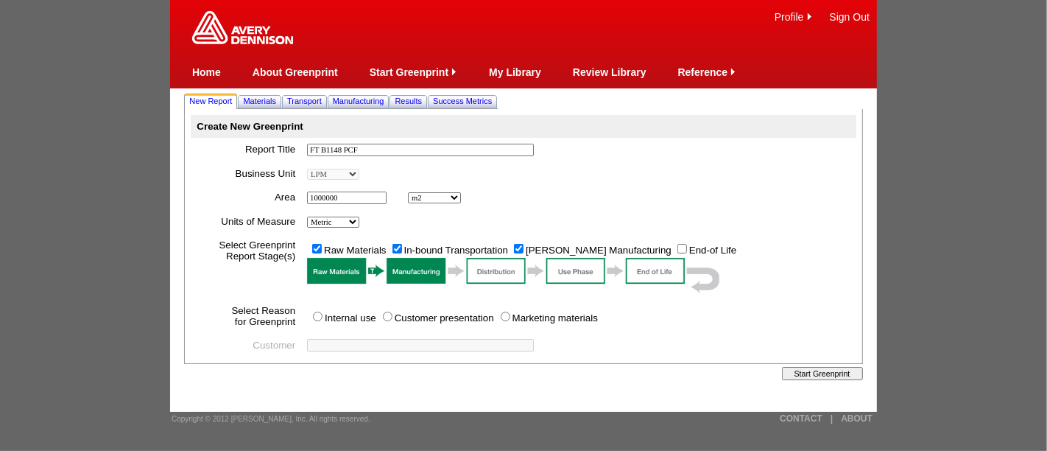
click at [319, 314] on input "Internal use" at bounding box center [318, 316] width 10 height 10
radio input "true"
click at [267, 101] on span "Materials" at bounding box center [259, 100] width 33 height 9
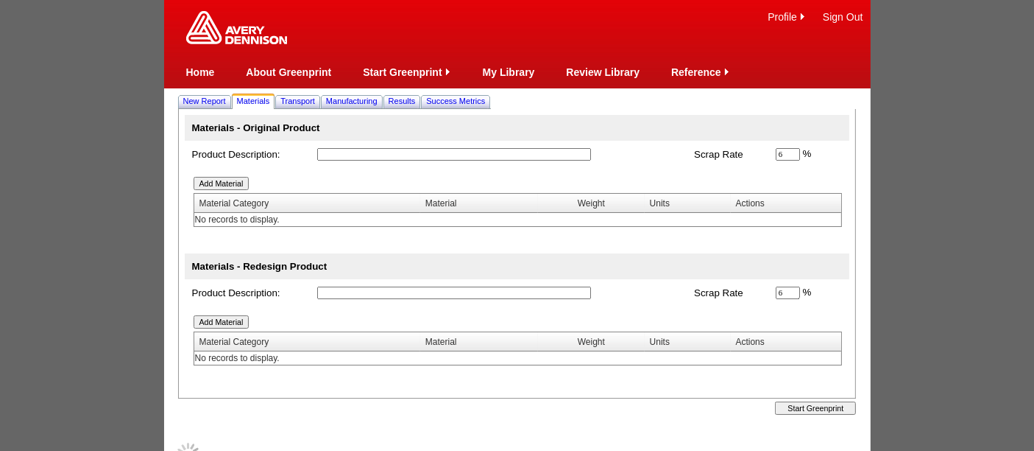
click at [338, 160] on input "text" at bounding box center [454, 154] width 274 height 13
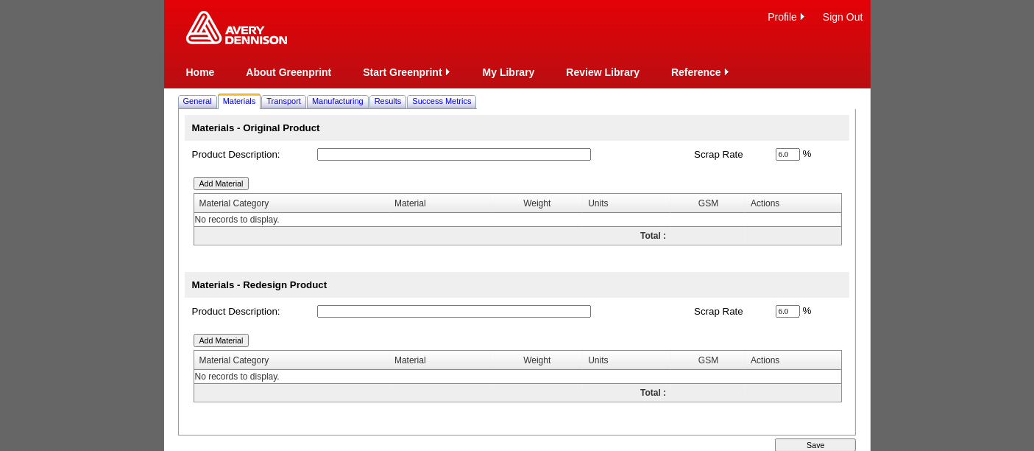
click at [354, 152] on input "text" at bounding box center [454, 154] width 274 height 13
type input "zero reference"
click at [364, 305] on input "text" at bounding box center [454, 311] width 274 height 13
type input "FT B1148"
click at [225, 342] on input "Add Material" at bounding box center [222, 339] width 56 height 13
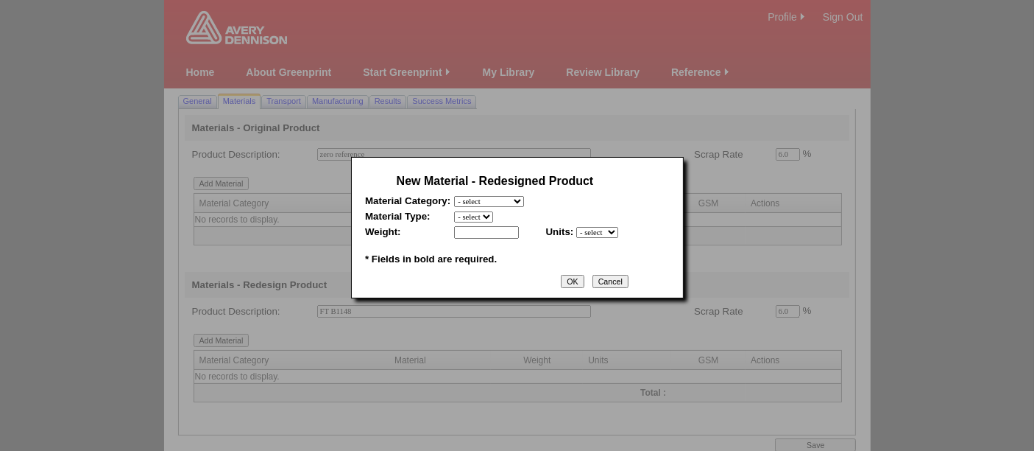
click at [512, 199] on select "- select Film and plastics Papers Liners Adhesives Miscellaneous" at bounding box center [489, 201] width 70 height 11
select select "3"
click at [454, 196] on select "- select Film and plastics Papers Liners Adhesives Miscellaneous" at bounding box center [489, 201] width 70 height 11
click at [531, 211] on select "- select 2018 CCK Liner, bleached (inc. silicone) 2018 Foil 2018- PCK Liner 201…" at bounding box center [527, 216] width 146 height 11
select select "346"
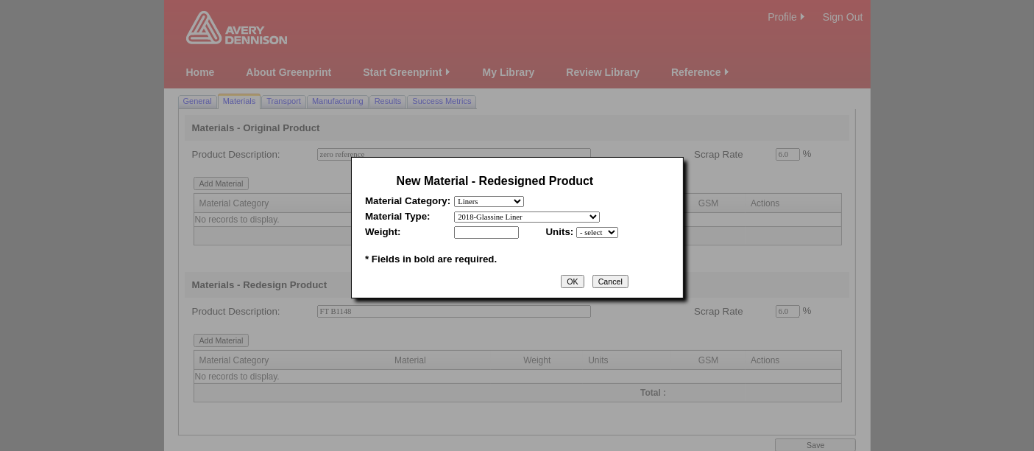
click at [454, 211] on select "- select 2018 CCK Liner, bleached (inc. silicone) 2018 Foil 2018- PCK Liner 201…" at bounding box center [527, 216] width 146 height 11
click at [479, 227] on input "text" at bounding box center [486, 232] width 65 height 13
type input "88"
click at [583, 228] on select "- select mil lbs microns gsm" at bounding box center [597, 232] width 42 height 11
select select "5"
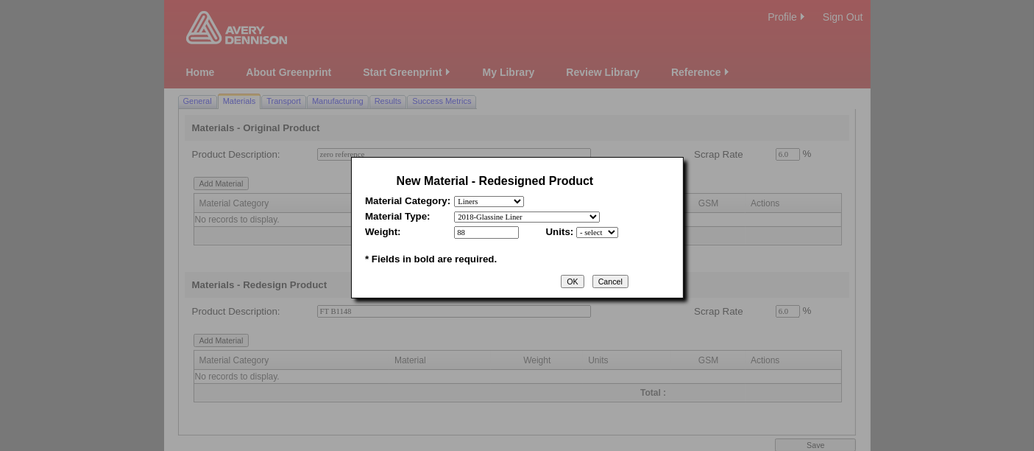
click at [576, 227] on select "- select mil lbs microns gsm" at bounding box center [597, 232] width 42 height 11
click at [579, 276] on input "OK" at bounding box center [572, 281] width 23 height 13
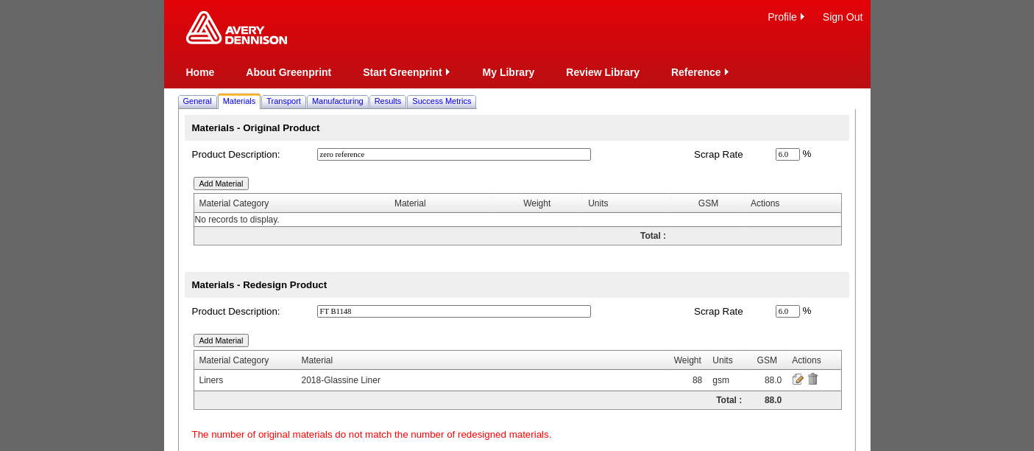
click at [214, 339] on input "Add Material" at bounding box center [222, 339] width 56 height 13
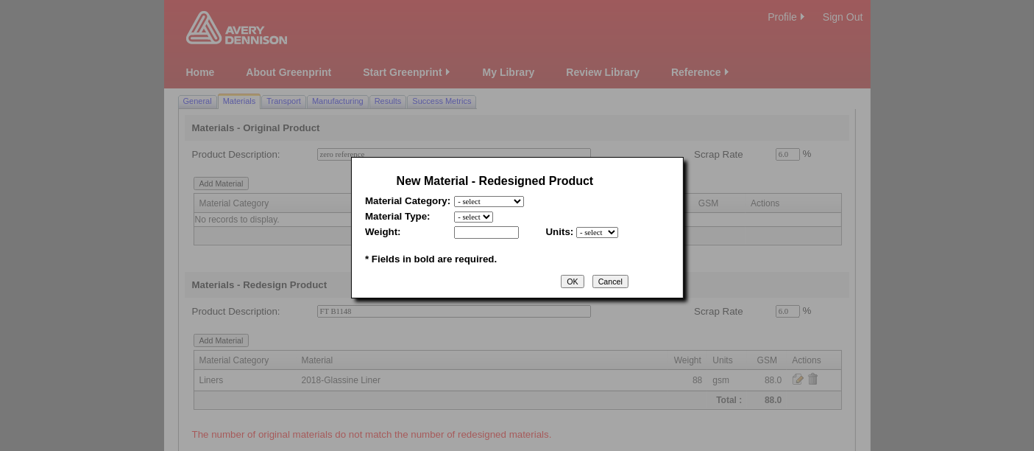
click at [484, 192] on table "New Material - Redesigned Product Material Category: - select Film and plastics…" at bounding box center [494, 219] width 267 height 105
click at [485, 198] on select "- select Film and plastics Papers Liners Adhesives Miscellaneous" at bounding box center [489, 201] width 70 height 11
select select "4"
click at [454, 196] on select "- select Film and plastics Papers Liners Adhesives Miscellaneous" at bounding box center [489, 201] width 70 height 11
click at [469, 212] on select "- select 2018-Compostable Adhesive 2018-Emulsion 2018-Hotmelt 0% biobased 2018-…" at bounding box center [518, 216] width 129 height 11
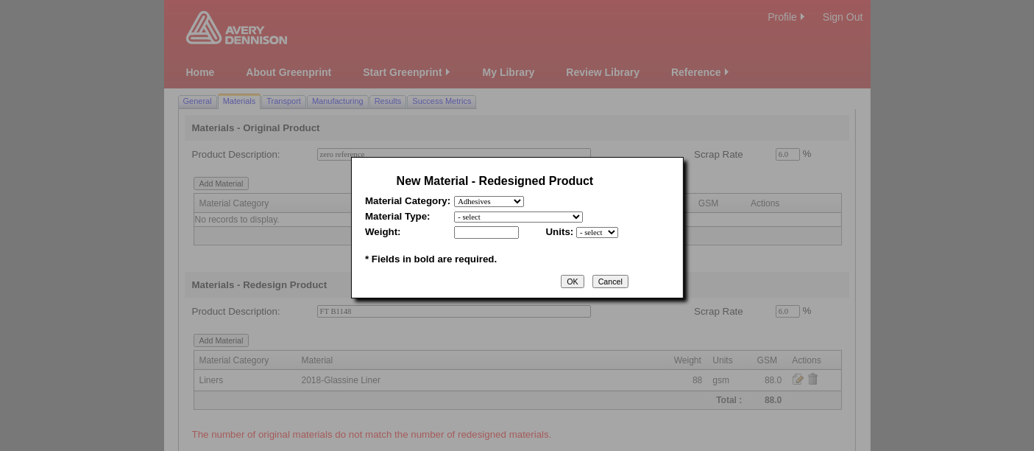
select select "320"
click at [454, 211] on select "- select 2018-Compostable Adhesive 2018-Emulsion 2018-Hotmelt 0% biobased 2018-…" at bounding box center [518, 216] width 129 height 11
click at [494, 231] on input "text" at bounding box center [486, 232] width 65 height 13
type input "104"
click at [589, 227] on select "- select mil lbs microns gsm" at bounding box center [597, 232] width 42 height 11
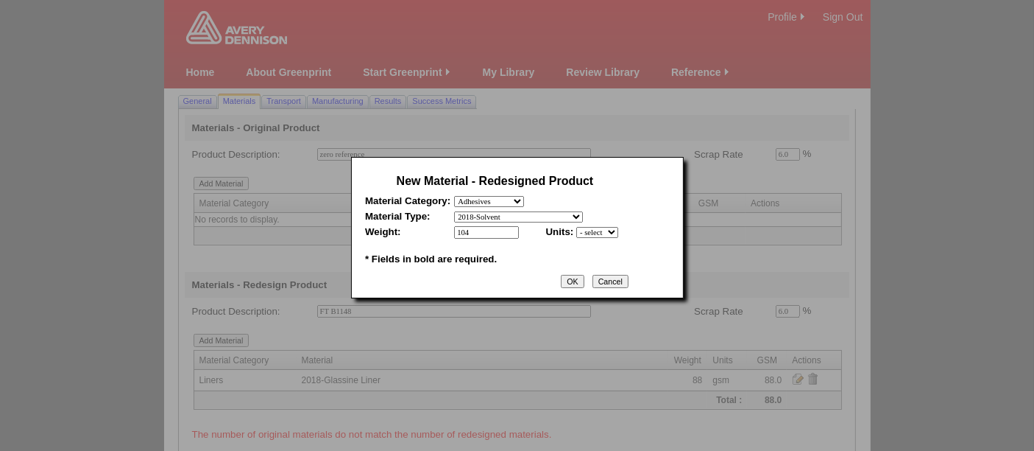
select select "5"
click at [576, 227] on select "- select mil lbs microns gsm" at bounding box center [597, 232] width 42 height 11
click at [584, 280] on input "OK" at bounding box center [572, 281] width 23 height 13
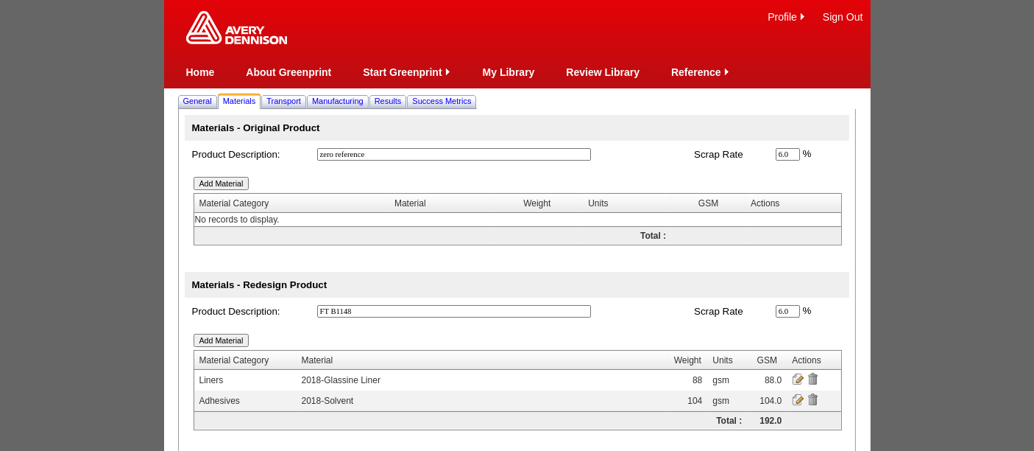
click at [228, 339] on input "Add Material" at bounding box center [222, 339] width 56 height 13
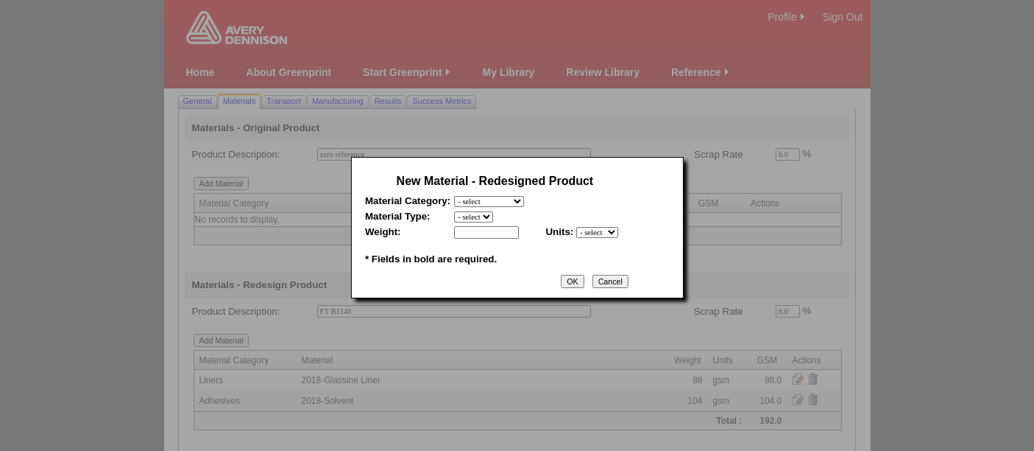
click at [508, 201] on select "- select Film and plastics Papers Liners Adhesives Miscellaneous" at bounding box center [489, 201] width 70 height 11
select select "1"
click at [454, 196] on select "- select Film and plastics Papers Liners Adhesives Miscellaneous" at bounding box center [489, 201] width 70 height 11
click at [477, 217] on select "- select 2018- Polyurethane 2018 PU Flex Clear 2018 PU Flex Pigmented 2018-Acry…" at bounding box center [537, 216] width 166 height 11
select select "330"
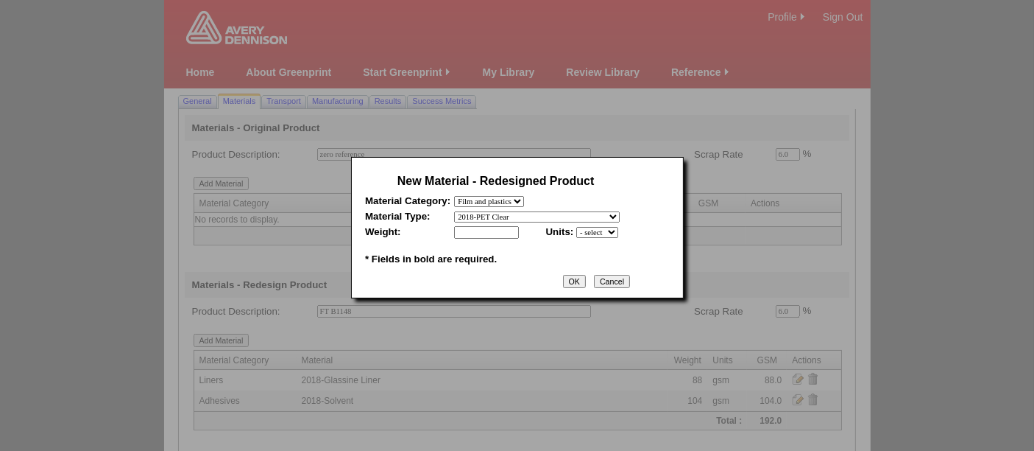
click at [454, 211] on select "- select 2018- Polyurethane 2018 PU Flex Clear 2018 PU Flex Pigmented 2018-Acry…" at bounding box center [537, 216] width 166 height 11
click at [479, 226] on input "text" at bounding box center [486, 232] width 65 height 13
type input "17"
click at [622, 228] on td "17 * * Units: - select mil lbs microns gsm *" at bounding box center [540, 232] width 172 height 13
click at [618, 228] on select "- select mil lbs microns gsm" at bounding box center [597, 232] width 42 height 11
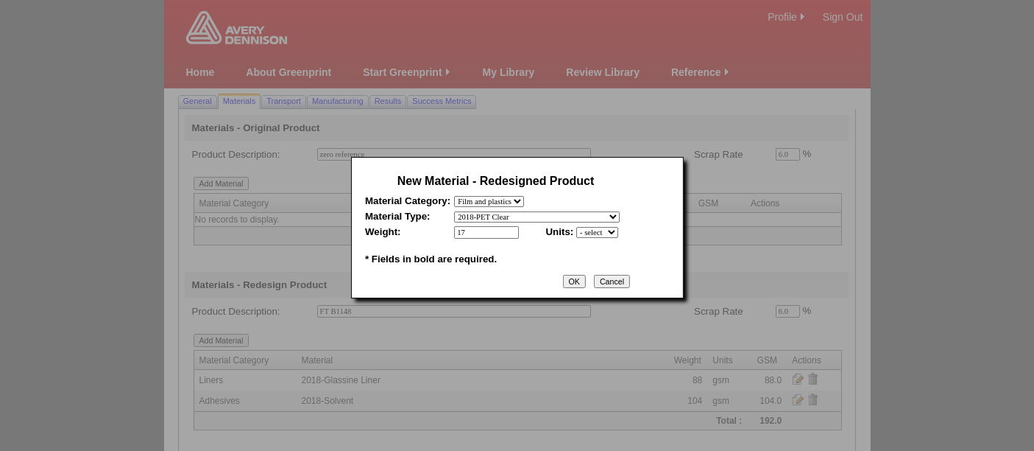
select select "5"
click at [576, 227] on select "- select mil lbs microns gsm" at bounding box center [597, 232] width 42 height 11
click at [586, 275] on input "OK" at bounding box center [574, 281] width 23 height 13
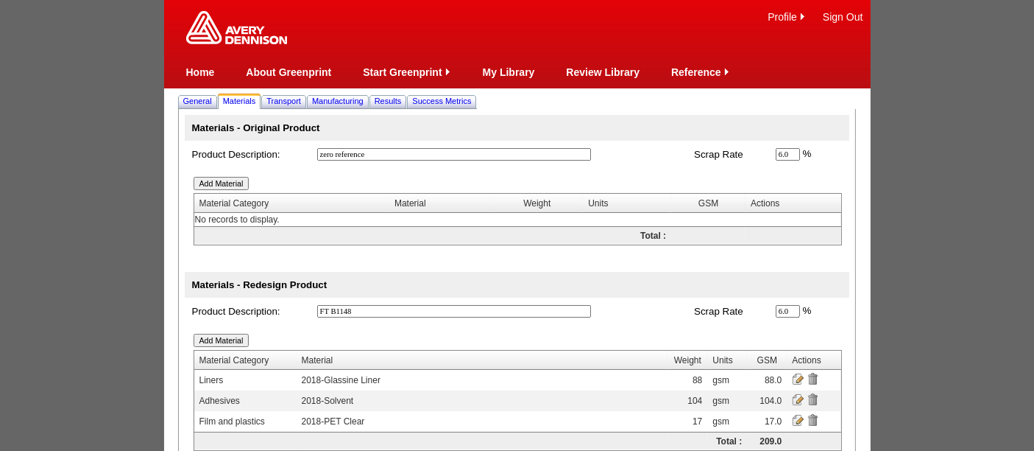
click at [221, 337] on input "Add Material" at bounding box center [222, 339] width 56 height 13
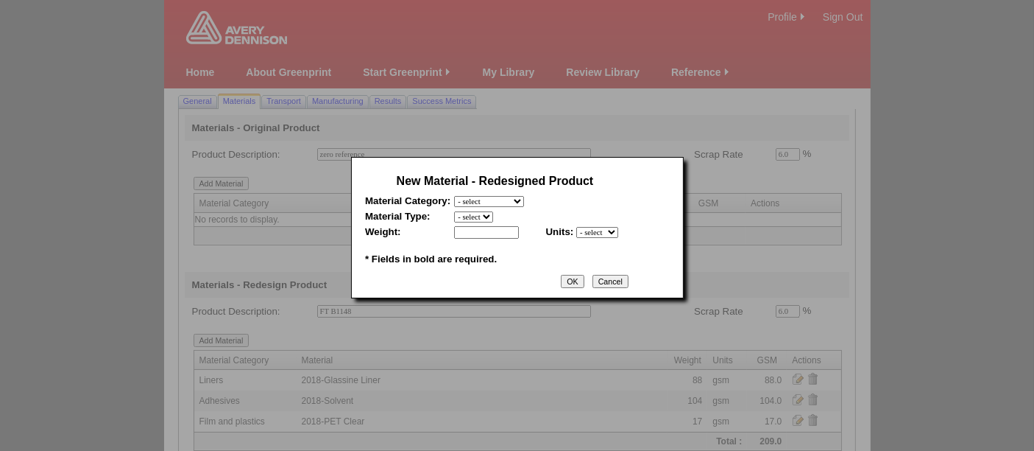
click at [477, 202] on select "- select Film and plastics Papers Liners Adhesives Miscellaneous" at bounding box center [489, 201] width 70 height 11
select select "4"
click at [454, 196] on select "- select Film and plastics Papers Liners Adhesives Miscellaneous" at bounding box center [489, 201] width 70 height 11
click at [473, 216] on select "- select 2018-Compostable Adhesive 2018-Emulsion 2018-Hotmelt 0% biobased 2018-…" at bounding box center [518, 216] width 129 height 11
select select "320"
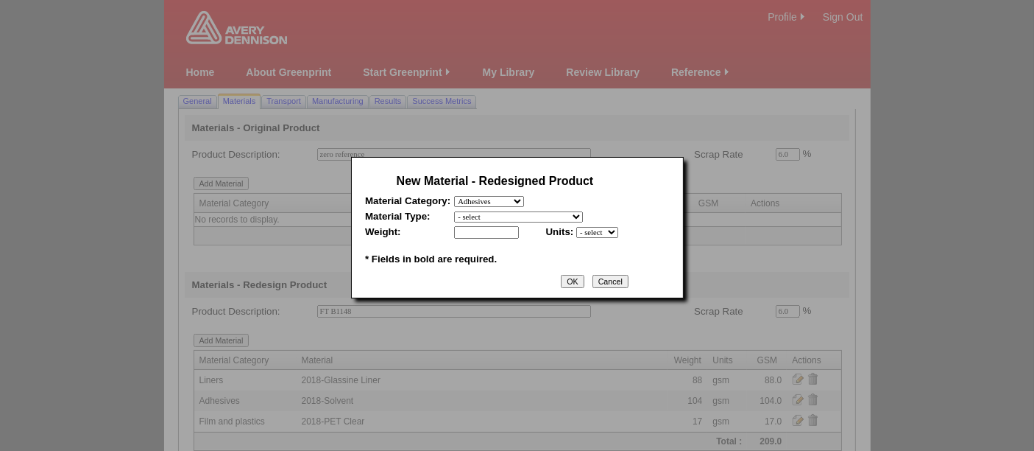
click at [454, 211] on select "- select 2018-Compostable Adhesive 2018-Emulsion 2018-Hotmelt 0% biobased 2018-…" at bounding box center [518, 216] width 129 height 11
click at [483, 230] on input "text" at bounding box center [486, 232] width 65 height 13
type input "104"
click at [589, 232] on select "- select mil lbs microns gsm" at bounding box center [597, 232] width 42 height 11
select select "5"
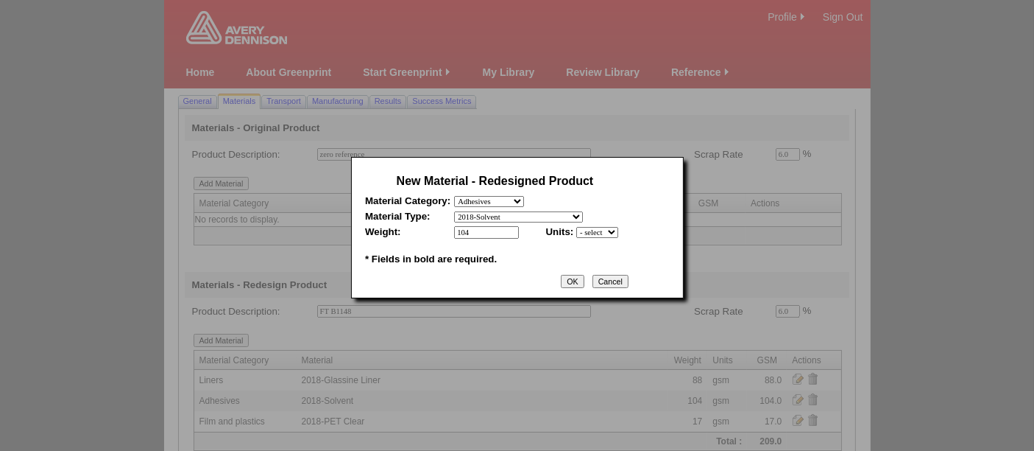
click at [576, 227] on select "- select mil lbs microns gsm" at bounding box center [597, 232] width 42 height 11
click at [568, 276] on input "OK" at bounding box center [572, 281] width 23 height 13
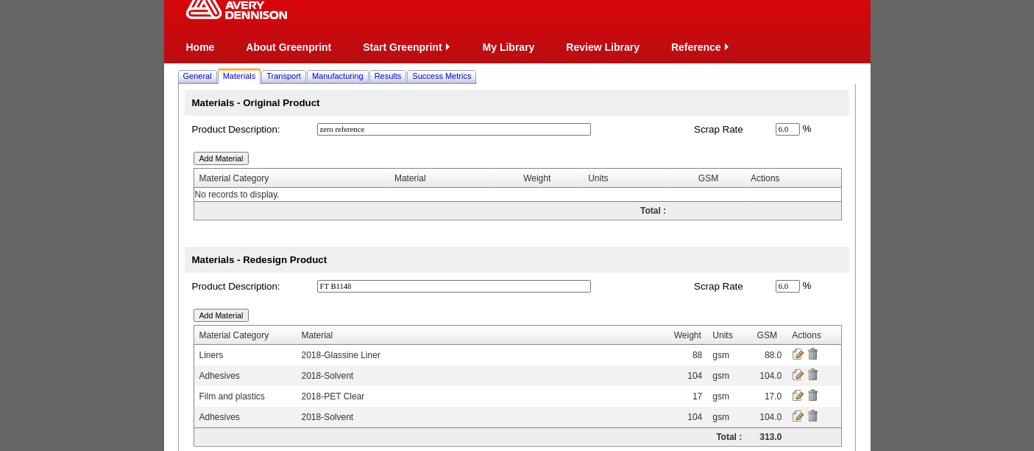
scroll to position [119, 0]
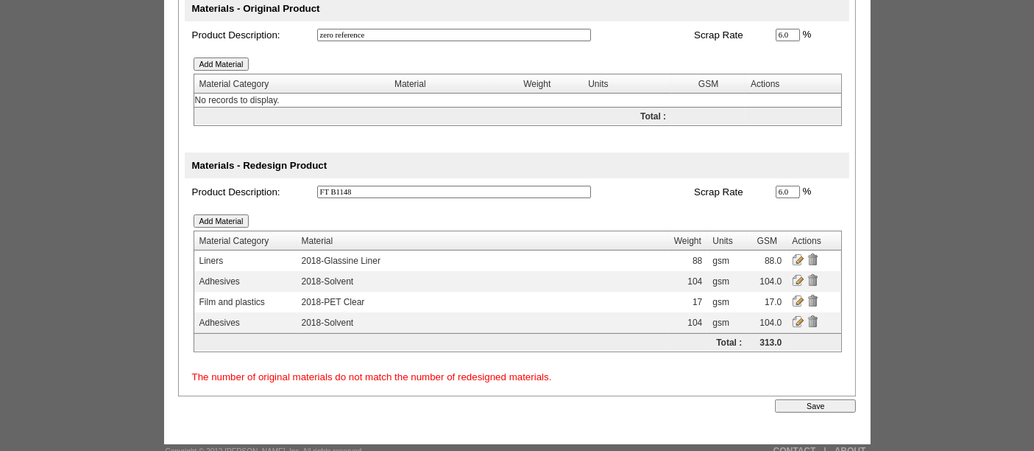
click at [801, 400] on input "Save" at bounding box center [815, 405] width 81 height 13
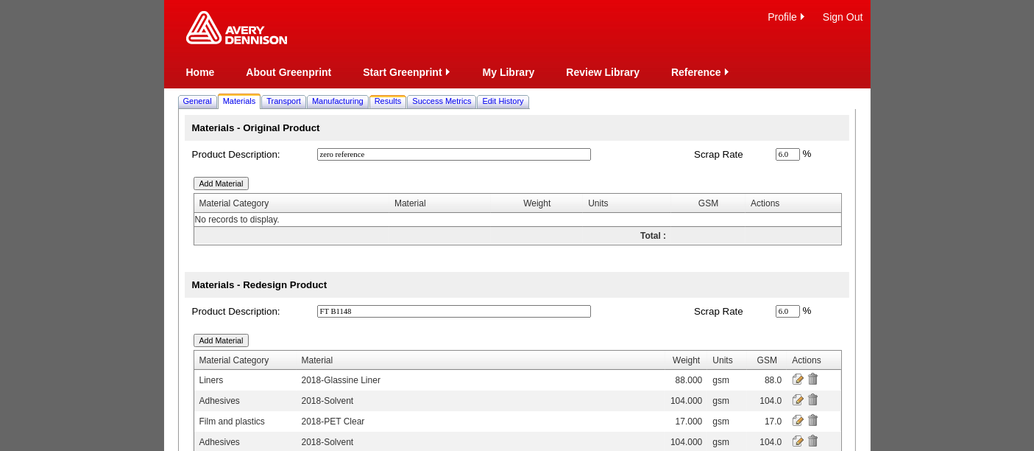
click at [402, 101] on span "Results" at bounding box center [388, 100] width 27 height 9
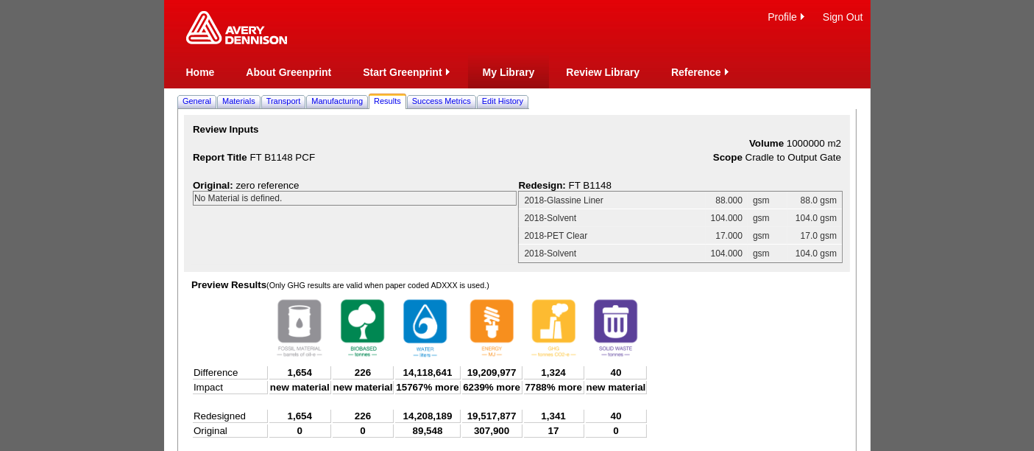
click at [515, 72] on link "My Library" at bounding box center [509, 72] width 52 height 12
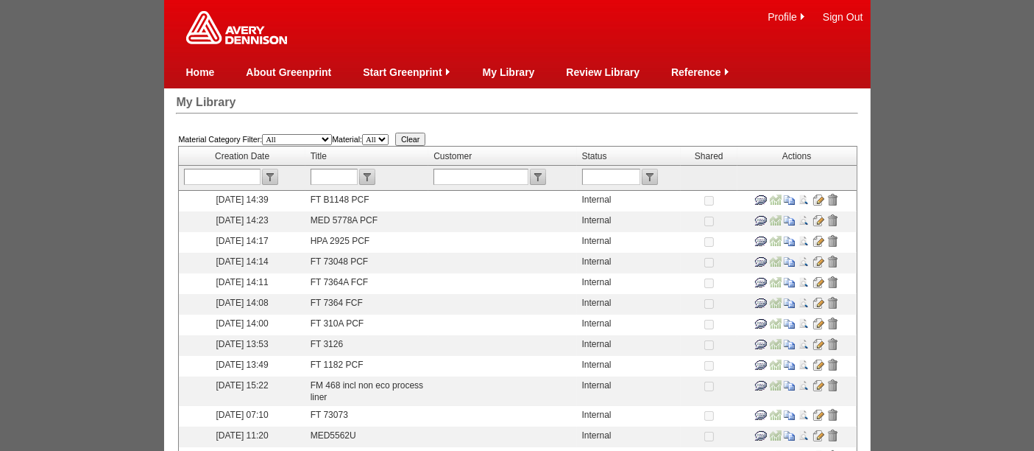
click at [788, 198] on input "image" at bounding box center [790, 200] width 12 height 12
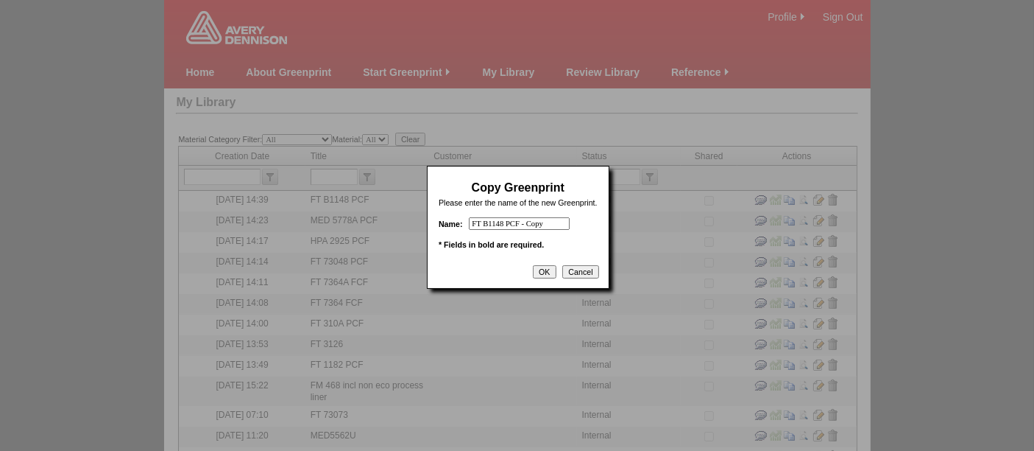
click at [561, 225] on input "FT B1148 PCF - Copy" at bounding box center [519, 223] width 101 height 13
paste input "T4040 NBP"
type input "FT T4040 NBP PCF"
click at [548, 270] on input "OK" at bounding box center [544, 271] width 23 height 13
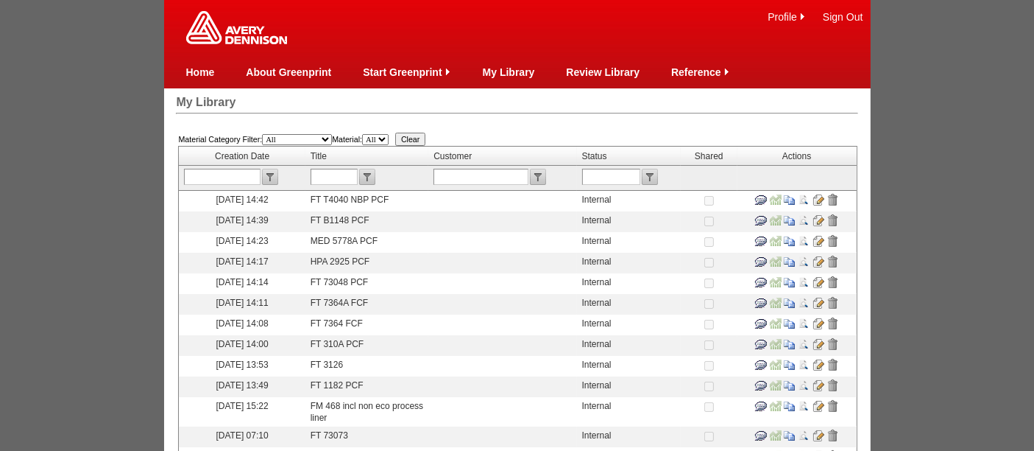
click at [817, 197] on input "image" at bounding box center [819, 200] width 12 height 12
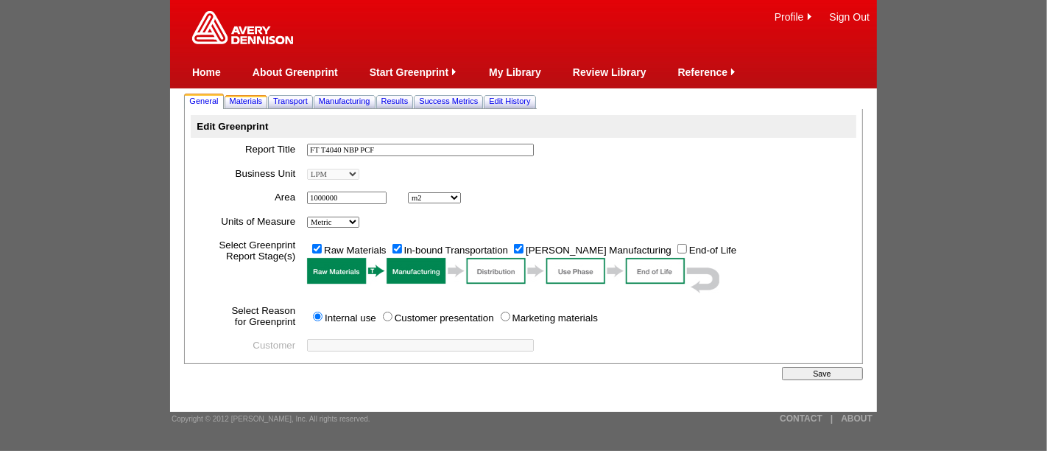
click at [261, 102] on span "Materials" at bounding box center [246, 100] width 33 height 9
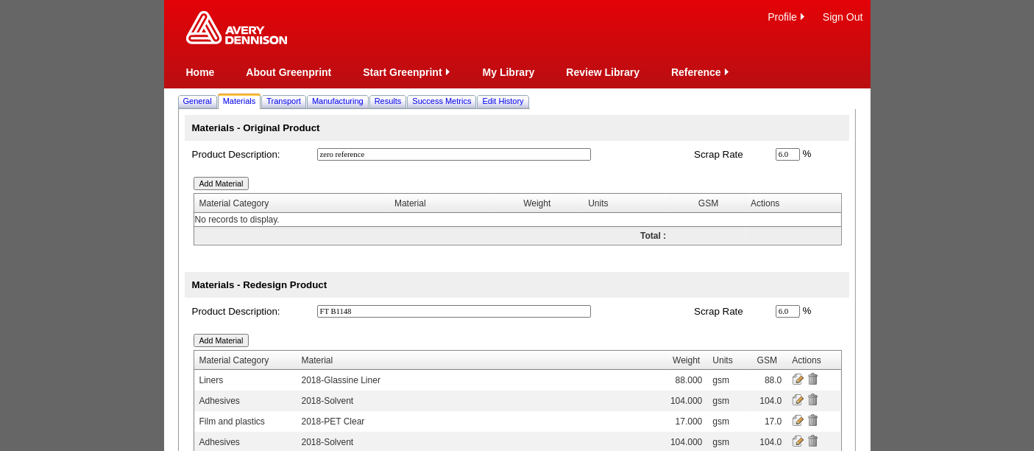
click at [799, 395] on input "image" at bounding box center [798, 399] width 12 height 12
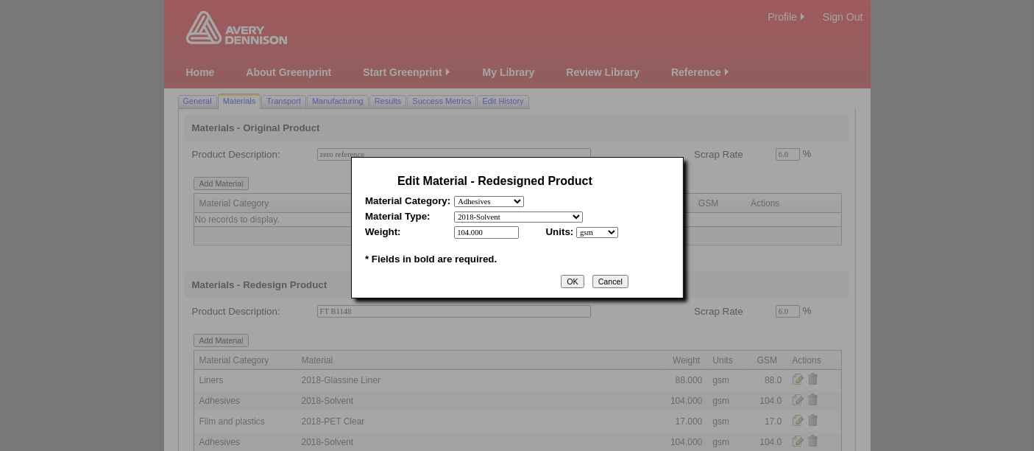
click at [498, 227] on input "104.000" at bounding box center [486, 232] width 65 height 13
type input "111"
click at [584, 275] on input "OK" at bounding box center [572, 281] width 23 height 13
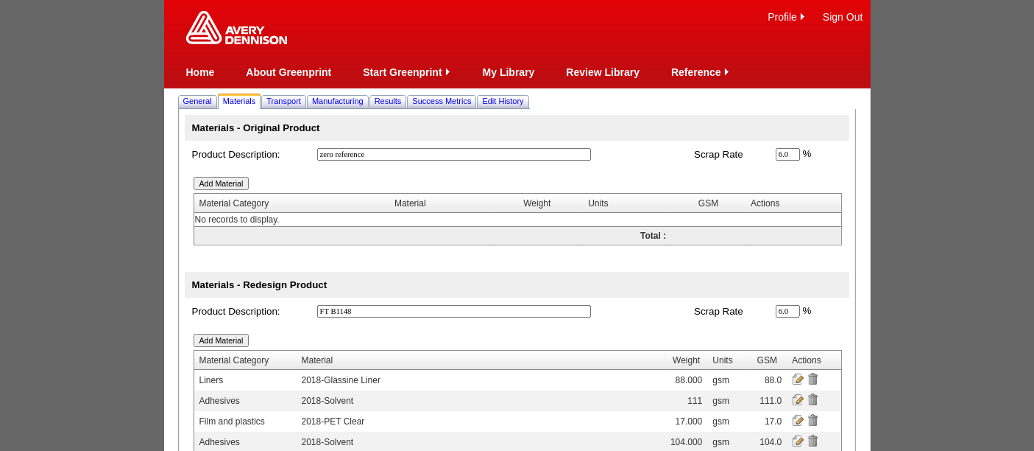
click at [797, 439] on input "image" at bounding box center [798, 440] width 12 height 12
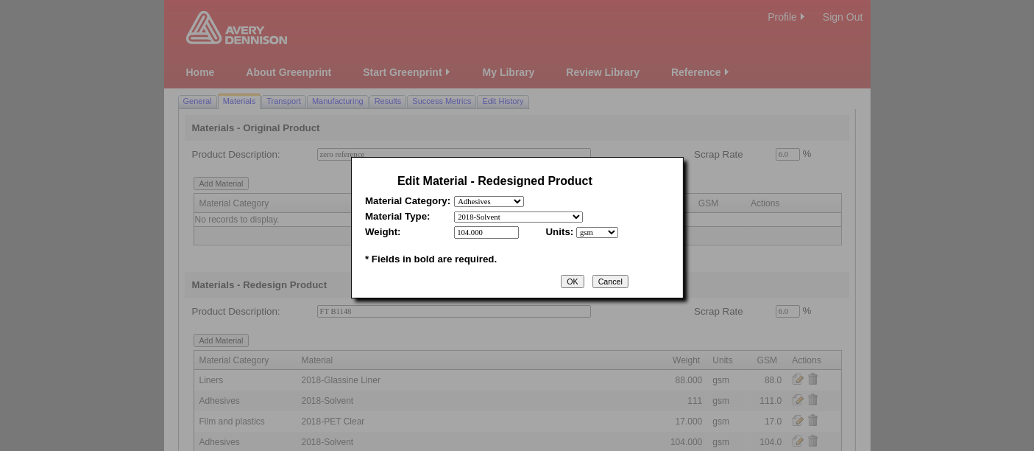
click at [504, 234] on input "104.000" at bounding box center [486, 232] width 65 height 13
type input "111"
click at [578, 275] on input "OK" at bounding box center [572, 281] width 23 height 13
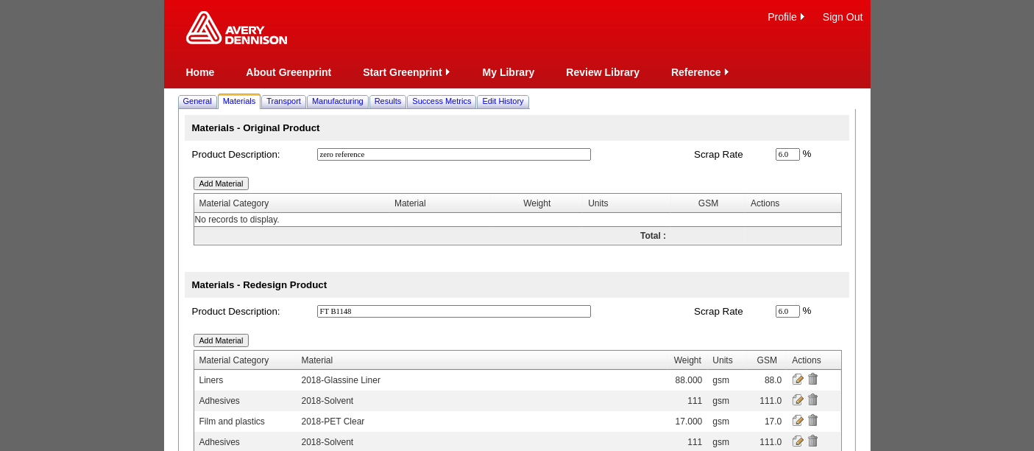
scroll to position [119, 0]
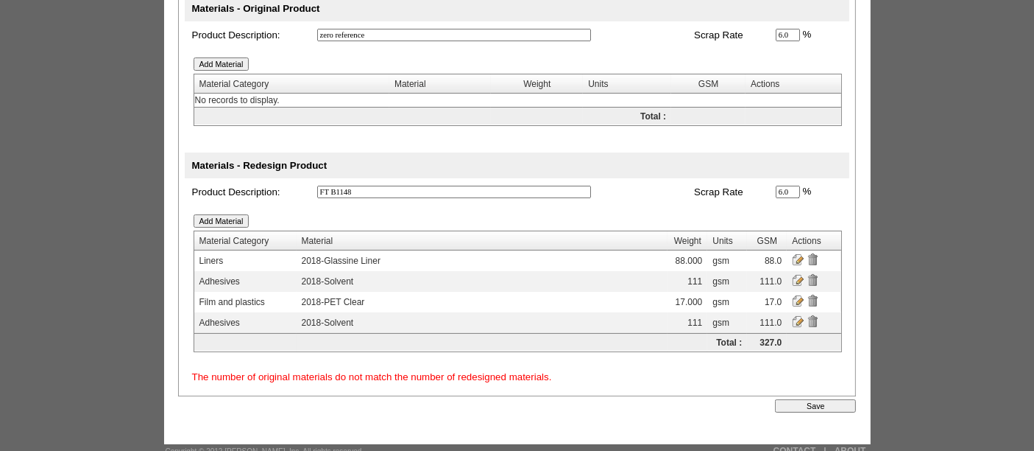
click at [806, 406] on input "Save" at bounding box center [815, 405] width 81 height 13
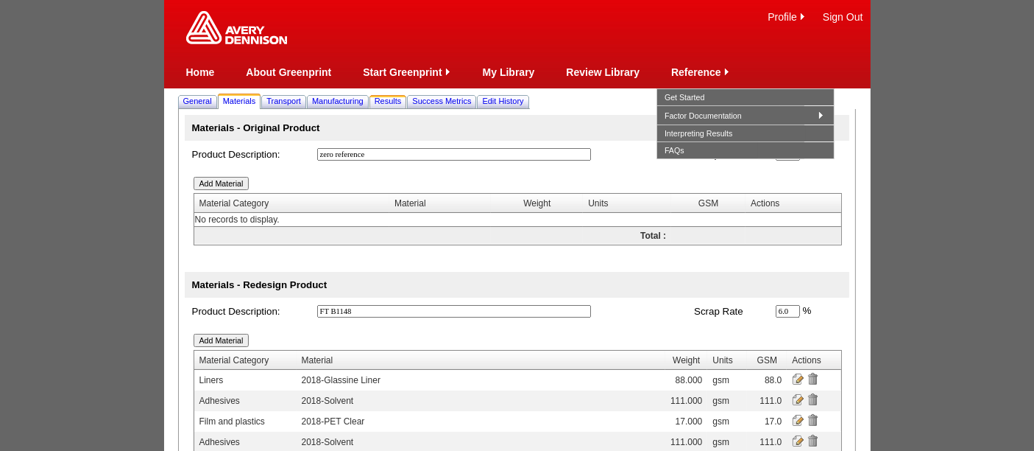
click at [395, 104] on span "Results" at bounding box center [388, 100] width 27 height 9
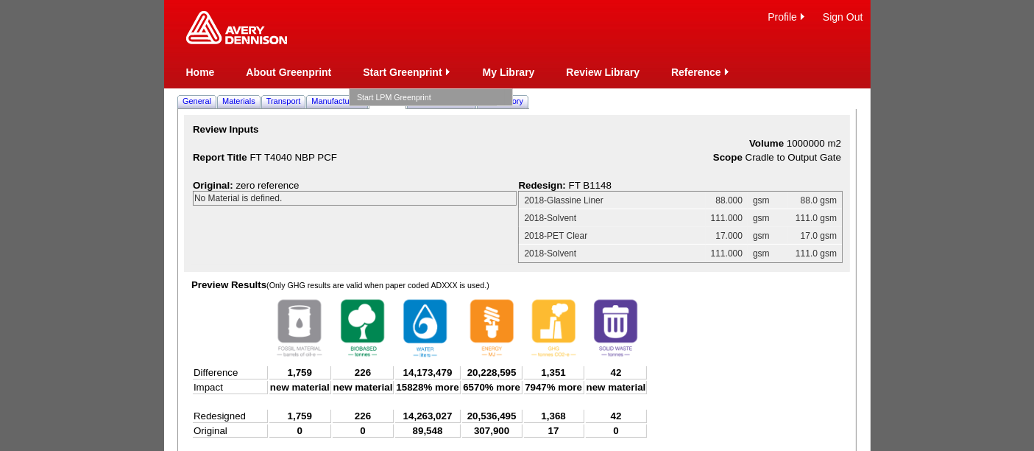
click at [381, 91] on link "Start LPM Greenprint" at bounding box center [431, 97] width 148 height 16
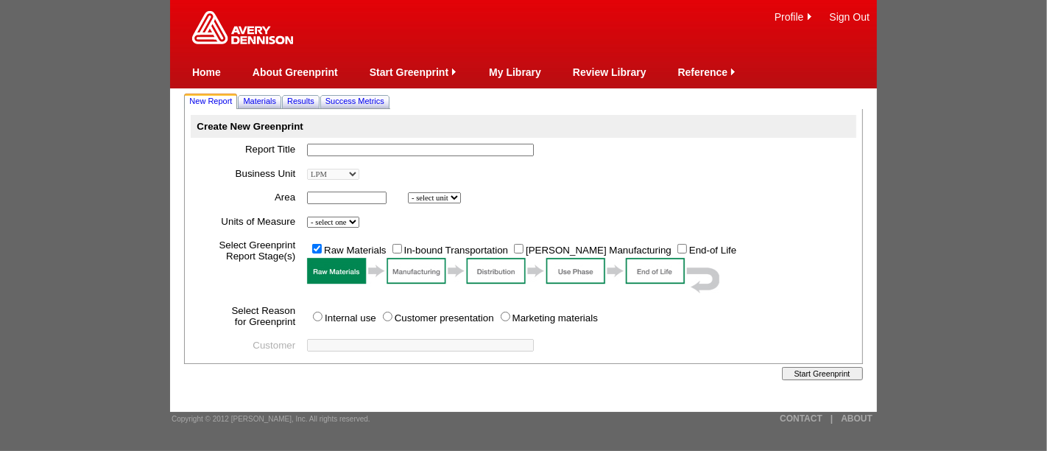
click at [331, 148] on input "text" at bounding box center [420, 150] width 227 height 13
type input "Single coated PET solvent"
click at [362, 192] on input "text" at bounding box center [347, 197] width 80 height 13
type input "1000000"
click at [440, 199] on select "- select unit bsi inch2 m2" at bounding box center [434, 197] width 53 height 11
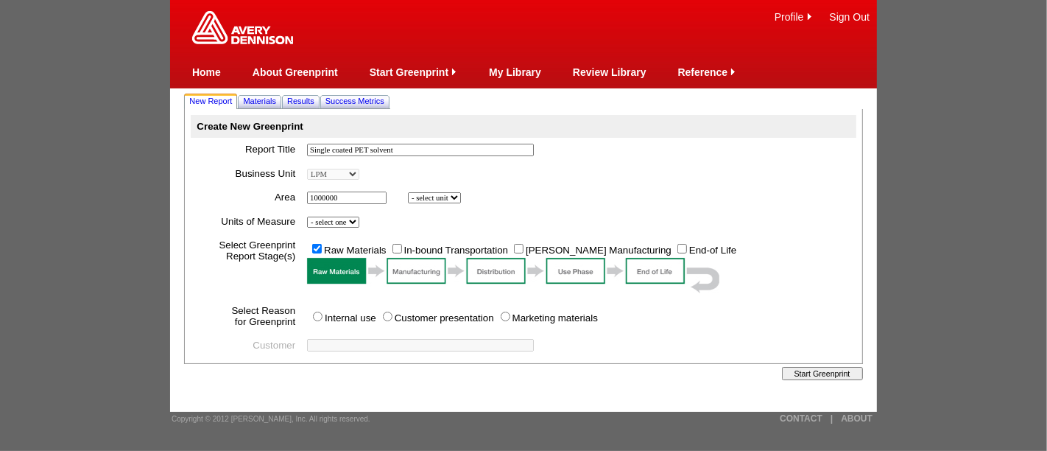
select select "6"
click at [410, 192] on select "- select unit bsi inch2 m2" at bounding box center [434, 197] width 53 height 11
click at [339, 220] on select "- select one Imperial Metric" at bounding box center [333, 221] width 52 height 11
select select "Metric"
click at [310, 216] on select "- select one Imperial Metric" at bounding box center [333, 221] width 52 height 11
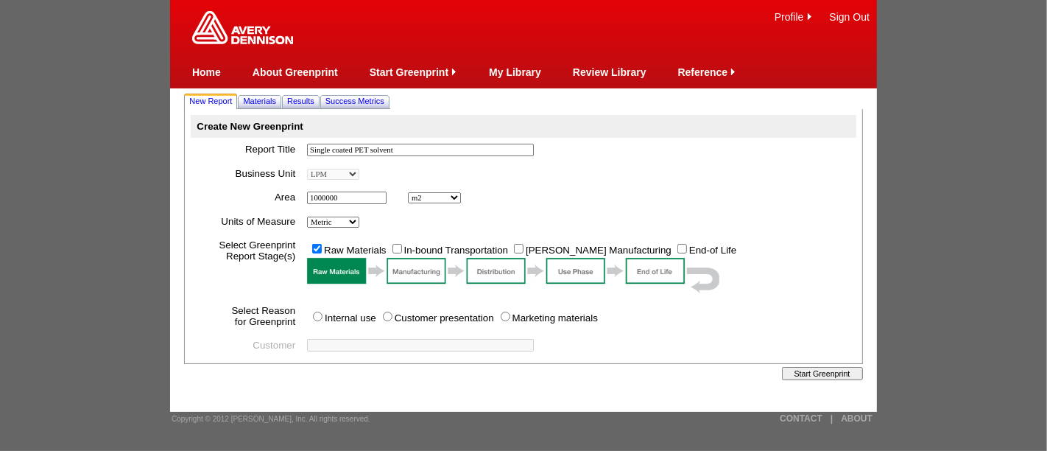
click at [404, 245] on td "In-bound Transportation" at bounding box center [449, 248] width 121 height 15
click at [399, 245] on input "In-bound Transportation" at bounding box center [397, 249] width 10 height 10
checkbox input "true"
click at [521, 250] on input "[PERSON_NAME] Manufacturing" at bounding box center [519, 249] width 10 height 10
checkbox input "true"
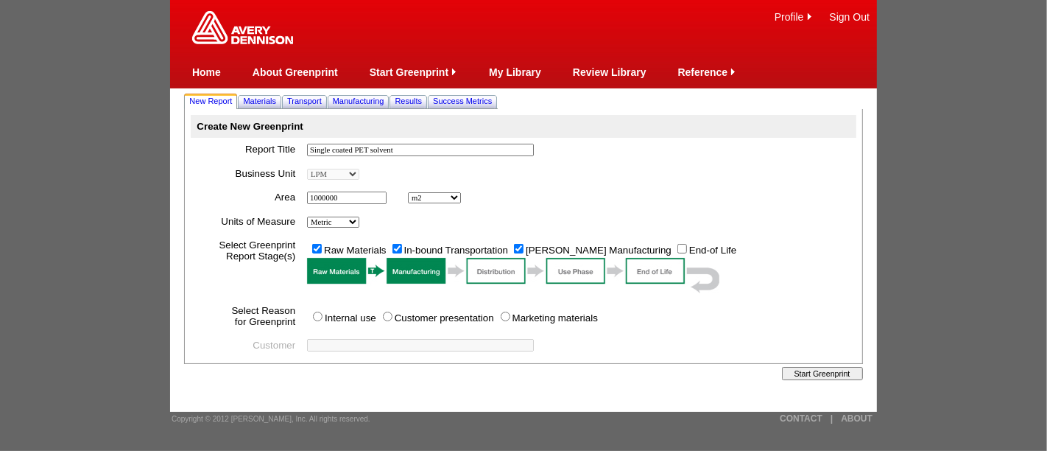
click at [321, 314] on input "Internal use" at bounding box center [318, 316] width 10 height 10
radio input "true"
click at [264, 99] on span "Materials" at bounding box center [259, 100] width 33 height 9
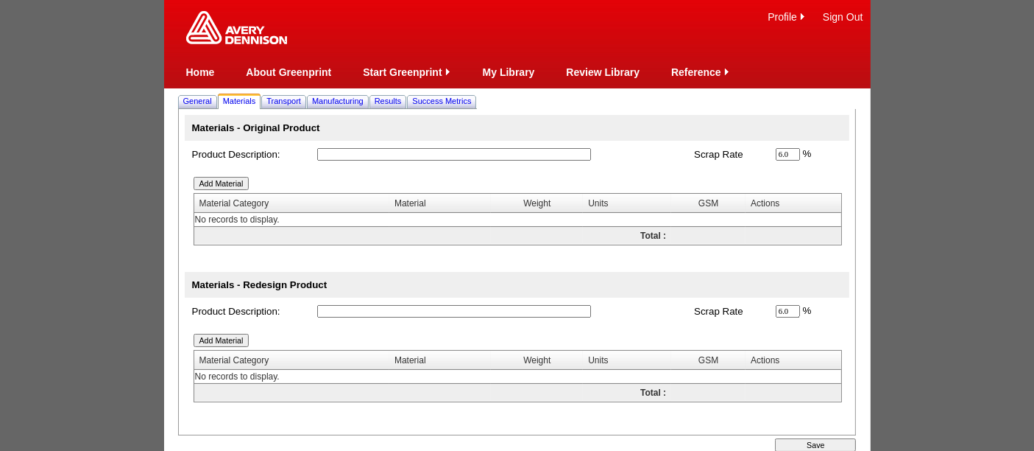
click at [350, 156] on input "text" at bounding box center [454, 154] width 274 height 13
type input "zero reference"
click at [341, 305] on input "text" at bounding box center [454, 311] width 274 height 13
type input "SC PET Solvent"
click at [210, 337] on input "Add Material" at bounding box center [222, 339] width 56 height 13
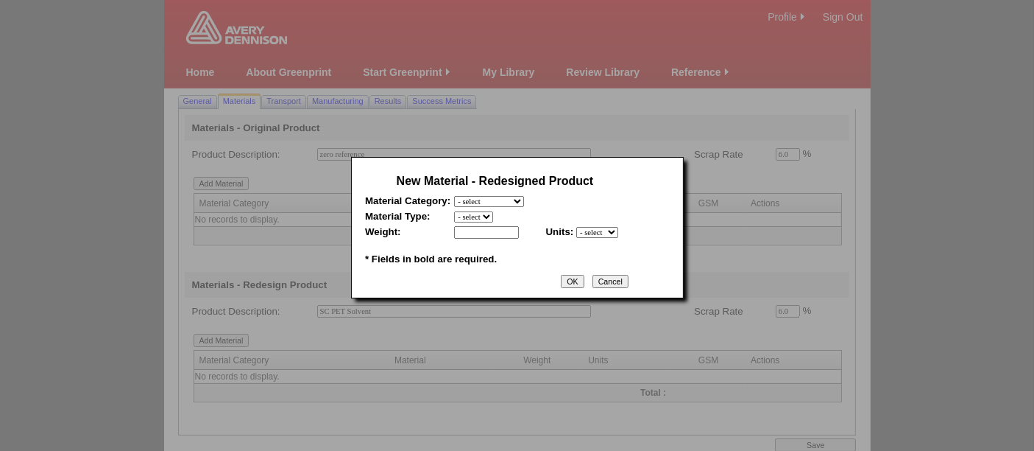
click at [509, 202] on select "- select Film and plastics Papers Liners Adhesives Miscellaneous" at bounding box center [489, 201] width 70 height 11
select select "3"
click at [454, 196] on select "- select Film and plastics Papers Liners Adhesives Miscellaneous" at bounding box center [489, 201] width 70 height 11
click at [490, 211] on select "- select 2018 CCK Liner, bleached (inc. silicone) 2018 Foil 2018- PCK Liner 201…" at bounding box center [527, 216] width 146 height 11
select select "346"
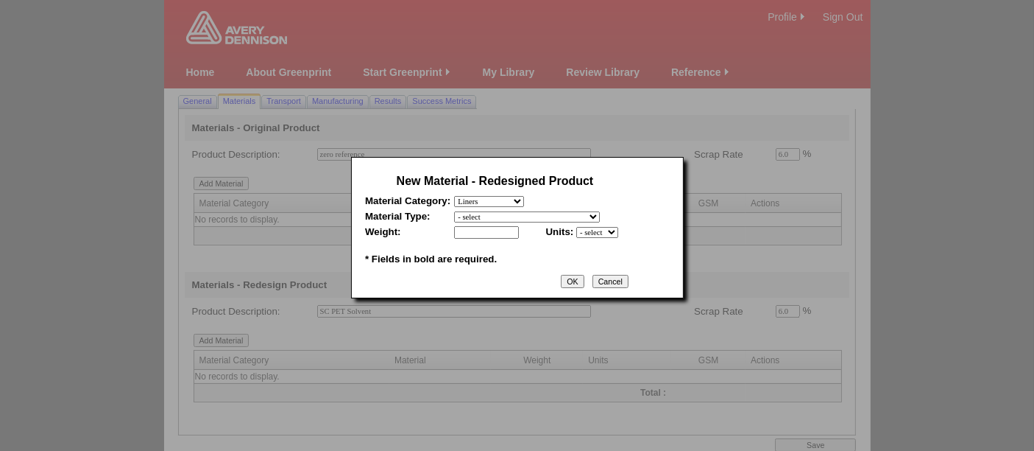
click at [454, 211] on select "- select 2018 CCK Liner, bleached (inc. silicone) 2018 Foil 2018- PCK Liner 201…" at bounding box center [527, 216] width 146 height 11
click at [486, 236] on input "text" at bounding box center [486, 232] width 65 height 13
type input "88"
click at [593, 231] on select "- select mil lbs microns gsm" at bounding box center [597, 232] width 42 height 11
select select "5"
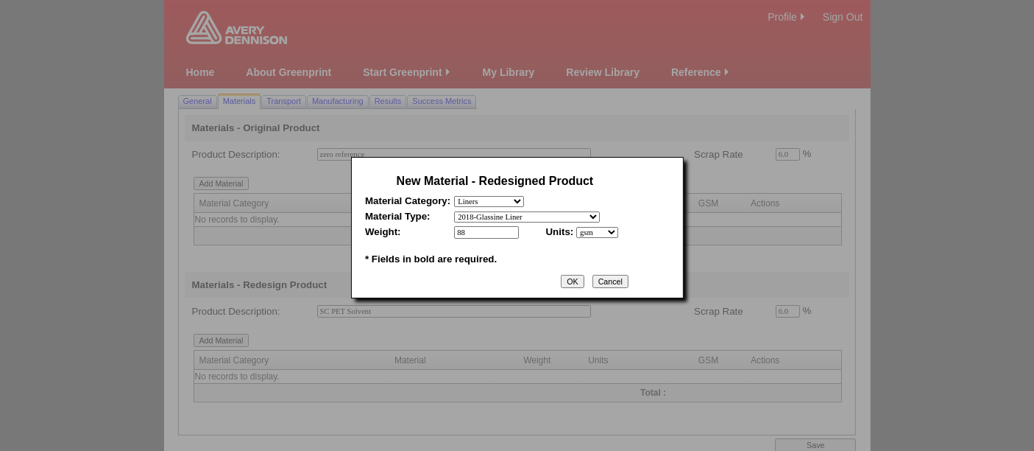
click at [576, 227] on select "- select mil lbs microns gsm" at bounding box center [597, 232] width 42 height 11
click at [584, 280] on input "OK" at bounding box center [572, 281] width 23 height 13
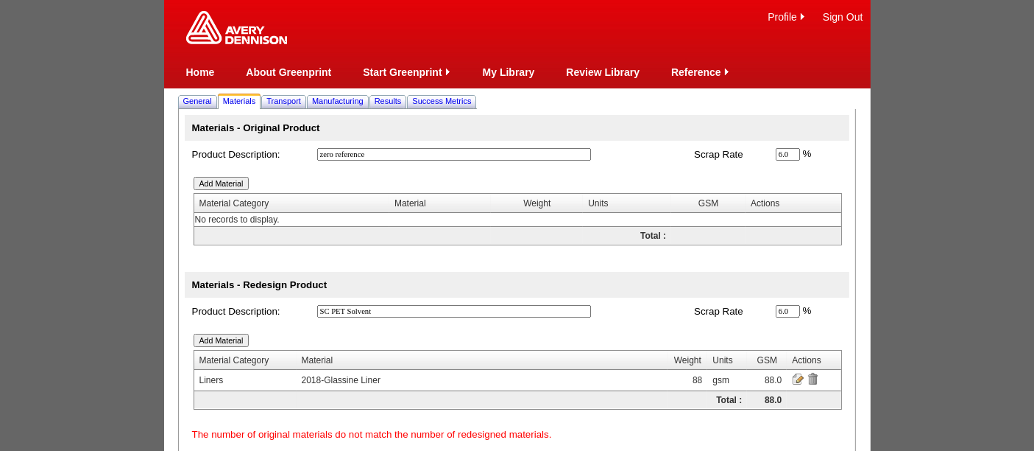
click at [225, 339] on input "Add Material" at bounding box center [222, 339] width 56 height 13
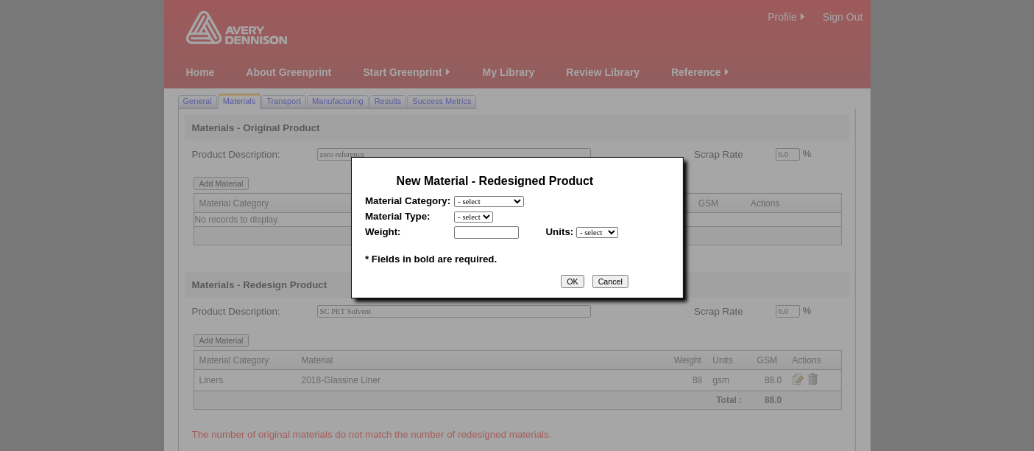
click at [504, 199] on select "- select Film and plastics Papers Liners Adhesives Miscellaneous" at bounding box center [489, 201] width 70 height 11
select select "4"
click at [454, 196] on select "- select Film and plastics Papers Liners Adhesives Miscellaneous" at bounding box center [489, 201] width 70 height 11
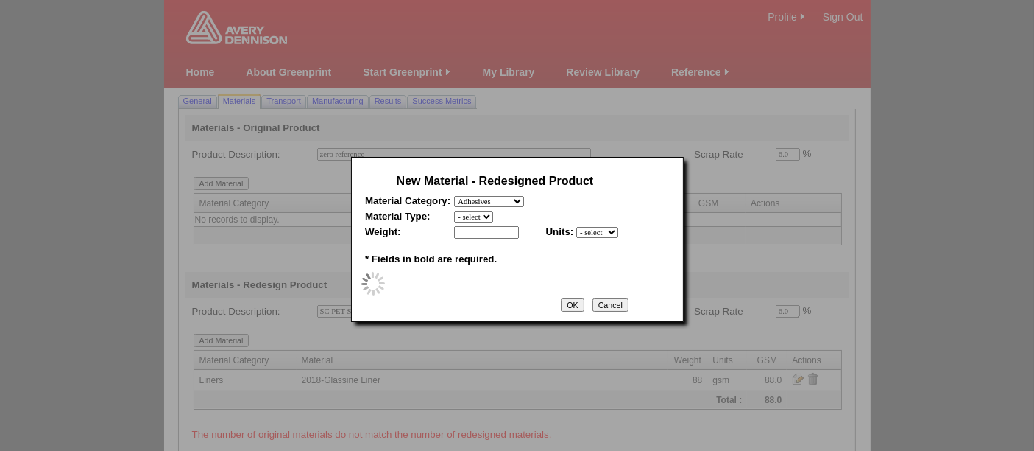
click at [478, 216] on select "- select" at bounding box center [473, 216] width 39 height 11
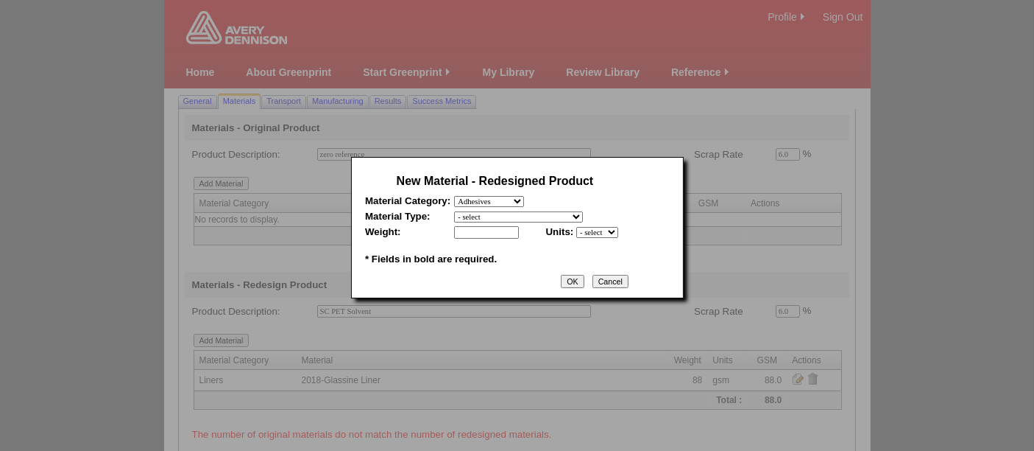
click at [478, 216] on select "- select 2018-Compostable Adhesive 2018-Emulsion 2018-Hotmelt 0% biobased 2018-…" at bounding box center [518, 216] width 129 height 11
select select "320"
click at [454, 211] on select "- select 2018-Compostable Adhesive 2018-Emulsion 2018-Hotmelt 0% biobased 2018-…" at bounding box center [518, 216] width 129 height 11
click at [484, 235] on input "text" at bounding box center [486, 232] width 65 height 13
type input "100"
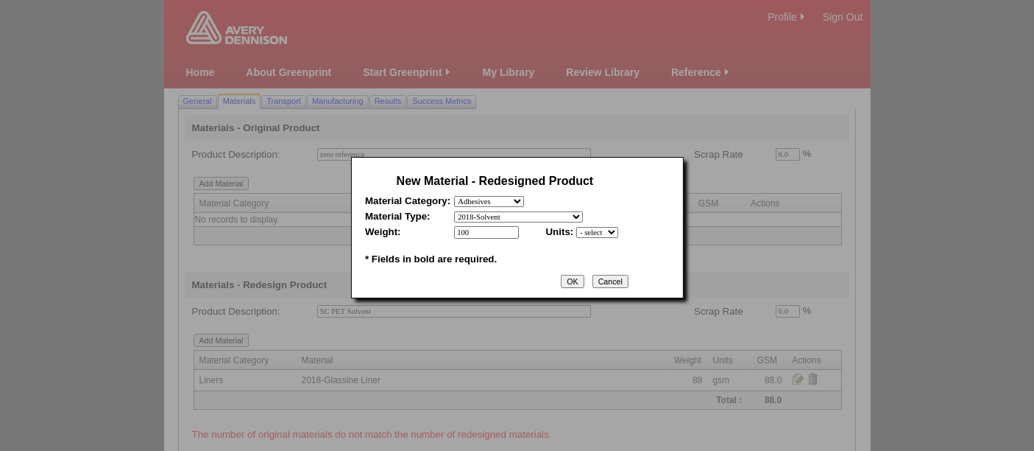
click at [601, 230] on select "- select mil lbs microns gsm" at bounding box center [597, 232] width 42 height 11
select select "5"
click at [576, 227] on select "- select mil lbs microns gsm" at bounding box center [597, 232] width 42 height 11
click at [573, 275] on input "OK" at bounding box center [572, 281] width 23 height 13
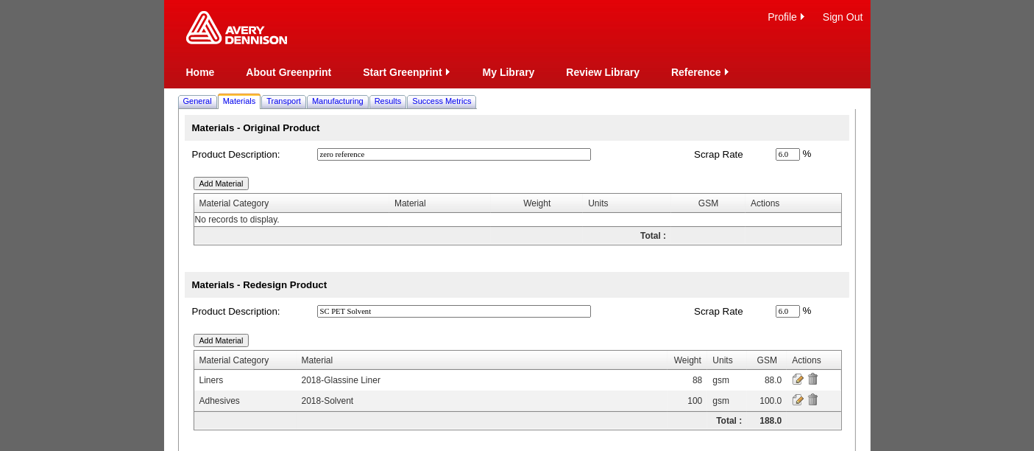
click at [233, 339] on input "Add Material" at bounding box center [222, 339] width 56 height 13
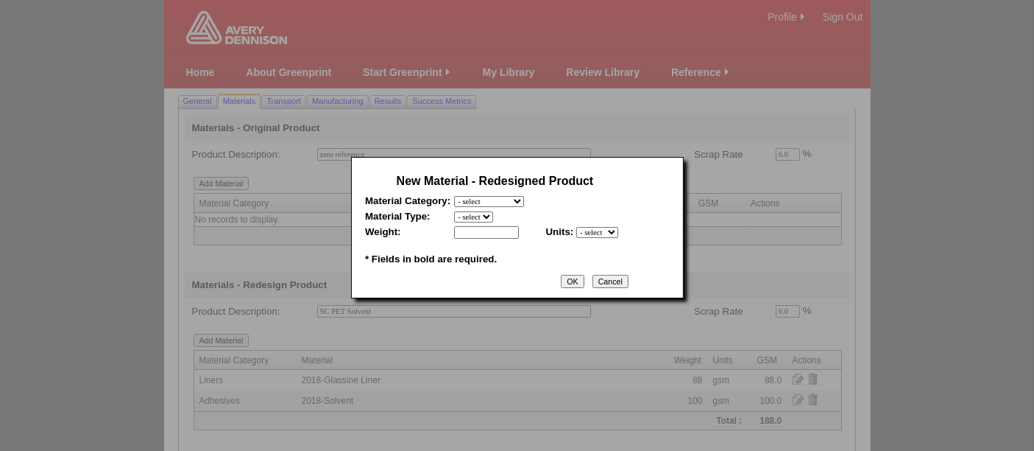
click at [509, 200] on select "- select Film and plastics Papers Liners Adhesives Miscellaneous" at bounding box center [489, 201] width 70 height 11
select select "1"
click at [454, 196] on select "- select Film and plastics Papers Liners Adhesives Miscellaneous" at bounding box center [489, 201] width 70 height 11
click at [466, 216] on select "- select 2018- Polyurethane 2018 PU Flex Clear 2018 PU Flex Pigmented 2018-Acry…" at bounding box center [537, 216] width 166 height 11
select select "330"
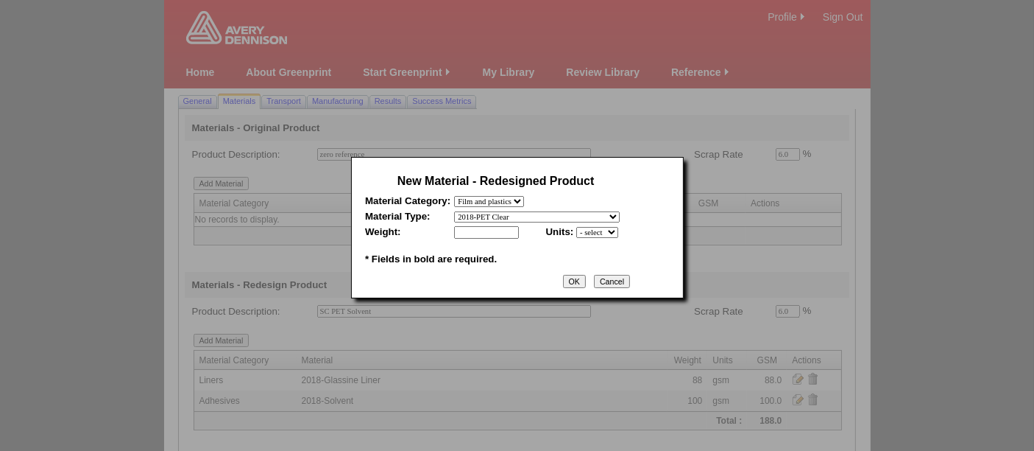
click at [454, 211] on select "- select 2018- Polyurethane 2018 PU Flex Clear 2018 PU Flex Pigmented 2018-Acry…" at bounding box center [537, 216] width 166 height 11
click at [488, 228] on input "text" at bounding box center [486, 232] width 65 height 13
type input "17"
click at [603, 231] on select "- select mil lbs microns gsm" at bounding box center [597, 232] width 42 height 11
select select "5"
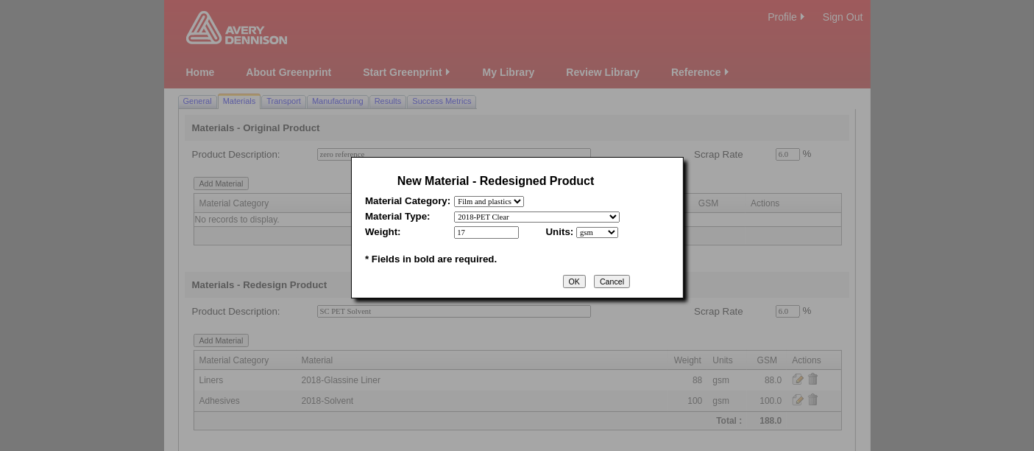
click at [576, 227] on select "- select mil lbs microns gsm" at bounding box center [597, 232] width 42 height 11
click at [582, 279] on input "OK" at bounding box center [574, 281] width 23 height 13
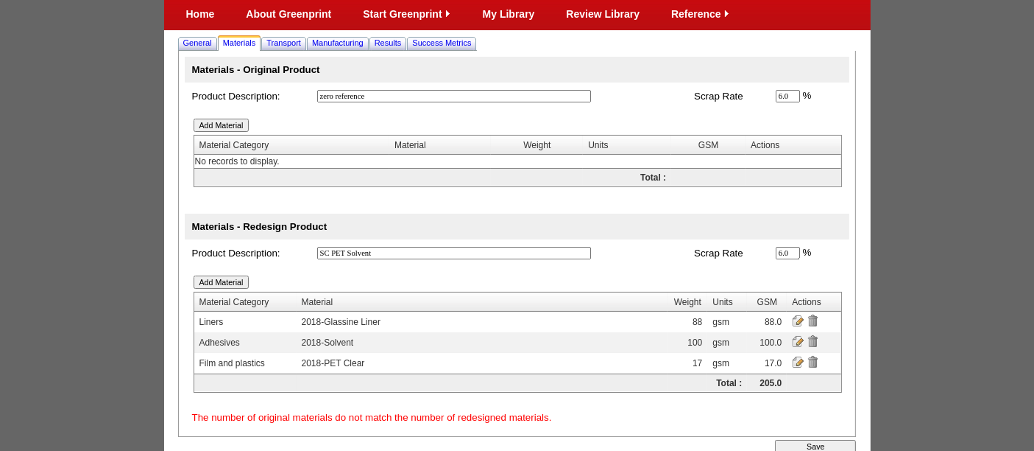
scroll to position [99, 0]
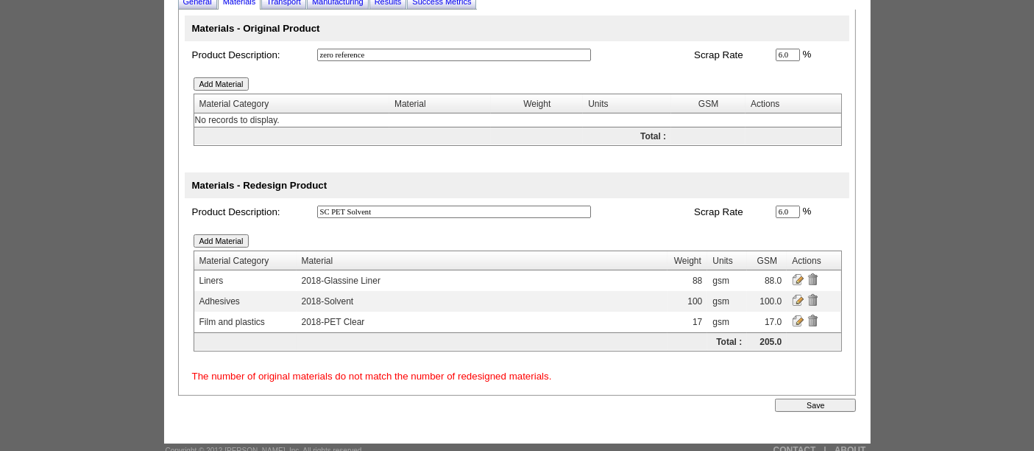
click at [816, 397] on td "Save" at bounding box center [536, 405] width 646 height 16
click at [812, 401] on input "Save" at bounding box center [815, 404] width 81 height 13
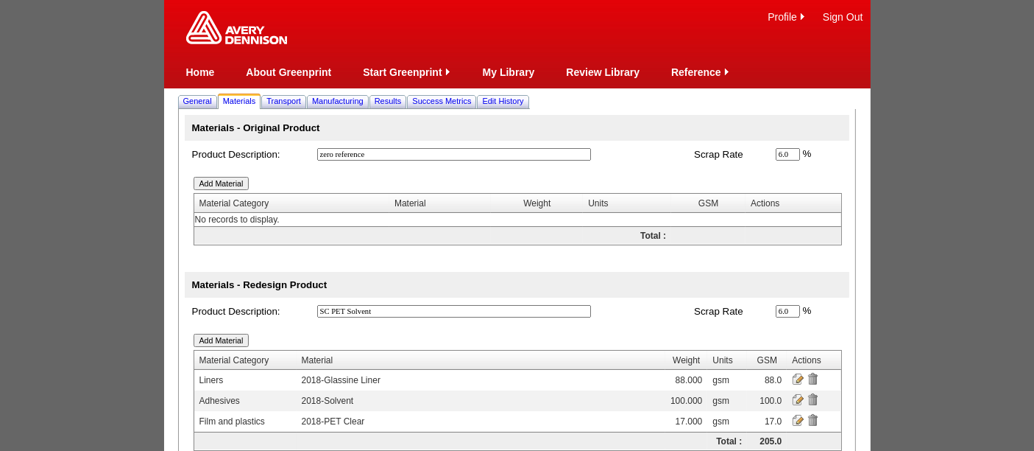
scroll to position [93, 0]
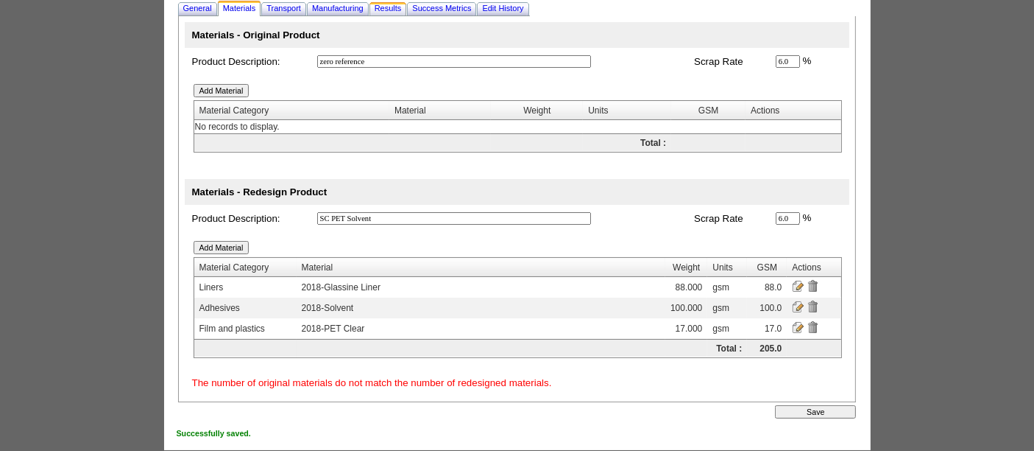
click at [402, 7] on span "Results" at bounding box center [388, 8] width 27 height 9
